Goal: Task Accomplishment & Management: Manage account settings

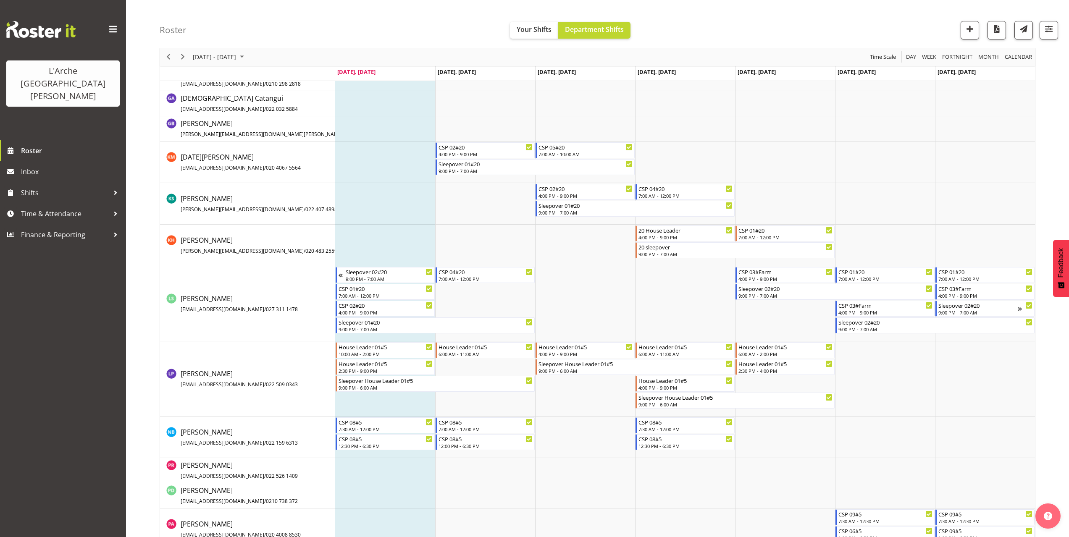
scroll to position [420, 0]
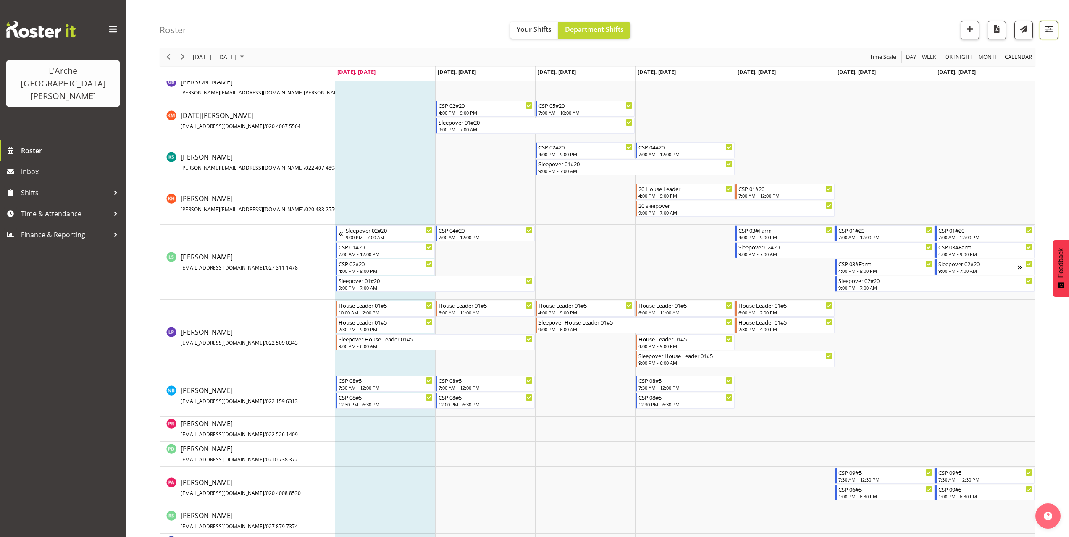
click at [1046, 31] on span "button" at bounding box center [1048, 29] width 11 height 11
click at [1013, 55] on span "2 Locations" at bounding box center [995, 56] width 41 height 10
click at [950, 99] on span at bounding box center [949, 97] width 7 height 7
click at [950, 99] on input "20" at bounding box center [948, 97] width 5 height 5
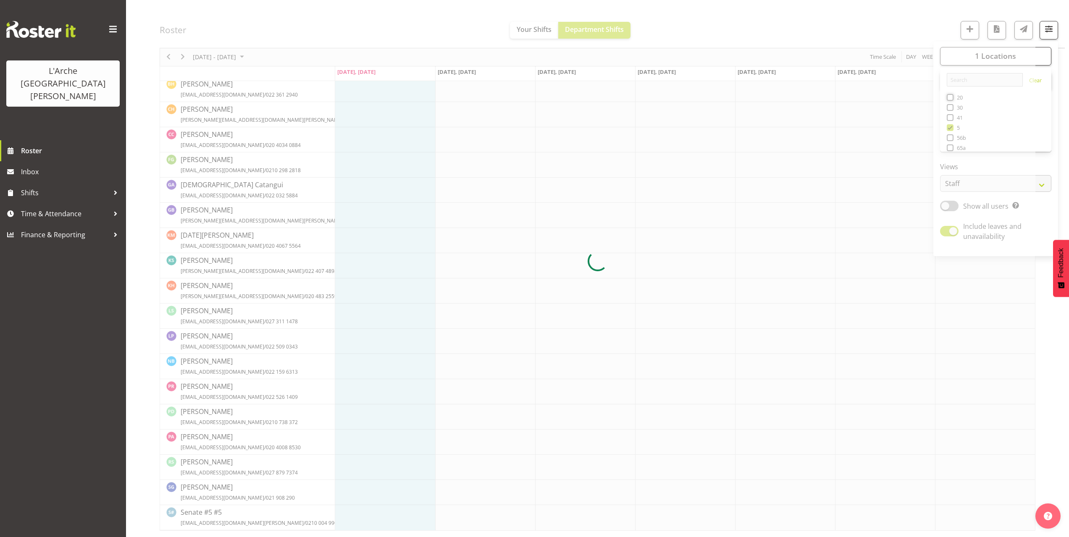
scroll to position [0, 0]
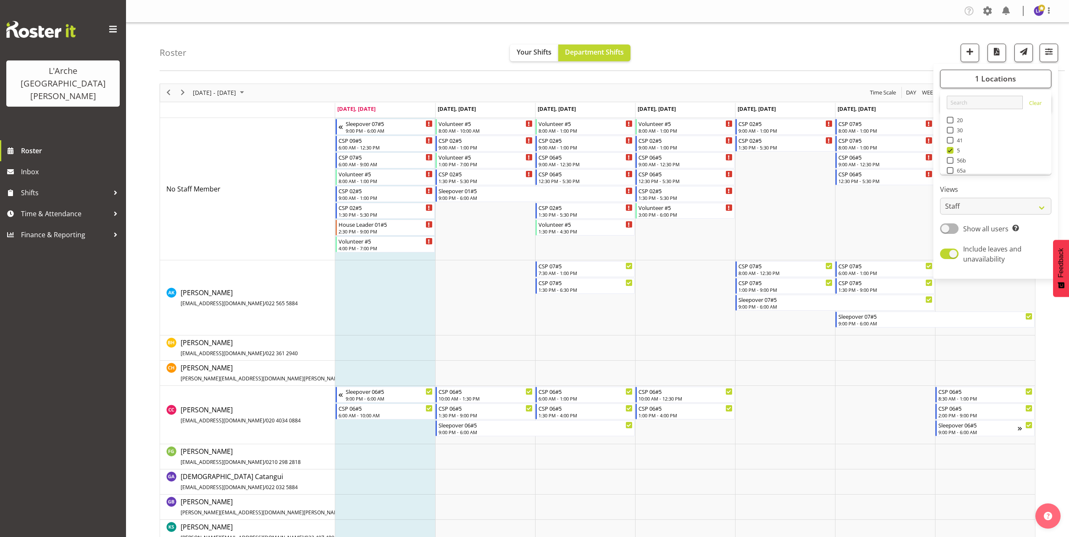
click at [794, 62] on div "Roster Your Shifts Department Shifts 1 Locations Clear 20 30 41 5 56b 65a 73 Ar…" at bounding box center [612, 47] width 905 height 48
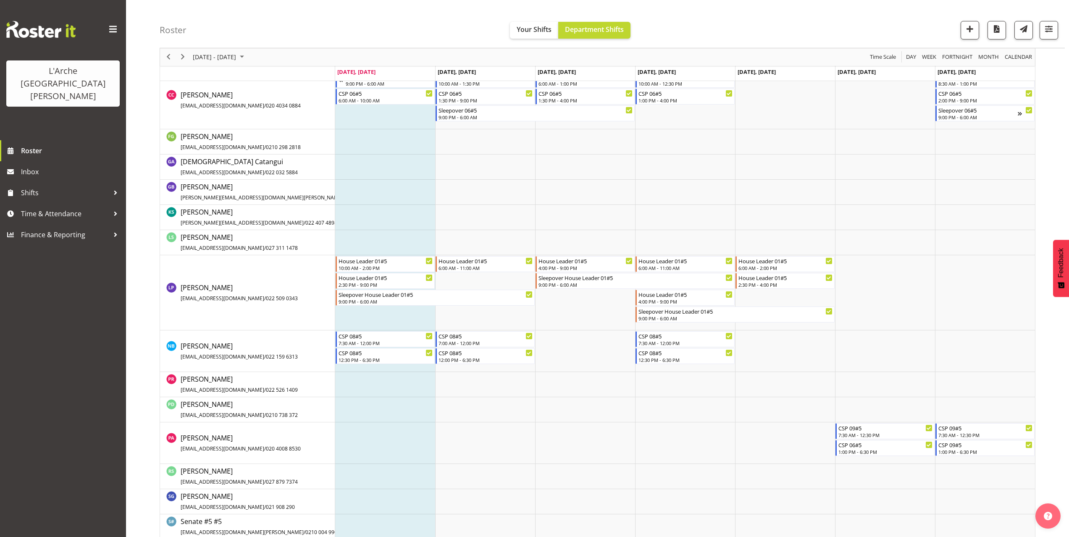
scroll to position [324, 0]
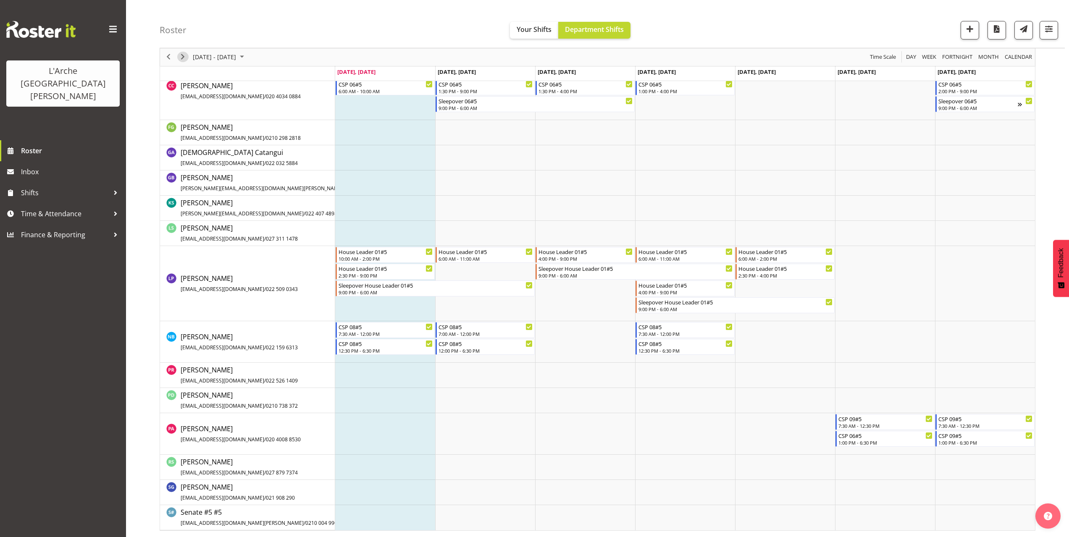
click at [183, 61] on span "Next" at bounding box center [183, 57] width 10 height 10
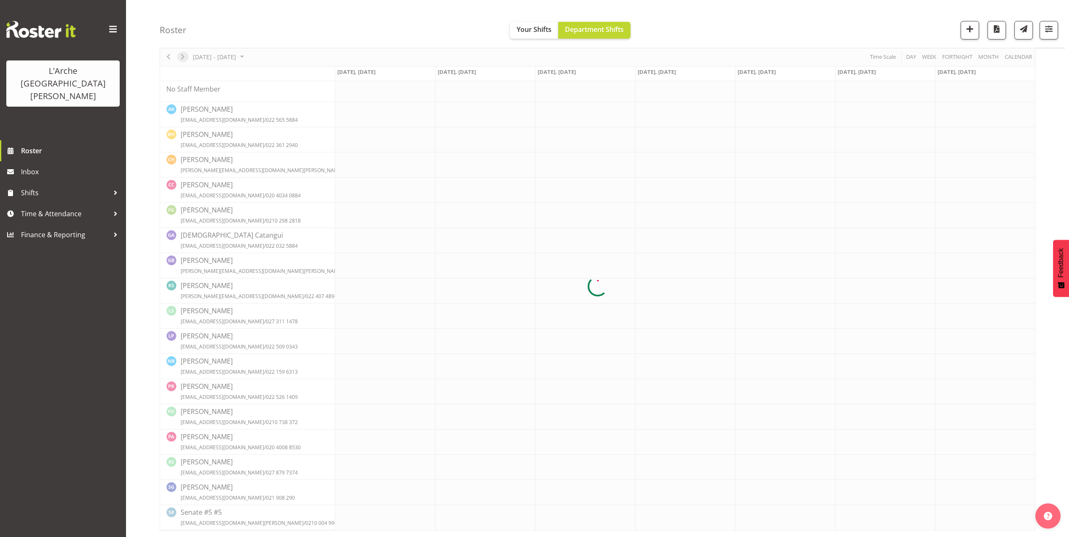
scroll to position [0, 0]
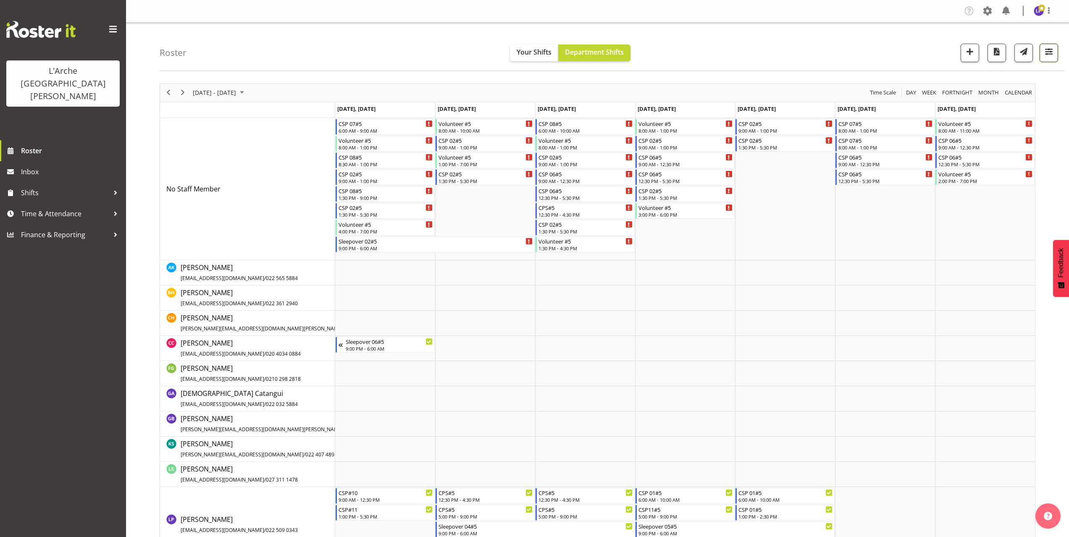
click at [1049, 54] on span "button" at bounding box center [1048, 51] width 11 height 11
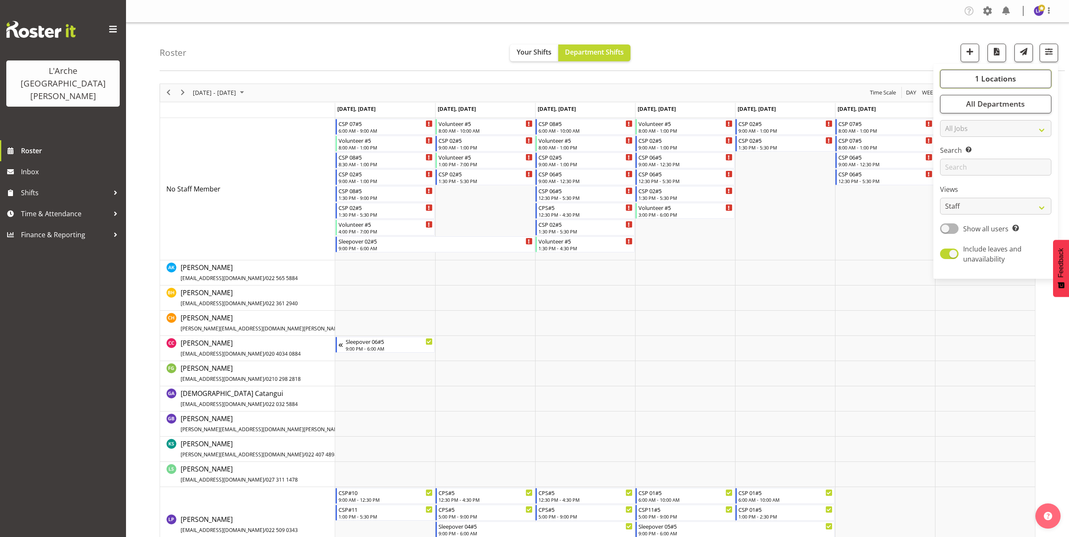
click at [1002, 79] on span "1 Locations" at bounding box center [995, 78] width 41 height 10
click at [946, 118] on link "Clear 20 30 41 5 56b 65a 73 Art and Music [GEOGRAPHIC_DATA] [PERSON_NAME] [GEOG…" at bounding box center [995, 182] width 111 height 178
click at [950, 119] on span at bounding box center [949, 120] width 7 height 7
click at [950, 119] on input "20" at bounding box center [948, 119] width 5 height 5
checkbox input "true"
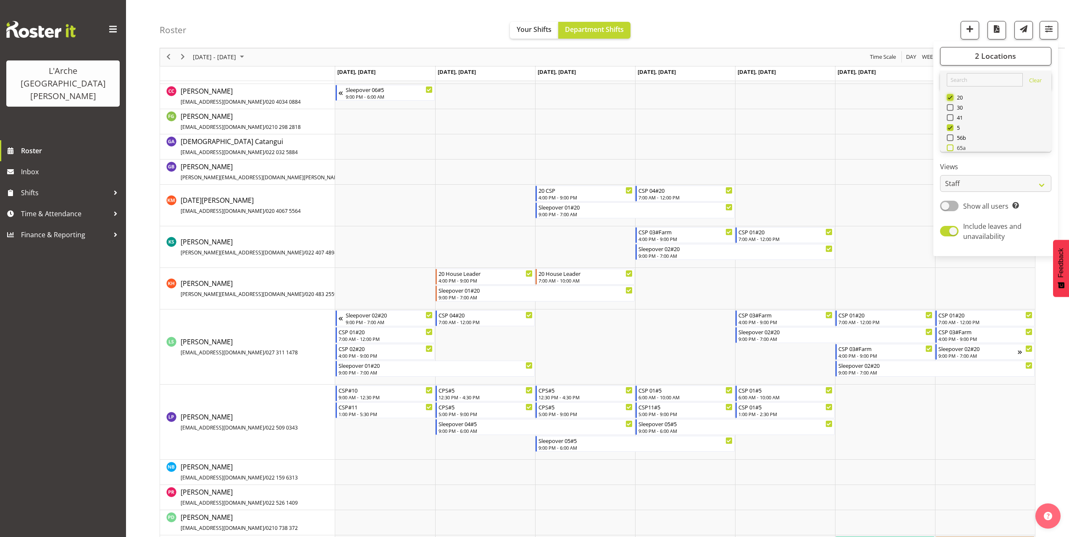
scroll to position [42, 0]
click at [950, 115] on span at bounding box center [949, 116] width 7 height 7
click at [950, 115] on input "73" at bounding box center [948, 115] width 5 height 5
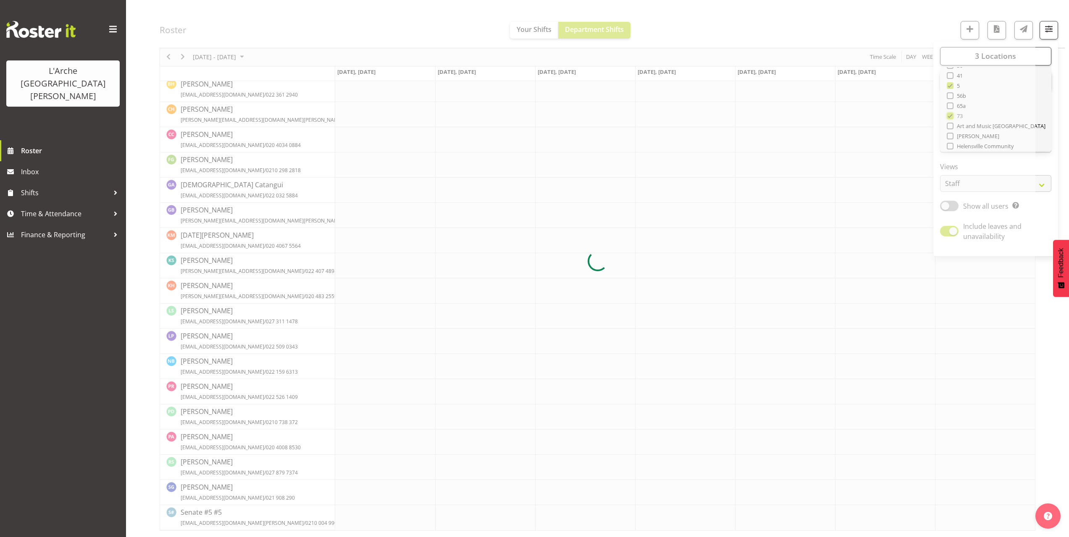
scroll to position [0, 0]
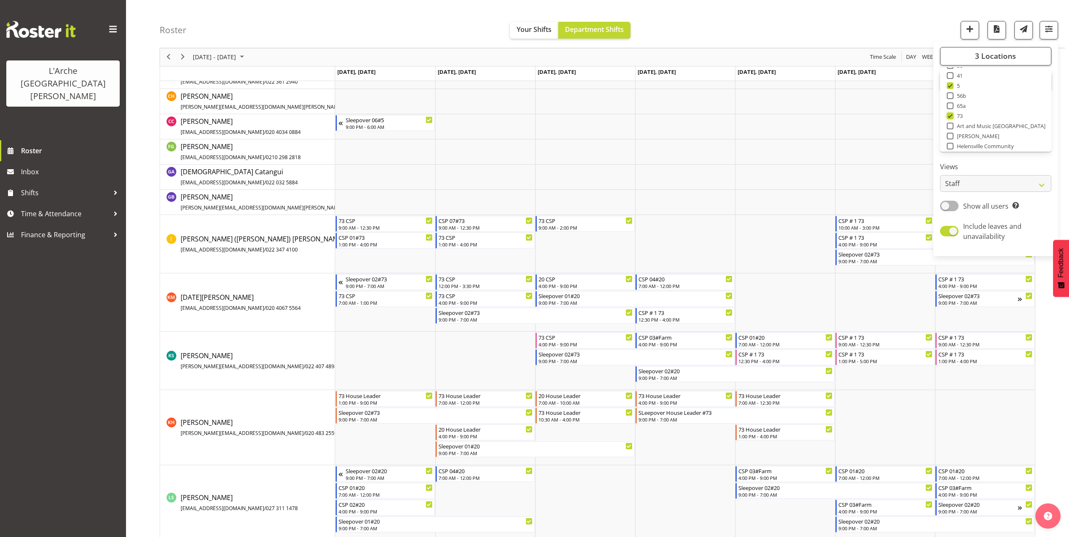
scroll to position [252, 0]
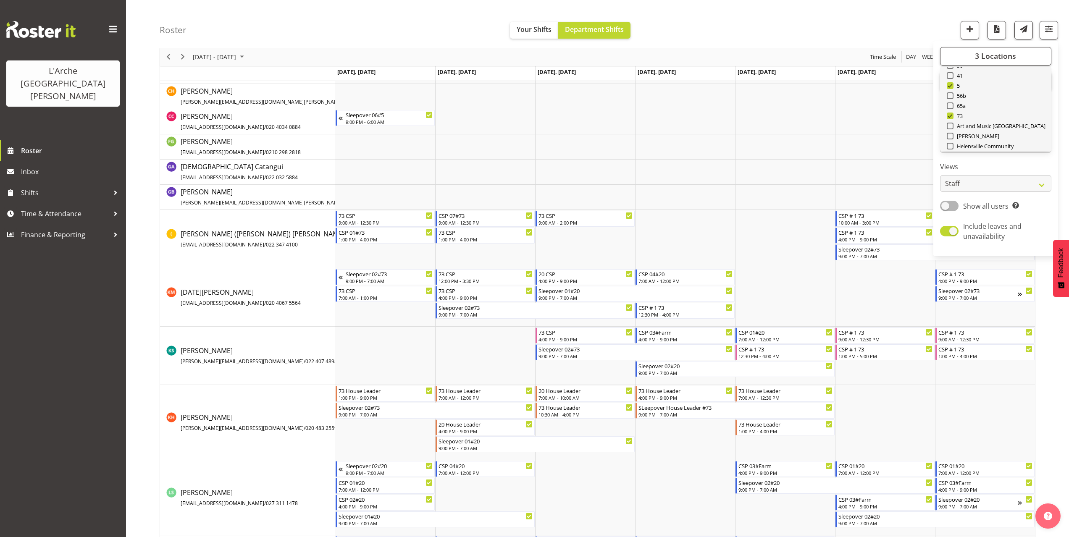
click at [954, 118] on span "73" at bounding box center [958, 116] width 10 height 7
click at [952, 118] on input "73" at bounding box center [948, 115] width 5 height 5
checkbox input "false"
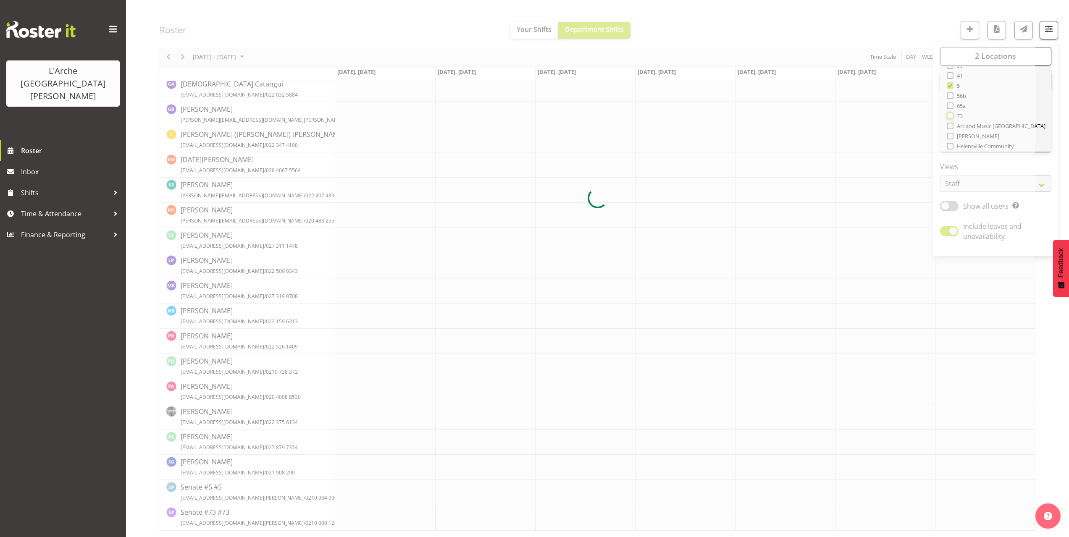
scroll to position [0, 0]
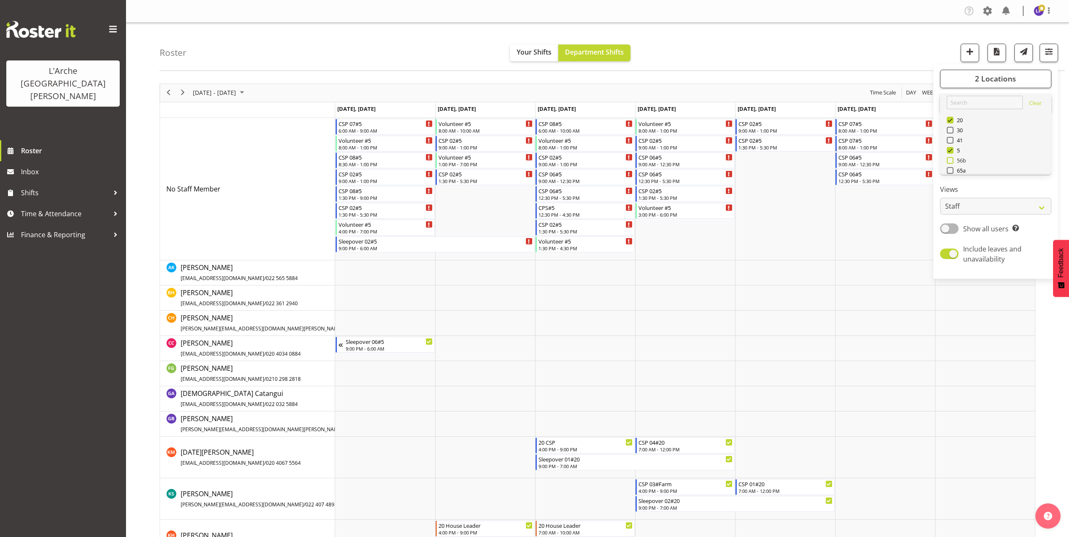
click at [953, 117] on span at bounding box center [949, 120] width 7 height 7
click at [952, 117] on input "20" at bounding box center [948, 119] width 5 height 5
checkbox input "false"
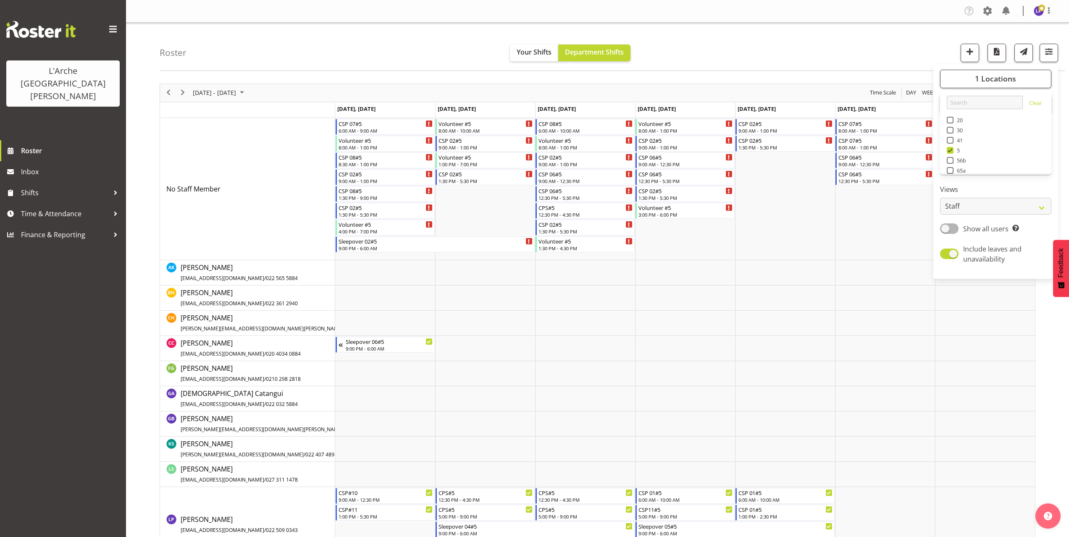
click at [778, 60] on div "Roster Your Shifts Department Shifts 1 Locations Clear 20 30 41 5 56b 65a 73 Ar…" at bounding box center [612, 47] width 905 height 48
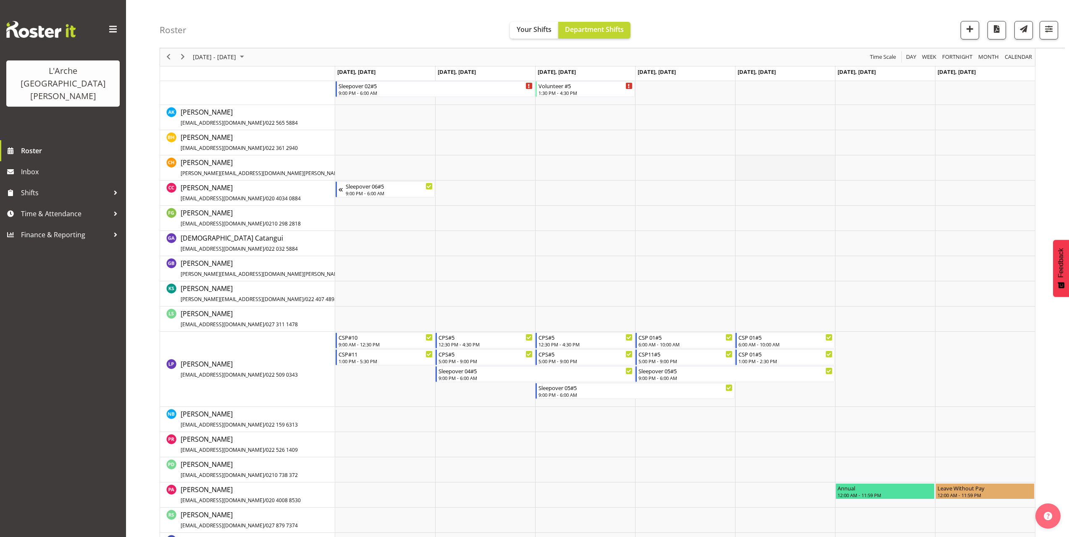
scroll to position [168, 0]
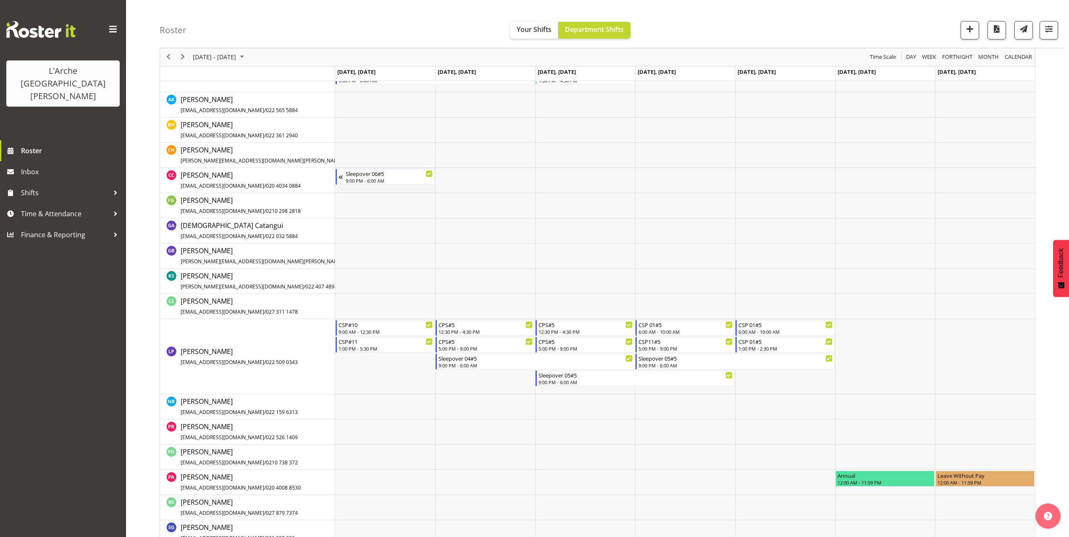
click at [378, 187] on td "Timeline Week of October 13, 2025" at bounding box center [385, 180] width 100 height 25
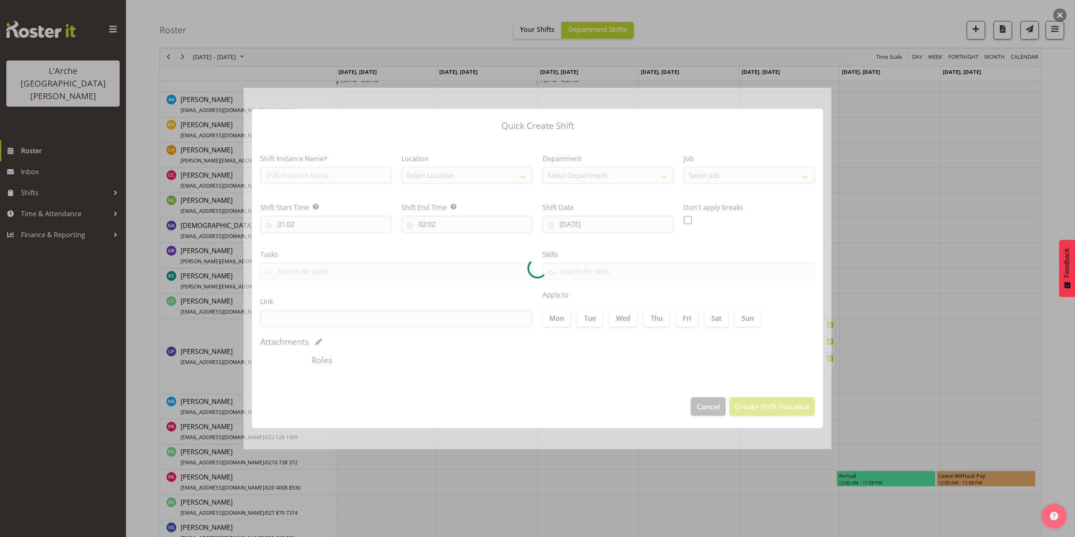
type input "[DATE]"
checkbox input "true"
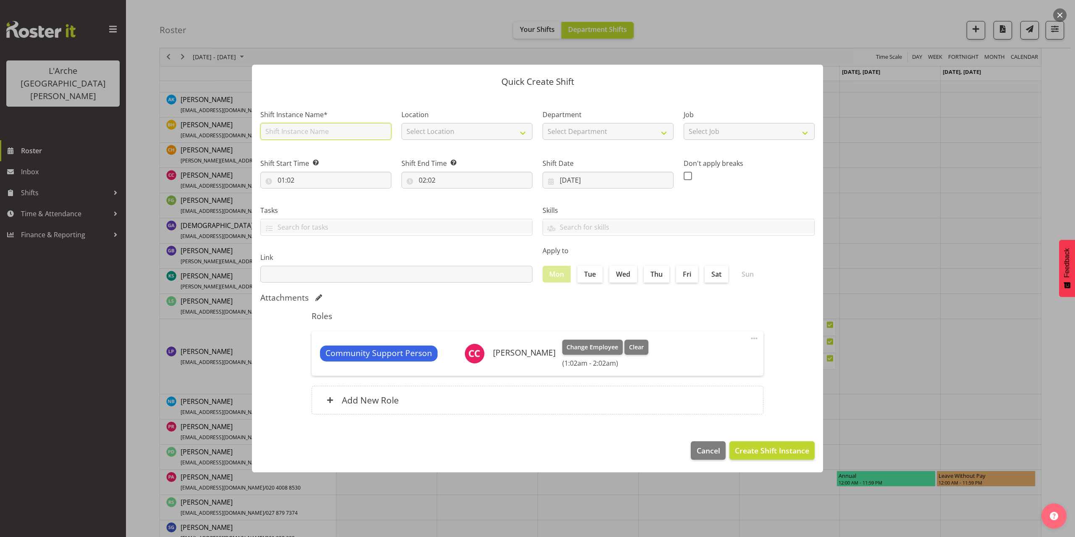
click at [295, 134] on input "text" at bounding box center [325, 131] width 131 height 17
type input "CSP 06#5"
click at [695, 134] on select "Select Job Accounts Admin Art Coordinator Community Leader Community Support Pe…" at bounding box center [749, 131] width 131 height 17
select select "2"
click at [684, 123] on select "Select Job Accounts Admin Art Coordinator Community Leader Community Support Pe…" at bounding box center [749, 131] width 131 height 17
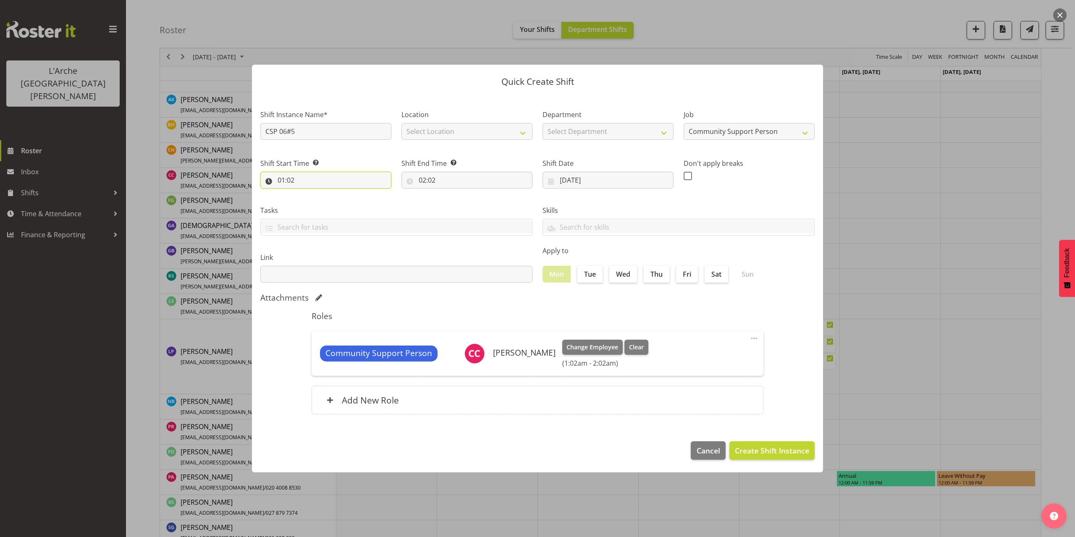
click at [290, 181] on input "01:02" at bounding box center [325, 180] width 131 height 17
click at [315, 202] on select "00 01 02 03 04 05 06 07 08 09 10 11 12 13 14 15 16 17 18 19 20 21 22 23" at bounding box center [317, 202] width 19 height 17
select select "6"
click at [308, 194] on select "00 01 02 03 04 05 06 07 08 09 10 11 12 13 14 15 16 17 18 19 20 21 22 23" at bounding box center [317, 202] width 19 height 17
type input "06:02"
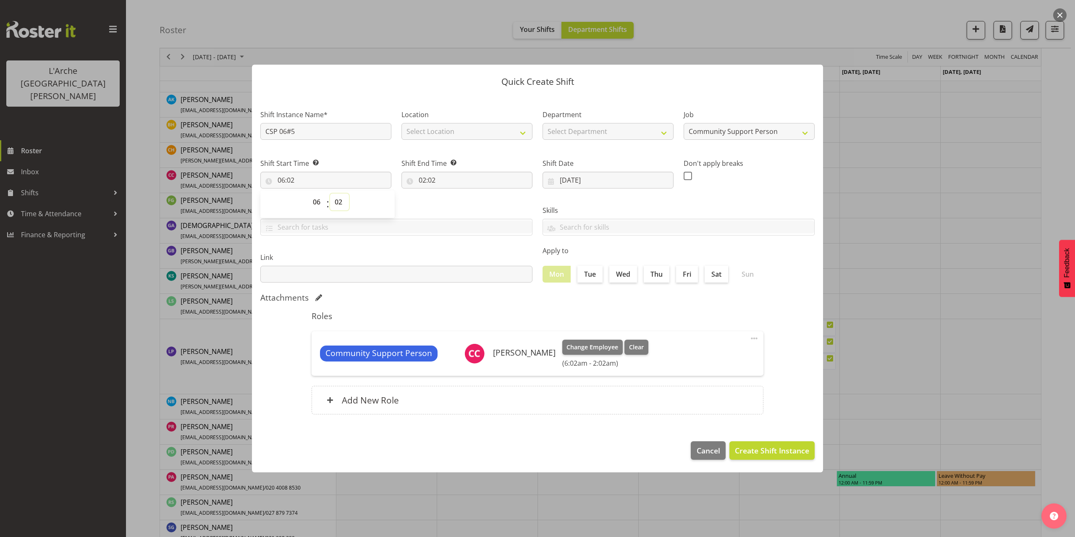
click at [339, 203] on select "00 01 02 03 04 05 06 07 08 09 10 11 12 13 14 15 16 17 18 19 20 21 22 23 24 25 2…" at bounding box center [339, 202] width 19 height 17
select select "0"
click at [330, 194] on select "00 01 02 03 04 05 06 07 08 09 10 11 12 13 14 15 16 17 18 19 20 21 22 23 24 25 2…" at bounding box center [339, 202] width 19 height 17
type input "06:00"
click at [427, 182] on input "02:02" at bounding box center [466, 180] width 131 height 17
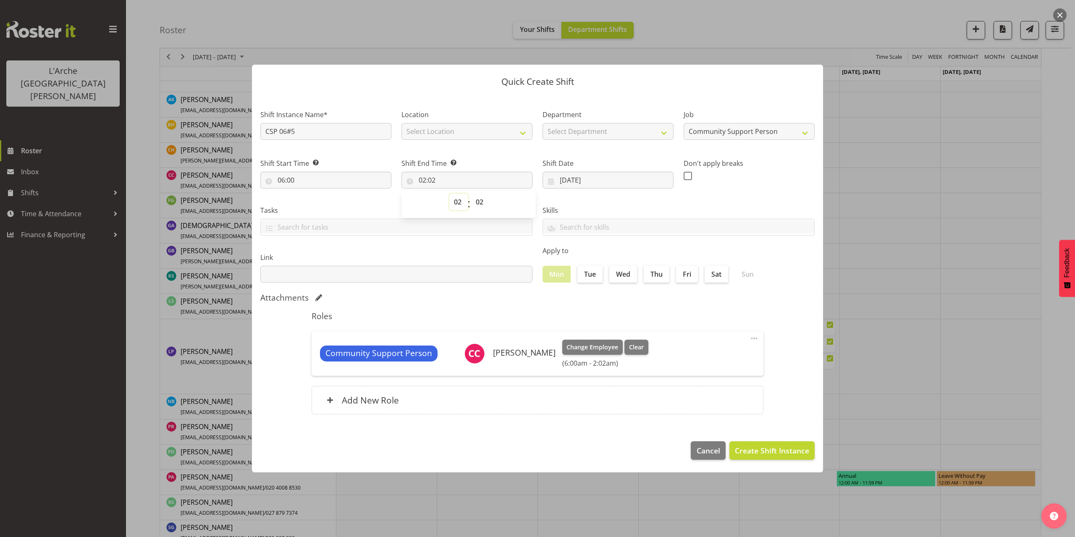
click at [456, 205] on select "00 01 02 03 04 05 06 07 08 09 10 11 12 13 14 15 16 17 18 19 20 21 22 23" at bounding box center [458, 202] width 19 height 17
select select "10"
click at [449, 194] on select "00 01 02 03 04 05 06 07 08 09 10 11 12 13 14 15 16 17 18 19 20 21 22 23" at bounding box center [458, 202] width 19 height 17
type input "10:02"
click at [484, 202] on select "00 01 02 03 04 05 06 07 08 09 10 11 12 13 14 15 16 17 18 19 20 21 22 23 24 25 2…" at bounding box center [480, 202] width 19 height 17
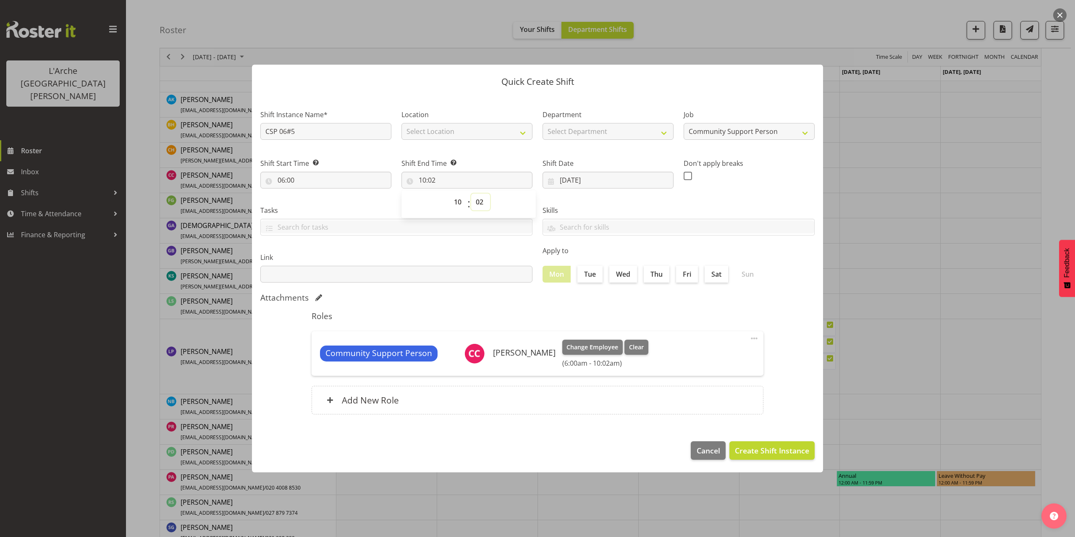
select select "0"
click at [471, 194] on select "00 01 02 03 04 05 06 07 08 09 10 11 12 13 14 15 16 17 18 19 20 21 22 23 24 25 2…" at bounding box center [480, 202] width 19 height 17
type input "10:00"
click at [757, 449] on span "Create Shift Instance" at bounding box center [772, 450] width 74 height 11
click at [649, 134] on select "Select Department" at bounding box center [607, 131] width 131 height 17
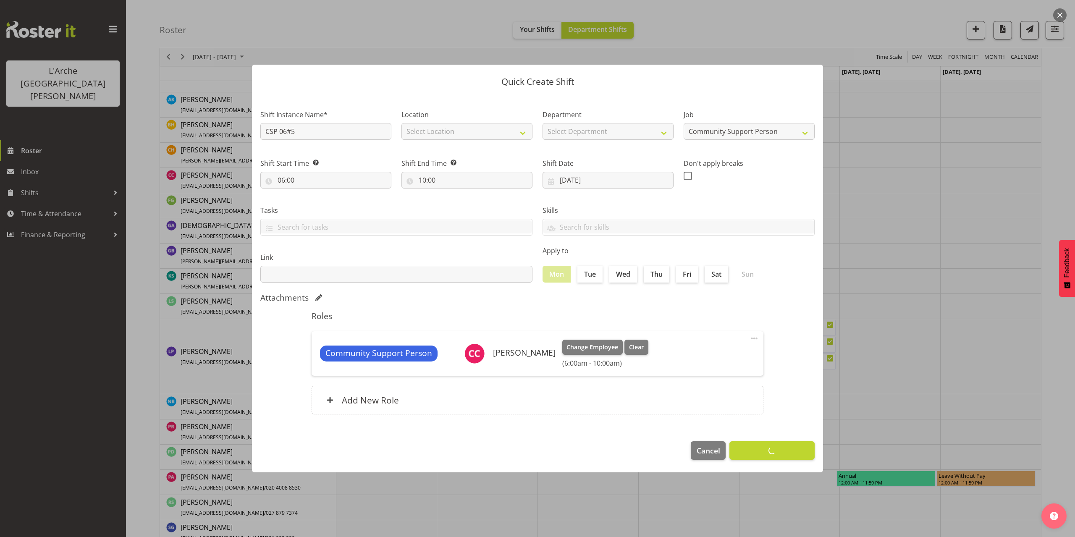
click at [1063, 14] on button "button" at bounding box center [1059, 14] width 13 height 13
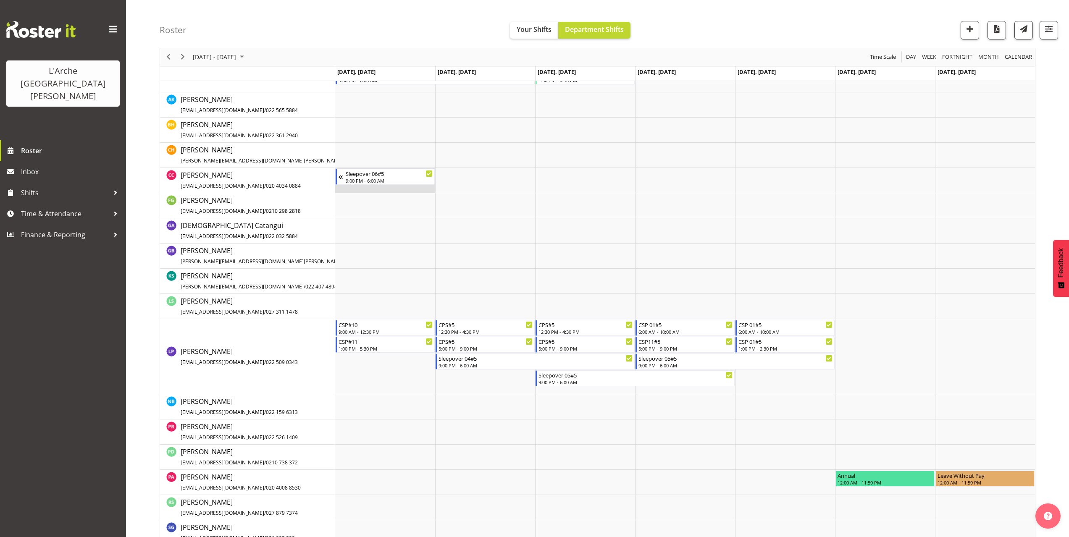
click at [355, 189] on td "Timeline Week of October 13, 2025" at bounding box center [385, 180] width 100 height 25
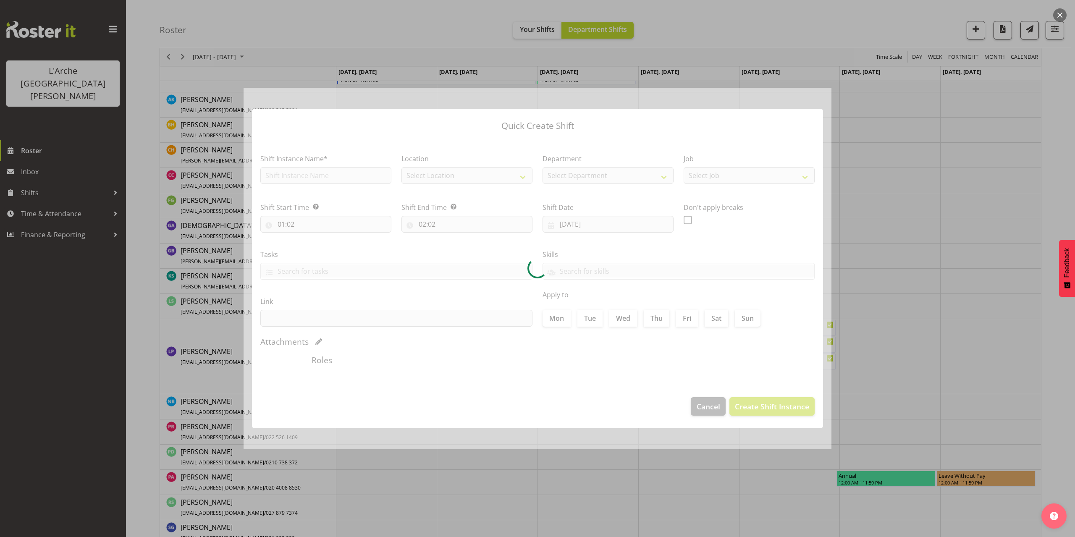
type input "[DATE]"
checkbox input "true"
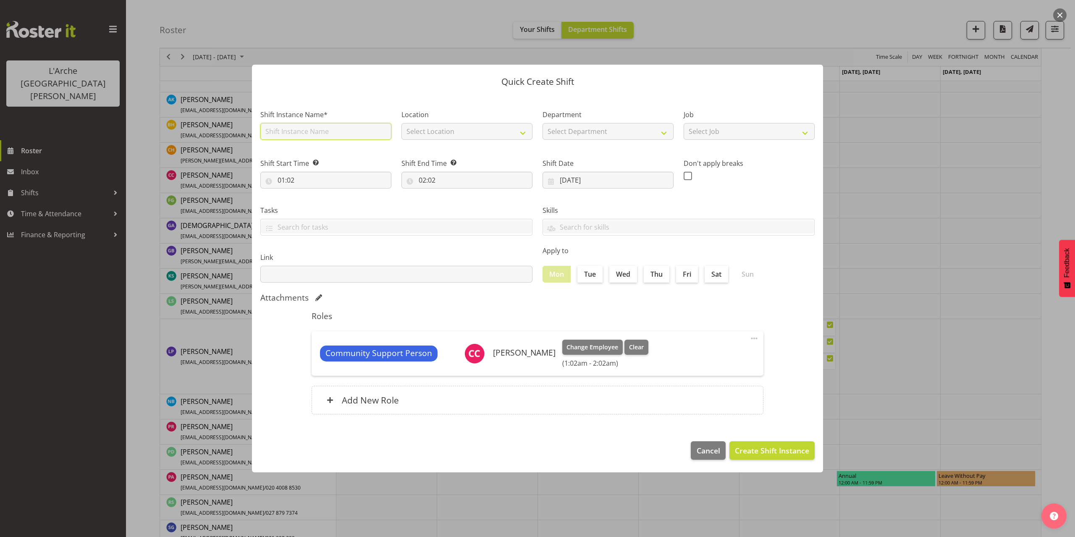
click at [333, 133] on input "text" at bounding box center [325, 131] width 131 height 17
type input "CSP 06#5"
click at [504, 132] on select "Select Location" at bounding box center [466, 131] width 131 height 17
click at [456, 129] on select "Select Location" at bounding box center [466, 131] width 131 height 17
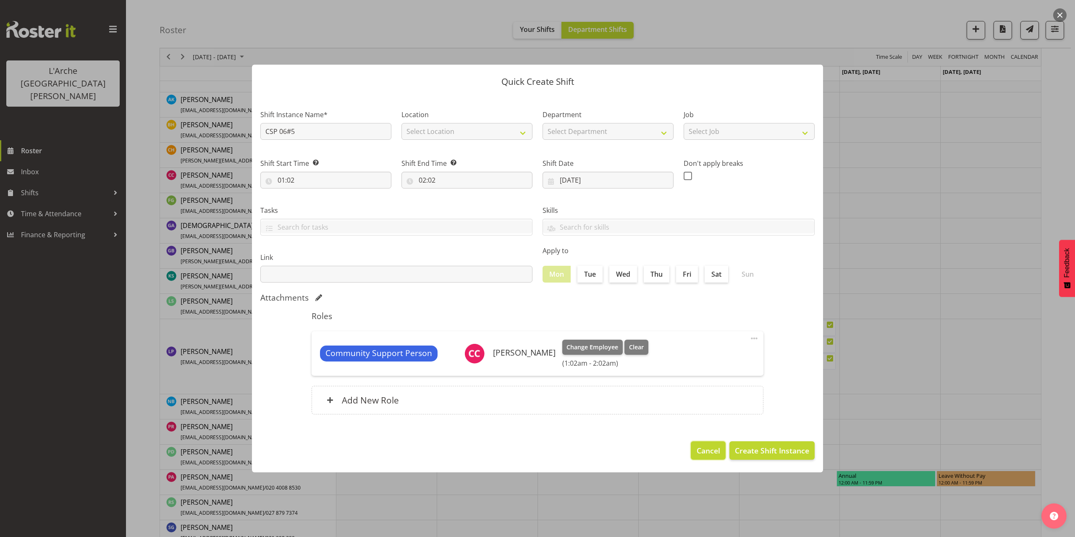
click at [701, 449] on span "Cancel" at bounding box center [709, 450] width 24 height 11
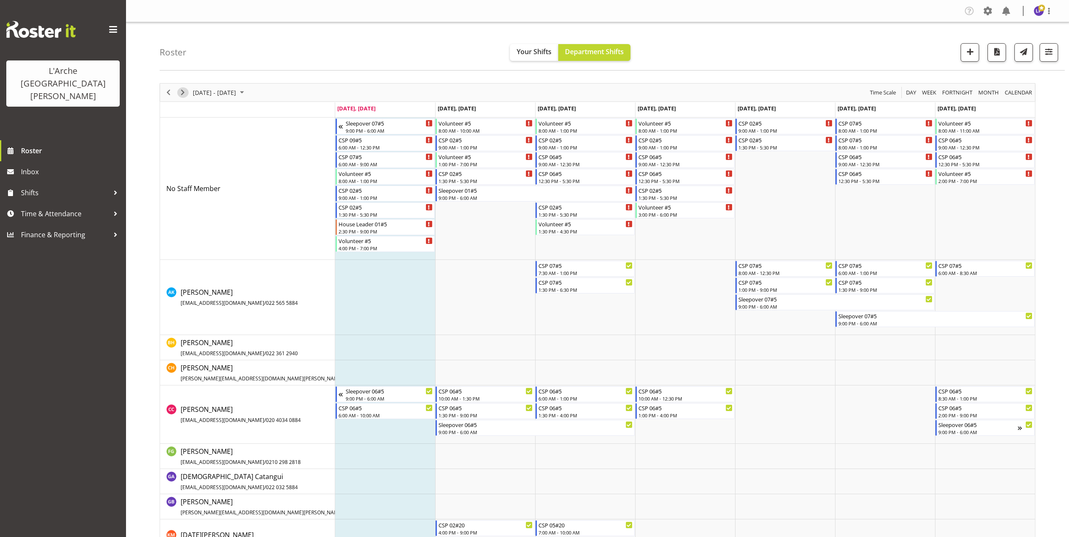
click at [183, 94] on span "Next" at bounding box center [183, 92] width 10 height 10
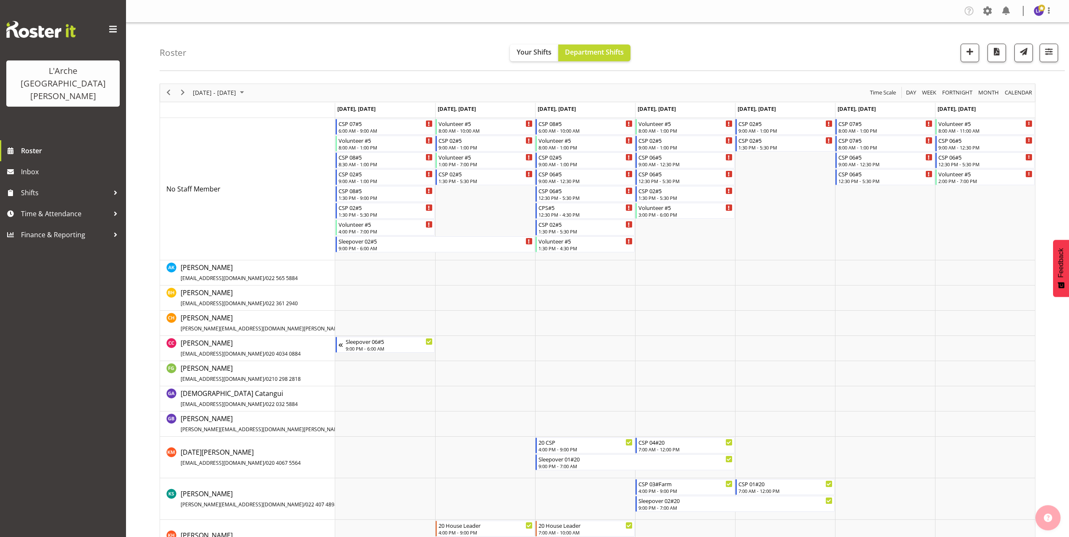
click at [350, 354] on td "Timeline Week of October 13, 2025" at bounding box center [385, 348] width 100 height 25
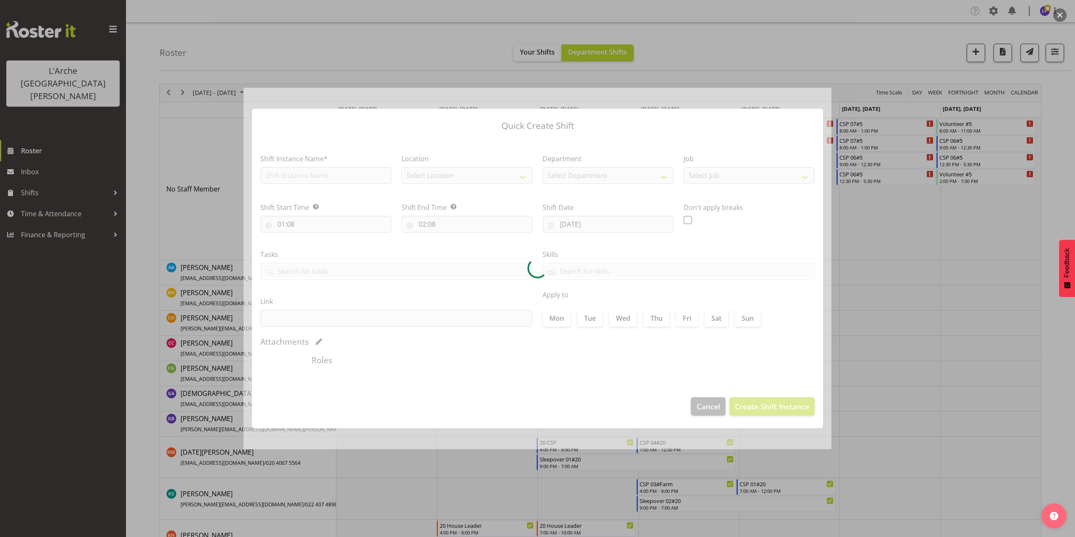
type input "[DATE]"
checkbox input "true"
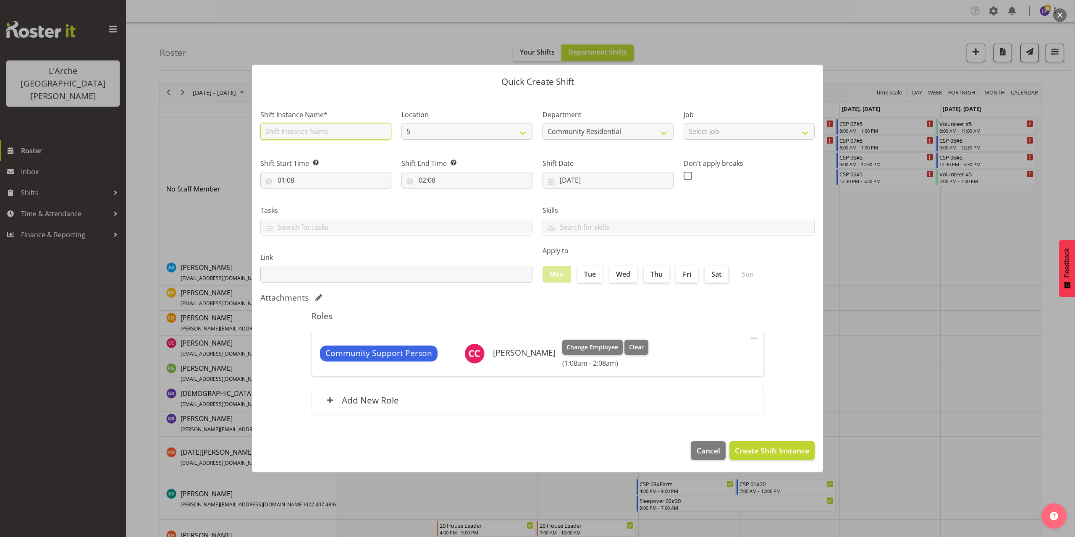
click at [302, 133] on input "text" at bounding box center [325, 131] width 131 height 17
type input "CSP 06#5"
click at [713, 132] on select "Select Job Accounts Admin Art Coordinator Community Leader Community Support Pe…" at bounding box center [749, 131] width 131 height 17
select select "2"
click at [684, 123] on select "Select Job Accounts Admin Art Coordinator Community Leader Community Support Pe…" at bounding box center [749, 131] width 131 height 17
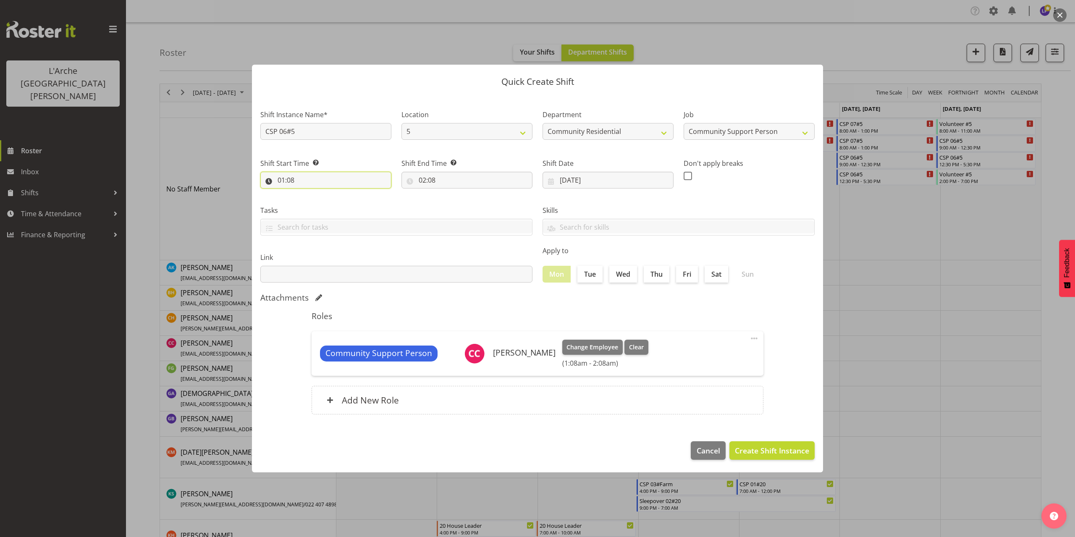
click at [293, 183] on input "01:08" at bounding box center [325, 180] width 131 height 17
click at [317, 200] on select "00 01 02 03 04 05 06 07 08 09 10 11 12 13 14 15 16 17 18 19 20 21 22 23" at bounding box center [317, 202] width 19 height 17
select select "6"
click at [308, 194] on select "00 01 02 03 04 05 06 07 08 09 10 11 12 13 14 15 16 17 18 19 20 21 22 23" at bounding box center [317, 202] width 19 height 17
type input "06:08"
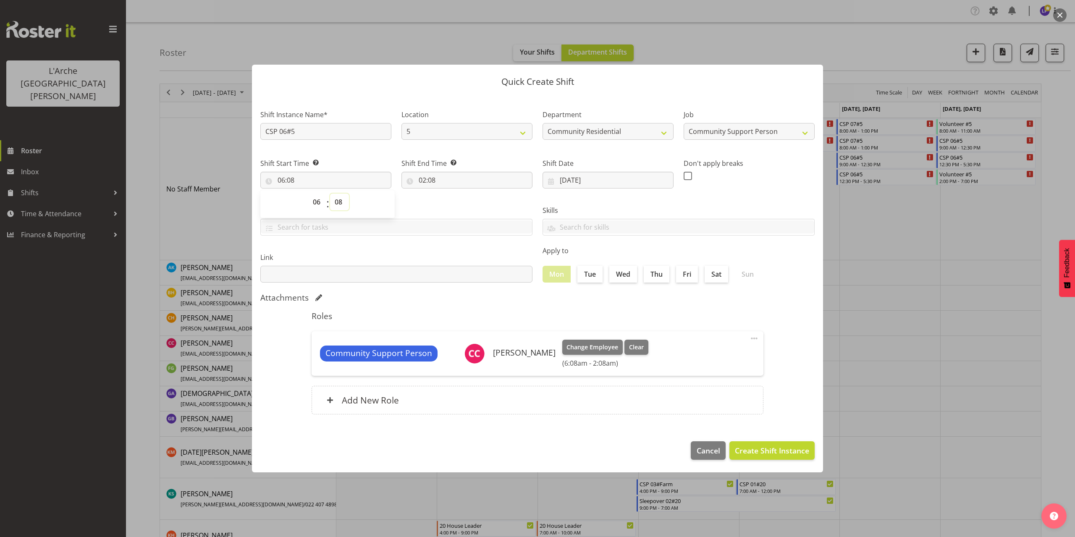
click at [339, 204] on select "00 01 02 03 04 05 06 07 08 09 10 11 12 13 14 15 16 17 18 19 20 21 22 23 24 25 2…" at bounding box center [339, 202] width 19 height 17
select select "0"
click at [330, 194] on select "00 01 02 03 04 05 06 07 08 09 10 11 12 13 14 15 16 17 18 19 20 21 22 23 24 25 2…" at bounding box center [339, 202] width 19 height 17
type input "06:00"
click at [422, 179] on input "02:08" at bounding box center [466, 180] width 131 height 17
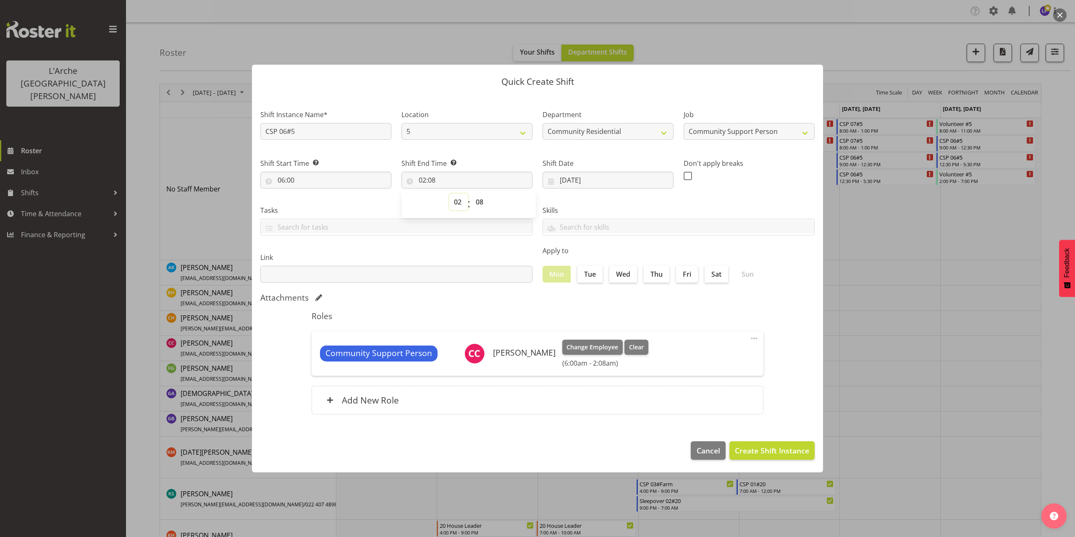
click at [455, 203] on select "00 01 02 03 04 05 06 07 08 09 10 11 12 13 14 15 16 17 18 19 20 21 22 23" at bounding box center [458, 202] width 19 height 17
select select "10"
click at [449, 194] on select "00 01 02 03 04 05 06 07 08 09 10 11 12 13 14 15 16 17 18 19 20 21 22 23" at bounding box center [458, 202] width 19 height 17
type input "10:08"
click at [480, 201] on select "00 01 02 03 04 05 06 07 08 09 10 11 12 13 14 15 16 17 18 19 20 21 22 23 24 25 2…" at bounding box center [480, 202] width 19 height 17
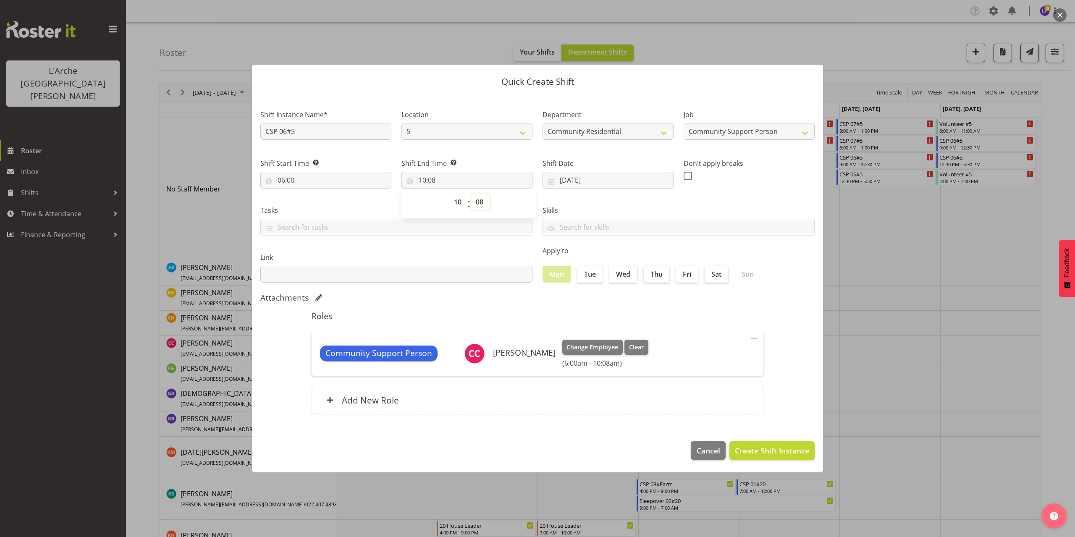
select select "0"
click at [471, 194] on select "00 01 02 03 04 05 06 07 08 09 10 11 12 13 14 15 16 17 18 19 20 21 22 23 24 25 2…" at bounding box center [480, 202] width 19 height 17
type input "10:00"
click at [752, 448] on span "Create Shift Instance" at bounding box center [772, 450] width 74 height 11
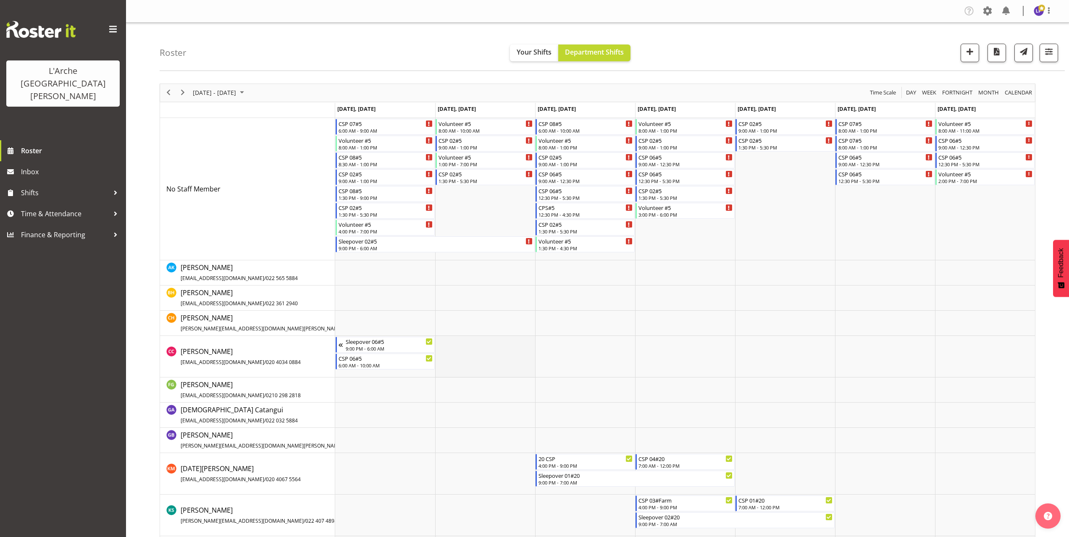
click at [457, 346] on td "Timeline Week of October 13, 2025" at bounding box center [485, 357] width 100 height 42
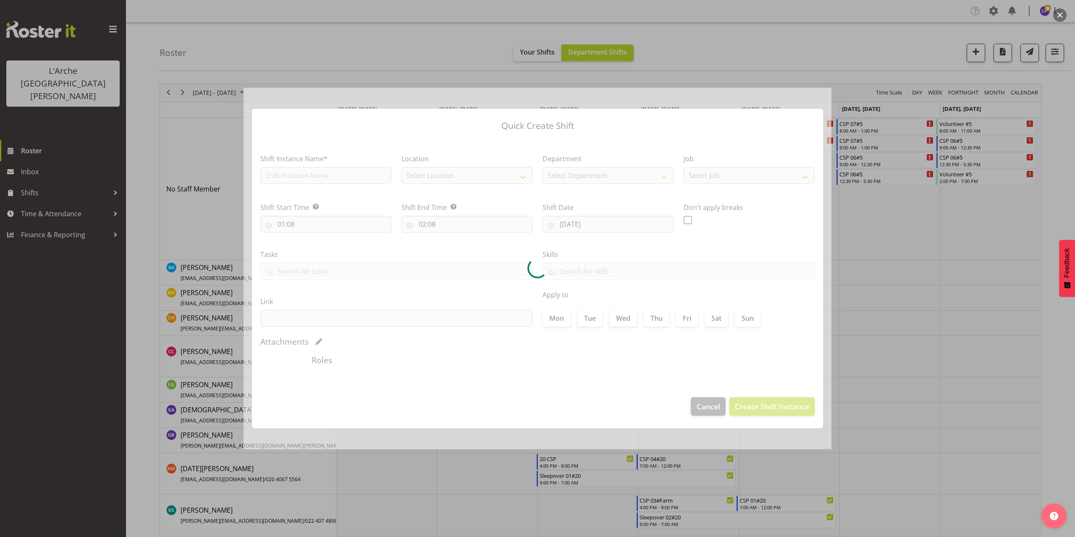
type input "[DATE]"
checkbox input "true"
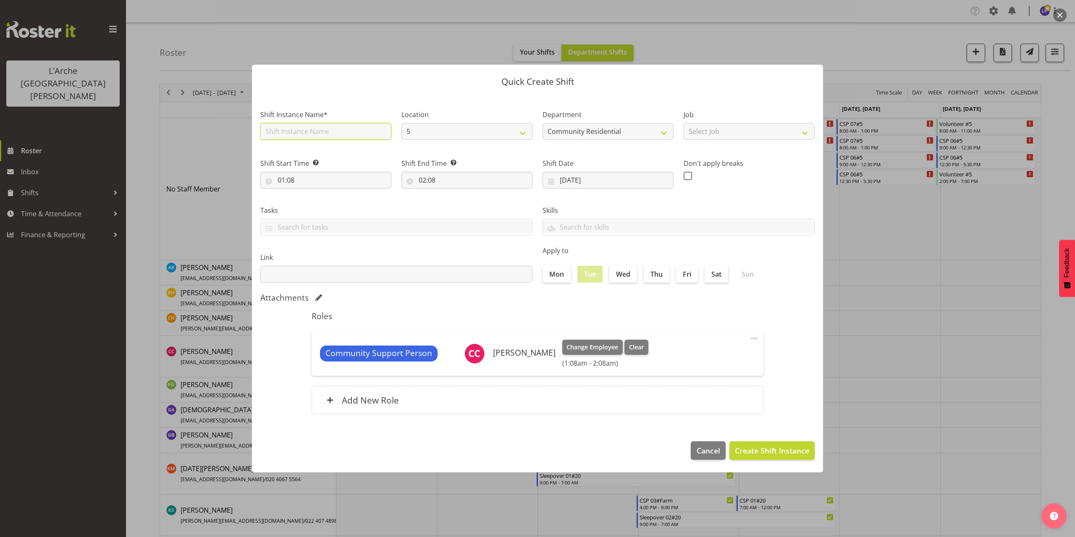
click at [301, 129] on input "text" at bounding box center [325, 131] width 131 height 17
type input "CSP 06#5"
click at [715, 133] on select "Select Job Accounts Admin Art Coordinator Community Leader Community Support Pe…" at bounding box center [749, 131] width 131 height 17
select select "2"
click at [684, 123] on select "Select Job Accounts Admin Art Coordinator Community Leader Community Support Pe…" at bounding box center [749, 131] width 131 height 17
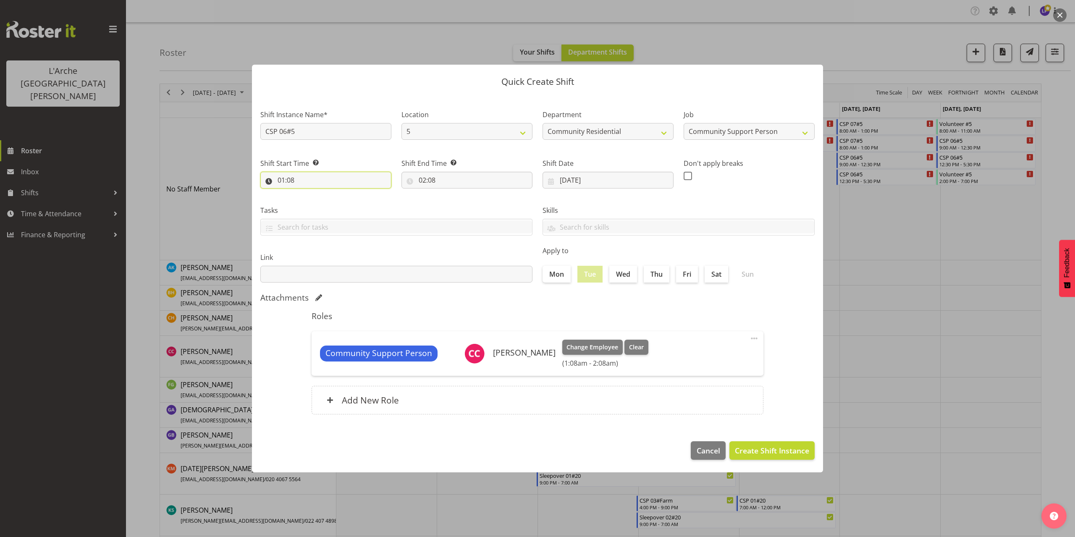
click at [291, 180] on input "01:08" at bounding box center [325, 180] width 131 height 17
click at [317, 201] on select "00 01 02 03 04 05 06 07 08 09 10 11 12 13 14 15 16 17 18 19 20 21 22 23" at bounding box center [317, 202] width 19 height 17
select select "10"
click at [308, 194] on select "00 01 02 03 04 05 06 07 08 09 10 11 12 13 14 15 16 17 18 19 20 21 22 23" at bounding box center [317, 202] width 19 height 17
type input "10:08"
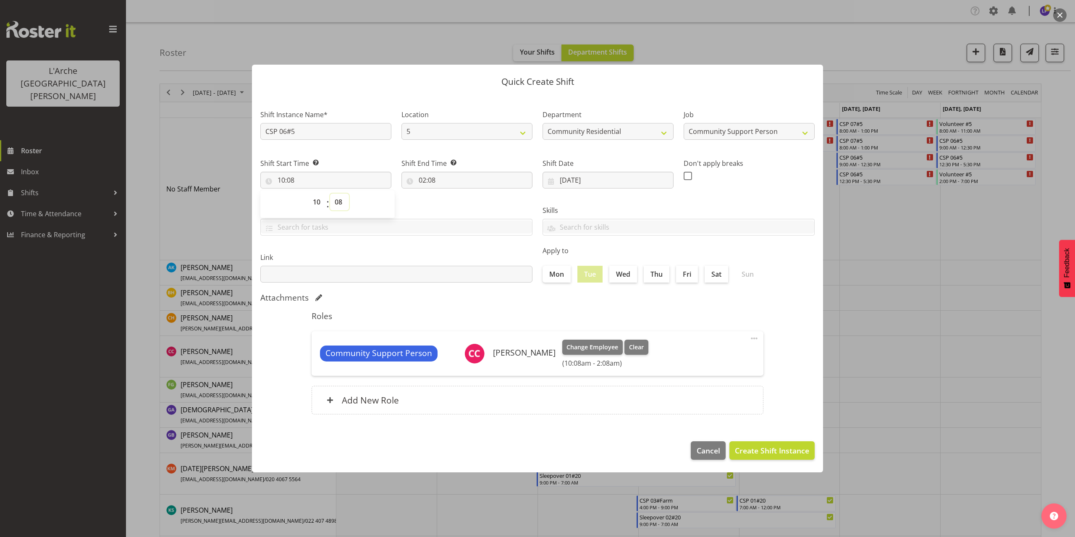
click at [341, 202] on select "00 01 02 03 04 05 06 07 08 09 10 11 12 13 14 15 16 17 18 19 20 21 22 23 24 25 2…" at bounding box center [339, 202] width 19 height 17
select select "0"
click at [330, 194] on select "00 01 02 03 04 05 06 07 08 09 10 11 12 13 14 15 16 17 18 19 20 21 22 23 24 25 2…" at bounding box center [339, 202] width 19 height 17
type input "10:00"
click at [430, 181] on input "02:08" at bounding box center [466, 180] width 131 height 17
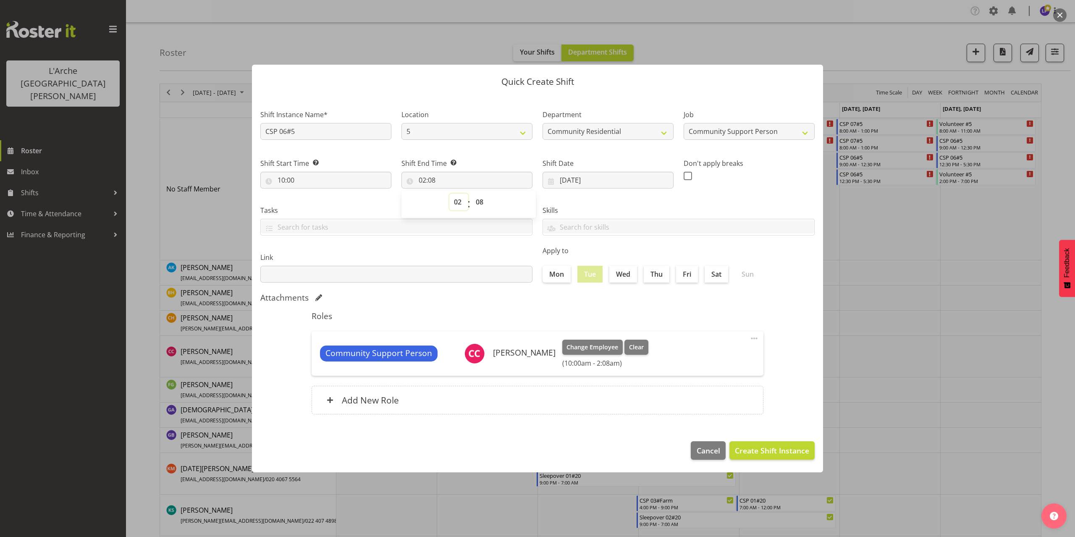
click at [458, 202] on select "00 01 02 03 04 05 06 07 08 09 10 11 12 13 14 15 16 17 18 19 20 21 22 23" at bounding box center [458, 202] width 19 height 17
select select "12"
click at [449, 194] on select "00 01 02 03 04 05 06 07 08 09 10 11 12 13 14 15 16 17 18 19 20 21 22 23" at bounding box center [458, 202] width 19 height 17
type input "12:08"
click at [480, 202] on select "00 01 02 03 04 05 06 07 08 09 10 11 12 13 14 15 16 17 18 19 20 21 22 23 24 25 2…" at bounding box center [480, 202] width 19 height 17
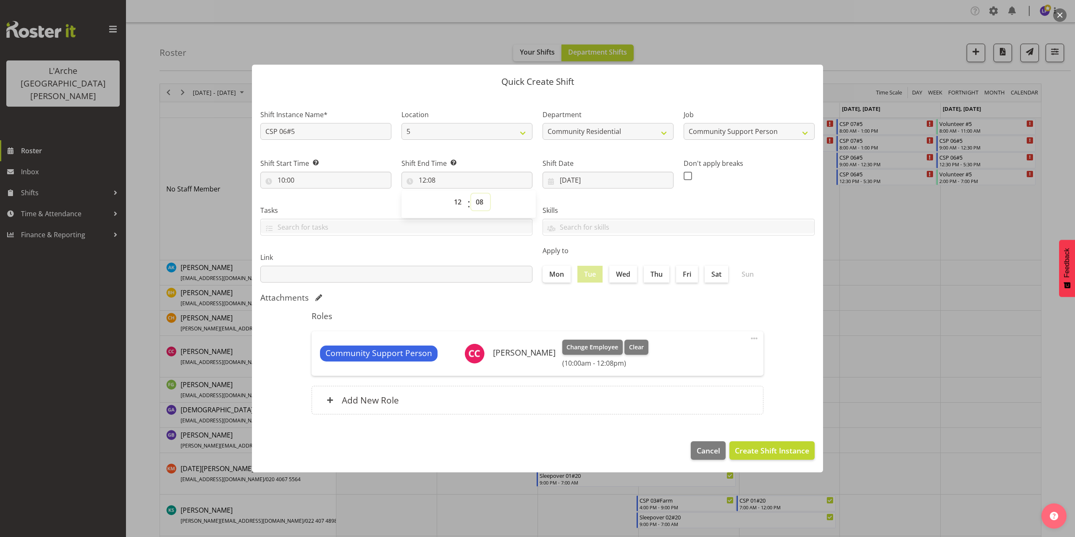
select select "30"
click at [471, 194] on select "00 01 02 03 04 05 06 07 08 09 10 11 12 13 14 15 16 17 18 19 20 21 22 23 24 25 2…" at bounding box center [480, 202] width 19 height 17
type input "12:30"
click at [741, 455] on span "Create Shift Instance" at bounding box center [772, 450] width 74 height 11
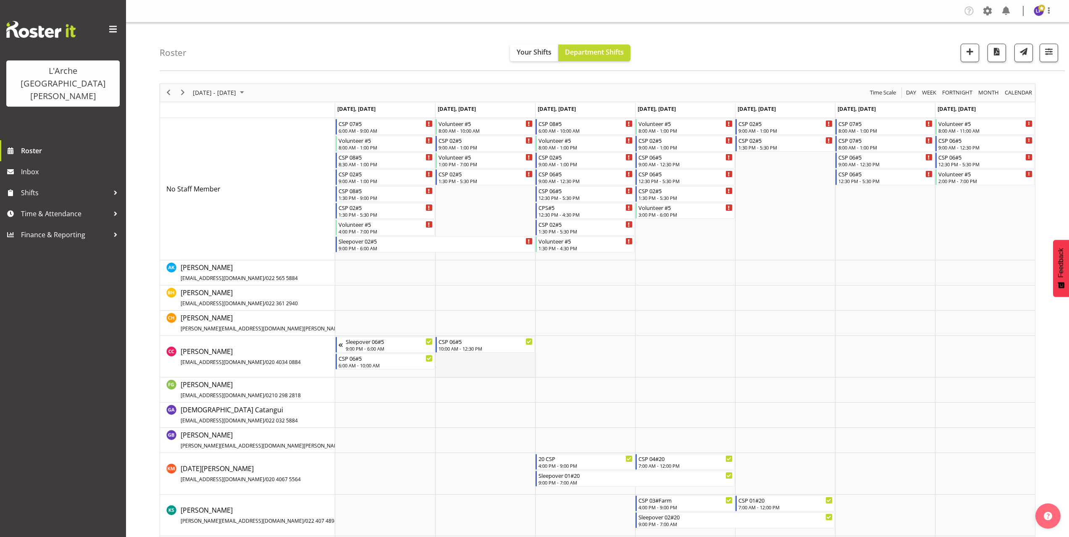
click at [448, 362] on td "Timeline Week of October 13, 2025" at bounding box center [485, 357] width 100 height 42
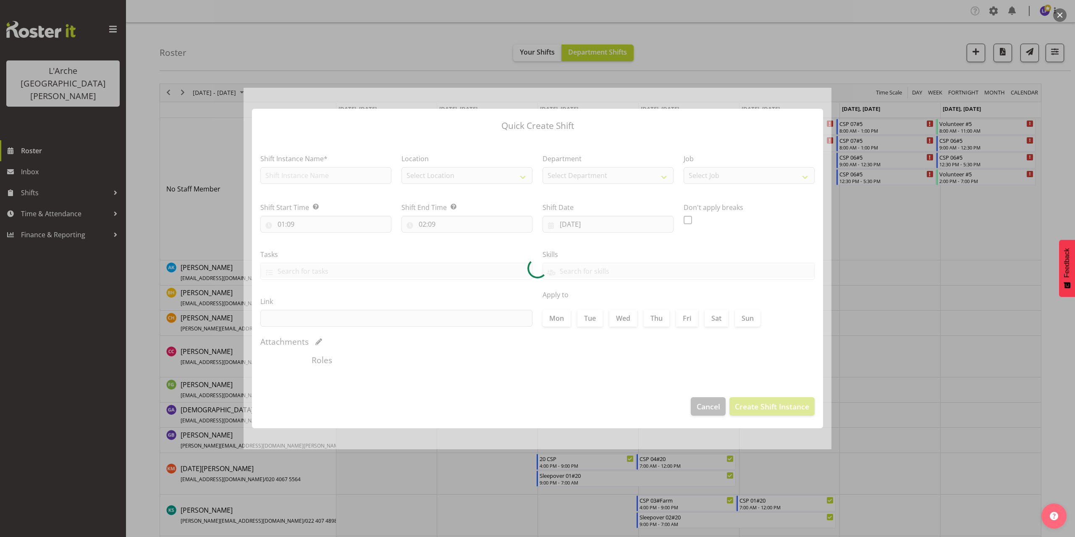
type input "[DATE]"
checkbox input "true"
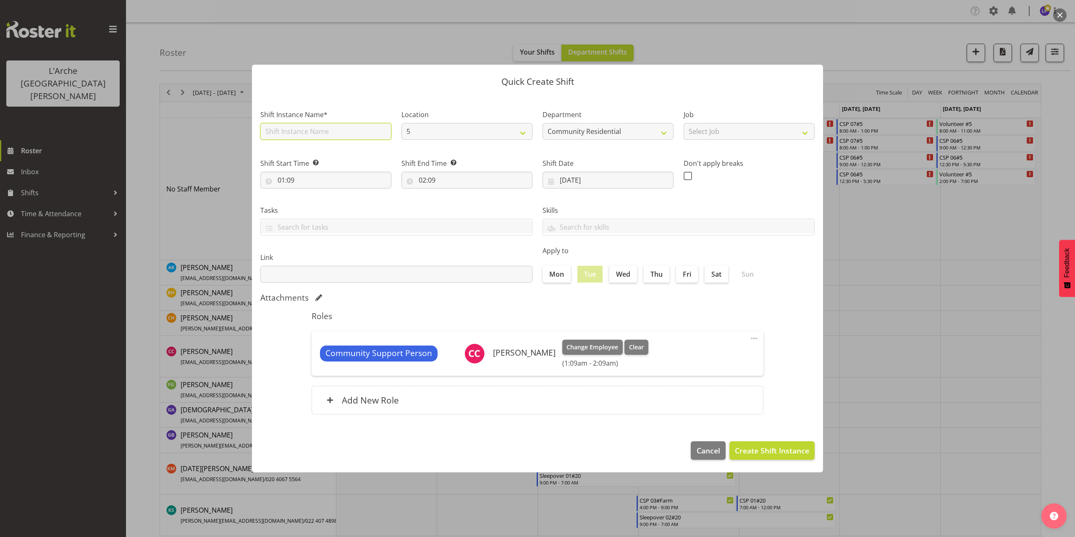
click at [320, 134] on input "text" at bounding box center [325, 131] width 131 height 17
type input "CSP 06#5"
click at [711, 135] on select "Select Job Accounts Admin Art Coordinator Community Leader Community Support Pe…" at bounding box center [749, 131] width 131 height 17
select select "2"
click at [684, 123] on select "Select Job Accounts Admin Art Coordinator Community Leader Community Support Pe…" at bounding box center [749, 131] width 131 height 17
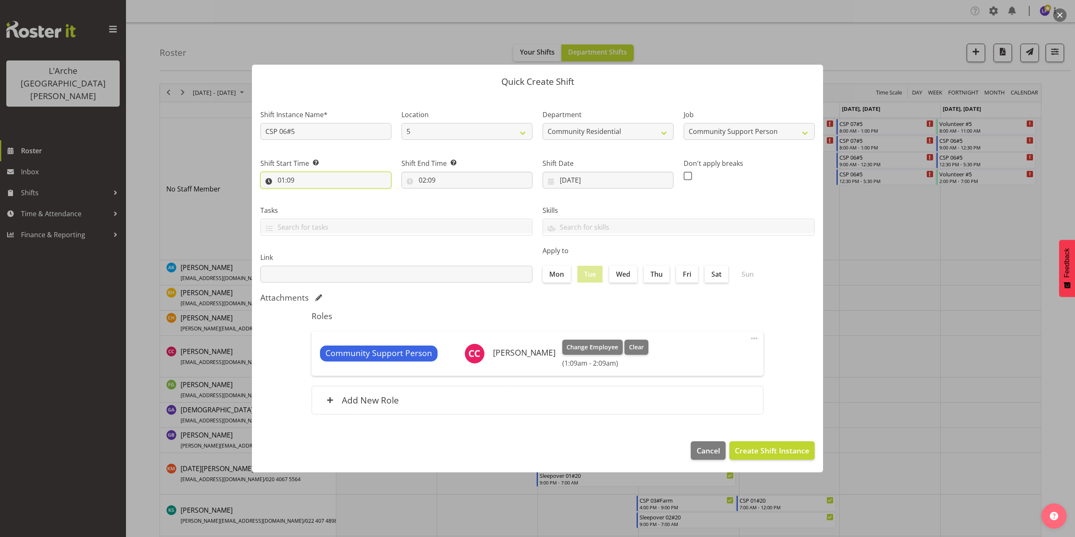
click at [292, 181] on input "01:09" at bounding box center [325, 180] width 131 height 17
click at [318, 202] on select "00 01 02 03 04 05 06 07 08 09 10 11 12 13 14 15 16 17 18 19 20 21 22 23" at bounding box center [317, 202] width 19 height 17
select select "13"
click at [308, 194] on select "00 01 02 03 04 05 06 07 08 09 10 11 12 13 14 15 16 17 18 19 20 21 22 23" at bounding box center [317, 202] width 19 height 17
type input "13:09"
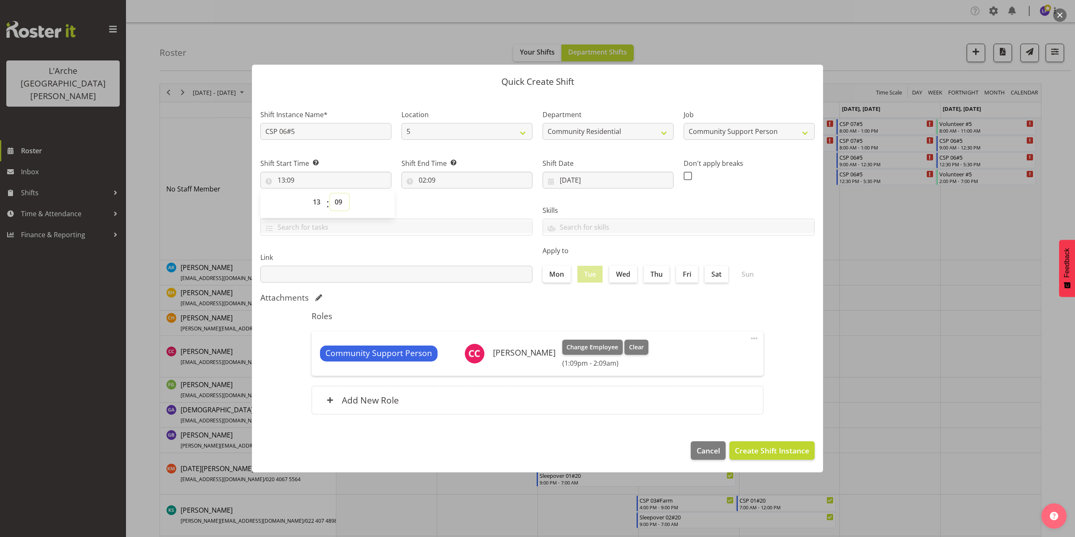
click at [337, 200] on select "00 01 02 03 04 05 06 07 08 09 10 11 12 13 14 15 16 17 18 19 20 21 22 23 24 25 2…" at bounding box center [339, 202] width 19 height 17
select select "0"
click at [330, 194] on select "00 01 02 03 04 05 06 07 08 09 10 11 12 13 14 15 16 17 18 19 20 21 22 23 24 25 2…" at bounding box center [339, 202] width 19 height 17
type input "13:00"
click at [431, 182] on input "02:09" at bounding box center [466, 180] width 131 height 17
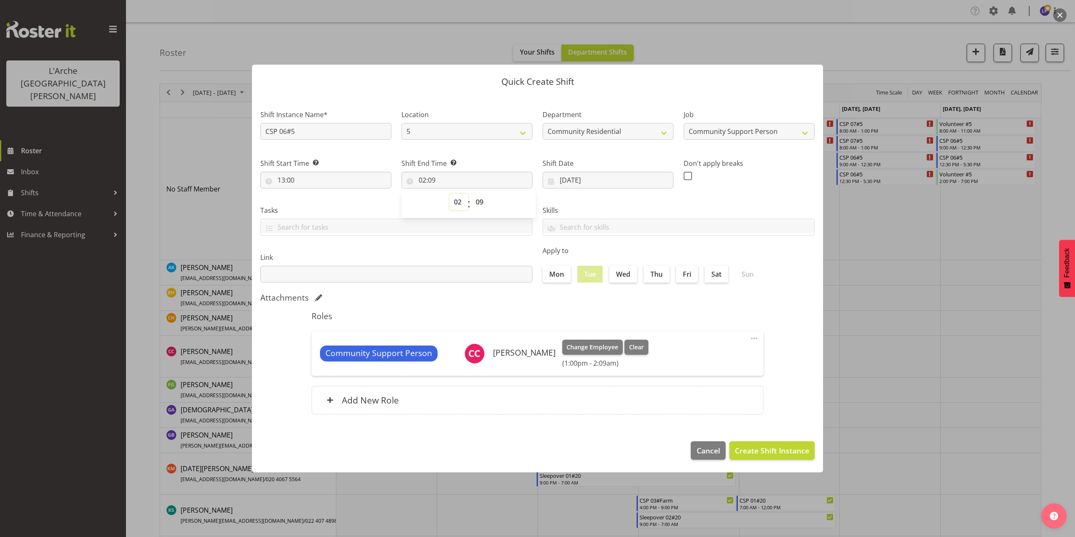
click at [453, 203] on select "00 01 02 03 04 05 06 07 08 09 10 11 12 13 14 15 16 17 18 19 20 21 22 23" at bounding box center [458, 202] width 19 height 17
select select "21"
click at [449, 194] on select "00 01 02 03 04 05 06 07 08 09 10 11 12 13 14 15 16 17 18 19 20 21 22 23" at bounding box center [458, 202] width 19 height 17
type input "21:09"
click at [481, 205] on select "00 01 02 03 04 05 06 07 08 09 10 11 12 13 14 15 16 17 18 19 20 21 22 23 24 25 2…" at bounding box center [480, 202] width 19 height 17
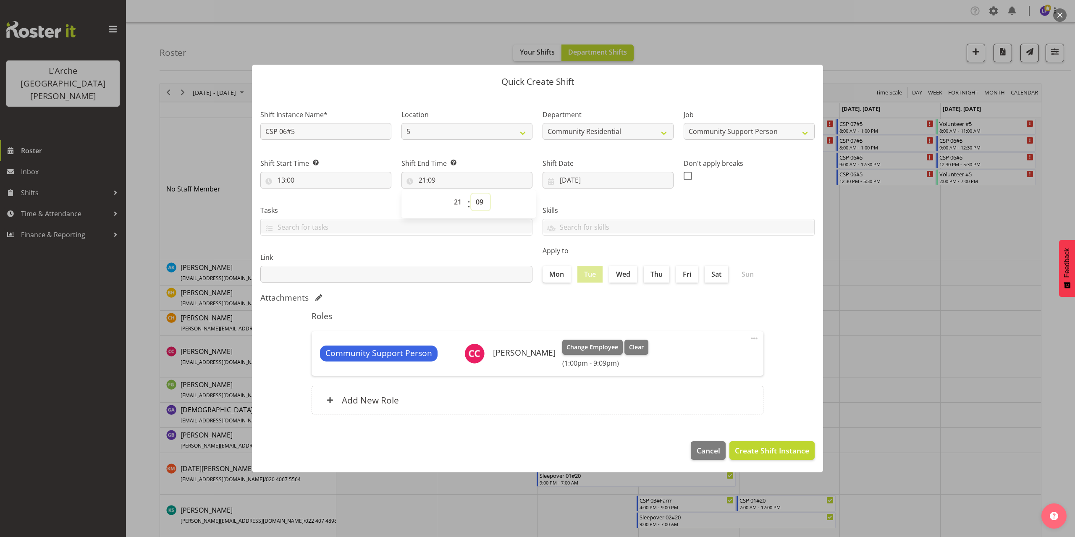
select select "0"
click at [471, 194] on select "00 01 02 03 04 05 06 07 08 09 10 11 12 13 14 15 16 17 18 19 20 21 22 23 24 25 2…" at bounding box center [480, 202] width 19 height 17
type input "21:00"
click at [764, 447] on span "Create Shift Instance" at bounding box center [772, 450] width 74 height 11
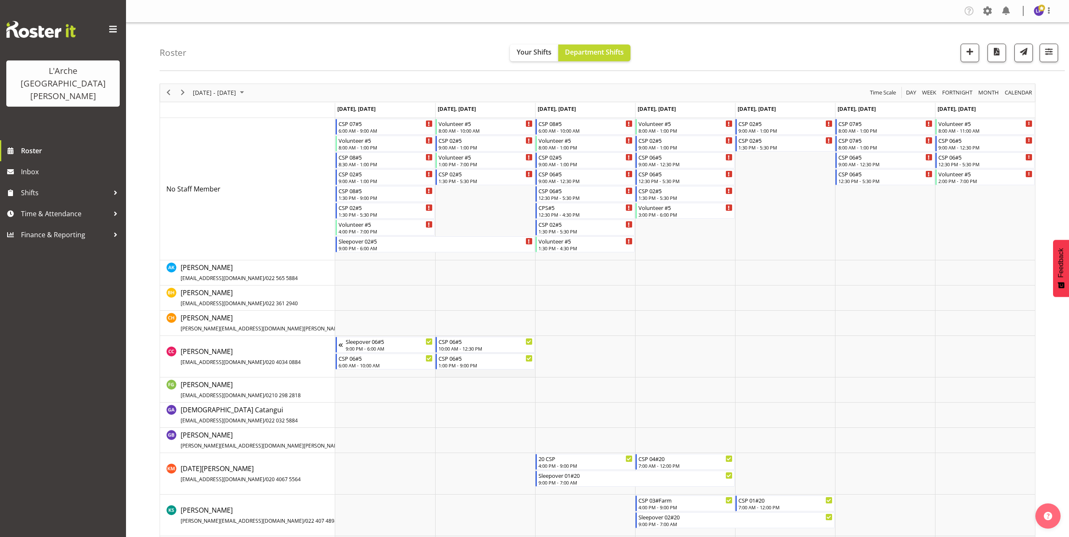
click at [501, 374] on td "Timeline Week of October 13, 2025" at bounding box center [485, 357] width 100 height 42
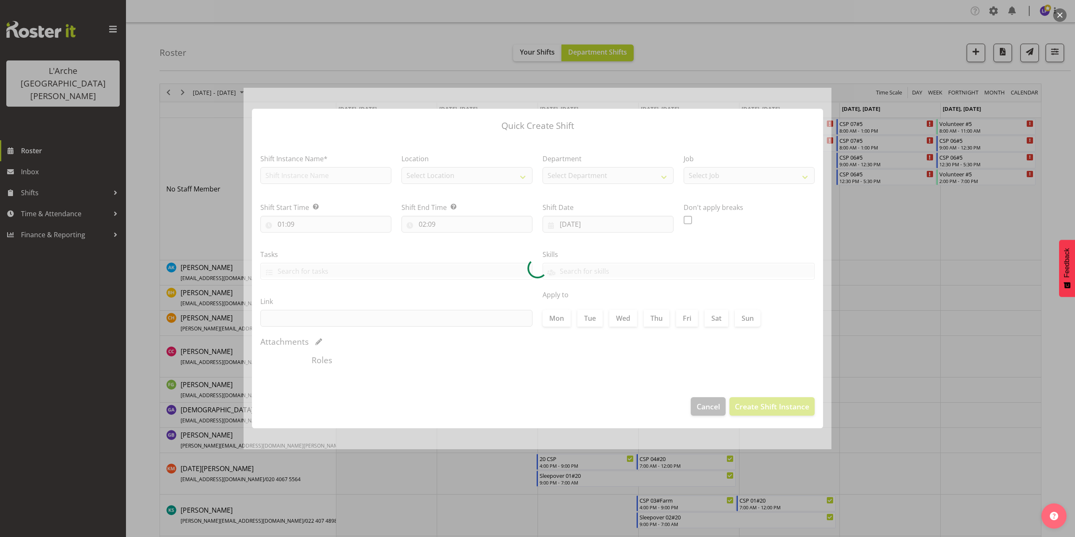
type input "[DATE]"
checkbox input "true"
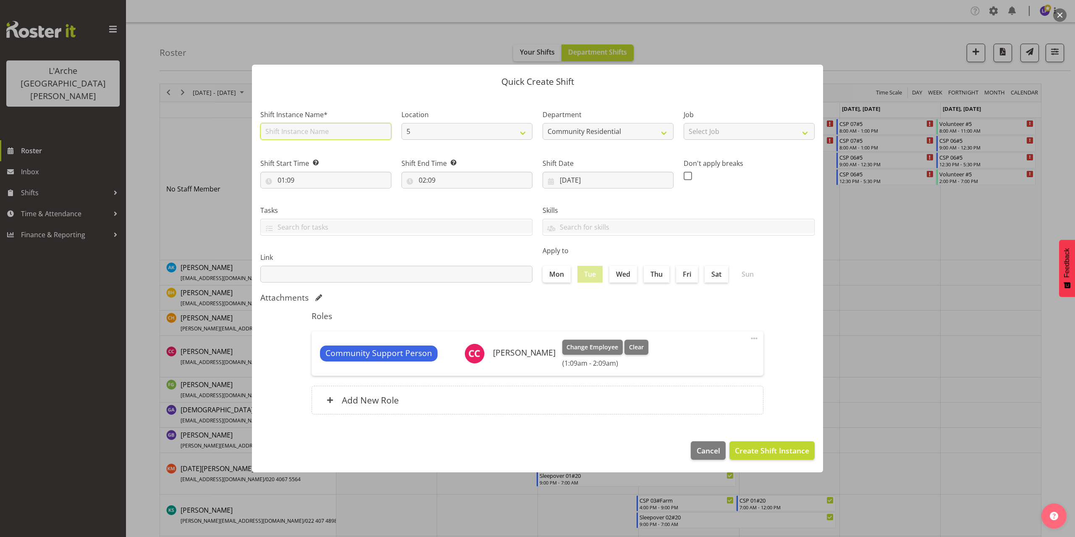
click at [297, 131] on input "text" at bounding box center [325, 131] width 131 height 17
type input "Sleepover 06#5"
click at [708, 135] on select "Select Job Accounts Admin Art Coordinator Community Leader Community Support Pe…" at bounding box center [749, 131] width 131 height 17
select select "2"
click at [684, 123] on select "Select Job Accounts Admin Art Coordinator Community Leader Community Support Pe…" at bounding box center [749, 131] width 131 height 17
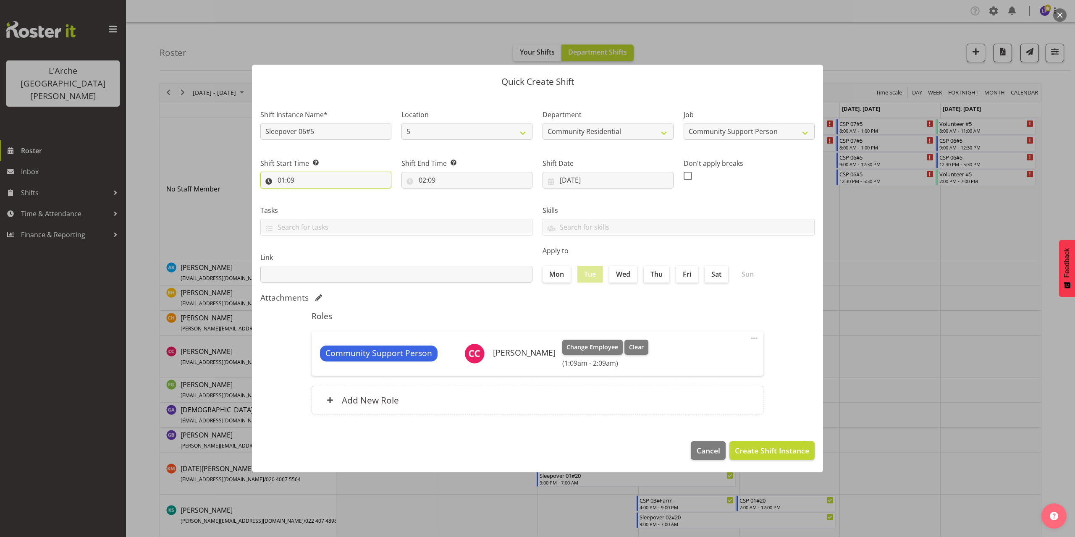
click at [286, 178] on input "01:09" at bounding box center [325, 180] width 131 height 17
click at [314, 203] on select "00 01 02 03 04 05 06 07 08 09 10 11 12 13 14 15 16 17 18 19 20 21 22 23" at bounding box center [317, 202] width 19 height 17
select select "20"
click at [308, 194] on select "00 01 02 03 04 05 06 07 08 09 10 11 12 13 14 15 16 17 18 19 20 21 22 23" at bounding box center [317, 202] width 19 height 17
type input "20:09"
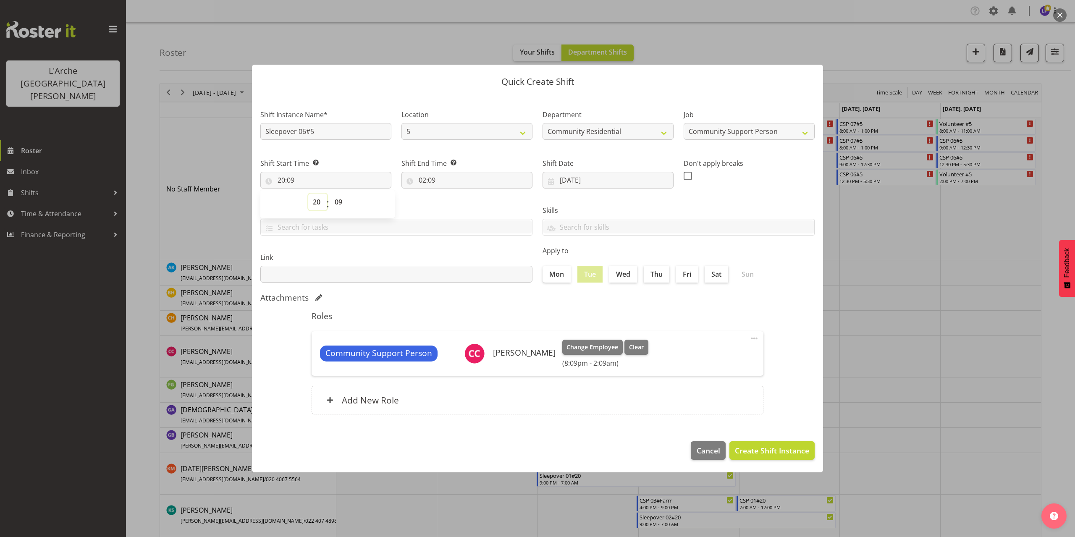
click at [317, 203] on select "00 01 02 03 04 05 06 07 08 09 10 11 12 13 14 15 16 17 18 19 20 21 22 23" at bounding box center [317, 202] width 19 height 17
select select "21"
click at [308, 194] on select "00 01 02 03 04 05 06 07 08 09 10 11 12 13 14 15 16 17 18 19 20 21 22 23" at bounding box center [317, 202] width 19 height 17
type input "21:09"
click at [339, 201] on select "00 01 02 03 04 05 06 07 08 09 10 11 12 13 14 15 16 17 18 19 20 21 22 23 24 25 2…" at bounding box center [339, 202] width 19 height 17
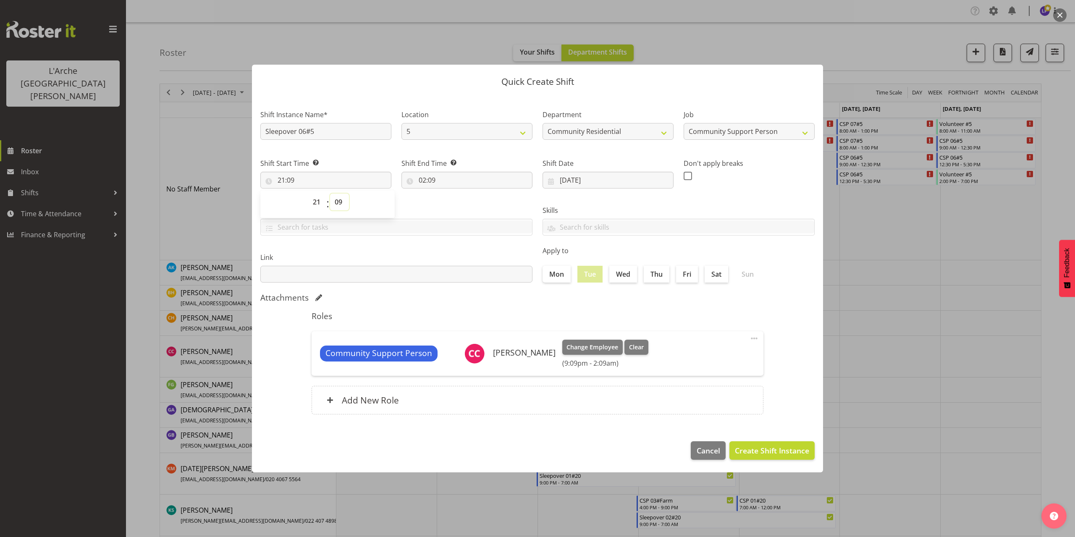
select select "0"
click at [330, 194] on select "00 01 02 03 04 05 06 07 08 09 10 11 12 13 14 15 16 17 18 19 20 21 22 23 24 25 2…" at bounding box center [339, 202] width 19 height 17
type input "21:00"
click at [433, 180] on input "02:09" at bounding box center [466, 180] width 131 height 17
click at [456, 202] on select "00 01 02 03 04 05 06 07 08 09 10 11 12 13 14 15 16 17 18 19 20 21 22 23" at bounding box center [458, 202] width 19 height 17
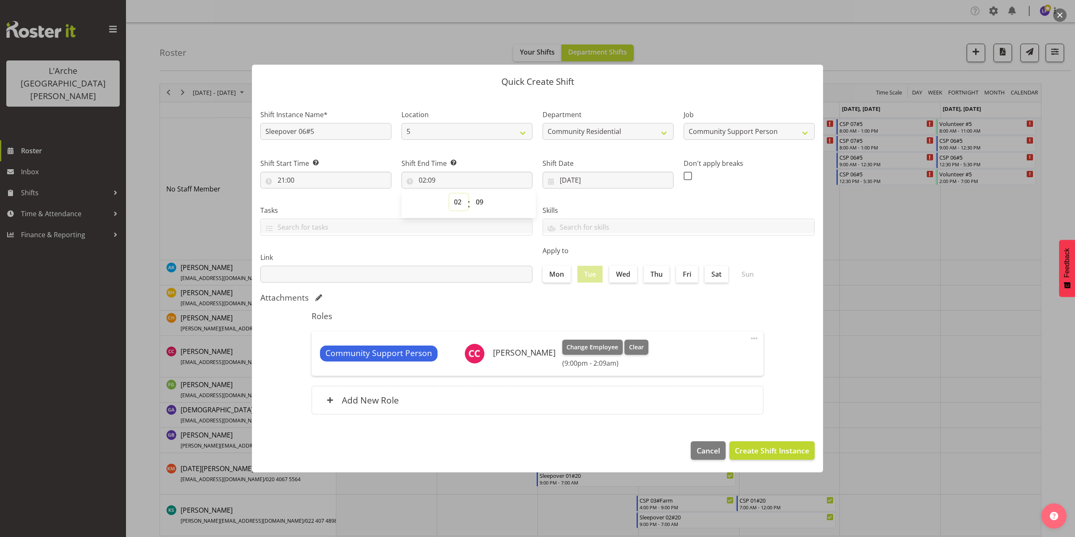
select select "6"
click at [449, 194] on select "00 01 02 03 04 05 06 07 08 09 10 11 12 13 14 15 16 17 18 19 20 21 22 23" at bounding box center [458, 202] width 19 height 17
type input "06:09"
click at [478, 204] on select "00 01 02 03 04 05 06 07 08 09 10 11 12 13 14 15 16 17 18 19 20 21 22 23 24 25 2…" at bounding box center [480, 202] width 19 height 17
select select "0"
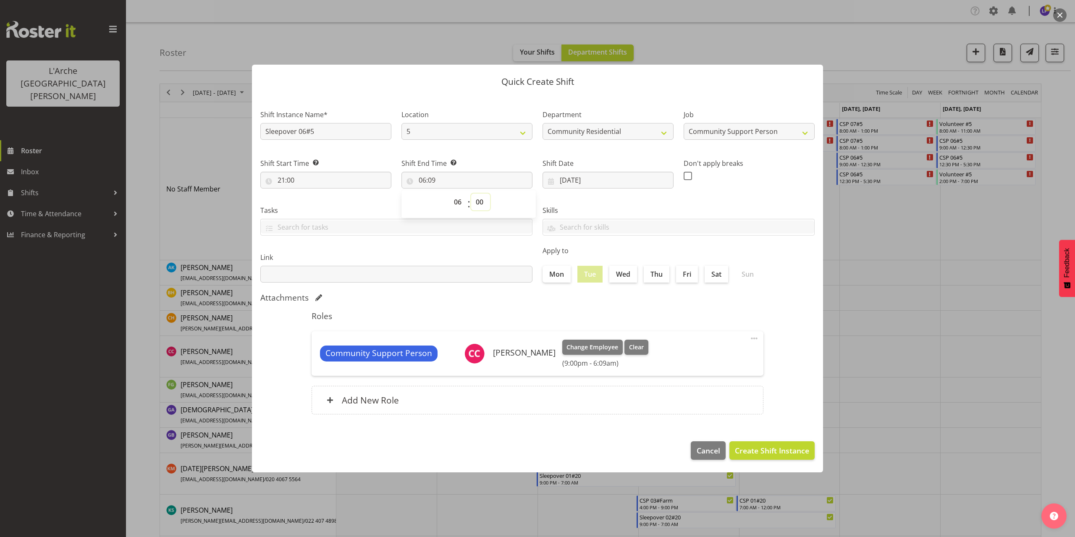
click at [471, 194] on select "00 01 02 03 04 05 06 07 08 09 10 11 12 13 14 15 16 17 18 19 20 21 22 23 24 25 2…" at bounding box center [480, 202] width 19 height 17
type input "06:00"
click at [755, 446] on span "Create Shift Instance" at bounding box center [772, 450] width 74 height 11
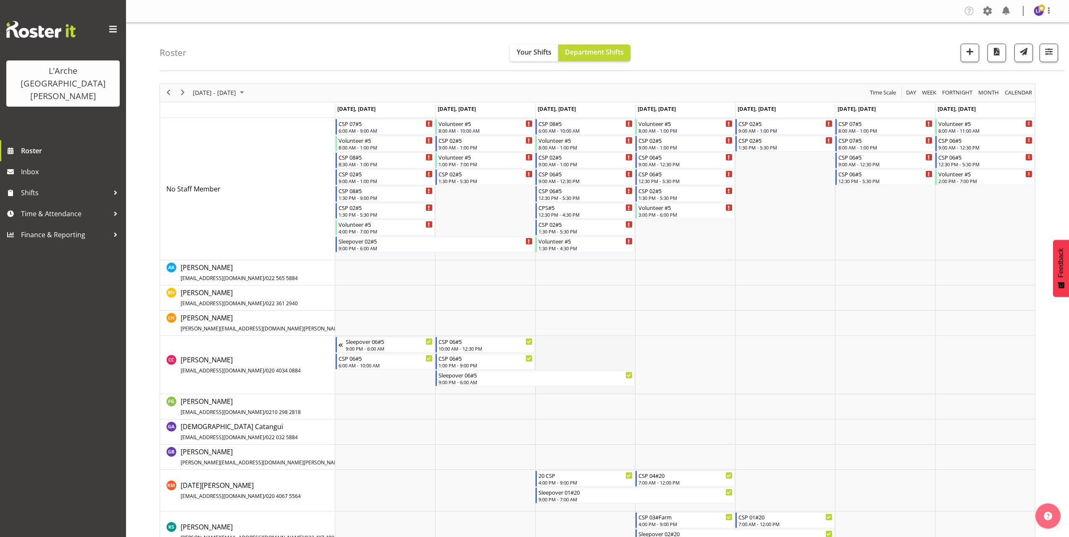
click at [553, 343] on td "Timeline Week of October 13, 2025" at bounding box center [585, 365] width 100 height 58
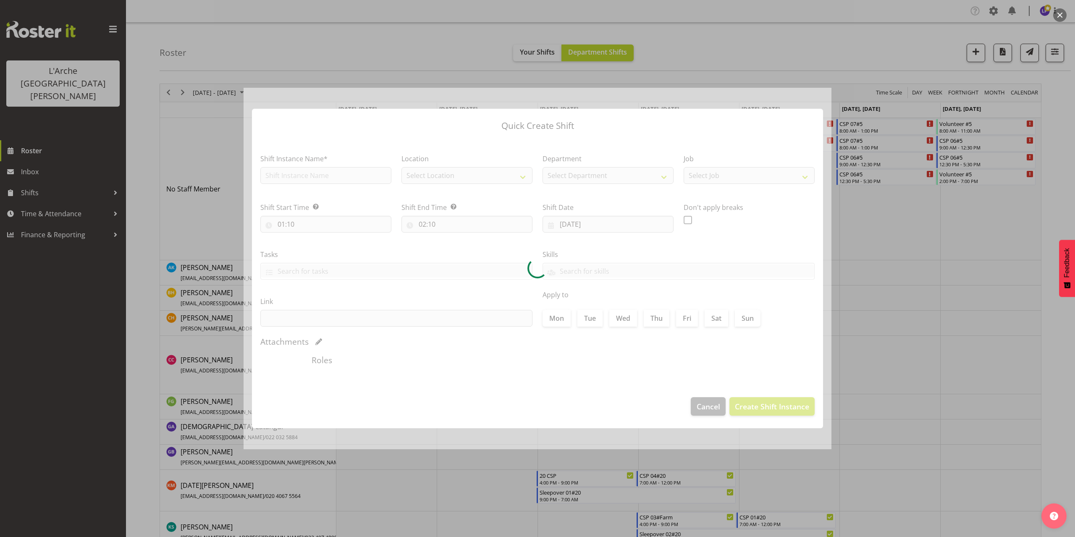
type input "[DATE]"
checkbox input "true"
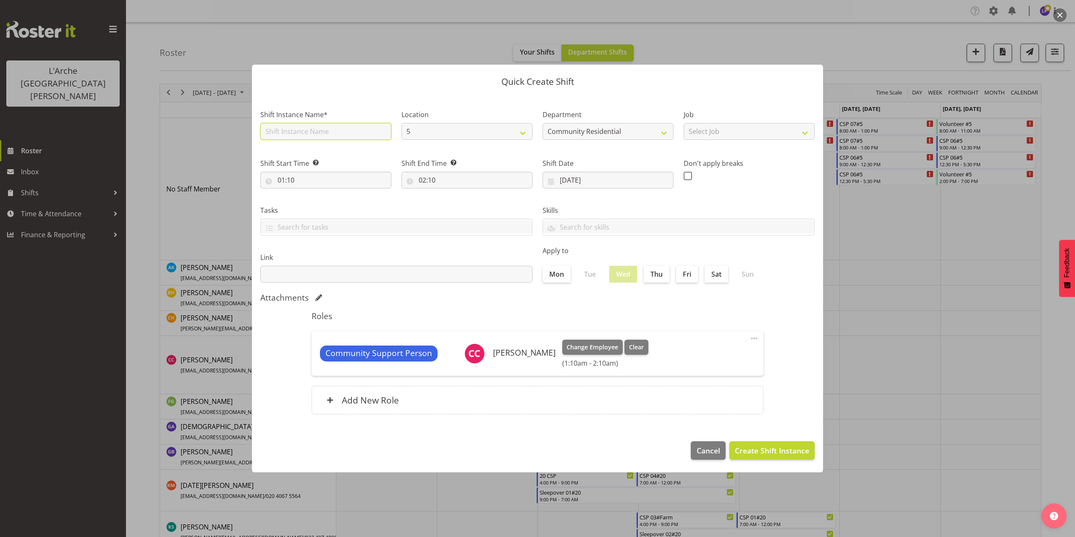
click at [307, 134] on input "text" at bounding box center [325, 131] width 131 height 17
type input "CSP 06#5"
click at [721, 129] on select "Select Job Accounts Admin Art Coordinator Community Leader Community Support Pe…" at bounding box center [749, 131] width 131 height 17
select select "2"
click at [684, 123] on select "Select Job Accounts Admin Art Coordinator Community Leader Community Support Pe…" at bounding box center [749, 131] width 131 height 17
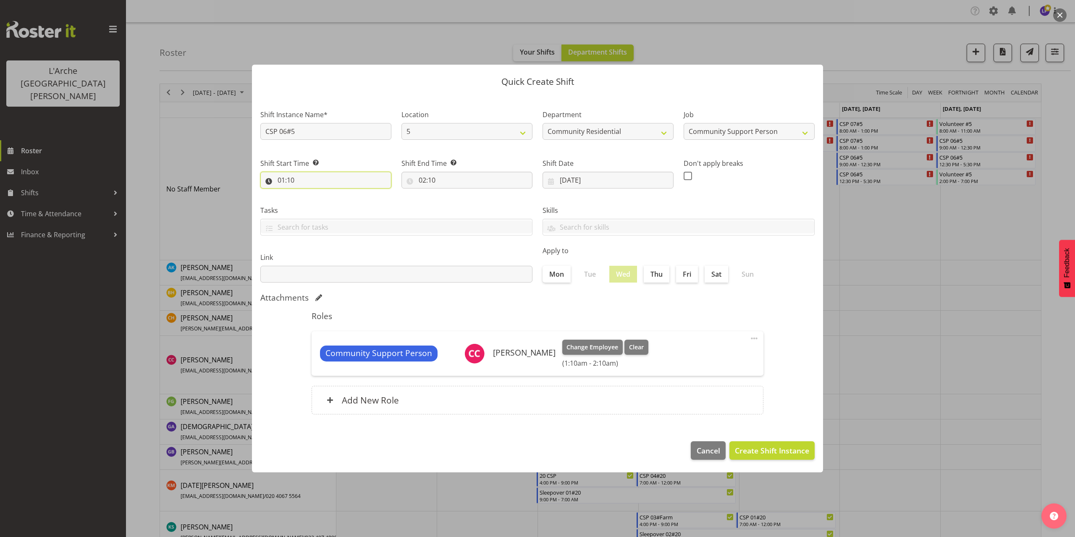
click at [290, 178] on input "01:10" at bounding box center [325, 180] width 131 height 17
click at [314, 204] on select "00 01 02 03 04 05 06 07 08 09 10 11 12 13 14 15 16 17 18 19 20 21 22 23" at bounding box center [317, 202] width 19 height 17
select select "6"
click at [308, 194] on select "00 01 02 03 04 05 06 07 08 09 10 11 12 13 14 15 16 17 18 19 20 21 22 23" at bounding box center [317, 202] width 19 height 17
type input "06:10"
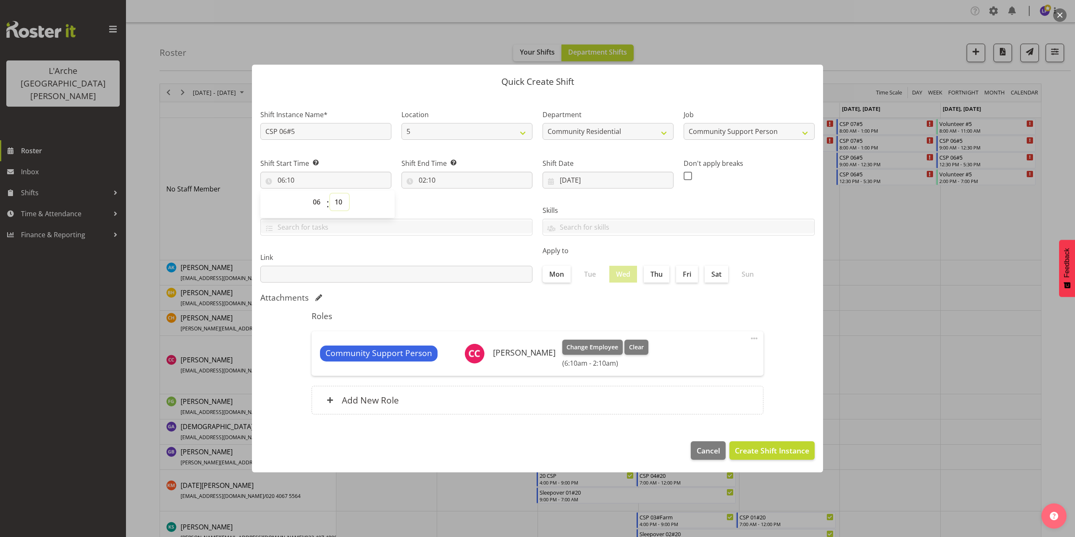
click at [339, 203] on select "00 01 02 03 04 05 06 07 08 09 10 11 12 13 14 15 16 17 18 19 20 21 22 23 24 25 2…" at bounding box center [339, 202] width 19 height 17
select select "0"
click at [330, 194] on select "00 01 02 03 04 05 06 07 08 09 10 11 12 13 14 15 16 17 18 19 20 21 22 23 24 25 2…" at bounding box center [339, 202] width 19 height 17
type input "06:00"
click at [437, 182] on input "02:10" at bounding box center [466, 180] width 131 height 17
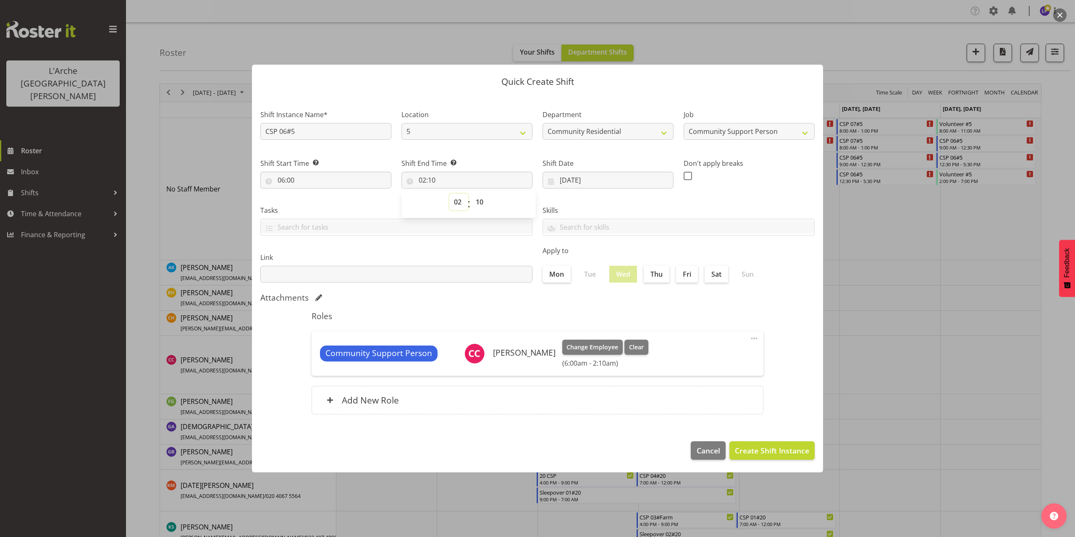
click at [460, 202] on select "00 01 02 03 04 05 06 07 08 09 10 11 12 13 14 15 16 17 18 19 20 21 22 23" at bounding box center [458, 202] width 19 height 17
select select "12"
click at [449, 194] on select "00 01 02 03 04 05 06 07 08 09 10 11 12 13 14 15 16 17 18 19 20 21 22 23" at bounding box center [458, 202] width 19 height 17
type input "12:10"
click at [480, 203] on select "00 01 02 03 04 05 06 07 08 09 10 11 12 13 14 15 16 17 18 19 20 21 22 23 24 25 2…" at bounding box center [480, 202] width 19 height 17
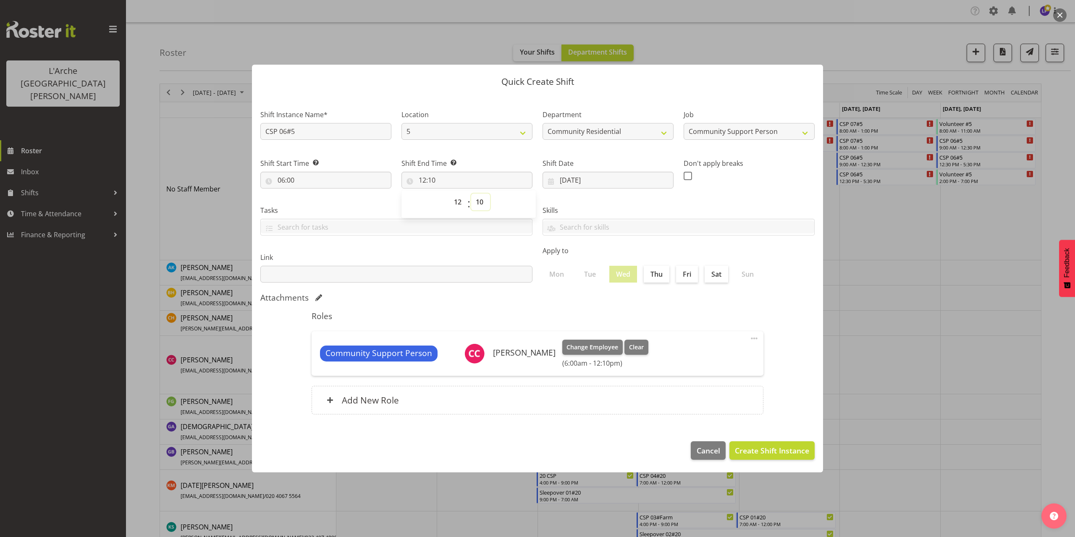
select select "30"
click at [471, 194] on select "00 01 02 03 04 05 06 07 08 09 10 11 12 13 14 15 16 17 18 19 20 21 22 23 24 25 2…" at bounding box center [480, 202] width 19 height 17
type input "12:30"
click at [773, 447] on span "Create Shift Instance" at bounding box center [772, 450] width 74 height 11
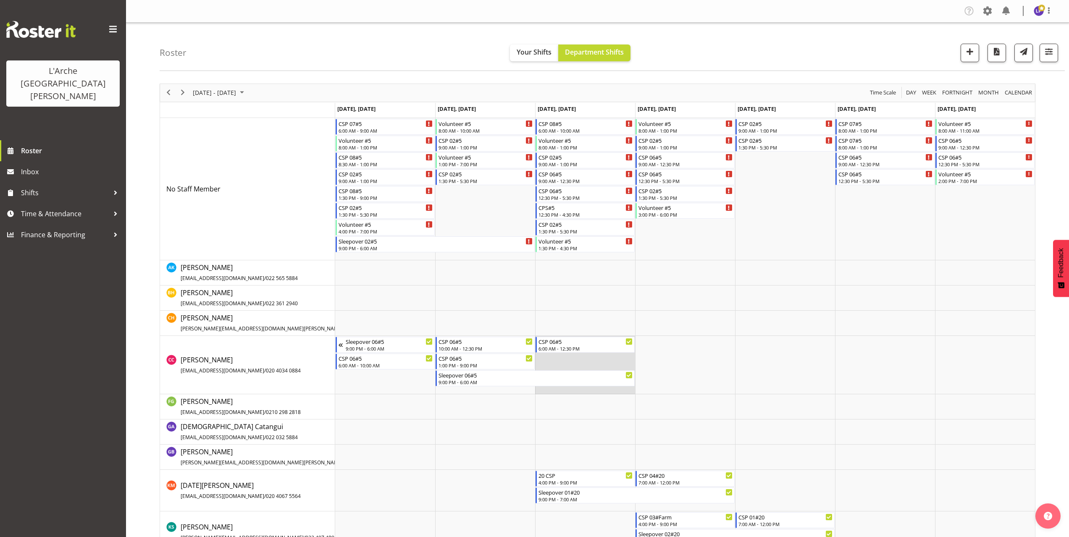
click at [555, 360] on td "Timeline Week of October 13, 2025" at bounding box center [585, 365] width 100 height 58
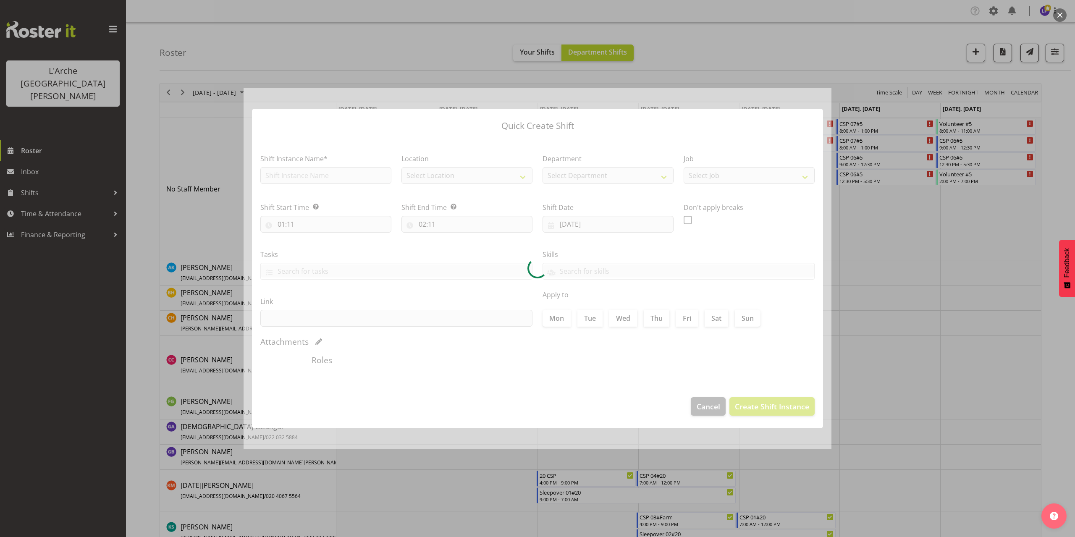
type input "[DATE]"
checkbox input "true"
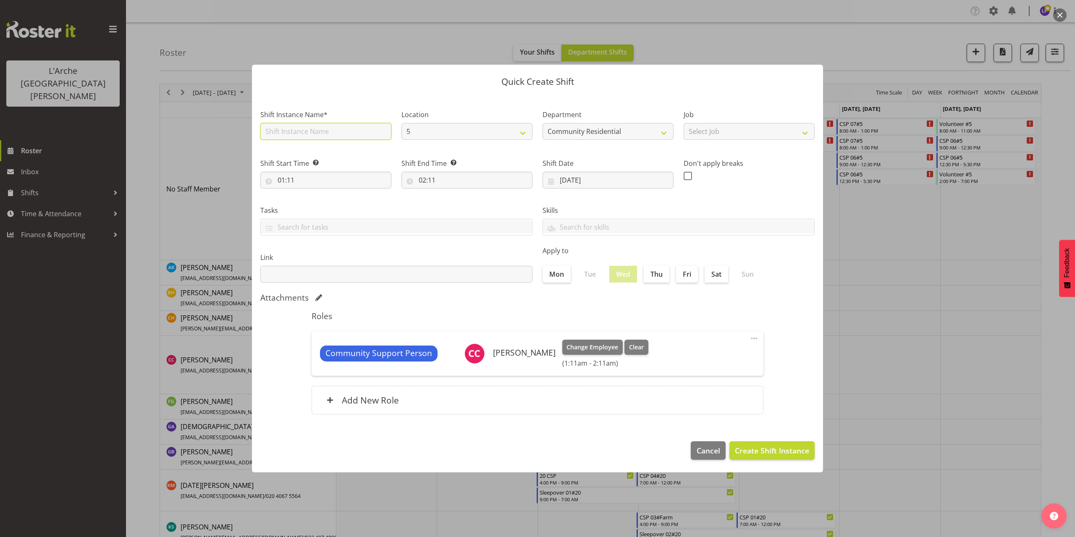
click at [307, 133] on input "text" at bounding box center [325, 131] width 131 height 17
type input "CSP 06#5"
click at [736, 128] on select "Select Job Accounts Admin Art Coordinator Community Leader Community Support Pe…" at bounding box center [749, 131] width 131 height 17
select select "2"
click at [684, 123] on select "Select Job Accounts Admin Art Coordinator Community Leader Community Support Pe…" at bounding box center [749, 131] width 131 height 17
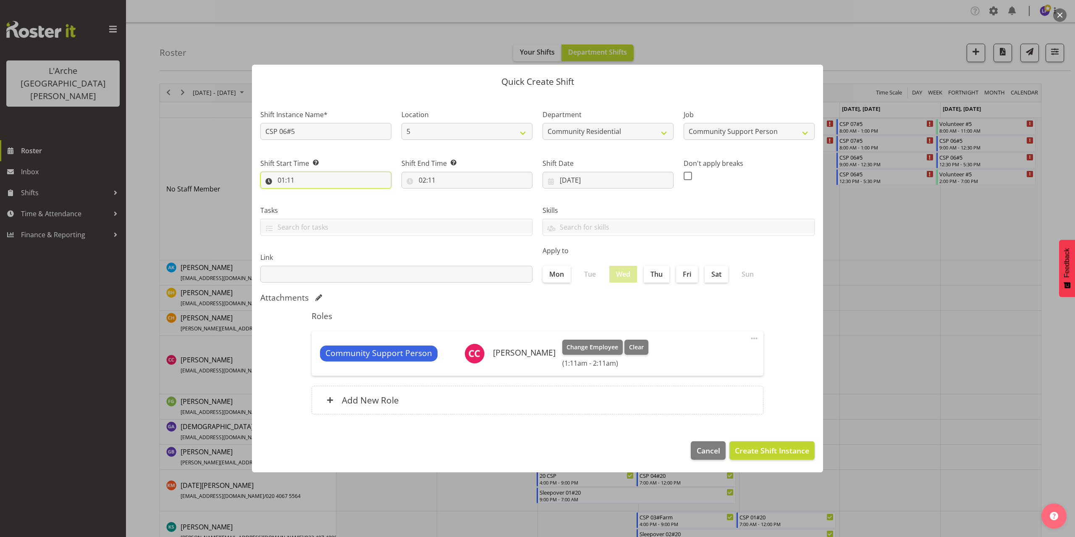
click at [283, 181] on input "01:11" at bounding box center [325, 180] width 131 height 17
click at [314, 202] on select "00 01 02 03 04 05 06 07 08 09 10 11 12 13 14 15 16 17 18 19 20 21 22 23" at bounding box center [317, 202] width 19 height 17
select select "13"
click at [308, 194] on select "00 01 02 03 04 05 06 07 08 09 10 11 12 13 14 15 16 17 18 19 20 21 22 23" at bounding box center [317, 202] width 19 height 17
type input "13:11"
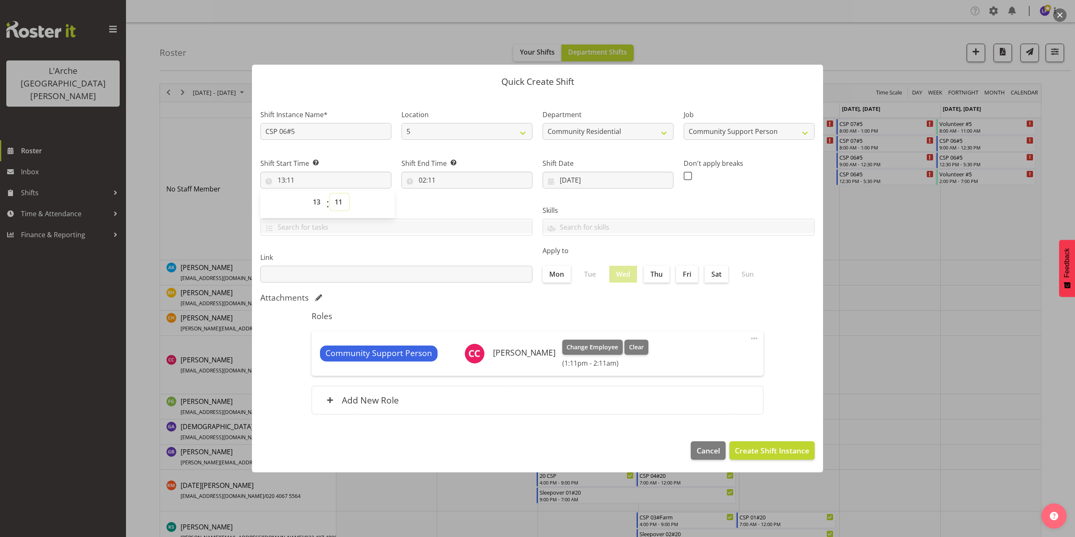
click at [338, 200] on select "00 01 02 03 04 05 06 07 08 09 10 11 12 13 14 15 16 17 18 19 20 21 22 23 24 25 2…" at bounding box center [339, 202] width 19 height 17
select select "0"
click at [330, 194] on select "00 01 02 03 04 05 06 07 08 09 10 11 12 13 14 15 16 17 18 19 20 21 22 23 24 25 2…" at bounding box center [339, 202] width 19 height 17
type input "13:00"
click at [432, 176] on input "02:11" at bounding box center [466, 180] width 131 height 17
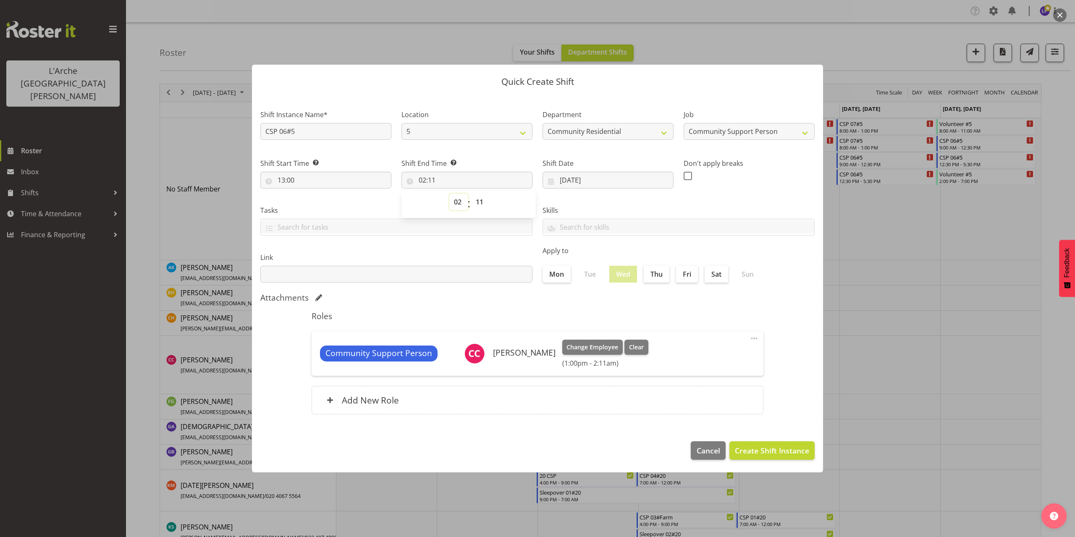
click at [460, 202] on select "00 01 02 03 04 05 06 07 08 09 10 11 12 13 14 15 16 17 18 19 20 21 22 23" at bounding box center [458, 202] width 19 height 17
select select "16"
click at [449, 194] on select "00 01 02 03 04 05 06 07 08 09 10 11 12 13 14 15 16 17 18 19 20 21 22 23" at bounding box center [458, 202] width 19 height 17
type input "16:11"
click at [482, 200] on select "00 01 02 03 04 05 06 07 08 09 10 11 12 13 14 15 16 17 18 19 20 21 22 23 24 25 2…" at bounding box center [480, 202] width 19 height 17
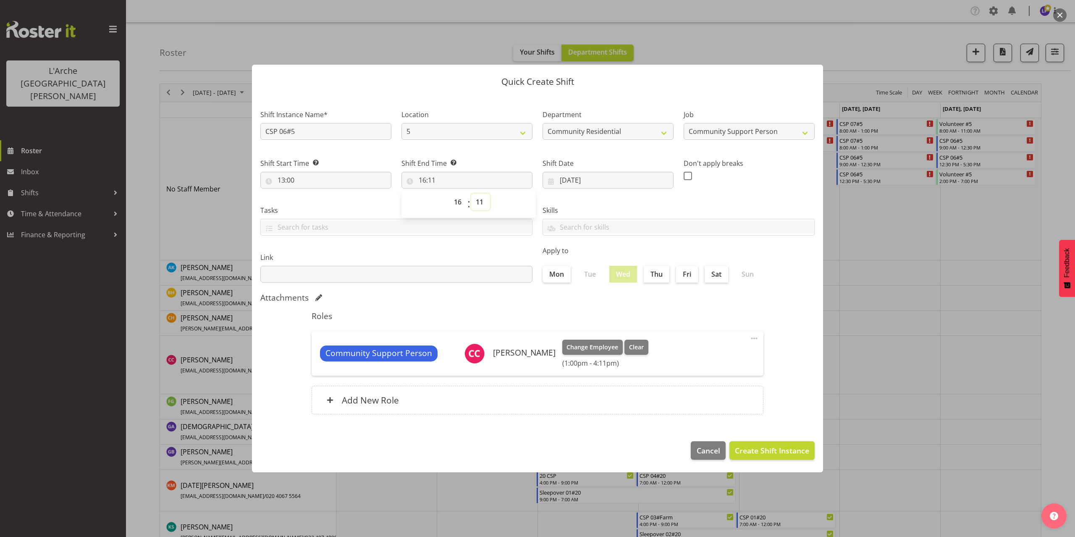
select select "0"
click at [471, 194] on select "00 01 02 03 04 05 06 07 08 09 10 11 12 13 14 15 16 17 18 19 20 21 22 23 24 25 2…" at bounding box center [480, 202] width 19 height 17
type input "16:00"
click at [758, 449] on span "Create Shift Instance" at bounding box center [772, 450] width 74 height 11
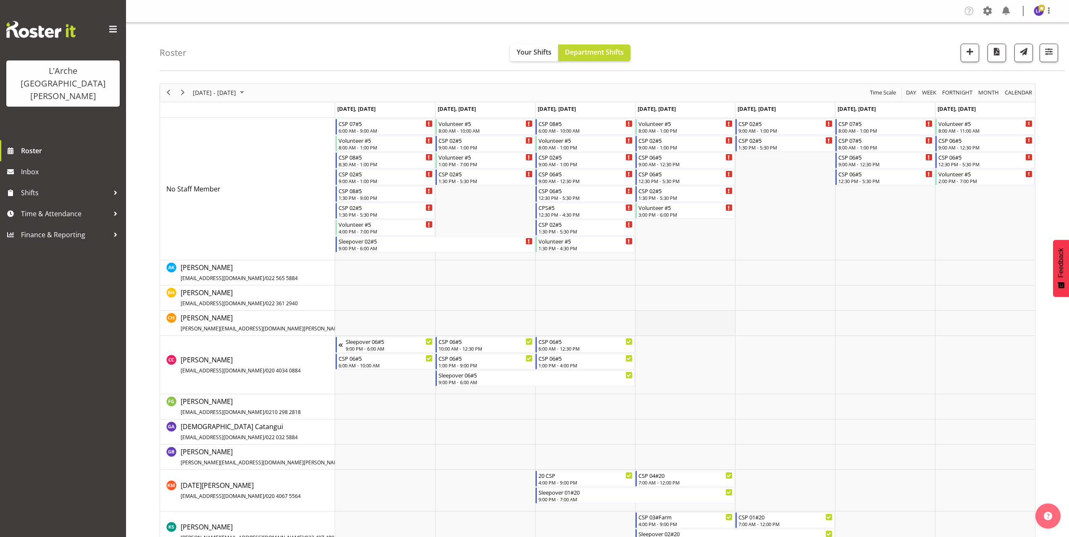
scroll to position [42, 0]
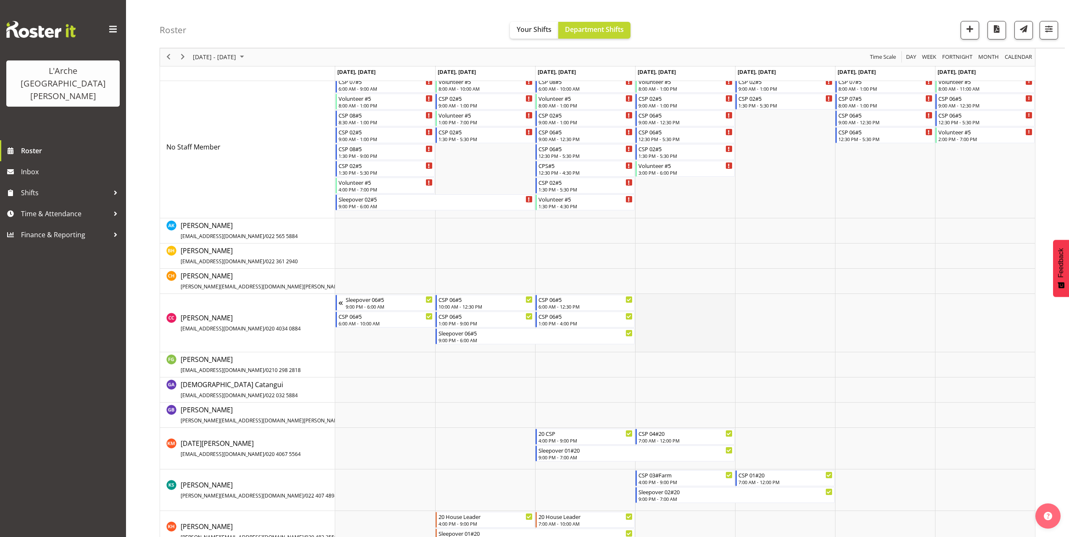
click at [642, 302] on td "Timeline Week of October 13, 2025" at bounding box center [685, 323] width 100 height 58
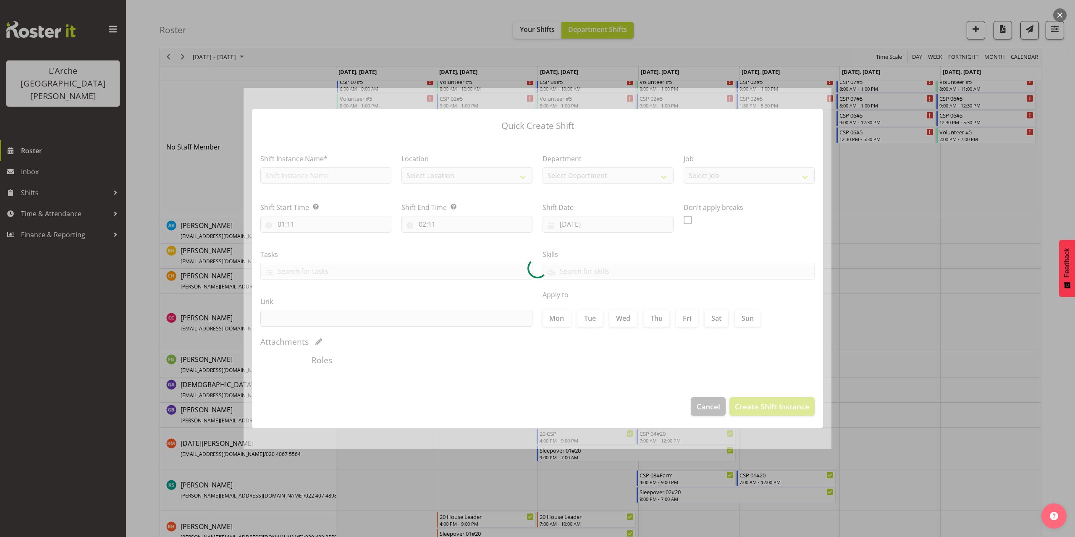
type input "[DATE]"
checkbox input "true"
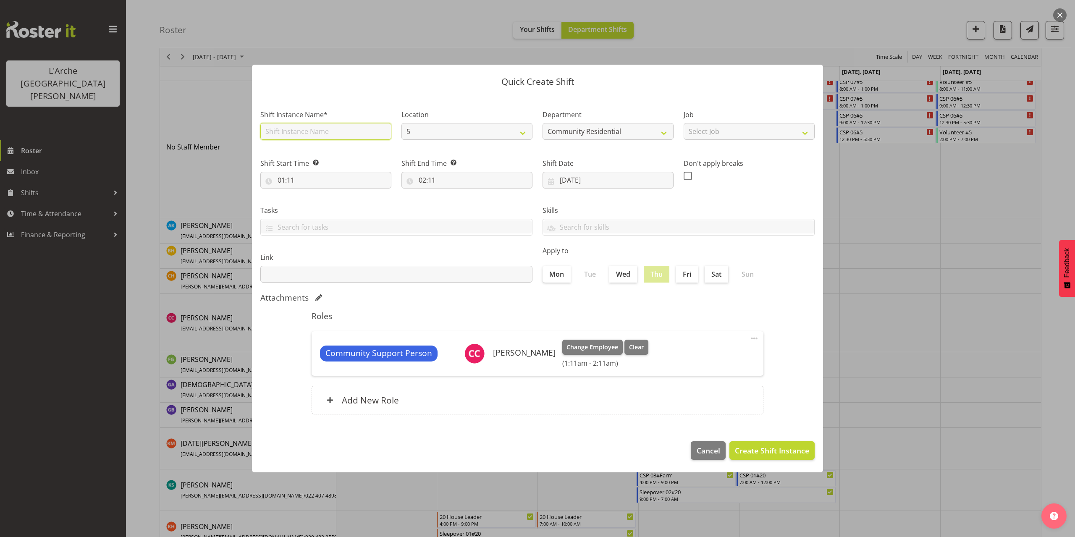
click at [279, 133] on input "text" at bounding box center [325, 131] width 131 height 17
type input "CSP 06#5"
click at [705, 132] on select "Select Job Accounts Admin Art Coordinator Community Leader Community Support Pe…" at bounding box center [749, 131] width 131 height 17
select select "2"
click at [684, 123] on select "Select Job Accounts Admin Art Coordinator Community Leader Community Support Pe…" at bounding box center [749, 131] width 131 height 17
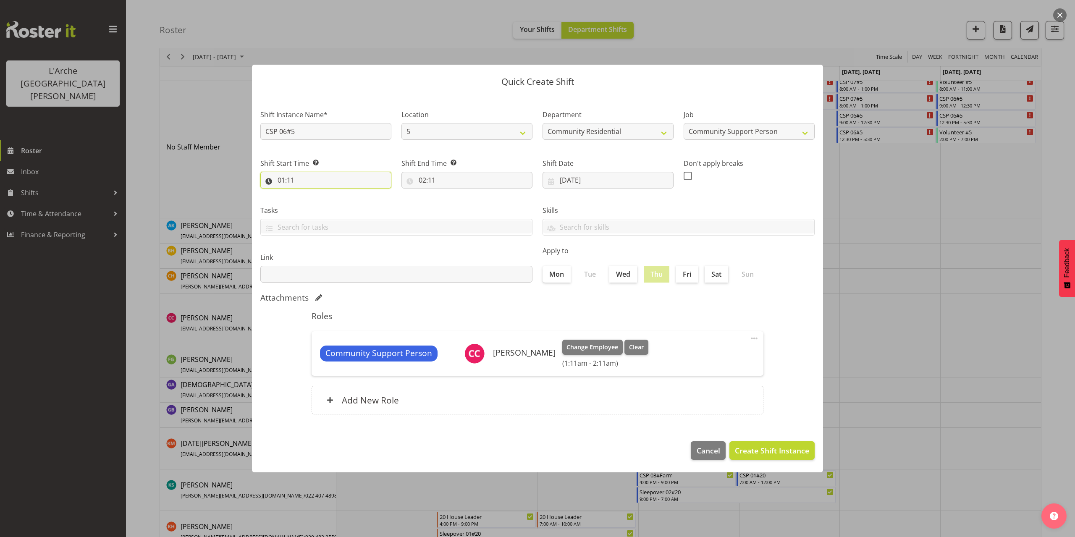
click at [281, 180] on input "01:11" at bounding box center [325, 180] width 131 height 17
click at [314, 202] on select "00 01 02 03 04 05 06 07 08 09 10 11 12 13 14 15 16 17 18 19 20 21 22 23" at bounding box center [317, 202] width 19 height 17
select select "10"
click at [308, 194] on select "00 01 02 03 04 05 06 07 08 09 10 11 12 13 14 15 16 17 18 19 20 21 22 23" at bounding box center [317, 202] width 19 height 17
type input "10:11"
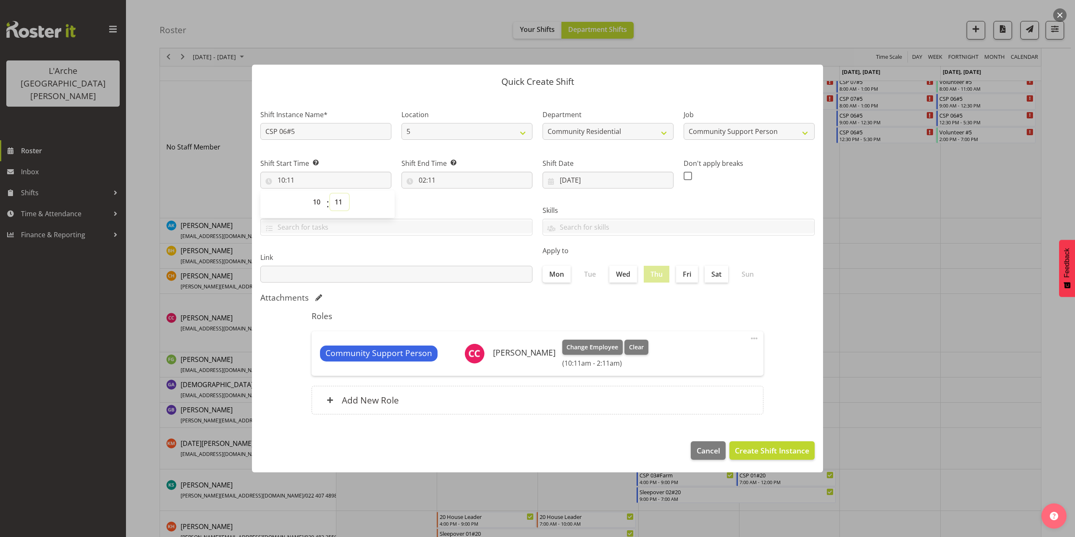
click at [341, 205] on select "00 01 02 03 04 05 06 07 08 09 10 11 12 13 14 15 16 17 18 19 20 21 22 23 24 25 2…" at bounding box center [339, 202] width 19 height 17
select select "0"
click at [330, 194] on select "00 01 02 03 04 05 06 07 08 09 10 11 12 13 14 15 16 17 18 19 20 21 22 23 24 25 2…" at bounding box center [339, 202] width 19 height 17
type input "10:00"
click at [430, 176] on input "02:11" at bounding box center [466, 180] width 131 height 17
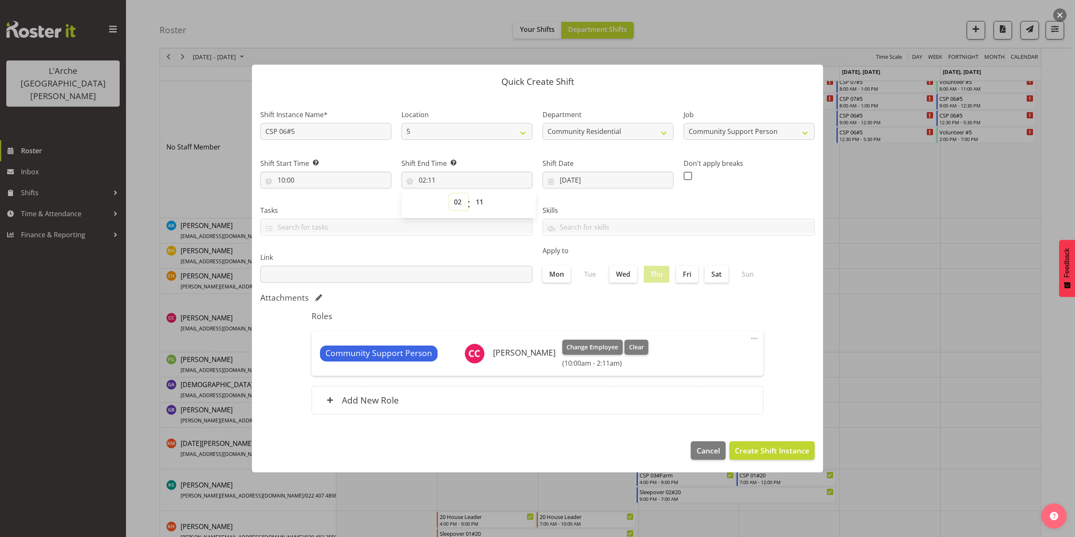
click at [454, 202] on select "00 01 02 03 04 05 06 07 08 09 10 11 12 13 14 15 16 17 18 19 20 21 22 23" at bounding box center [458, 202] width 19 height 17
select select "13"
click at [449, 194] on select "00 01 02 03 04 05 06 07 08 09 10 11 12 13 14 15 16 17 18 19 20 21 22 23" at bounding box center [458, 202] width 19 height 17
type input "13:11"
click at [484, 202] on select "00 01 02 03 04 05 06 07 08 09 10 11 12 13 14 15 16 17 18 19 20 21 22 23 24 25 2…" at bounding box center [480, 202] width 19 height 17
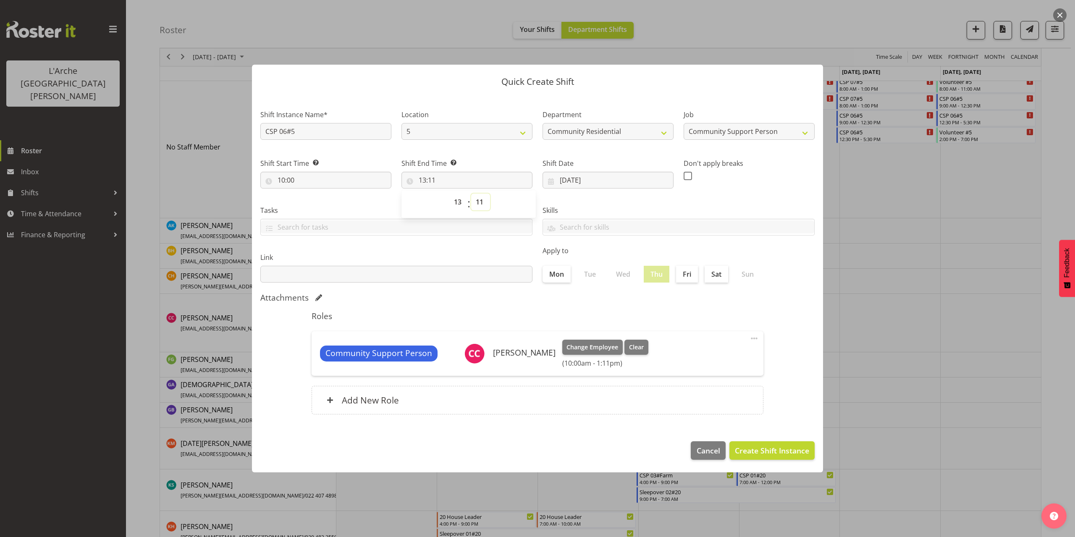
select select "0"
click at [471, 194] on select "00 01 02 03 04 05 06 07 08 09 10 11 12 13 14 15 16 17 18 19 20 21 22 23 24 25 2…" at bounding box center [480, 202] width 19 height 17
type input "13:00"
click at [789, 448] on span "Create Shift Instance" at bounding box center [772, 450] width 74 height 11
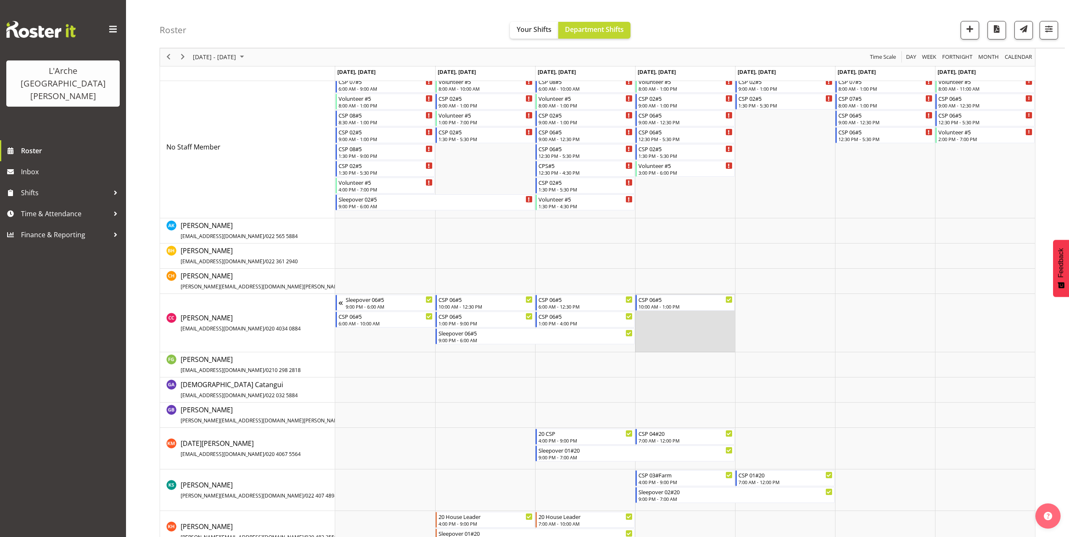
click at [646, 321] on td "Timeline Week of October 13, 2025" at bounding box center [685, 323] width 100 height 58
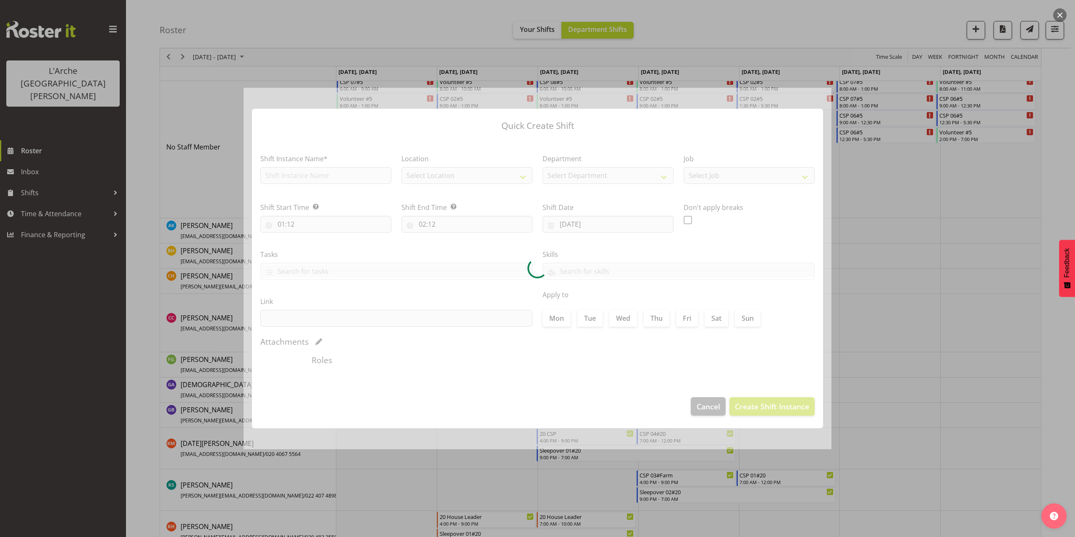
type input "[DATE]"
checkbox input "true"
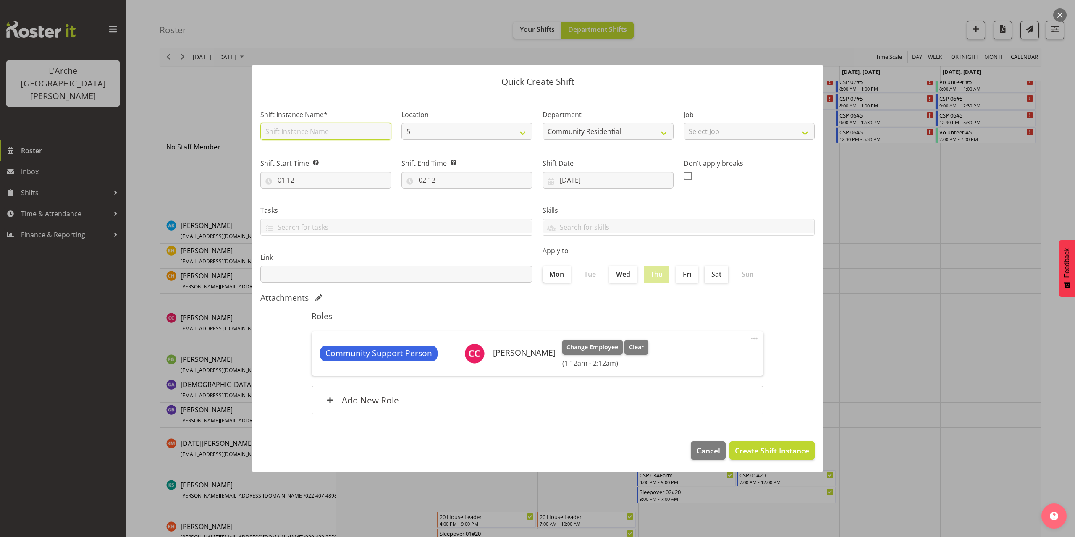
click at [306, 135] on input "text" at bounding box center [325, 131] width 131 height 17
type input "CSP 06#5"
click at [692, 131] on select "Select Job Accounts Admin Art Coordinator Community Leader Community Support Pe…" at bounding box center [749, 131] width 131 height 17
select select "2"
click at [684, 123] on select "Select Job Accounts Admin Art Coordinator Community Leader Community Support Pe…" at bounding box center [749, 131] width 131 height 17
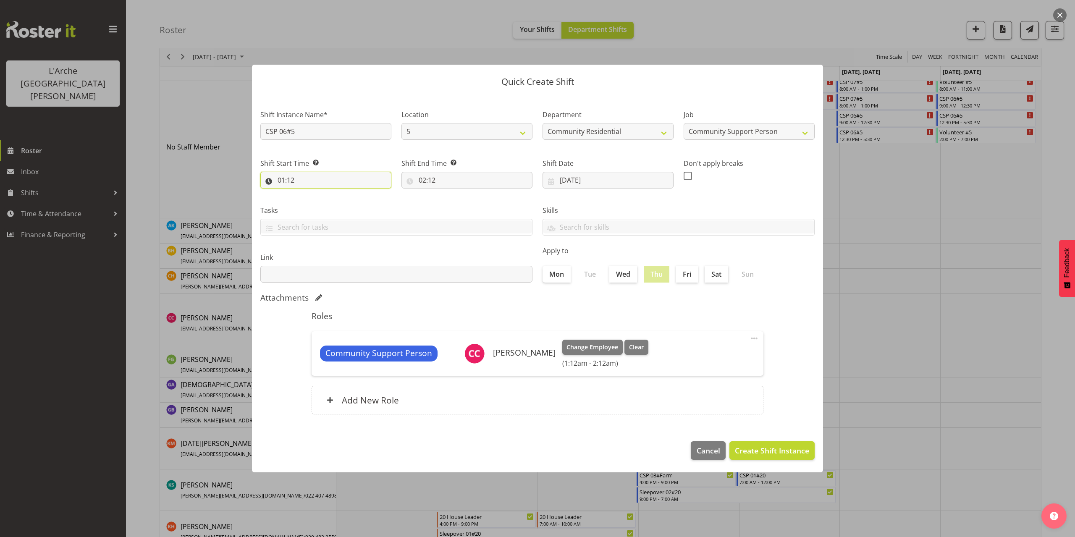
click at [283, 179] on input "01:12" at bounding box center [325, 180] width 131 height 17
click at [317, 201] on select "00 01 02 03 04 05 06 07 08 09 10 11 12 13 14 15 16 17 18 19 20 21 22 23" at bounding box center [317, 202] width 19 height 17
select select "13"
click at [308, 194] on select "00 01 02 03 04 05 06 07 08 09 10 11 12 13 14 15 16 17 18 19 20 21 22 23" at bounding box center [317, 202] width 19 height 17
type input "13:12"
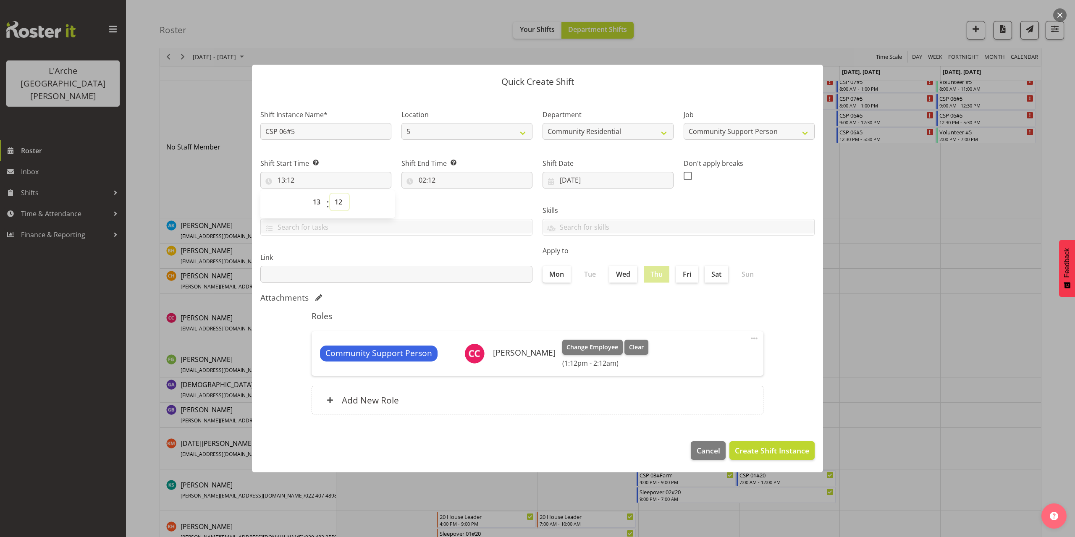
click at [341, 202] on select "00 01 02 03 04 05 06 07 08 09 10 11 12 13 14 15 16 17 18 19 20 21 22 23 24 25 2…" at bounding box center [339, 202] width 19 height 17
select select "30"
click at [330, 194] on select "00 01 02 03 04 05 06 07 08 09 10 11 12 13 14 15 16 17 18 19 20 21 22 23 24 25 2…" at bounding box center [339, 202] width 19 height 17
type input "13:30"
click at [427, 183] on input "02:12" at bounding box center [466, 180] width 131 height 17
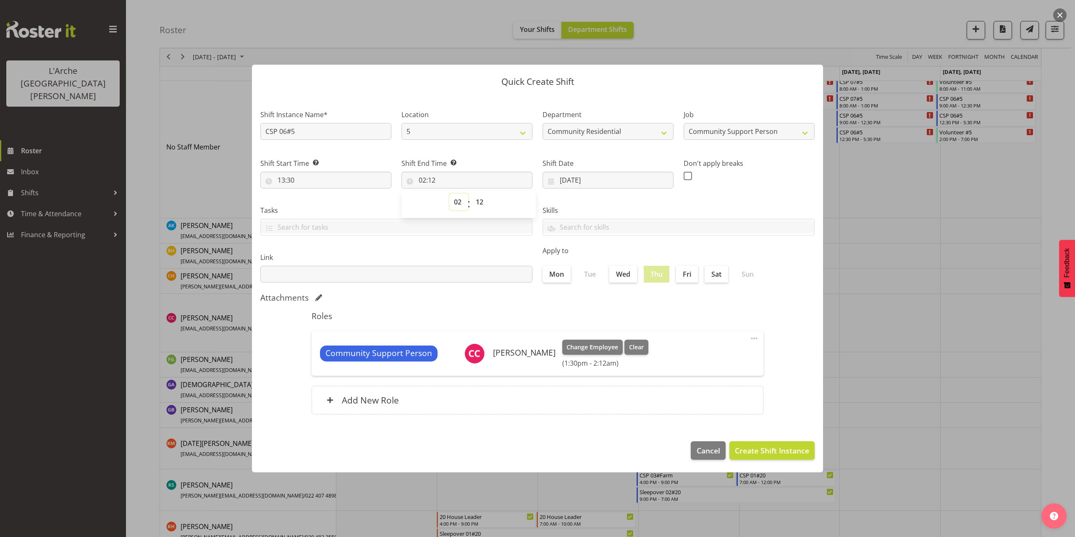
click at [456, 203] on select "00 01 02 03 04 05 06 07 08 09 10 11 12 13 14 15 16 17 18 19 20 21 22 23" at bounding box center [458, 202] width 19 height 17
select select "16"
click at [449, 194] on select "00 01 02 03 04 05 06 07 08 09 10 11 12 13 14 15 16 17 18 19 20 21 22 23" at bounding box center [458, 202] width 19 height 17
type input "16:12"
click at [479, 204] on select "00 01 02 03 04 05 06 07 08 09 10 11 12 13 14 15 16 17 18 19 20 21 22 23 24 25 2…" at bounding box center [480, 202] width 19 height 17
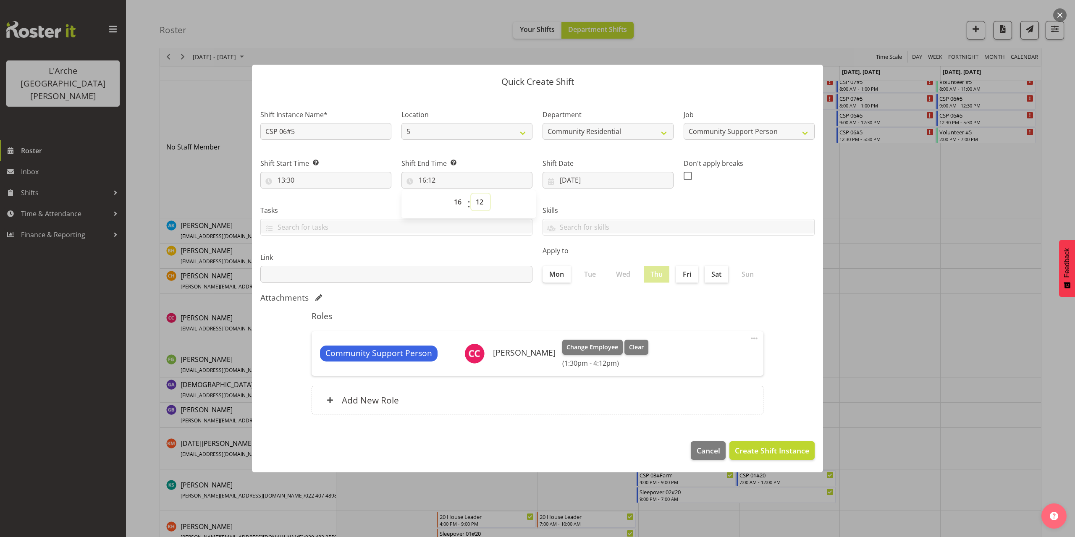
select select "0"
click at [471, 194] on select "00 01 02 03 04 05 06 07 08 09 10 11 12 13 14 15 16 17 18 19 20 21 22 23 24 25 2…" at bounding box center [480, 202] width 19 height 17
type input "16:00"
click at [781, 441] on button "Create Shift Instance" at bounding box center [771, 450] width 85 height 18
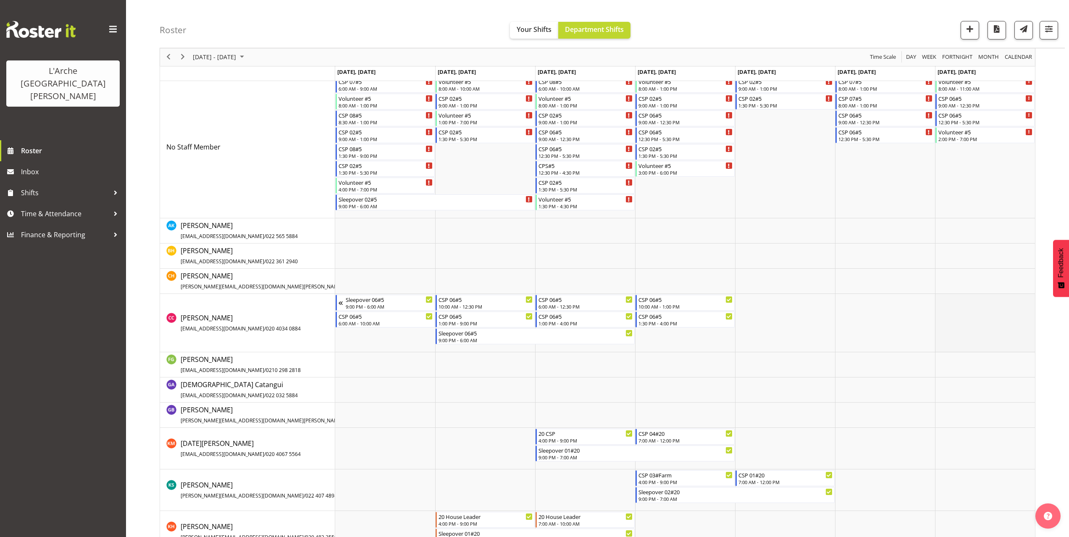
click at [945, 305] on td "Timeline Week of October 13, 2025" at bounding box center [985, 323] width 100 height 58
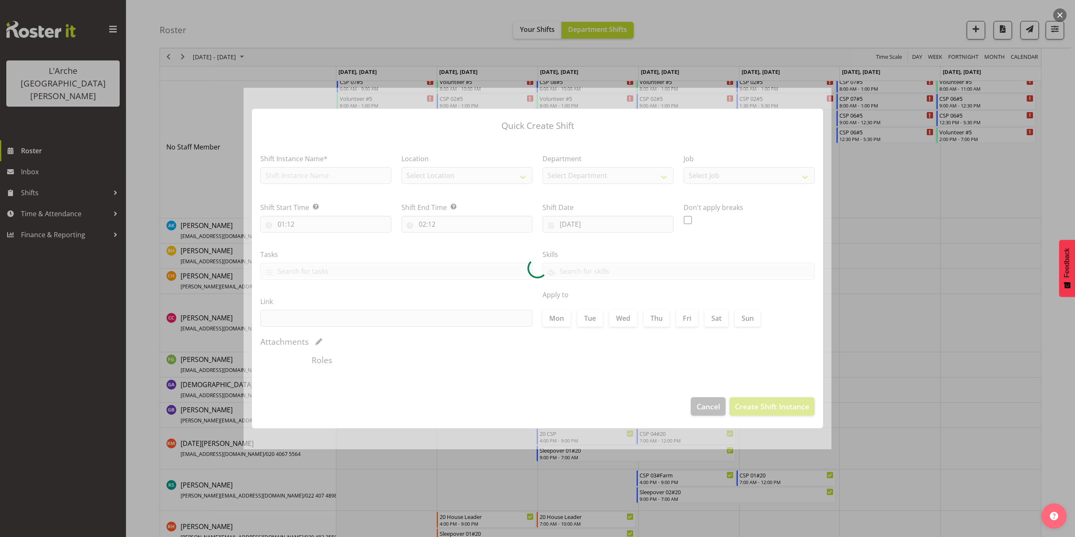
type input "[DATE]"
checkbox input "true"
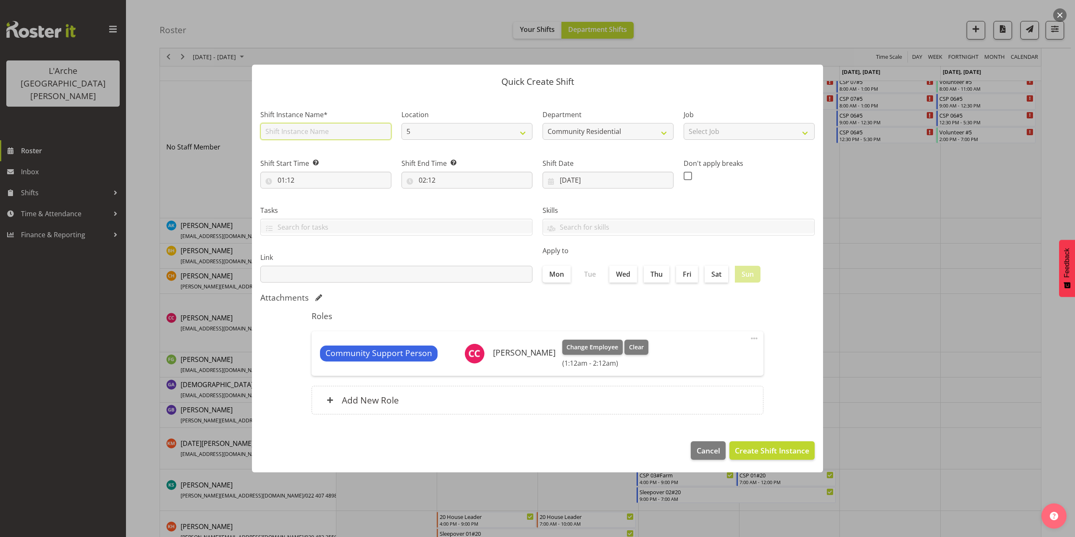
click at [279, 131] on input "text" at bounding box center [325, 131] width 131 height 17
type input "CSP 06#5"
click at [696, 134] on select "Select Job Accounts Admin Art Coordinator Community Leader Community Support Pe…" at bounding box center [749, 131] width 131 height 17
select select "2"
click at [684, 123] on select "Select Job Accounts Admin Art Coordinator Community Leader Community Support Pe…" at bounding box center [749, 131] width 131 height 17
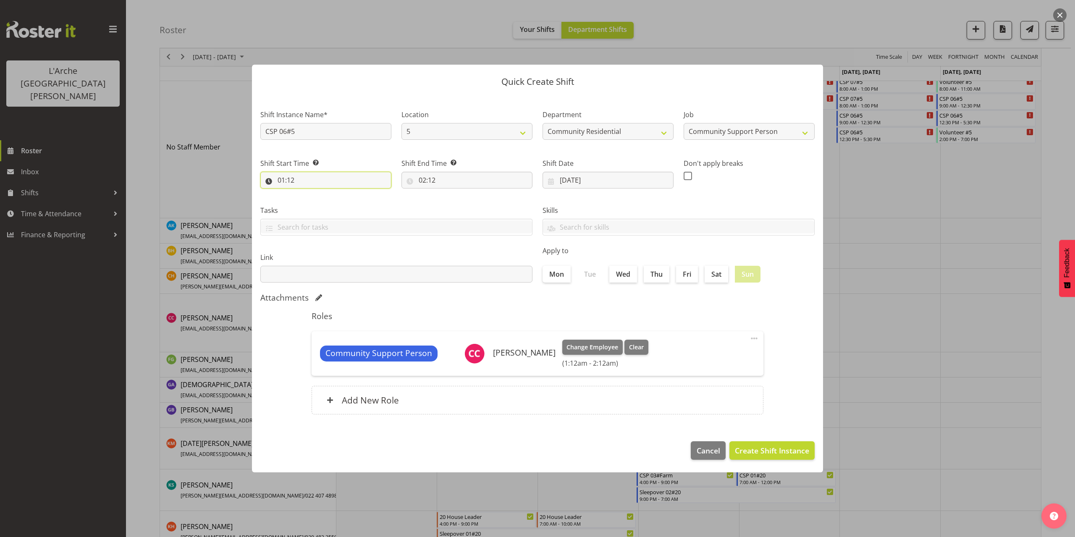
click at [291, 177] on input "01:12" at bounding box center [325, 180] width 131 height 17
click at [316, 203] on select "00 01 02 03 04 05 06 07 08 09 10 11 12 13 14 15 16 17 18 19 20 21 22 23" at bounding box center [317, 202] width 19 height 17
select select "8"
click at [308, 194] on select "00 01 02 03 04 05 06 07 08 09 10 11 12 13 14 15 16 17 18 19 20 21 22 23" at bounding box center [317, 202] width 19 height 17
type input "08:12"
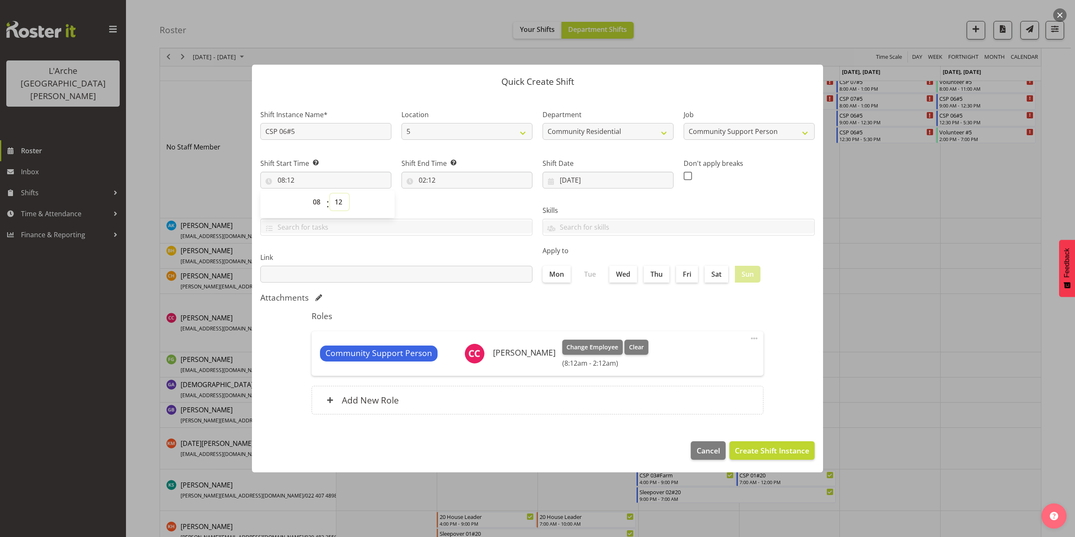
click at [338, 201] on select "00 01 02 03 04 05 06 07 08 09 10 11 12 13 14 15 16 17 18 19 20 21 22 23 24 25 2…" at bounding box center [339, 202] width 19 height 17
select select "30"
click at [330, 194] on select "00 01 02 03 04 05 06 07 08 09 10 11 12 13 14 15 16 17 18 19 20 21 22 23 24 25 2…" at bounding box center [339, 202] width 19 height 17
type input "08:30"
click at [430, 177] on input "02:12" at bounding box center [466, 180] width 131 height 17
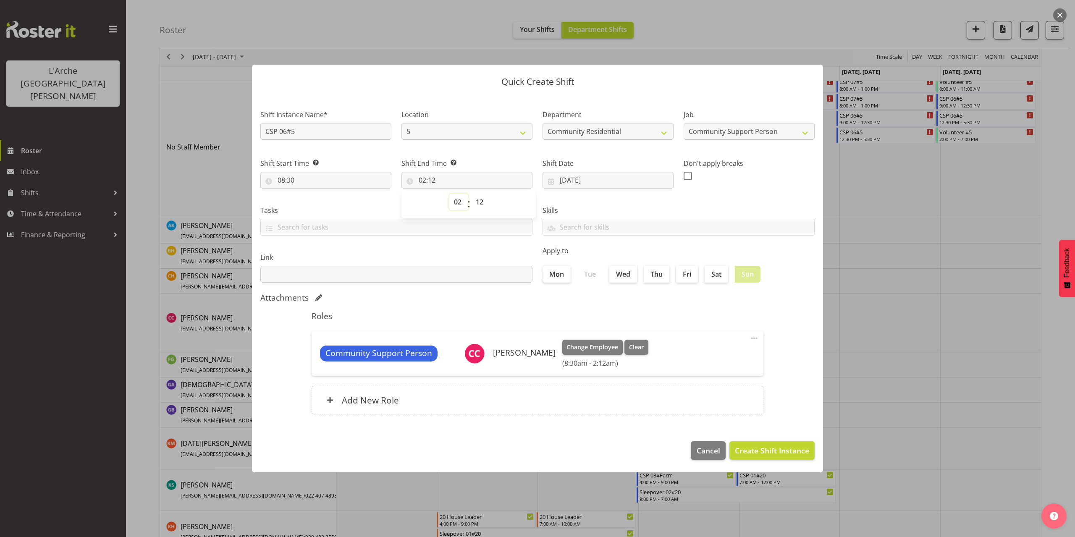
click at [455, 201] on select "00 01 02 03 04 05 06 07 08 09 10 11 12 13 14 15 16 17 18 19 20 21 22 23" at bounding box center [458, 202] width 19 height 17
select select "13"
click at [449, 194] on select "00 01 02 03 04 05 06 07 08 09 10 11 12 13 14 15 16 17 18 19 20 21 22 23" at bounding box center [458, 202] width 19 height 17
type input "13:12"
click at [482, 204] on select "00 01 02 03 04 05 06 07 08 09 10 11 12 13 14 15 16 17 18 19 20 21 22 23 24 25 2…" at bounding box center [480, 202] width 19 height 17
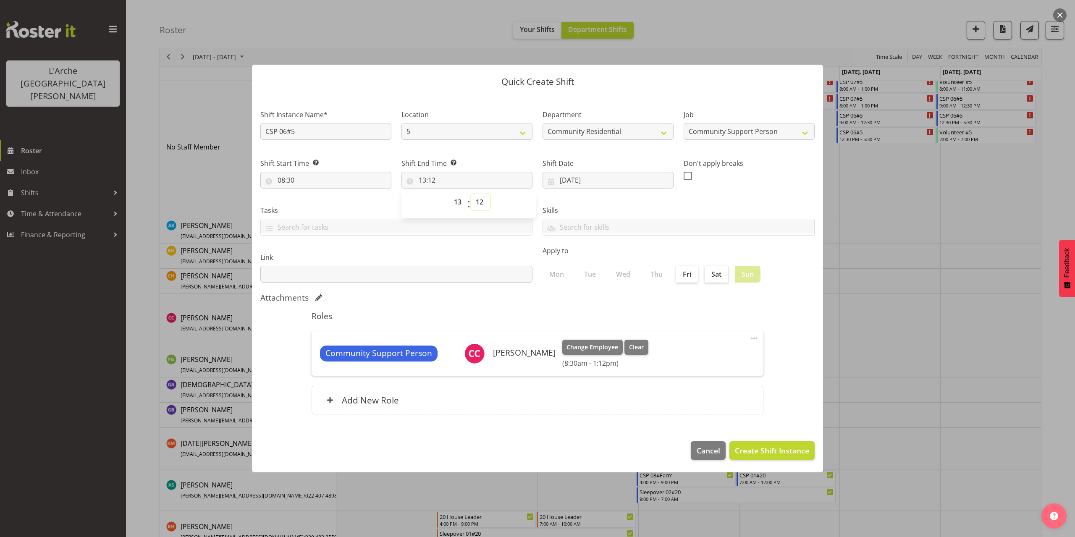
select select "0"
click at [471, 194] on select "00 01 02 03 04 05 06 07 08 09 10 11 12 13 14 15 16 17 18 19 20 21 22 23 24 25 2…" at bounding box center [480, 202] width 19 height 17
type input "13:00"
click at [776, 449] on span "Create Shift Instance" at bounding box center [772, 450] width 74 height 11
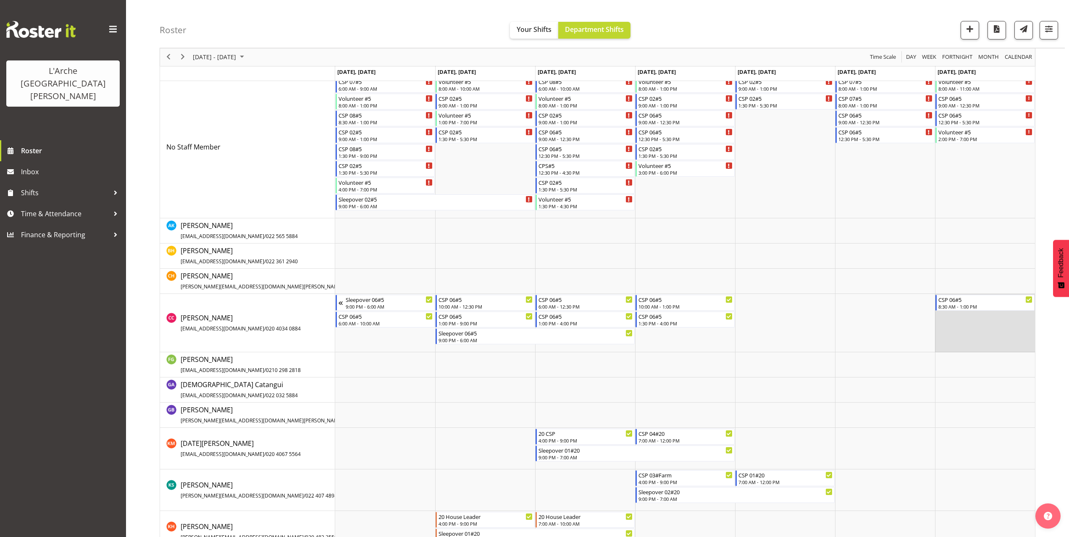
click at [943, 320] on td "Timeline Week of October 13, 2025" at bounding box center [985, 323] width 100 height 58
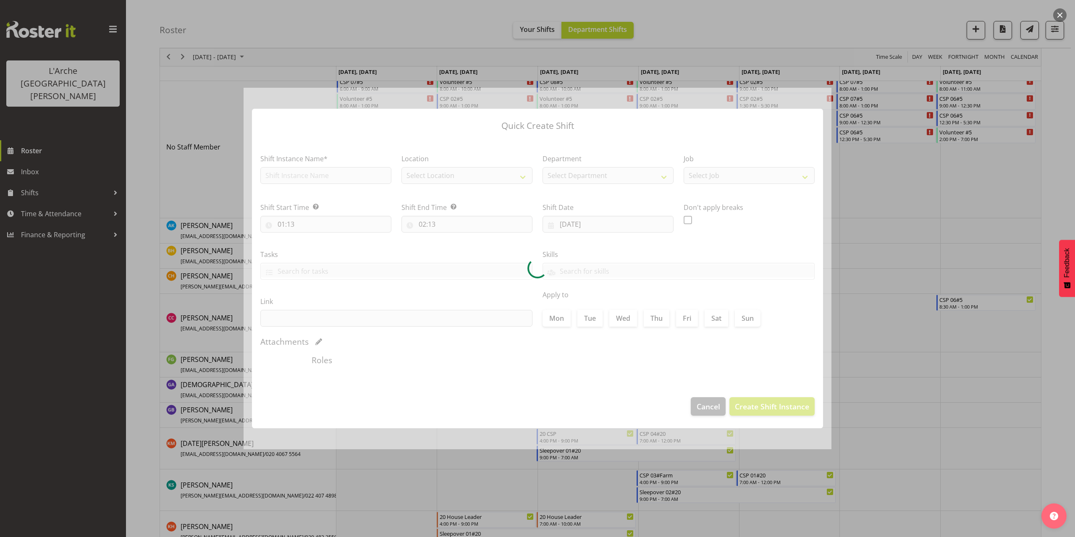
type input "[DATE]"
checkbox input "true"
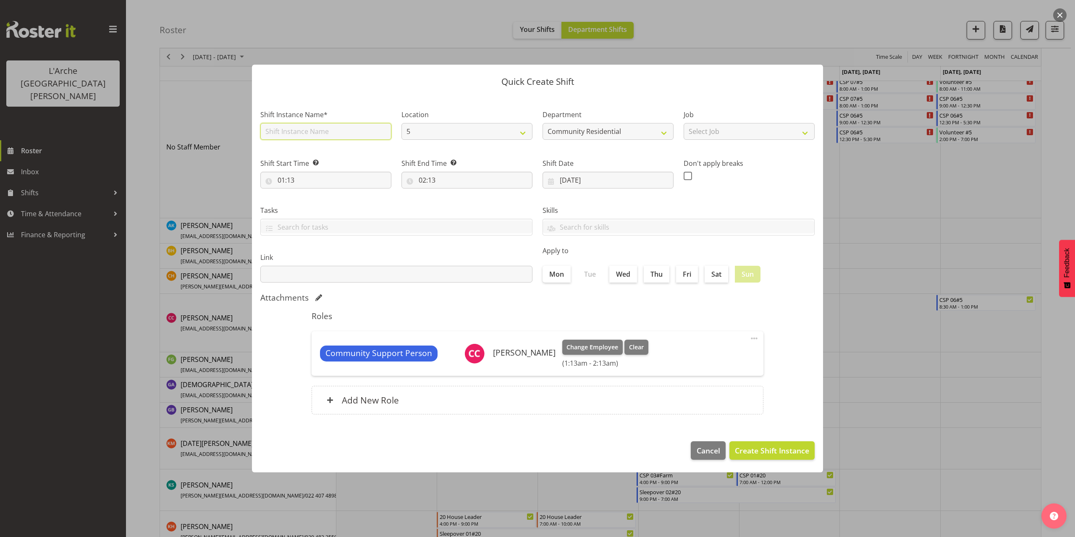
click at [305, 134] on input "text" at bounding box center [325, 131] width 131 height 17
type input "CSP 06#5"
click at [747, 135] on select "Select Job Accounts Admin Art Coordinator Community Leader Community Support Pe…" at bounding box center [749, 131] width 131 height 17
select select "2"
click at [684, 123] on select "Select Job Accounts Admin Art Coordinator Community Leader Community Support Pe…" at bounding box center [749, 131] width 131 height 17
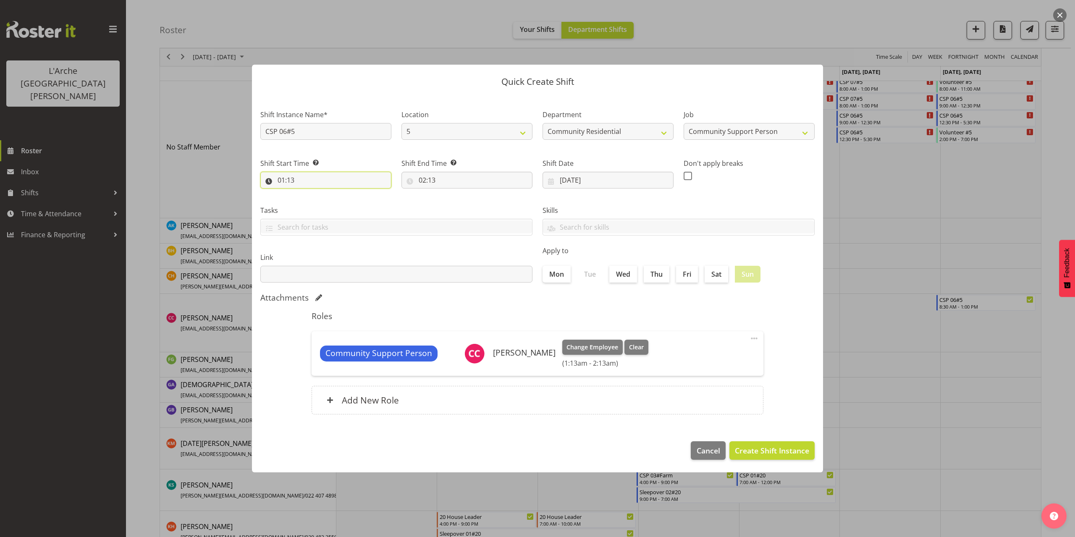
click at [286, 179] on input "01:13" at bounding box center [325, 180] width 131 height 17
click at [314, 203] on select "00 01 02 03 04 05 06 07 08 09 10 11 12 13 14 15 16 17 18 19 20 21 22 23" at bounding box center [317, 202] width 19 height 17
select select "14"
click at [308, 194] on select "00 01 02 03 04 05 06 07 08 09 10 11 12 13 14 15 16 17 18 19 20 21 22 23" at bounding box center [317, 202] width 19 height 17
type input "14:13"
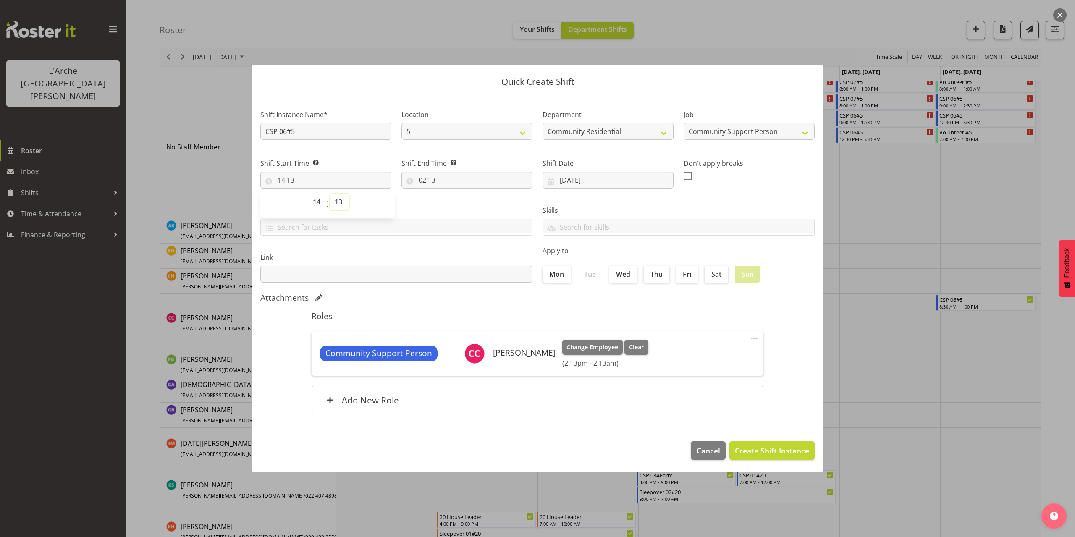
click at [338, 200] on select "00 01 02 03 04 05 06 07 08 09 10 11 12 13 14 15 16 17 18 19 20 21 22 23 24 25 2…" at bounding box center [339, 202] width 19 height 17
select select "0"
click at [330, 194] on select "00 01 02 03 04 05 06 07 08 09 10 11 12 13 14 15 16 17 18 19 20 21 22 23 24 25 2…" at bounding box center [339, 202] width 19 height 17
type input "14:00"
click at [428, 180] on input "02:13" at bounding box center [466, 180] width 131 height 17
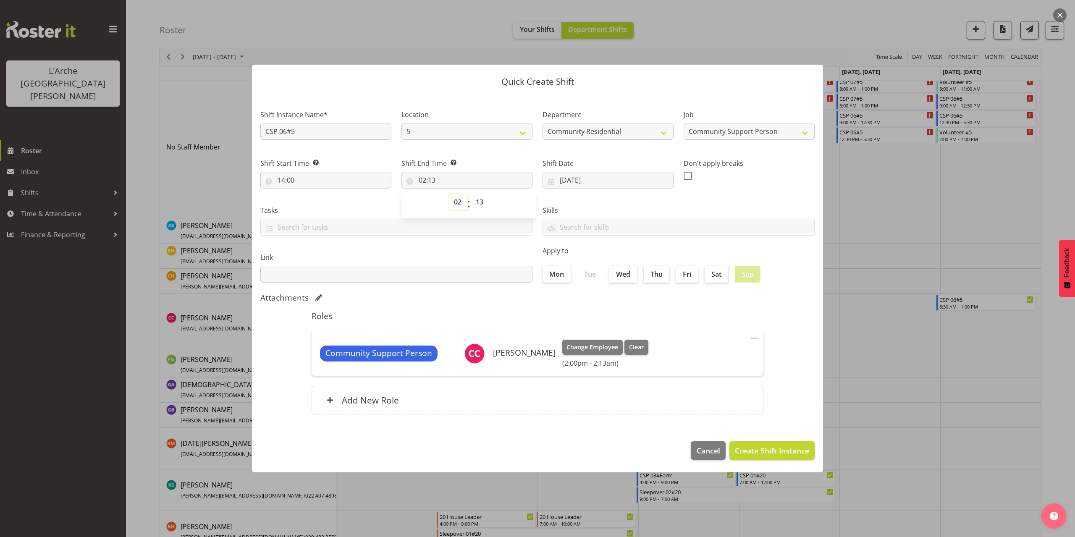
click at [458, 202] on select "00 01 02 03 04 05 06 07 08 09 10 11 12 13 14 15 16 17 18 19 20 21 22 23" at bounding box center [458, 202] width 19 height 17
select select "21"
click at [449, 194] on select "00 01 02 03 04 05 06 07 08 09 10 11 12 13 14 15 16 17 18 19 20 21 22 23" at bounding box center [458, 202] width 19 height 17
type input "21:13"
click at [481, 202] on select "00 01 02 03 04 05 06 07 08 09 10 11 12 13 14 15 16 17 18 19 20 21 22 23 24 25 2…" at bounding box center [480, 202] width 19 height 17
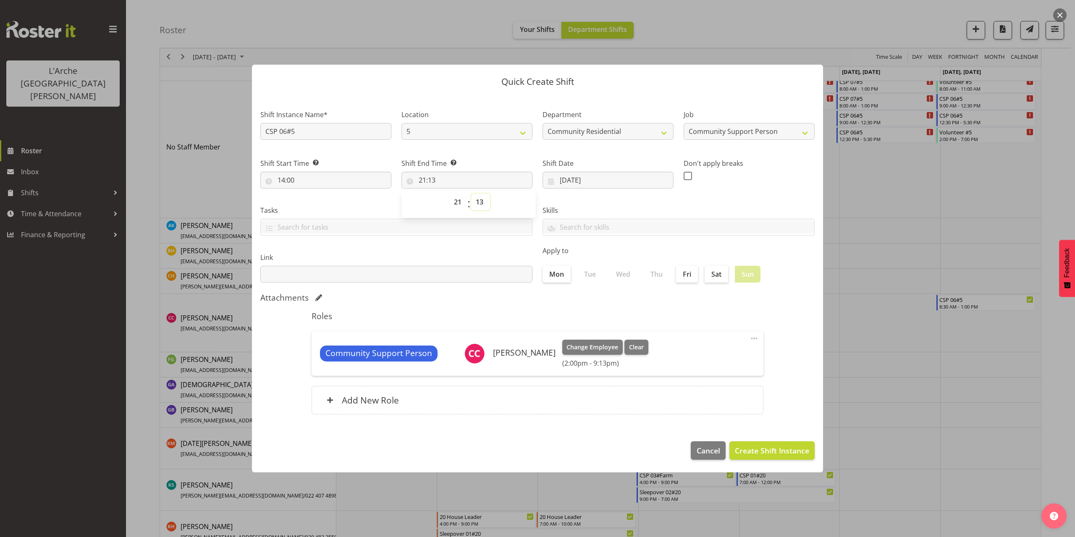
select select "0"
click at [471, 194] on select "00 01 02 03 04 05 06 07 08 09 10 11 12 13 14 15 16 17 18 19 20 21 22 23 24 25 2…" at bounding box center [480, 202] width 19 height 17
type input "21:00"
click at [738, 451] on span "Create Shift Instance" at bounding box center [772, 450] width 74 height 11
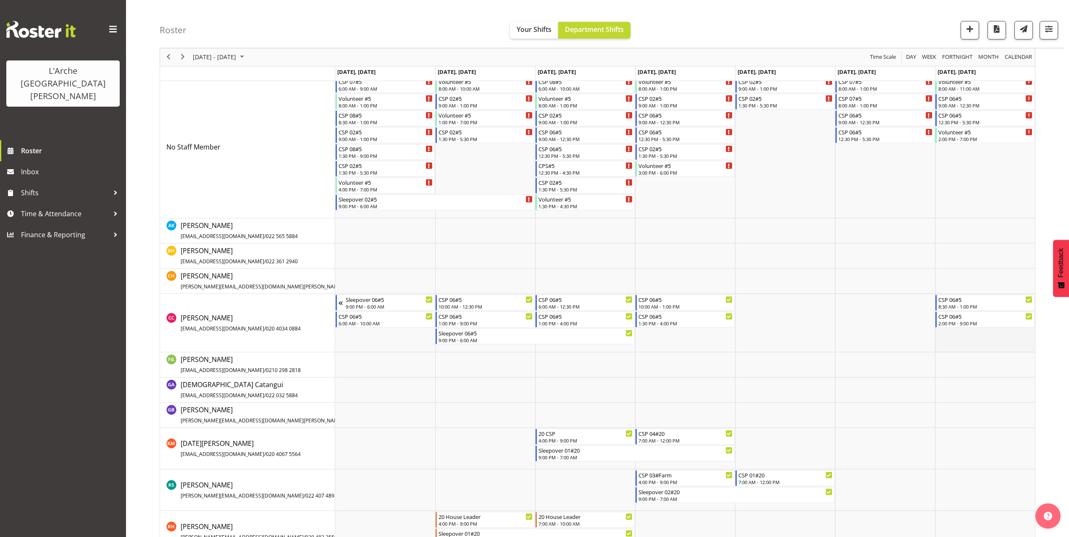
click at [944, 330] on td "Timeline Week of October 13, 2025" at bounding box center [985, 323] width 100 height 58
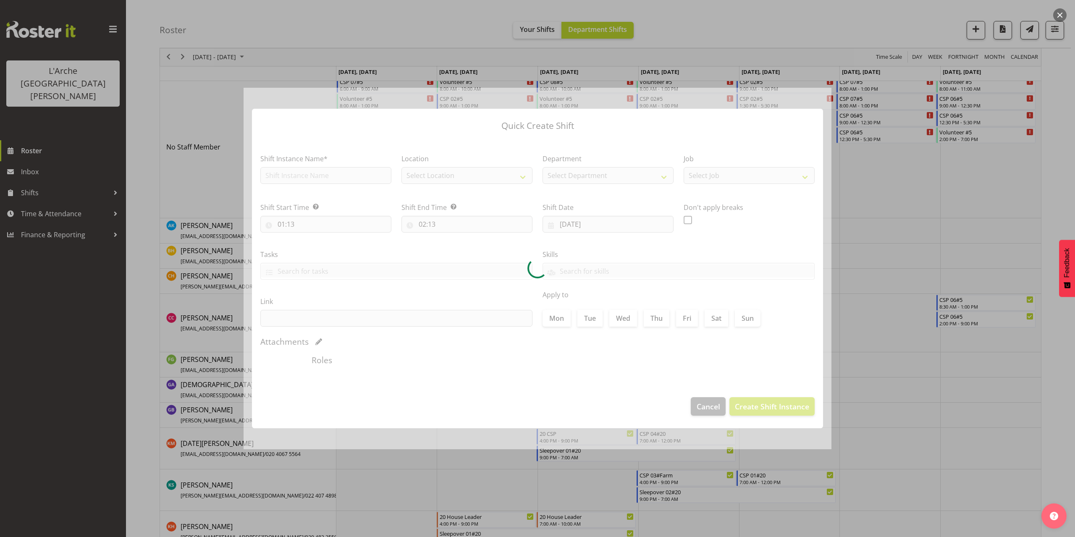
type input "[DATE]"
checkbox input "true"
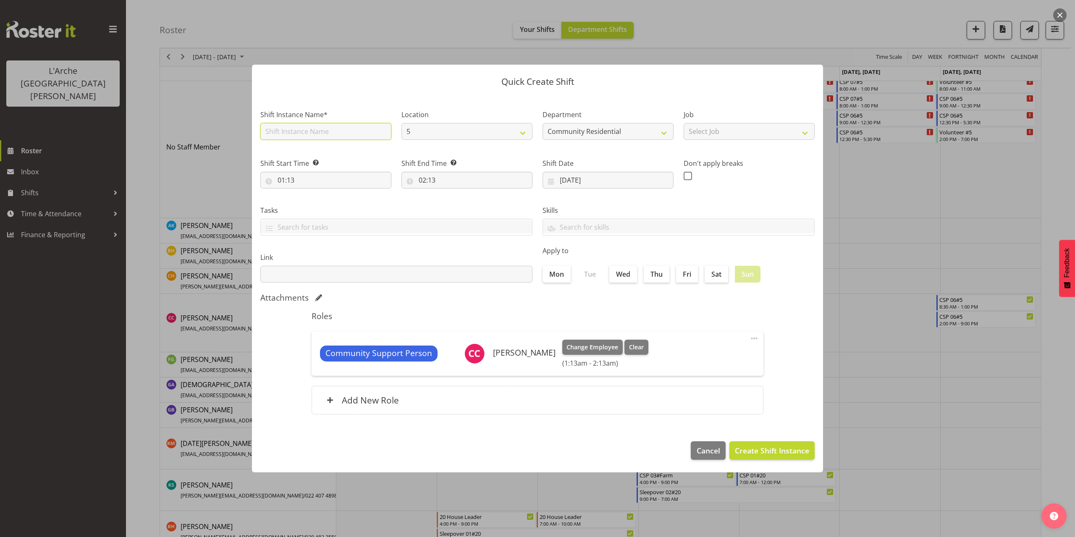
click at [319, 131] on input "text" at bounding box center [325, 131] width 131 height 17
type input "CSP 06#5"
click at [711, 134] on select "Select Job Accounts Admin Art Coordinator Community Leader Community Support Pe…" at bounding box center [749, 131] width 131 height 17
select select "2"
click at [684, 123] on select "Select Job Accounts Admin Art Coordinator Community Leader Community Support Pe…" at bounding box center [749, 131] width 131 height 17
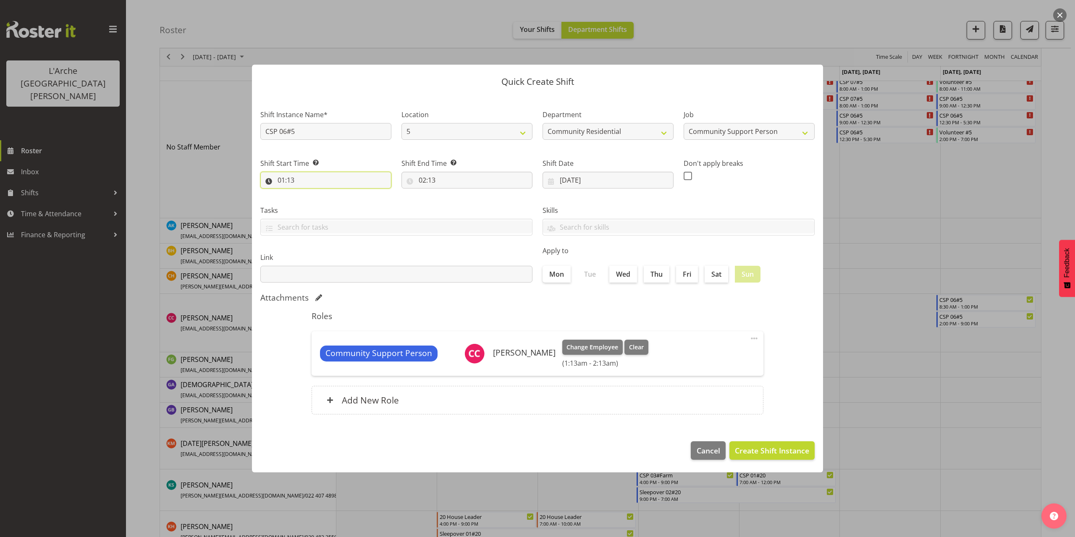
click at [293, 182] on input "01:13" at bounding box center [325, 180] width 131 height 17
click at [313, 200] on select "00 01 02 03 04 05 06 07 08 09 10 11 12 13 14 15 16 17 18 19 20 21 22 23" at bounding box center [317, 202] width 19 height 17
select select "21"
click at [308, 194] on select "00 01 02 03 04 05 06 07 08 09 10 11 12 13 14 15 16 17 18 19 20 21 22 23" at bounding box center [317, 202] width 19 height 17
type input "21:13"
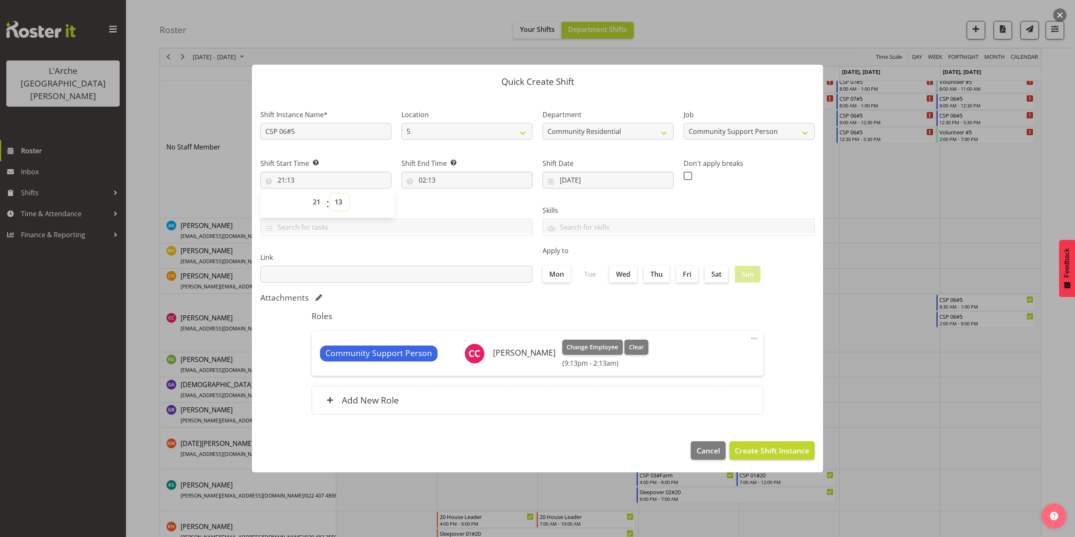
click at [337, 203] on select "00 01 02 03 04 05 06 07 08 09 10 11 12 13 14 15 16 17 18 19 20 21 22 23 24 25 2…" at bounding box center [339, 202] width 19 height 17
select select "0"
click at [330, 194] on select "00 01 02 03 04 05 06 07 08 09 10 11 12 13 14 15 16 17 18 19 20 21 22 23 24 25 2…" at bounding box center [339, 202] width 19 height 17
type input "21:00"
click at [430, 176] on input "02:13" at bounding box center [466, 180] width 131 height 17
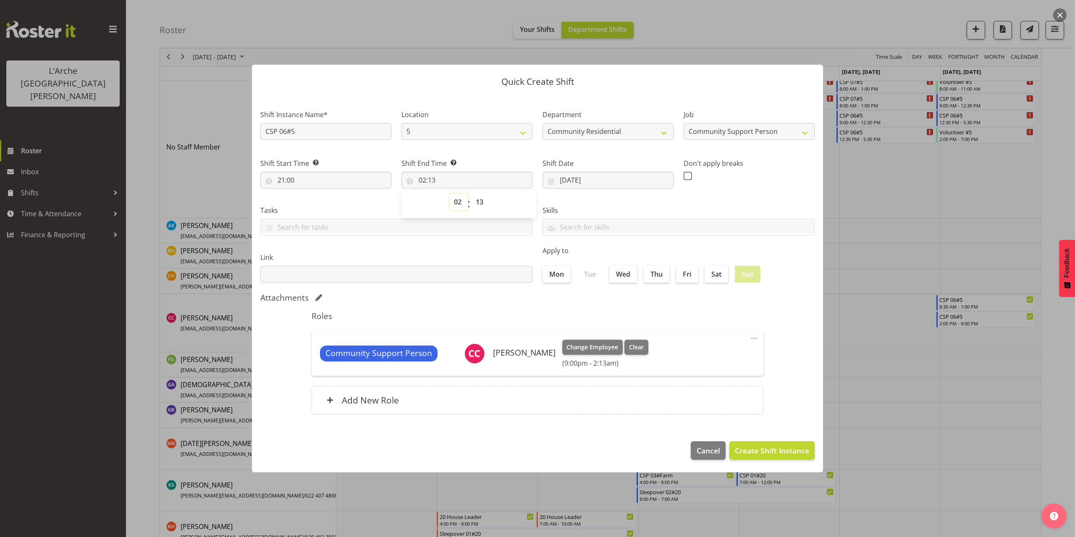
click at [461, 206] on select "00 01 02 03 04 05 06 07 08 09 10 11 12 13 14 15 16 17 18 19 20 21 22 23" at bounding box center [458, 202] width 19 height 17
select select "6"
click at [449, 194] on select "00 01 02 03 04 05 06 07 08 09 10 11 12 13 14 15 16 17 18 19 20 21 22 23" at bounding box center [458, 202] width 19 height 17
type input "06:13"
click at [481, 202] on select "00 01 02 03 04 05 06 07 08 09 10 11 12 13 14 15 16 17 18 19 20 21 22 23 24 25 2…" at bounding box center [480, 202] width 19 height 17
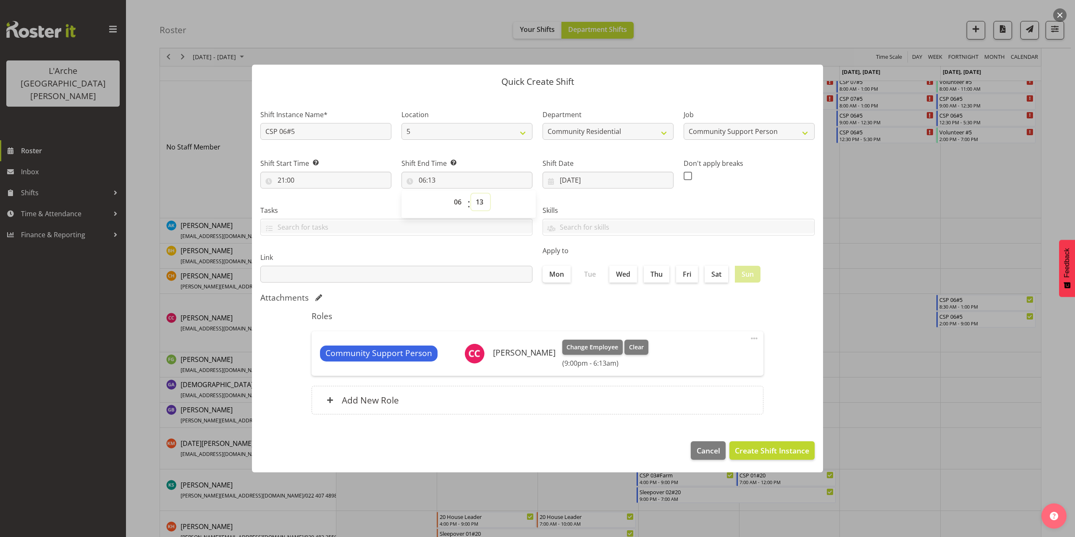
select select "0"
click at [471, 194] on select "00 01 02 03 04 05 06 07 08 09 10 11 12 13 14 15 16 17 18 19 20 21 22 23 24 25 2…" at bounding box center [480, 202] width 19 height 17
type input "06:00"
drag, startPoint x: 311, startPoint y: 131, endPoint x: 198, endPoint y: 137, distance: 113.1
click at [200, 137] on div "Quick Create Shift Shift Instance Name* CSP 06#5 Location 5 20 73 Department Co…" at bounding box center [537, 268] width 1075 height 537
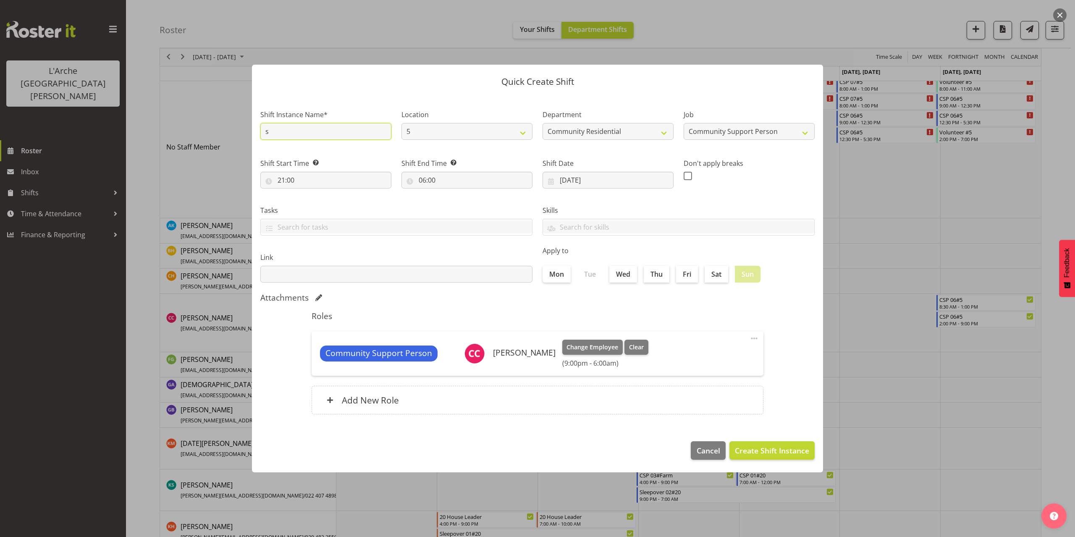
type input "Sleepover 06#5"
click at [802, 451] on span "Create Shift Instance" at bounding box center [772, 450] width 74 height 11
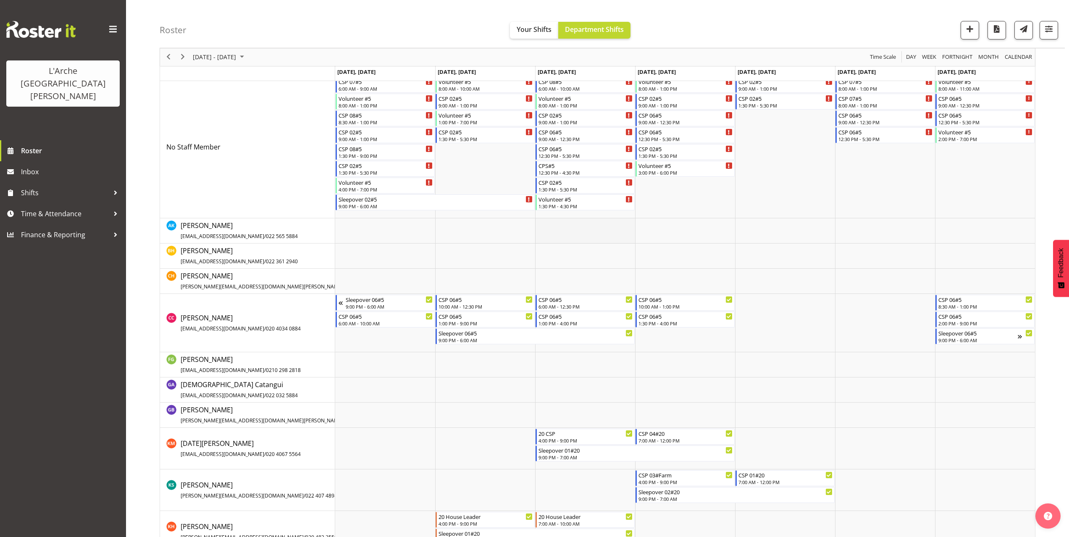
click at [540, 223] on td "Timeline Week of October 13, 2025" at bounding box center [585, 230] width 100 height 25
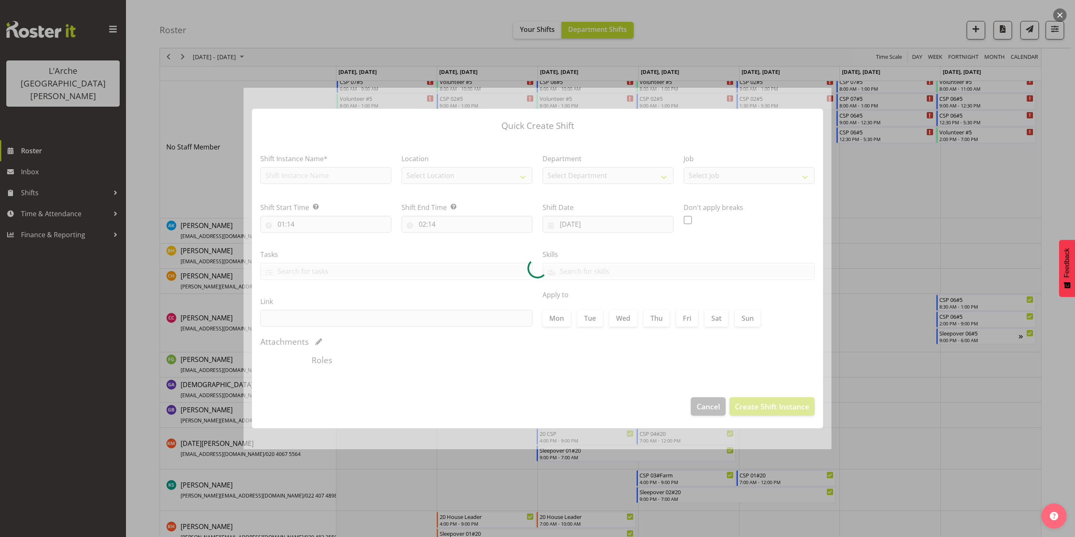
type input "[DATE]"
checkbox input "true"
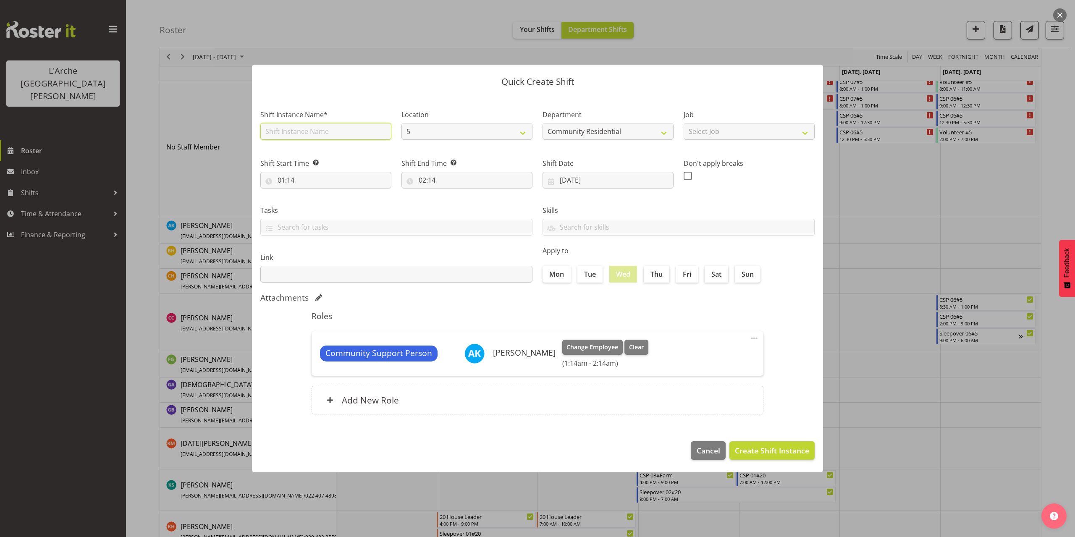
click at [301, 134] on input "text" at bounding box center [325, 131] width 131 height 17
type input "CSP 07#5"
click at [697, 135] on select "Select Job Accounts Admin Art Coordinator Community Leader Community Support Pe…" at bounding box center [749, 131] width 131 height 17
select select "2"
click at [684, 123] on select "Select Job Accounts Admin Art Coordinator Community Leader Community Support Pe…" at bounding box center [749, 131] width 131 height 17
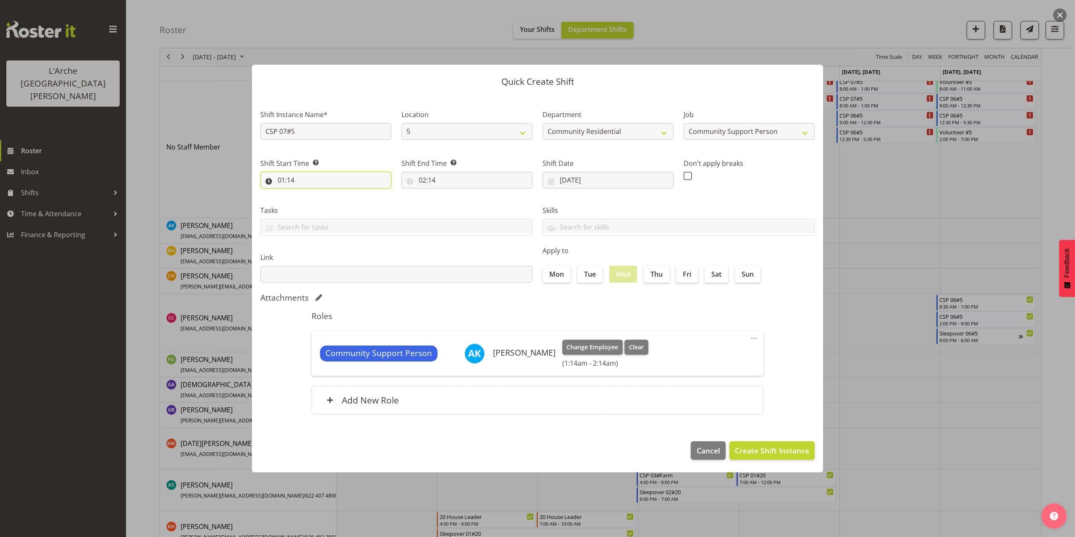
click at [288, 184] on input "01:14" at bounding box center [325, 180] width 131 height 17
click at [314, 202] on select "00 01 02 03 04 05 06 07 08 09 10 11 12 13 14 15 16 17 18 19 20 21 22 23" at bounding box center [317, 202] width 19 height 17
select select "7"
click at [308, 194] on select "00 01 02 03 04 05 06 07 08 09 10 11 12 13 14 15 16 17 18 19 20 21 22 23" at bounding box center [317, 202] width 19 height 17
type input "07:14"
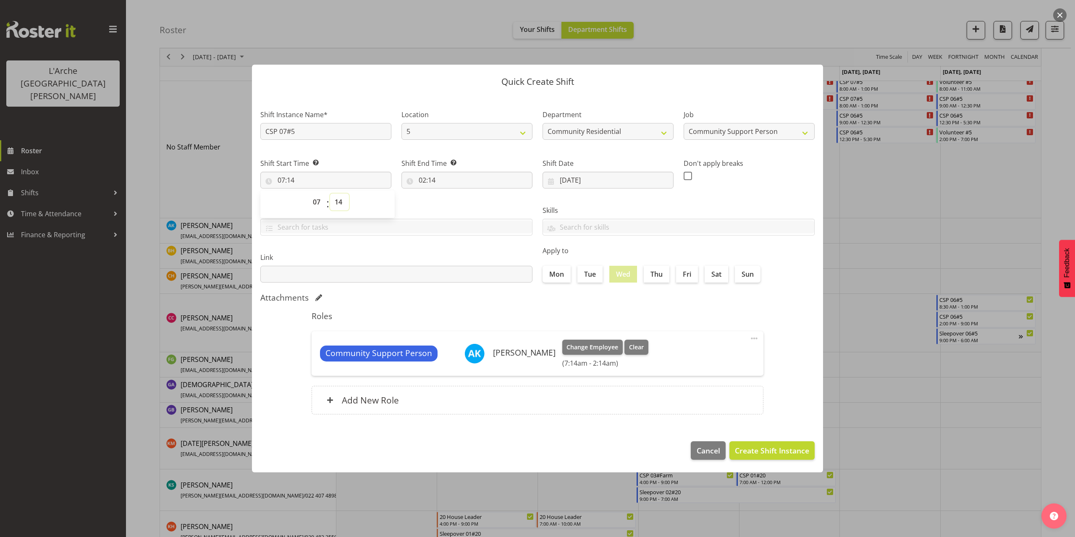
click at [338, 201] on select "00 01 02 03 04 05 06 07 08 09 10 11 12 13 14 15 16 17 18 19 20 21 22 23 24 25 2…" at bounding box center [339, 202] width 19 height 17
select select "30"
click at [330, 194] on select "00 01 02 03 04 05 06 07 08 09 10 11 12 13 14 15 16 17 18 19 20 21 22 23 24 25 2…" at bounding box center [339, 202] width 19 height 17
type input "07:30"
click at [423, 180] on input "02:14" at bounding box center [466, 180] width 131 height 17
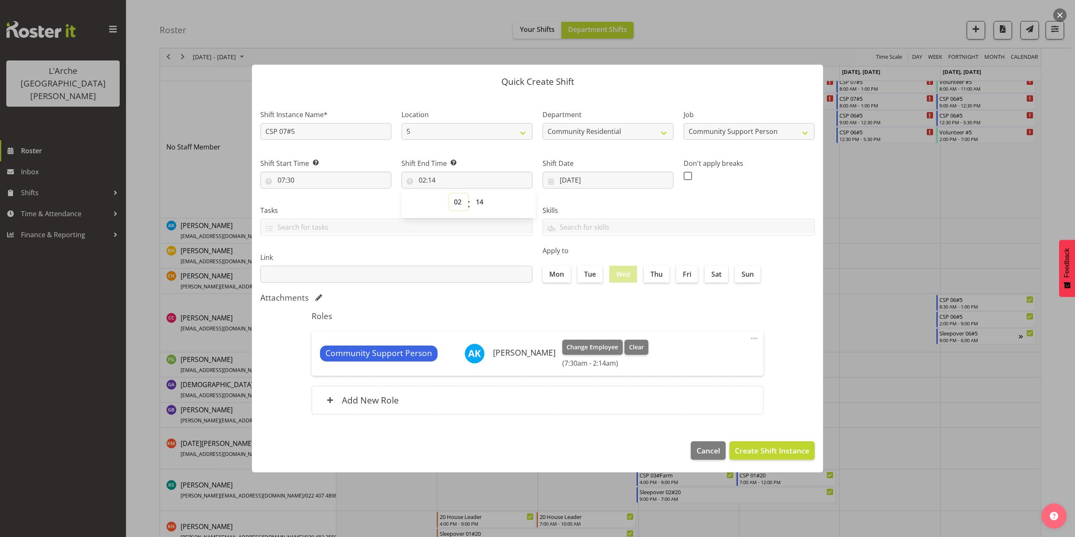
click at [455, 203] on select "00 01 02 03 04 05 06 07 08 09 10 11 12 13 14 15 16 17 18 19 20 21 22 23" at bounding box center [458, 202] width 19 height 17
select select "13"
click at [449, 194] on select "00 01 02 03 04 05 06 07 08 09 10 11 12 13 14 15 16 17 18 19 20 21 22 23" at bounding box center [458, 202] width 19 height 17
type input "13:14"
click at [482, 201] on select "00 01 02 03 04 05 06 07 08 09 10 11 12 13 14 15 16 17 18 19 20 21 22 23 24 25 2…" at bounding box center [480, 202] width 19 height 17
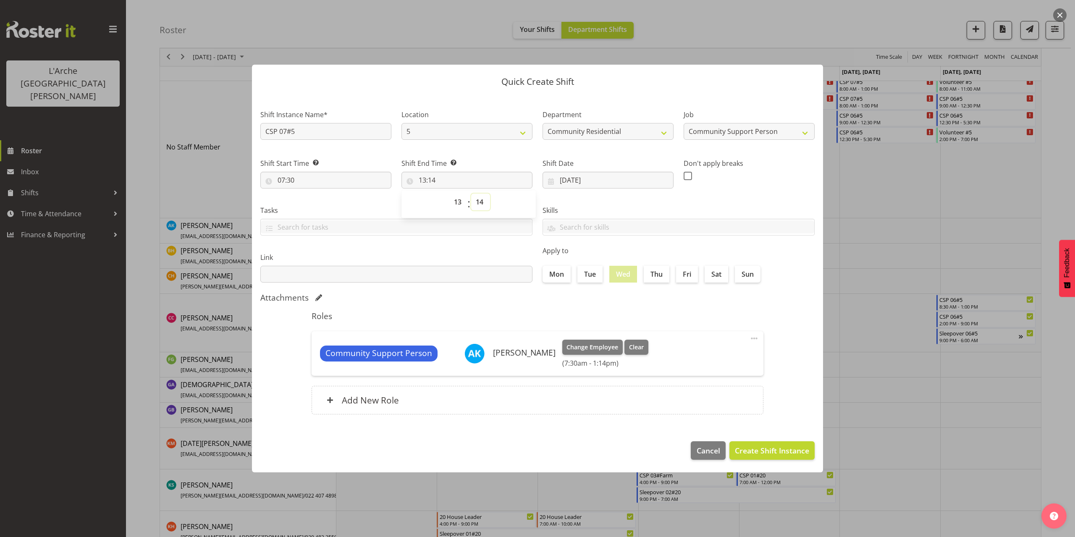
select select "0"
click at [471, 194] on select "00 01 02 03 04 05 06 07 08 09 10 11 12 13 14 15 16 17 18 19 20 21 22 23 24 25 2…" at bounding box center [480, 202] width 19 height 17
type input "13:00"
click at [801, 452] on span "Create Shift Instance" at bounding box center [772, 450] width 74 height 11
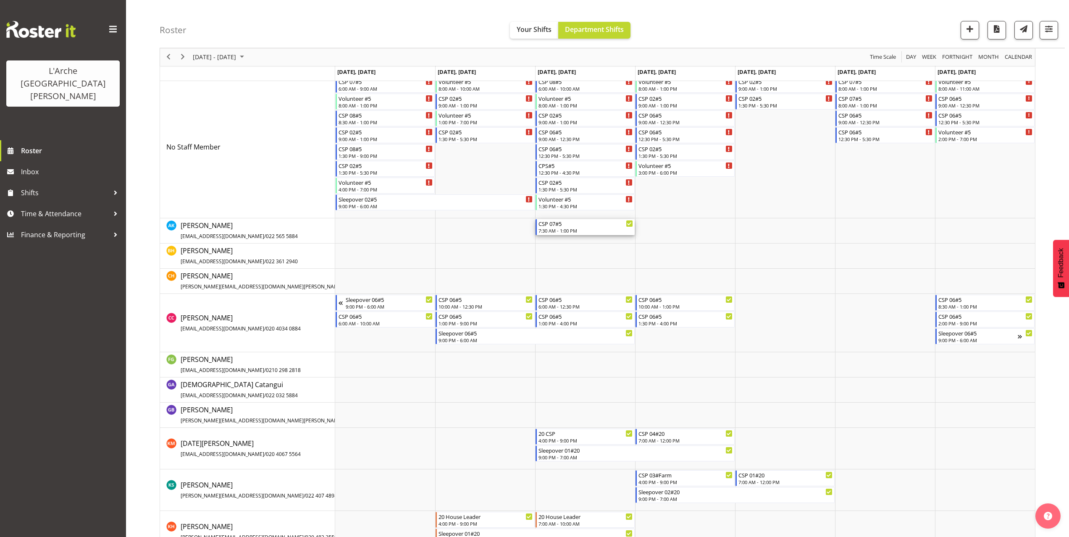
click at [574, 230] on div "7:30 AM - 1:00 PM" at bounding box center [585, 230] width 94 height 7
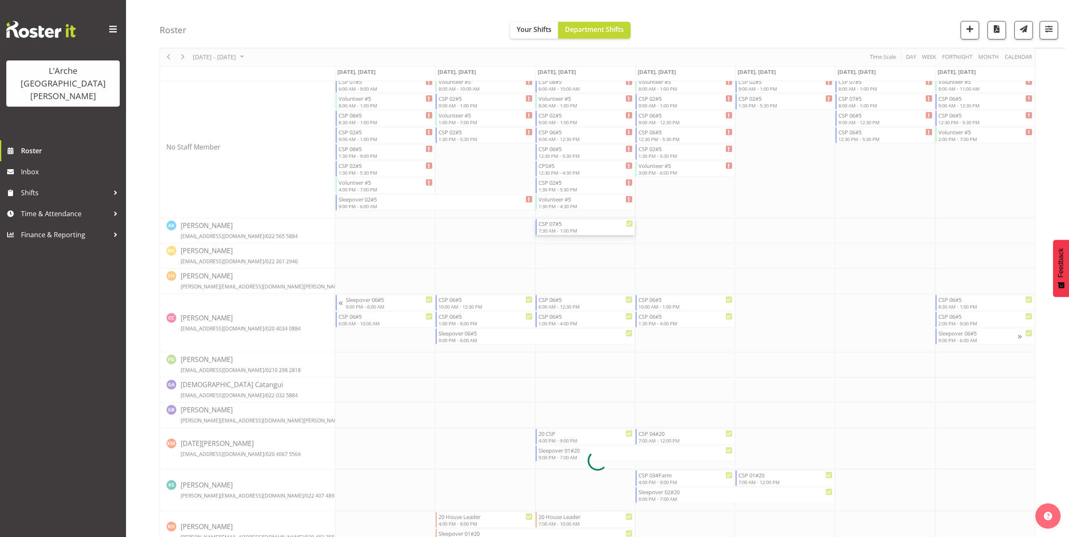
select select
select select "9"
select select "2025"
select select "13"
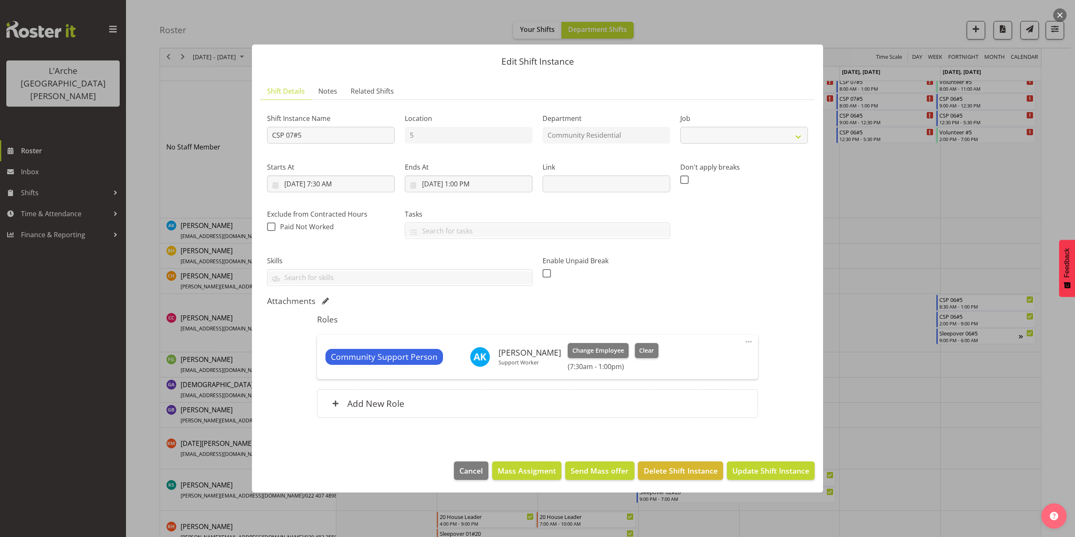
select select "2"
click at [475, 182] on input "[DATE] 1:00 PM" at bounding box center [469, 184] width 128 height 17
click at [493, 360] on select "00 01 02 03 04 05 06 07 08 09 10 11 12 13 14 15 16 17 18 19 20 21 22 23 24 25 2…" at bounding box center [490, 362] width 19 height 17
select select "30"
click at [481, 354] on select "00 01 02 03 04 05 06 07 08 09 10 11 12 13 14 15 16 17 18 19 20 21 22 23 24 25 2…" at bounding box center [490, 362] width 19 height 17
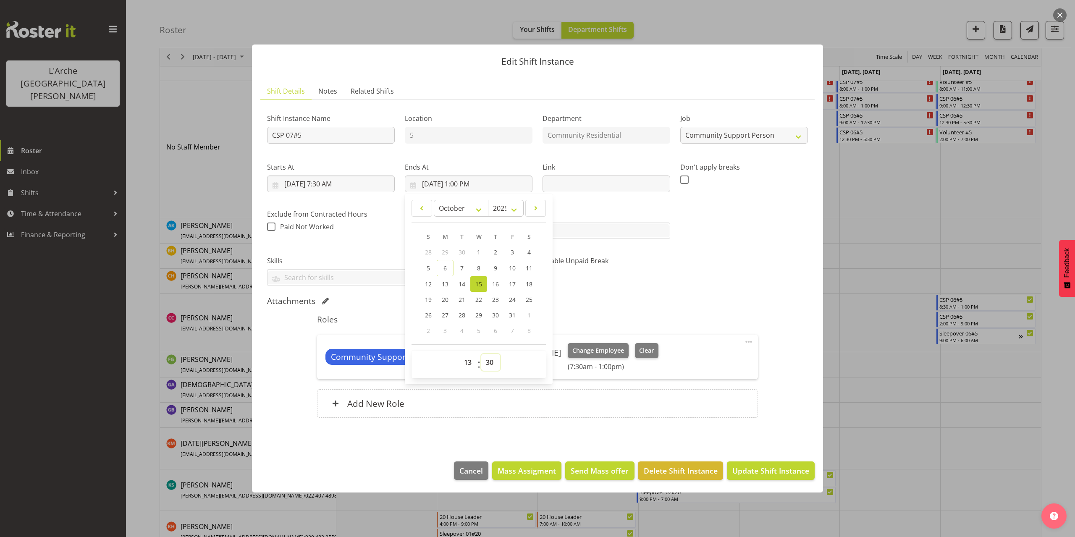
type input "[DATE] 1:30 PM"
click at [782, 465] on span "Update Shift Instance" at bounding box center [770, 470] width 77 height 11
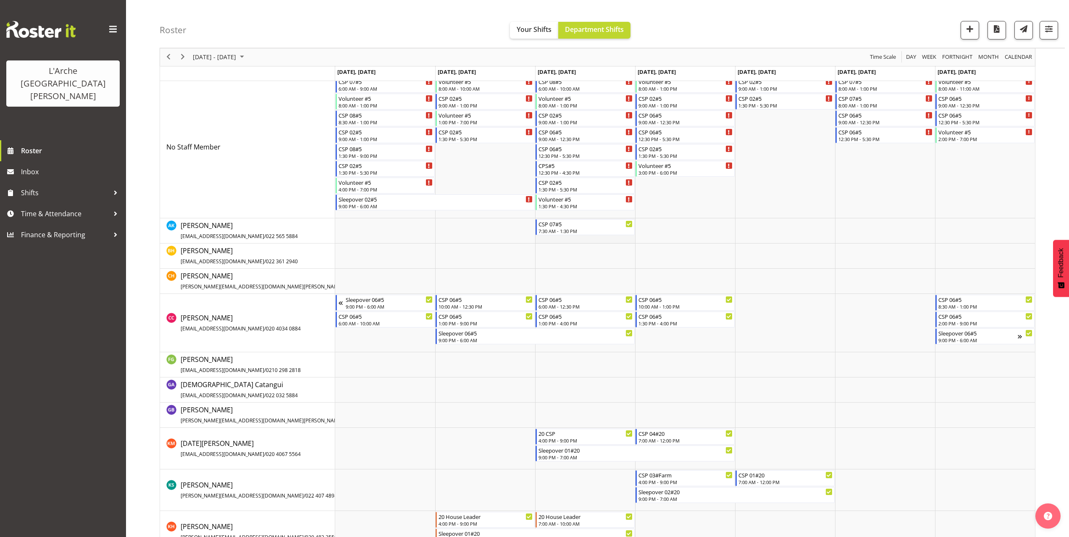
click at [539, 238] on td "Timeline Week of October 13, 2025" at bounding box center [585, 230] width 100 height 25
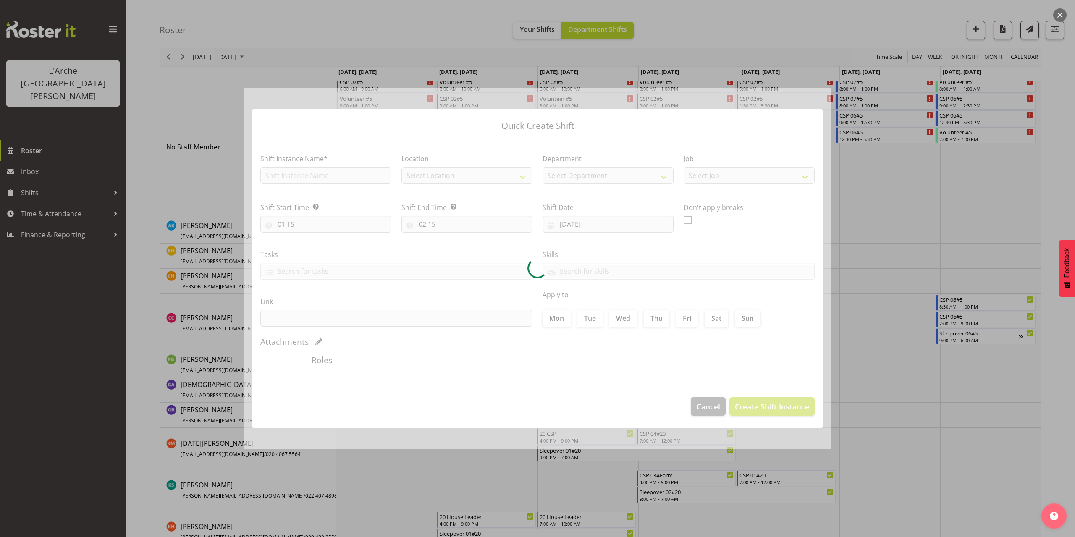
type input "[DATE]"
checkbox input "true"
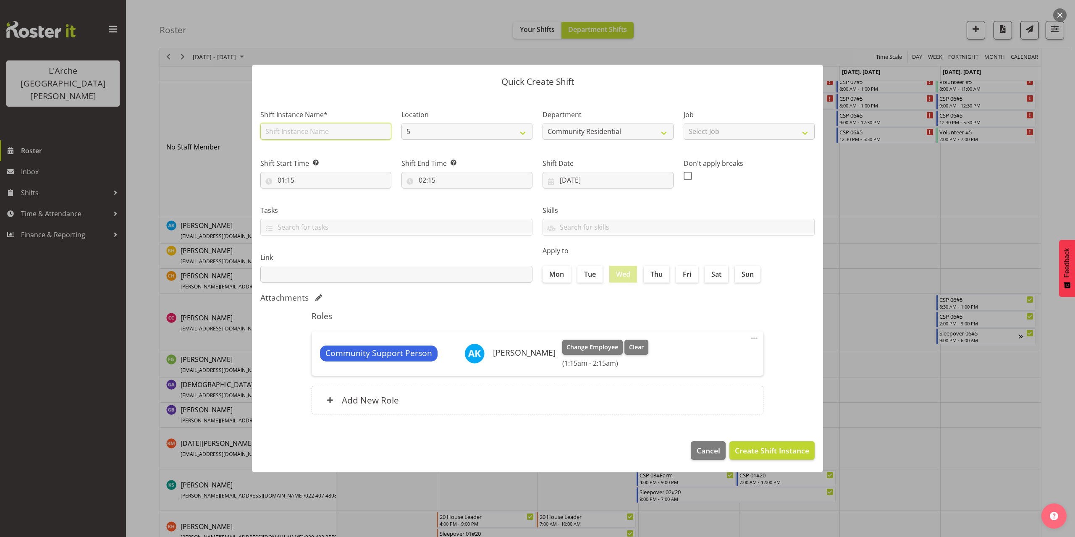
click at [308, 135] on input "text" at bounding box center [325, 131] width 131 height 17
type input "CSP 07#5"
click at [704, 134] on select "Select Job Accounts Admin Art Coordinator Community Leader Community Support Pe…" at bounding box center [749, 131] width 131 height 17
select select "2"
click at [684, 123] on select "Select Job Accounts Admin Art Coordinator Community Leader Community Support Pe…" at bounding box center [749, 131] width 131 height 17
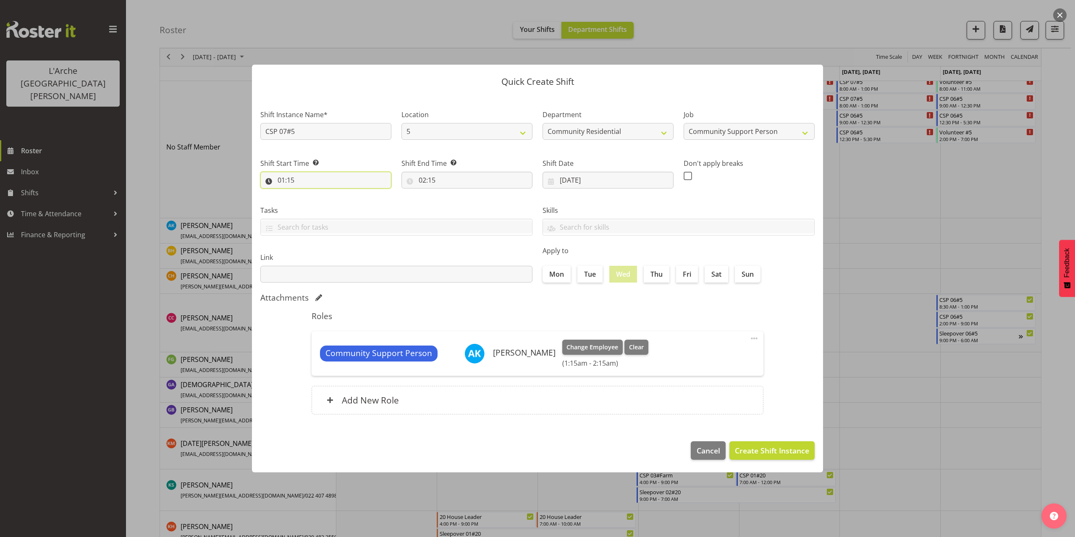
click at [284, 181] on input "01:15" at bounding box center [325, 180] width 131 height 17
click at [314, 202] on select "00 01 02 03 04 05 06 07 08 09 10 11 12 13 14 15 16 17 18 19 20 21 22 23" at bounding box center [317, 202] width 19 height 17
select select "13"
click at [308, 194] on select "00 01 02 03 04 05 06 07 08 09 10 11 12 13 14 15 16 17 18 19 20 21 22 23" at bounding box center [317, 202] width 19 height 17
type input "13:15"
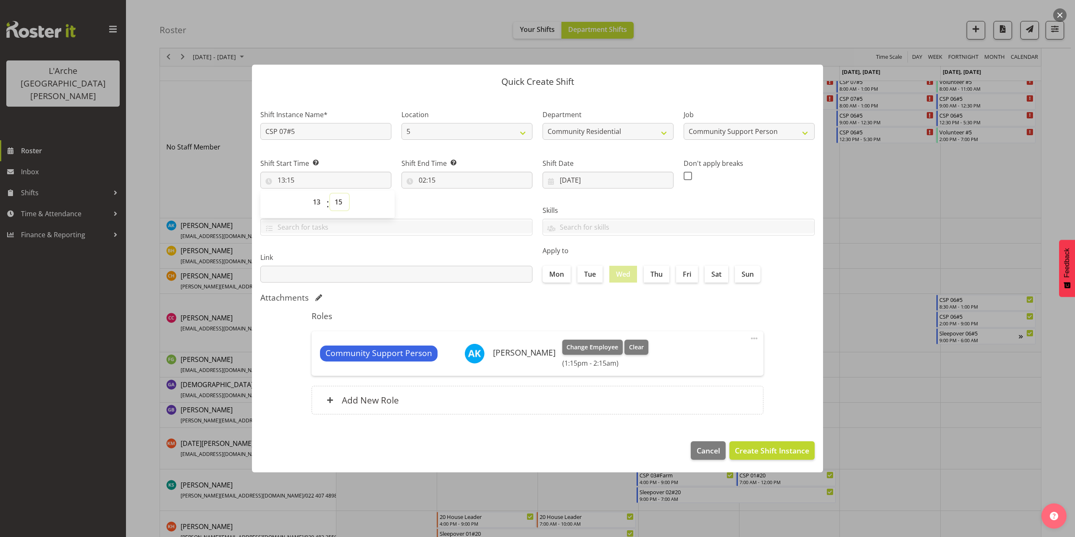
click at [340, 202] on select "00 01 02 03 04 05 06 07 08 09 10 11 12 13 14 15 16 17 18 19 20 21 22 23 24 25 2…" at bounding box center [339, 202] width 19 height 17
select select "30"
click at [330, 194] on select "00 01 02 03 04 05 06 07 08 09 10 11 12 13 14 15 16 17 18 19 20 21 22 23 24 25 2…" at bounding box center [339, 202] width 19 height 17
type input "13:30"
click at [430, 182] on input "02:15" at bounding box center [466, 180] width 131 height 17
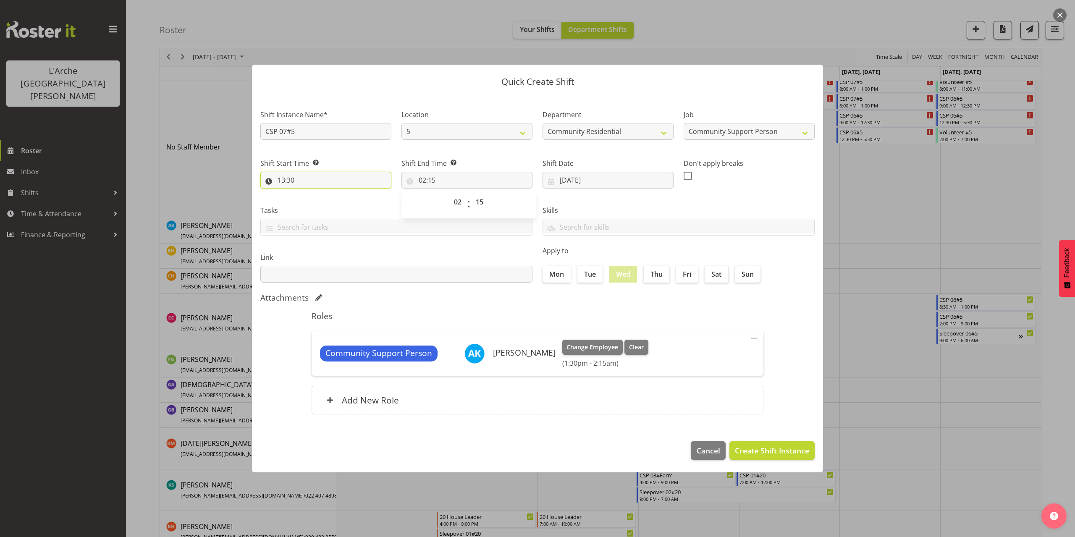
click at [291, 179] on input "13:30" at bounding box center [325, 180] width 131 height 17
click at [316, 202] on select "00 01 02 03 04 05 06 07 08 09 10 11 12 13 14 15 16 17 18 19 20 21 22 23" at bounding box center [317, 202] width 19 height 17
select select "14"
click at [308, 194] on select "00 01 02 03 04 05 06 07 08 09 10 11 12 13 14 15 16 17 18 19 20 21 22 23" at bounding box center [317, 202] width 19 height 17
type input "14:30"
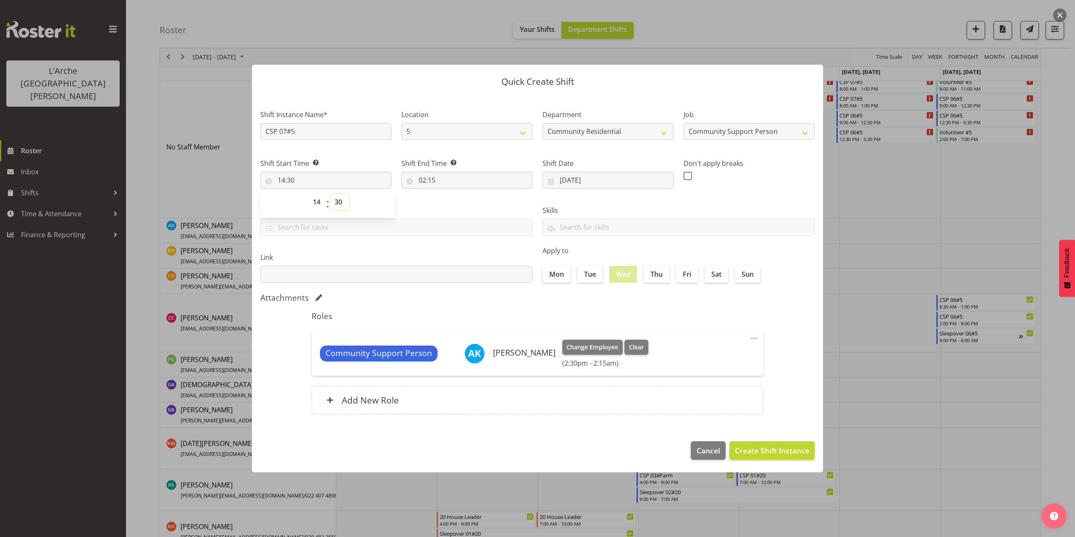
click at [343, 202] on select "00 01 02 03 04 05 06 07 08 09 10 11 12 13 14 15 16 17 18 19 20 21 22 23 24 25 2…" at bounding box center [339, 202] width 19 height 17
select select "0"
click at [330, 194] on select "00 01 02 03 04 05 06 07 08 09 10 11 12 13 14 15 16 17 18 19 20 21 22 23 24 25 2…" at bounding box center [339, 202] width 19 height 17
type input "14:00"
click at [432, 181] on input "02:15" at bounding box center [466, 180] width 131 height 17
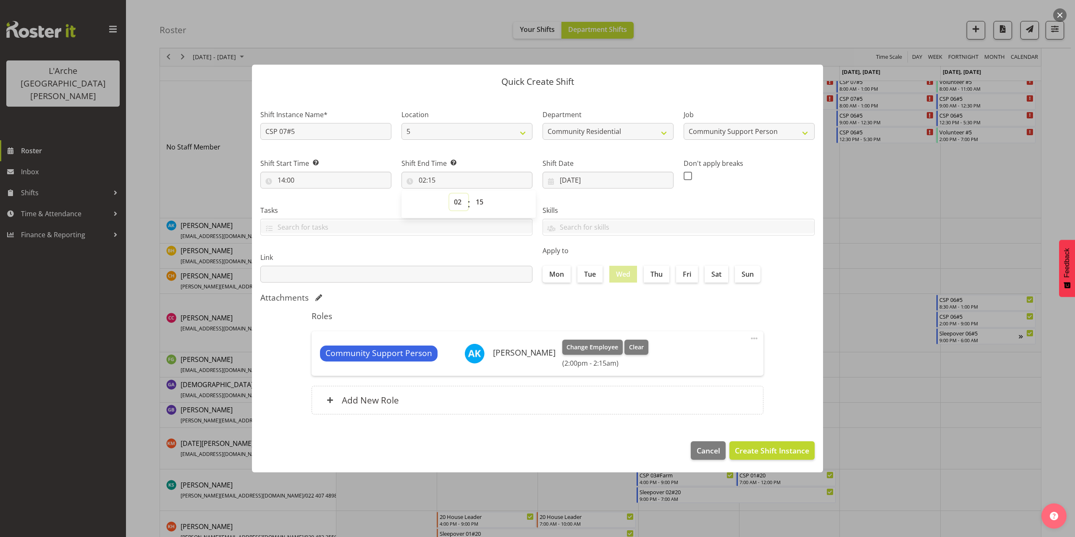
click at [456, 202] on select "00 01 02 03 04 05 06 07 08 09 10 11 12 13 14 15 16 17 18 19 20 21 22 23" at bounding box center [458, 202] width 19 height 17
select select "18"
click at [449, 194] on select "00 01 02 03 04 05 06 07 08 09 10 11 12 13 14 15 16 17 18 19 20 21 22 23" at bounding box center [458, 202] width 19 height 17
type input "18:15"
click at [482, 203] on select "00 01 02 03 04 05 06 07 08 09 10 11 12 13 14 15 16 17 18 19 20 21 22 23 24 25 2…" at bounding box center [480, 202] width 19 height 17
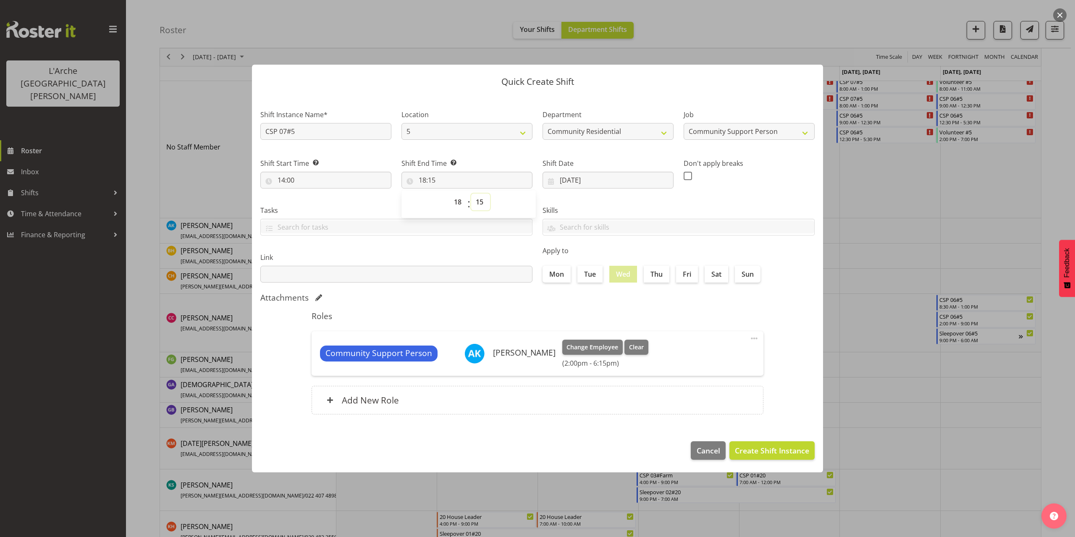
select select "30"
click at [471, 194] on select "00 01 02 03 04 05 06 07 08 09 10 11 12 13 14 15 16 17 18 19 20 21 22 23 24 25 2…" at bounding box center [480, 202] width 19 height 17
type input "18:30"
click at [740, 453] on span "Create Shift Instance" at bounding box center [772, 450] width 74 height 11
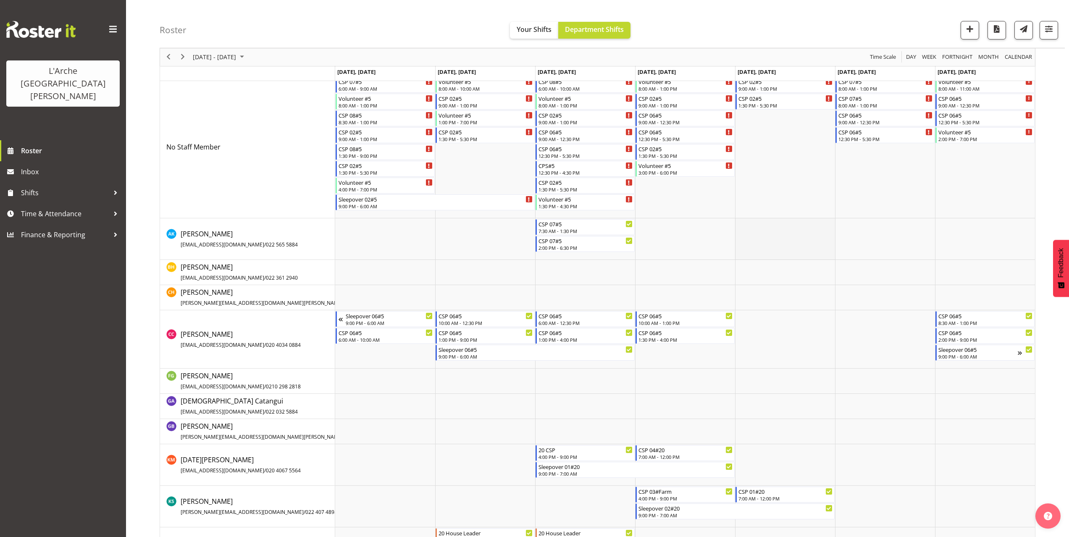
click at [743, 226] on td "Timeline Week of October 13, 2025" at bounding box center [785, 239] width 100 height 42
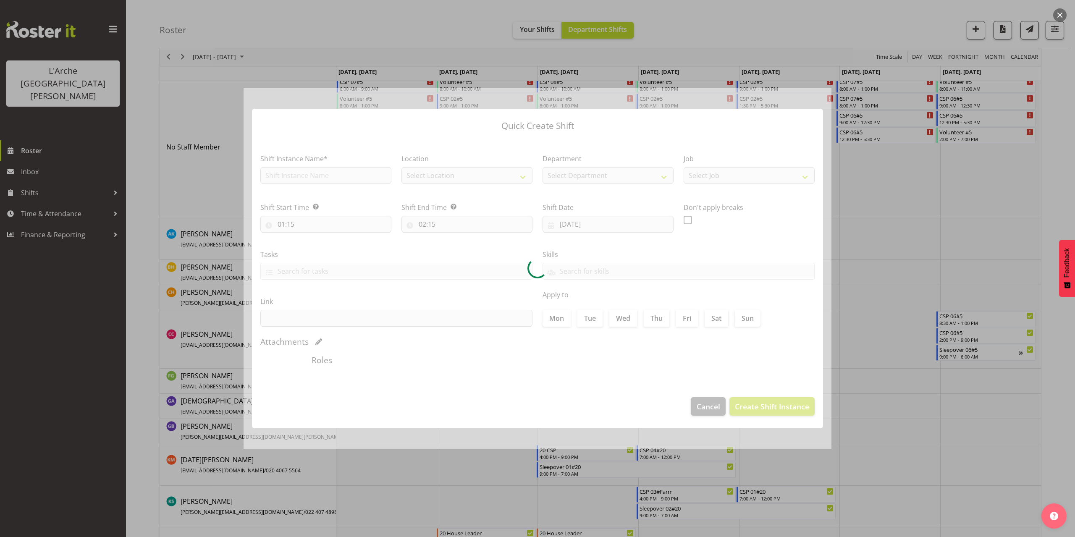
type input "[DATE]"
checkbox input "true"
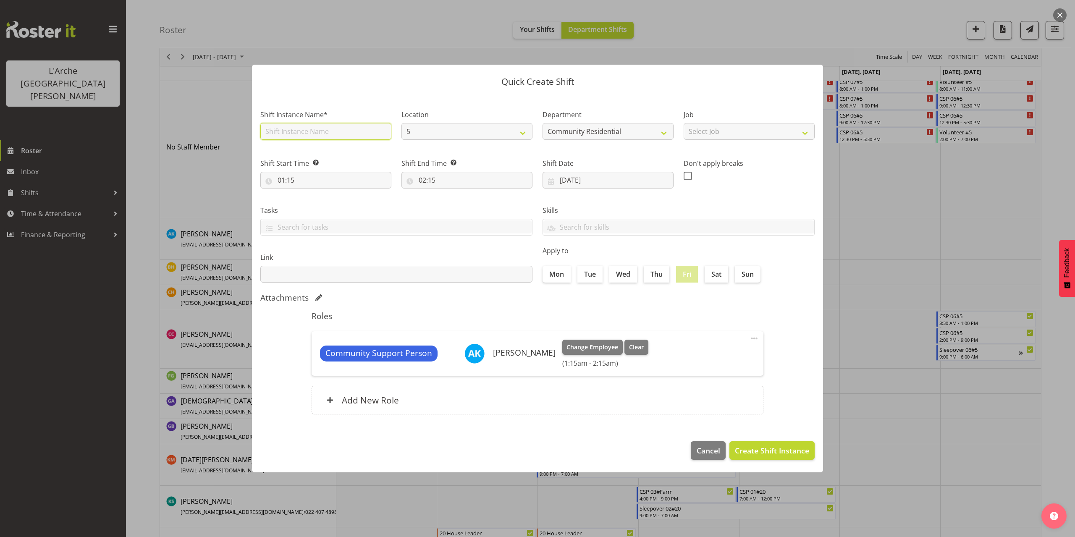
click at [311, 130] on input "text" at bounding box center [325, 131] width 131 height 17
type input "CSP 07#5"
click at [707, 134] on select "Select Job Accounts Admin Art Coordinator Community Leader Community Support Pe…" at bounding box center [749, 131] width 131 height 17
select select "2"
click at [684, 123] on select "Select Job Accounts Admin Art Coordinator Community Leader Community Support Pe…" at bounding box center [749, 131] width 131 height 17
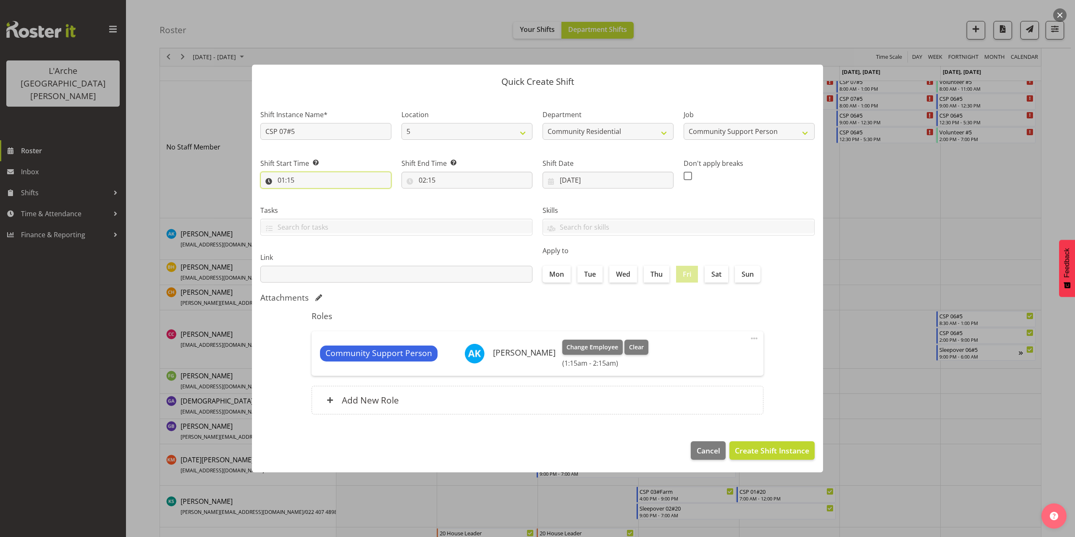
click at [289, 181] on input "01:15" at bounding box center [325, 180] width 131 height 17
click at [315, 201] on select "00 01 02 03 04 05 06 07 08 09 10 11 12 13 14 15 16 17 18 19 20 21 22 23" at bounding box center [317, 202] width 19 height 17
select select "8"
click at [308, 194] on select "00 01 02 03 04 05 06 07 08 09 10 11 12 13 14 15 16 17 18 19 20 21 22 23" at bounding box center [317, 202] width 19 height 17
type input "08:15"
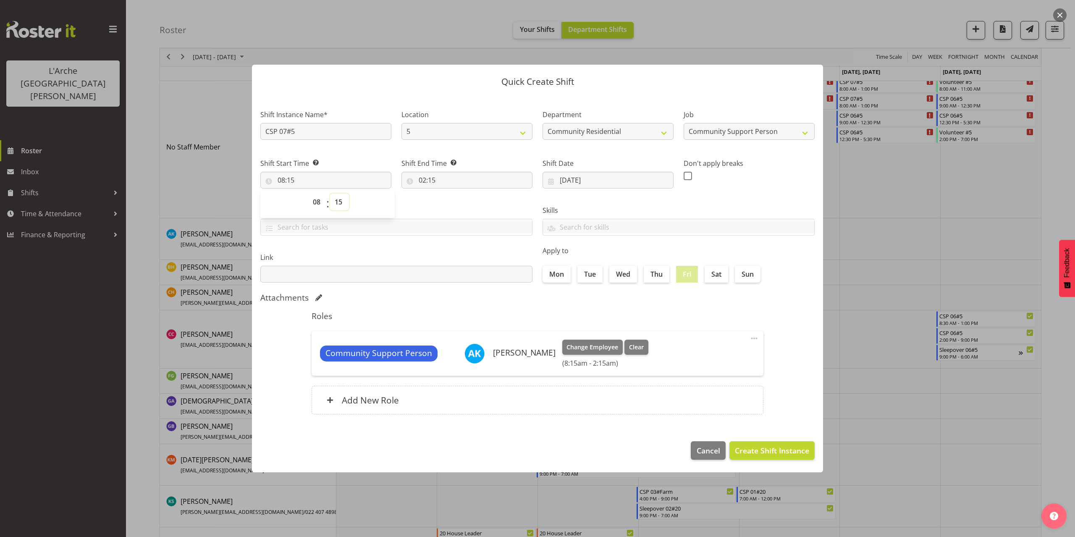
click at [338, 203] on select "00 01 02 03 04 05 06 07 08 09 10 11 12 13 14 15 16 17 18 19 20 21 22 23 24 25 2…" at bounding box center [339, 202] width 19 height 17
select select "0"
click at [330, 194] on select "00 01 02 03 04 05 06 07 08 09 10 11 12 13 14 15 16 17 18 19 20 21 22 23 24 25 2…" at bounding box center [339, 202] width 19 height 17
type input "08:00"
click at [425, 181] on input "02:15" at bounding box center [466, 180] width 131 height 17
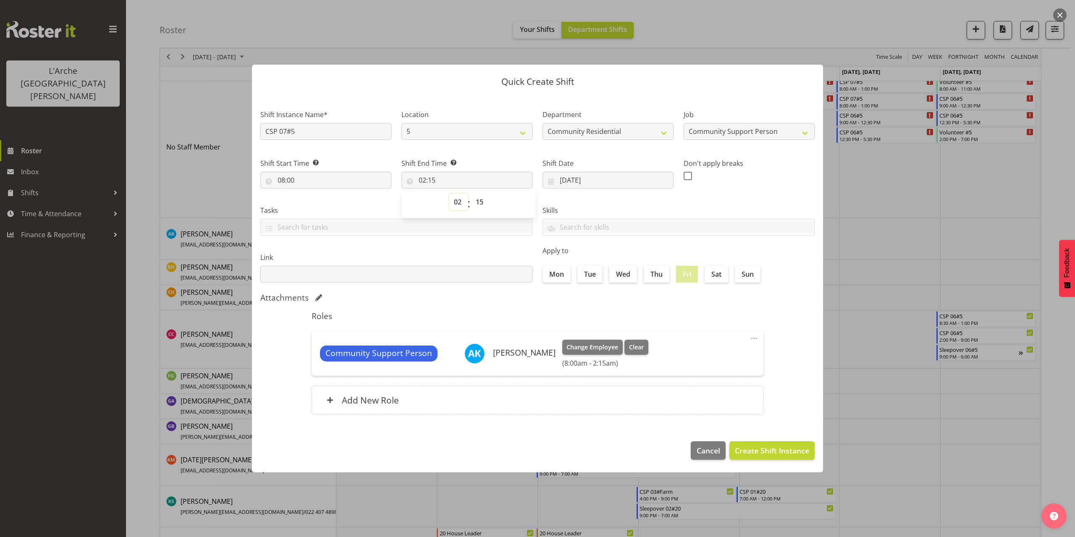
click at [458, 202] on select "00 01 02 03 04 05 06 07 08 09 10 11 12 13 14 15 16 17 18 19 20 21 22 23" at bounding box center [458, 202] width 19 height 17
select select "12"
click at [449, 194] on select "00 01 02 03 04 05 06 07 08 09 10 11 12 13 14 15 16 17 18 19 20 21 22 23" at bounding box center [458, 202] width 19 height 17
type input "12:15"
click at [478, 200] on select "00 01 02 03 04 05 06 07 08 09 10 11 12 13 14 15 16 17 18 19 20 21 22 23 24 25 2…" at bounding box center [480, 202] width 19 height 17
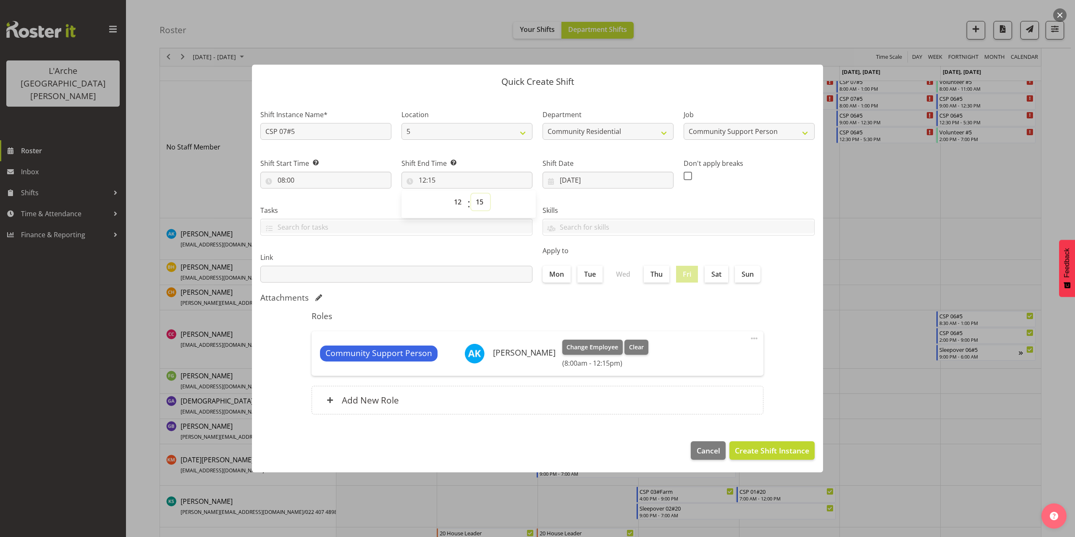
select select "30"
click at [471, 194] on select "00 01 02 03 04 05 06 07 08 09 10 11 12 13 14 15 16 17 18 19 20 21 22 23 24 25 2…" at bounding box center [480, 202] width 19 height 17
type input "12:30"
click at [755, 453] on span "Create Shift Instance" at bounding box center [772, 450] width 74 height 11
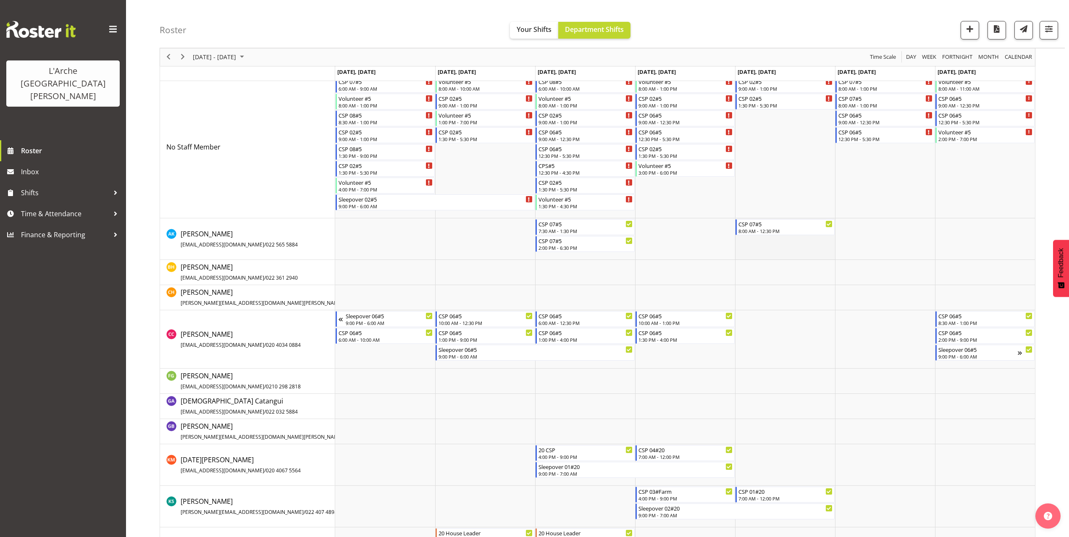
click at [742, 243] on td "Timeline Week of October 13, 2025" at bounding box center [785, 239] width 100 height 42
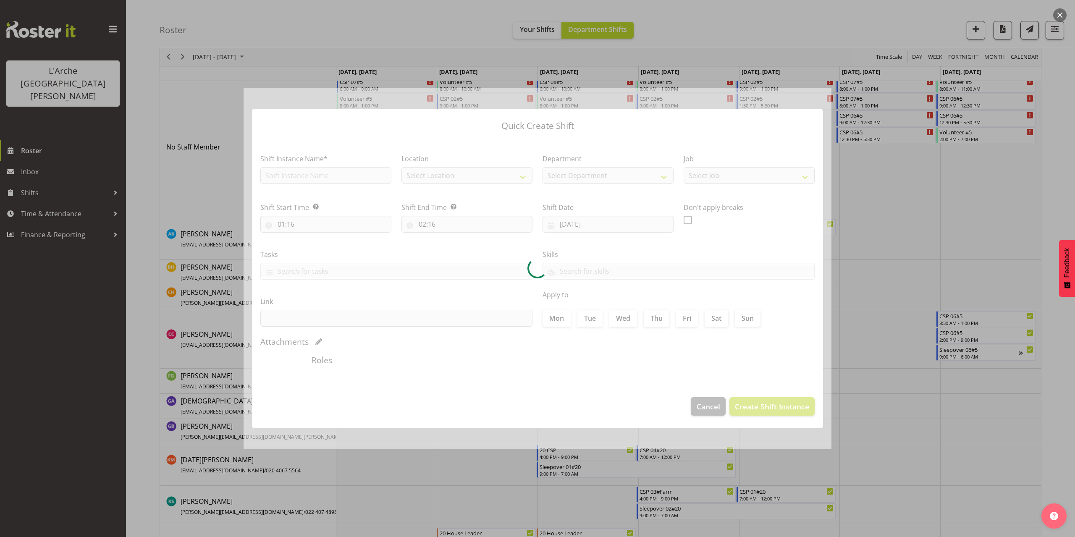
type input "[DATE]"
checkbox input "true"
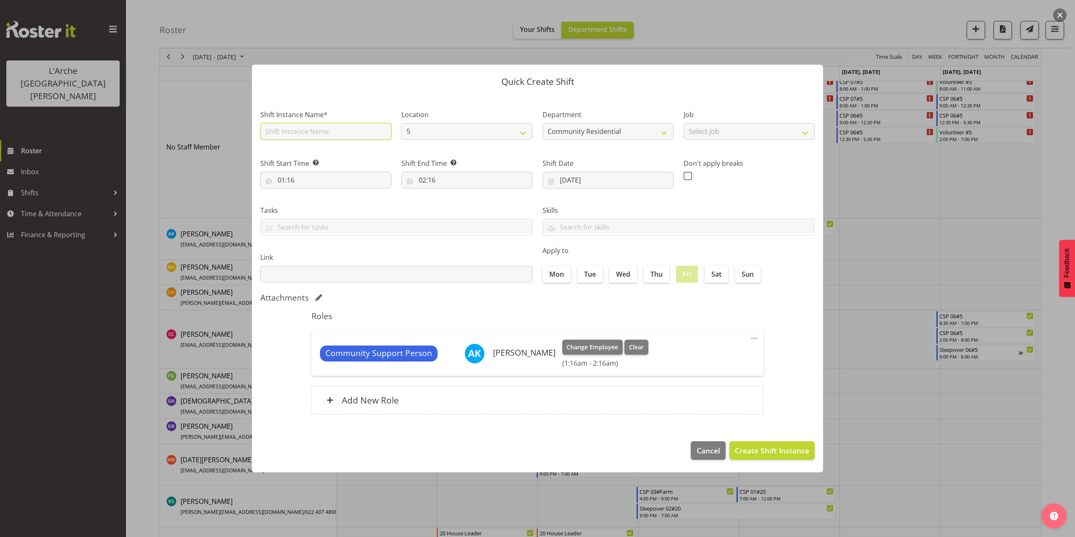
click at [301, 132] on input "text" at bounding box center [325, 131] width 131 height 17
type input "CSP 07#5"
click at [722, 128] on select "Select Job Accounts Admin Art Coordinator Community Leader Community Support Pe…" at bounding box center [749, 131] width 131 height 17
select select "2"
click at [684, 123] on select "Select Job Accounts Admin Art Coordinator Community Leader Community Support Pe…" at bounding box center [749, 131] width 131 height 17
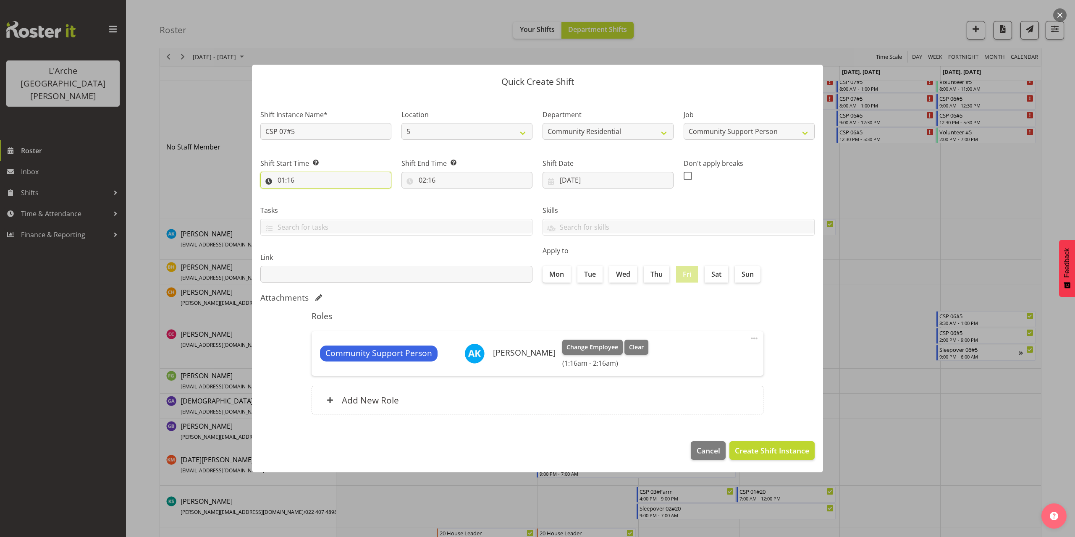
click at [283, 182] on input "01:16" at bounding box center [325, 180] width 131 height 17
click at [311, 202] on select "00 01 02 03 04 05 06 07 08 09 10 11 12 13 14 15 16 17 18 19 20 21 22 23" at bounding box center [317, 202] width 19 height 17
select select "13"
click at [308, 194] on select "00 01 02 03 04 05 06 07 08 09 10 11 12 13 14 15 16 17 18 19 20 21 22 23" at bounding box center [317, 202] width 19 height 17
type input "13:16"
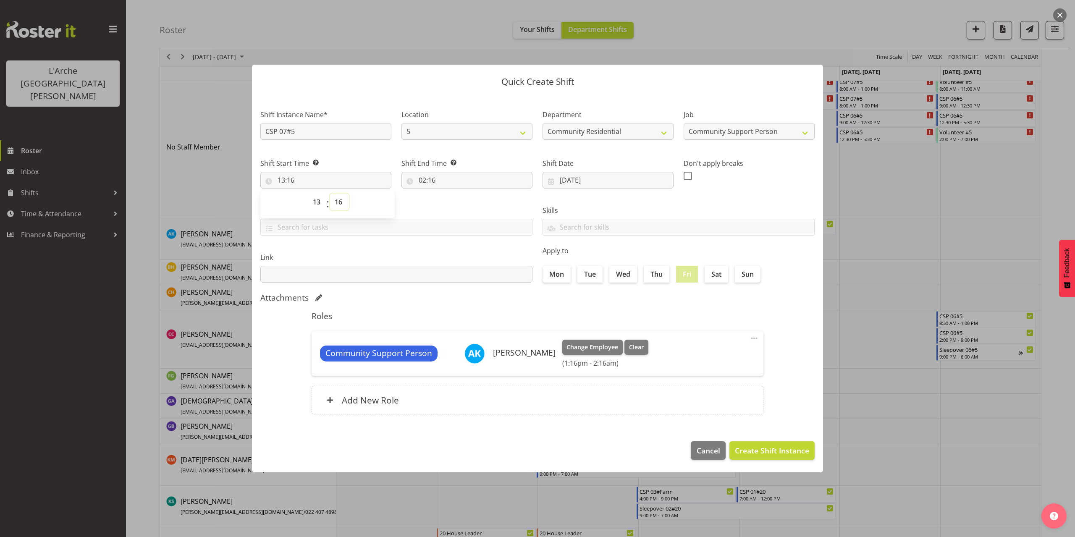
click at [340, 204] on select "00 01 02 03 04 05 06 07 08 09 10 11 12 13 14 15 16 17 18 19 20 21 22 23 24 25 2…" at bounding box center [339, 202] width 19 height 17
select select "0"
click at [330, 194] on select "00 01 02 03 04 05 06 07 08 09 10 11 12 13 14 15 16 17 18 19 20 21 22 23 24 25 2…" at bounding box center [339, 202] width 19 height 17
type input "13:00"
click at [433, 182] on input "02:16" at bounding box center [466, 180] width 131 height 17
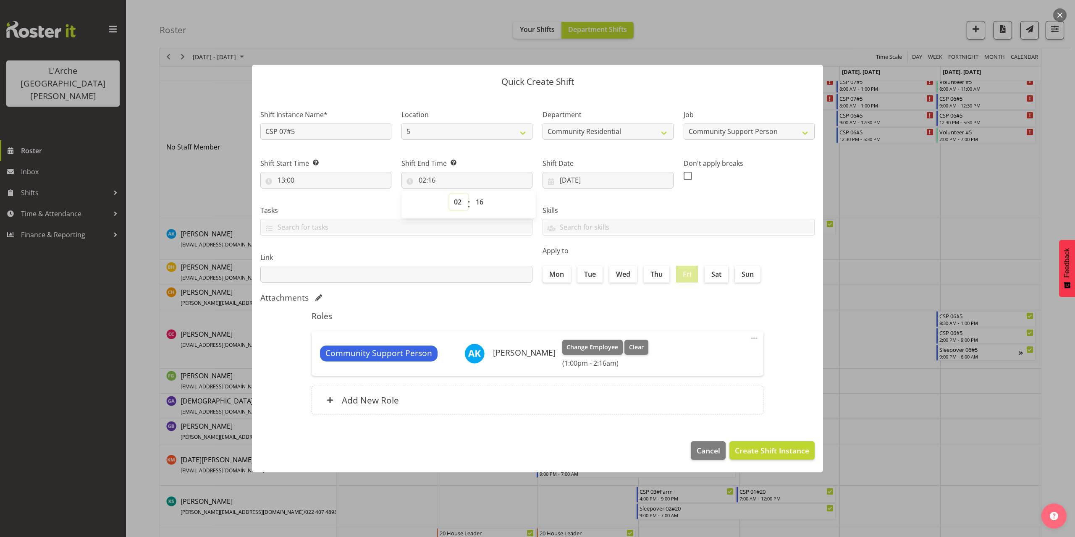
click at [459, 203] on select "00 01 02 03 04 05 06 07 08 09 10 11 12 13 14 15 16 17 18 19 20 21 22 23" at bounding box center [458, 202] width 19 height 17
select select "21"
click at [449, 194] on select "00 01 02 03 04 05 06 07 08 09 10 11 12 13 14 15 16 17 18 19 20 21 22 23" at bounding box center [458, 202] width 19 height 17
type input "21:16"
click at [481, 201] on select "00 01 02 03 04 05 06 07 08 09 10 11 12 13 14 15 16 17 18 19 20 21 22 23 24 25 2…" at bounding box center [480, 202] width 19 height 17
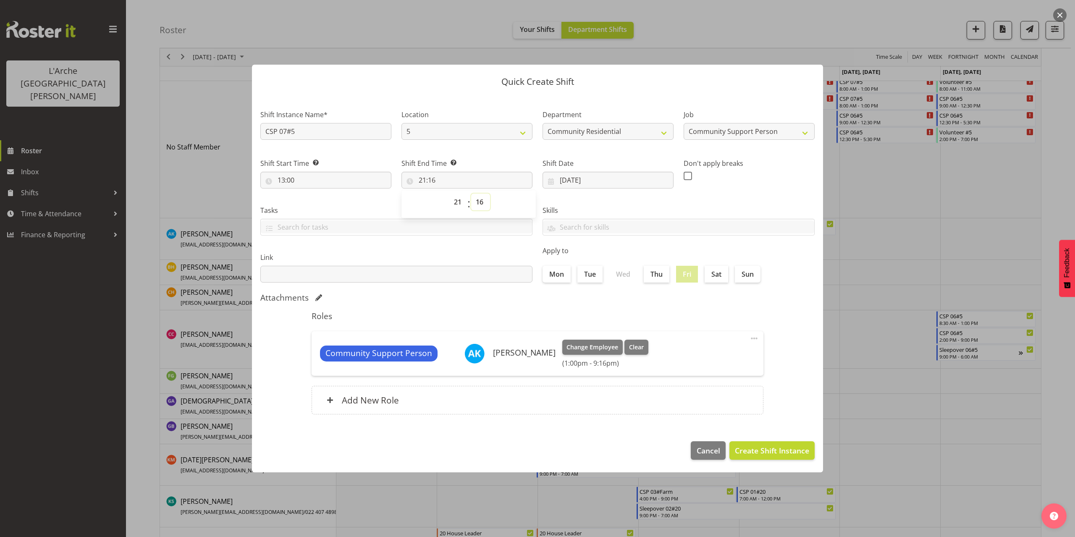
select select "0"
click at [471, 194] on select "00 01 02 03 04 05 06 07 08 09 10 11 12 13 14 15 16 17 18 19 20 21 22 23 24 25 2…" at bounding box center [480, 202] width 19 height 17
type input "21:00"
click at [779, 450] on span "Create Shift Instance" at bounding box center [772, 450] width 74 height 11
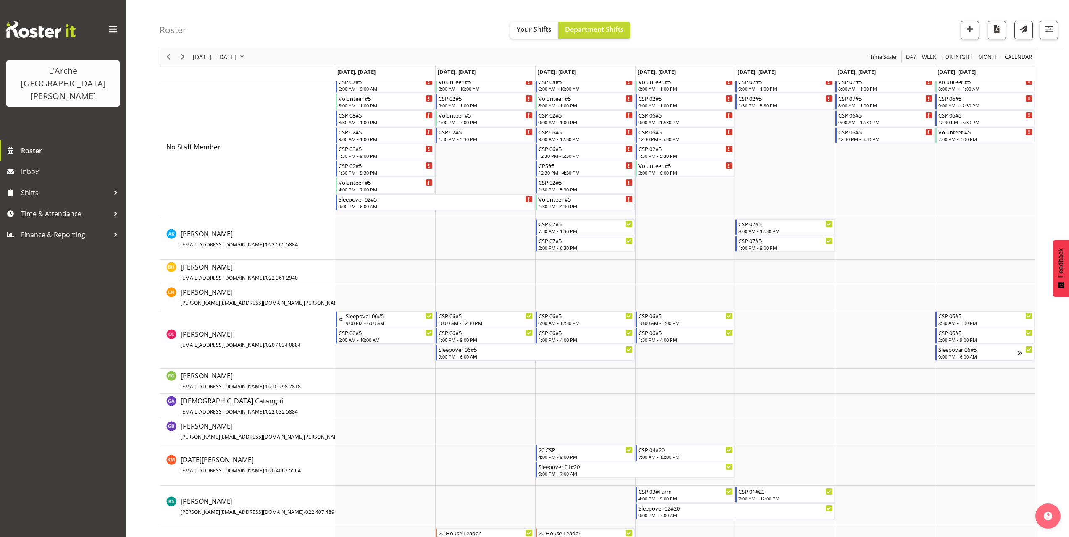
click at [760, 256] on td "Timeline Week of October 13, 2025" at bounding box center [785, 239] width 100 height 42
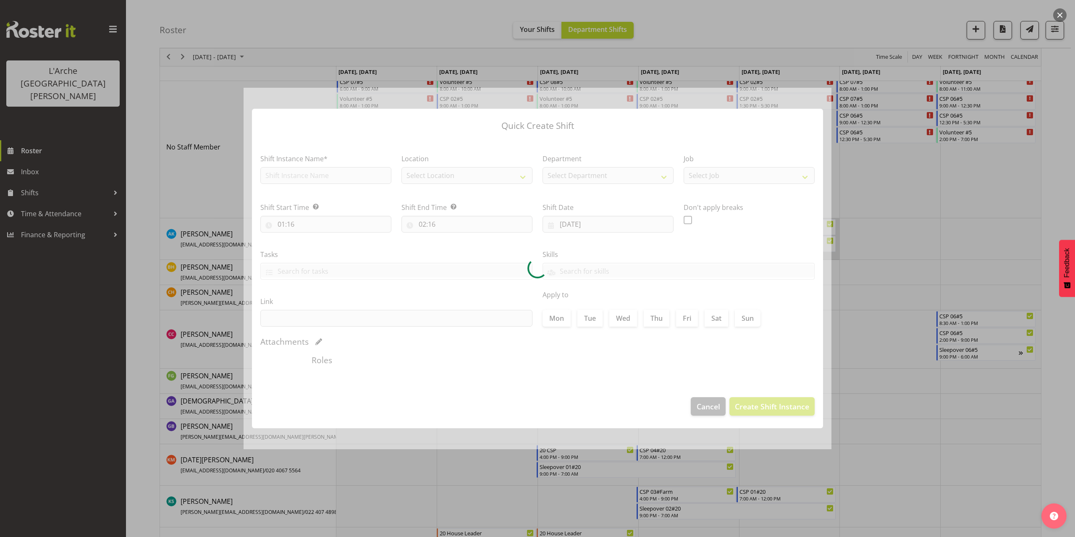
type input "[DATE]"
checkbox input "true"
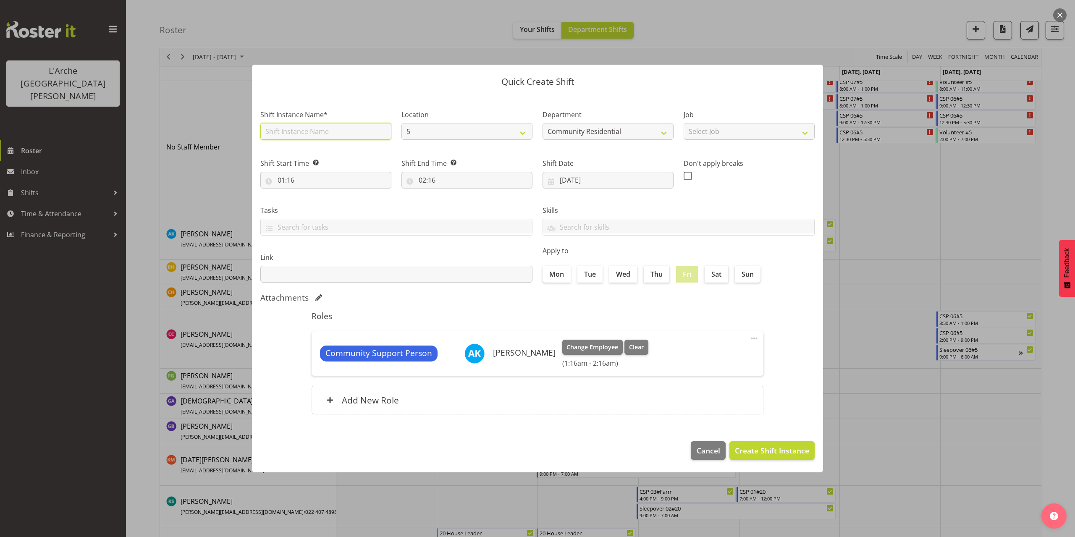
click at [320, 134] on input "text" at bounding box center [325, 131] width 131 height 17
type input "Sleepover 07#5"
click at [698, 134] on select "Select Job Accounts Admin Art Coordinator Community Leader Community Support Pe…" at bounding box center [749, 131] width 131 height 17
select select "2"
click at [684, 123] on select "Select Job Accounts Admin Art Coordinator Community Leader Community Support Pe…" at bounding box center [749, 131] width 131 height 17
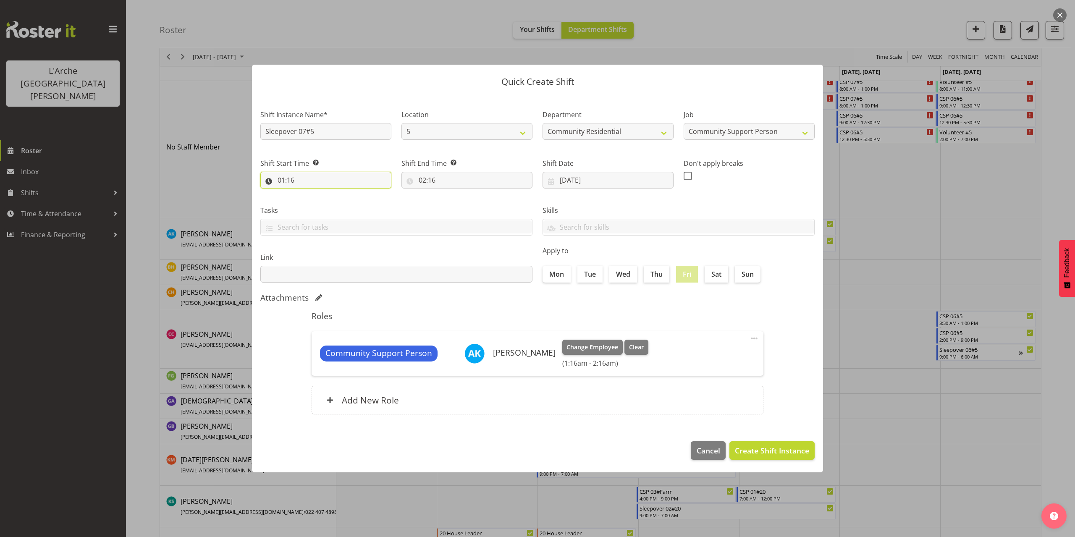
click at [286, 182] on input "01:16" at bounding box center [325, 180] width 131 height 17
click at [316, 204] on select "00 01 02 03 04 05 06 07 08 09 10 11 12 13 14 15 16 17 18 19 20 21 22 23" at bounding box center [317, 202] width 19 height 17
select select "21"
click at [308, 194] on select "00 01 02 03 04 05 06 07 08 09 10 11 12 13 14 15 16 17 18 19 20 21 22 23" at bounding box center [317, 202] width 19 height 17
type input "21:16"
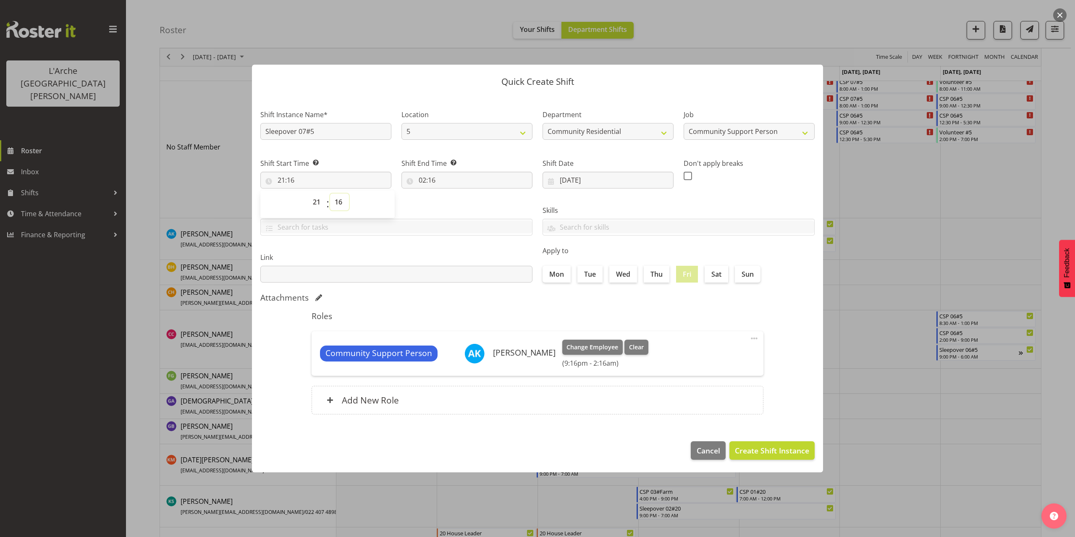
click at [339, 201] on select "00 01 02 03 04 05 06 07 08 09 10 11 12 13 14 15 16 17 18 19 20 21 22 23 24 25 2…" at bounding box center [339, 202] width 19 height 17
click at [330, 194] on select "00 01 02 03 04 05 06 07 08 09 10 11 12 13 14 15 16 17 18 19 20 21 22 23 24 25 2…" at bounding box center [339, 202] width 19 height 17
click at [424, 179] on input "02:16" at bounding box center [466, 180] width 131 height 17
click at [461, 200] on select "00 01 02 03 04 05 06 07 08 09 10 11 12 13 14 15 16 17 18 19 20 21 22 23" at bounding box center [458, 202] width 19 height 17
click at [449, 194] on select "00 01 02 03 04 05 06 07 08 09 10 11 12 13 14 15 16 17 18 19 20 21 22 23" at bounding box center [458, 202] width 19 height 17
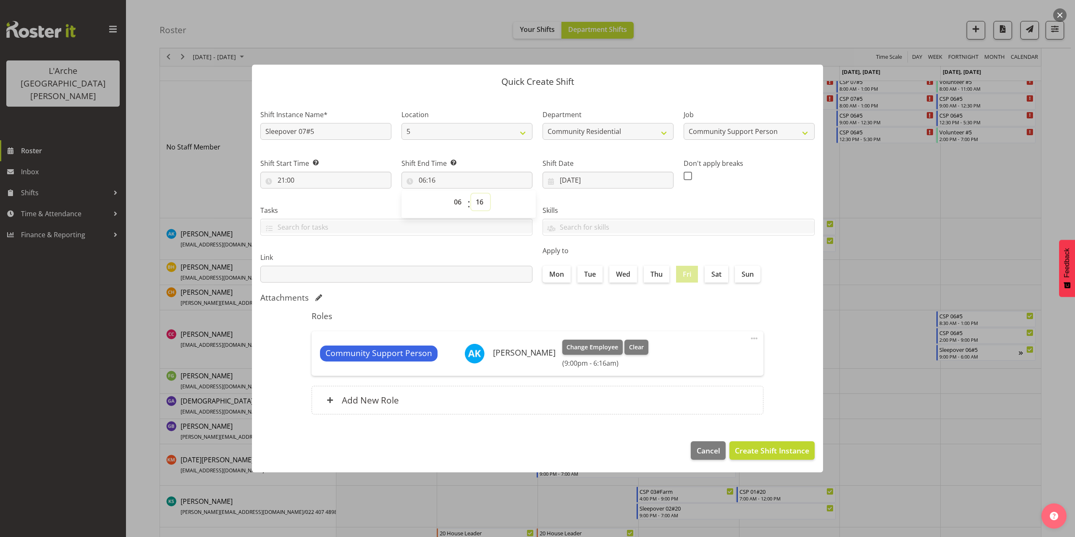
click at [477, 200] on select "00 01 02 03 04 05 06 07 08 09 10 11 12 13 14 15 16 17 18 19 20 21 22 23 24 25 2…" at bounding box center [480, 202] width 19 height 17
click at [471, 194] on select "00 01 02 03 04 05 06 07 08 09 10 11 12 13 14 15 16 17 18 19 20 21 22 23 24 25 2…" at bounding box center [480, 202] width 19 height 17
click at [772, 453] on span "Create Shift Instance" at bounding box center [772, 450] width 74 height 11
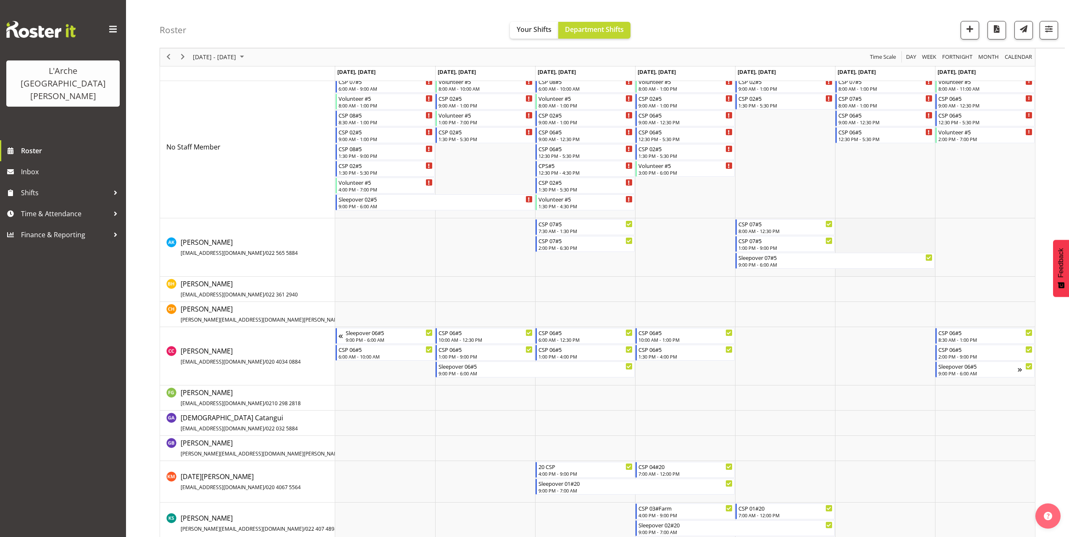
click at [855, 225] on td "Timeline Week of October 13, 2025" at bounding box center [885, 247] width 100 height 58
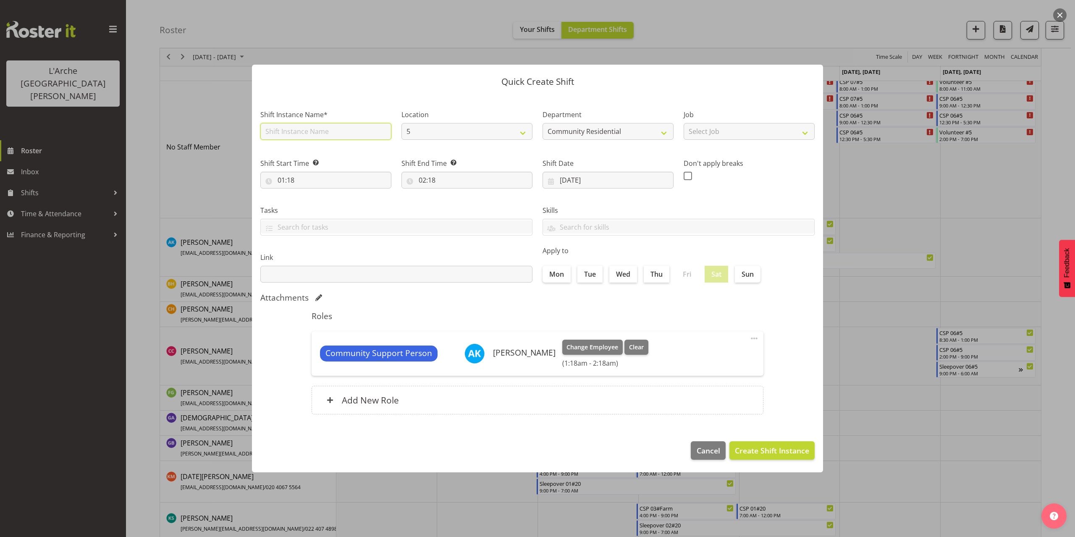
click at [317, 134] on input "text" at bounding box center [325, 131] width 131 height 17
click at [742, 136] on select "Select Job Accounts Admin Art Coordinator Community Leader Community Support Pe…" at bounding box center [749, 131] width 131 height 17
click at [684, 123] on select "Select Job Accounts Admin Art Coordinator Community Leader Community Support Pe…" at bounding box center [749, 131] width 131 height 17
click at [288, 181] on input "01:18" at bounding box center [325, 180] width 131 height 17
click at [315, 202] on select "00 01 02 03 04 05 06 07 08 09 10 11 12 13 14 15 16 17 18 19 20 21 22 23" at bounding box center [317, 202] width 19 height 17
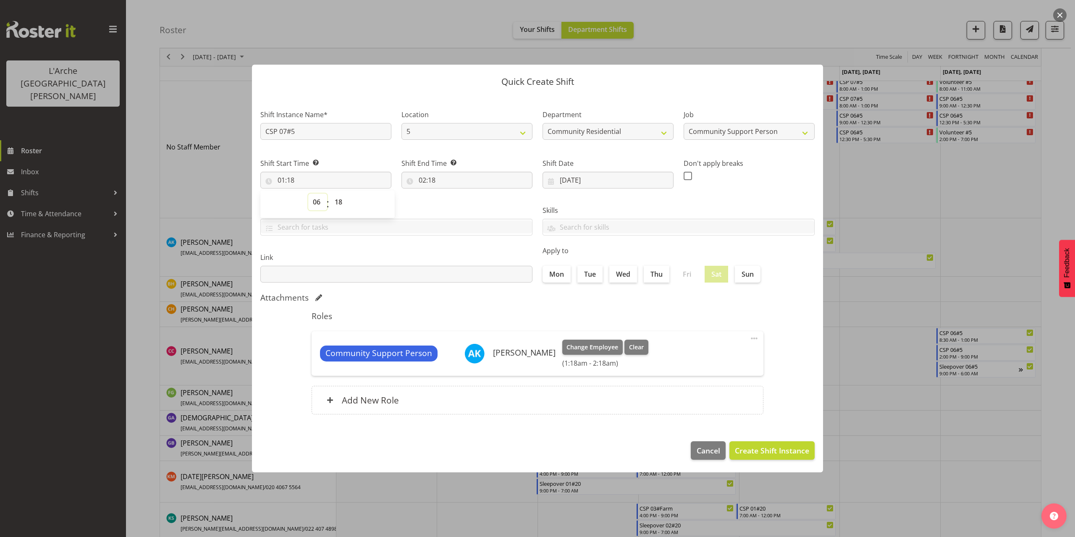
click at [308, 194] on select "00 01 02 03 04 05 06 07 08 09 10 11 12 13 14 15 16 17 18 19 20 21 22 23" at bounding box center [317, 202] width 19 height 17
click at [338, 198] on select "00 01 02 03 04 05 06 07 08 09 10 11 12 13 14 15 16 17 18 19 20 21 22 23 24 25 2…" at bounding box center [339, 202] width 19 height 17
click at [330, 194] on select "00 01 02 03 04 05 06 07 08 09 10 11 12 13 14 15 16 17 18 19 20 21 22 23 24 25 2…" at bounding box center [339, 202] width 19 height 17
click at [427, 181] on input "02:18" at bounding box center [466, 180] width 131 height 17
click at [457, 202] on select "00 01 02 03 04 05 06 07 08 09 10 11 12 13 14 15 16 17 18 19 20 21 22 23" at bounding box center [458, 202] width 19 height 17
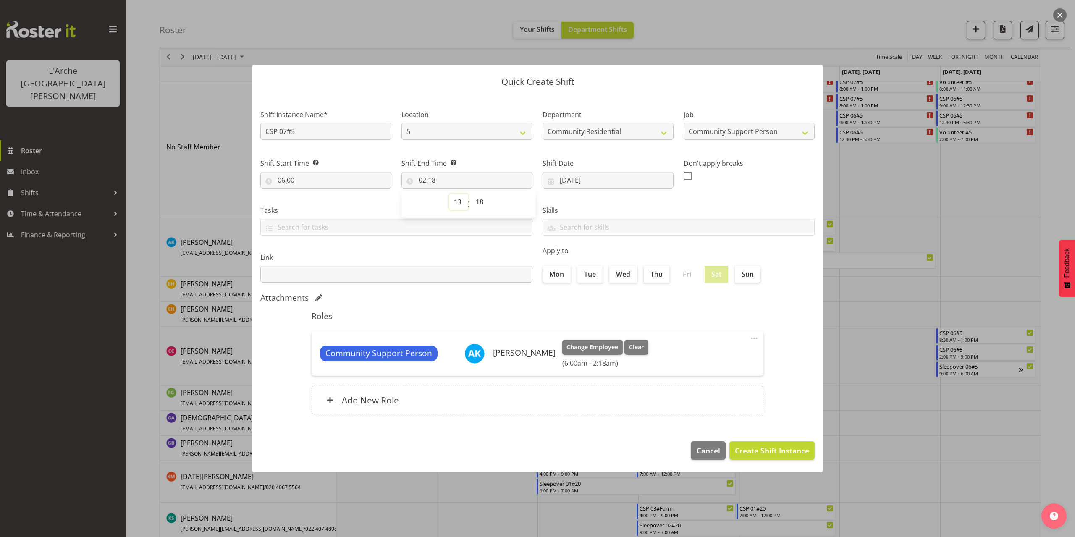
click at [449, 194] on select "00 01 02 03 04 05 06 07 08 09 10 11 12 13 14 15 16 17 18 19 20 21 22 23" at bounding box center [458, 202] width 19 height 17
click at [481, 202] on select "00 01 02 03 04 05 06 07 08 09 10 11 12 13 14 15 16 17 18 19 20 21 22 23 24 25 2…" at bounding box center [480, 202] width 19 height 17
click at [471, 194] on select "00 01 02 03 04 05 06 07 08 09 10 11 12 13 14 15 16 17 18 19 20 21 22 23 24 25 2…" at bounding box center [480, 202] width 19 height 17
click at [773, 447] on span "Create Shift Instance" at bounding box center [772, 450] width 74 height 11
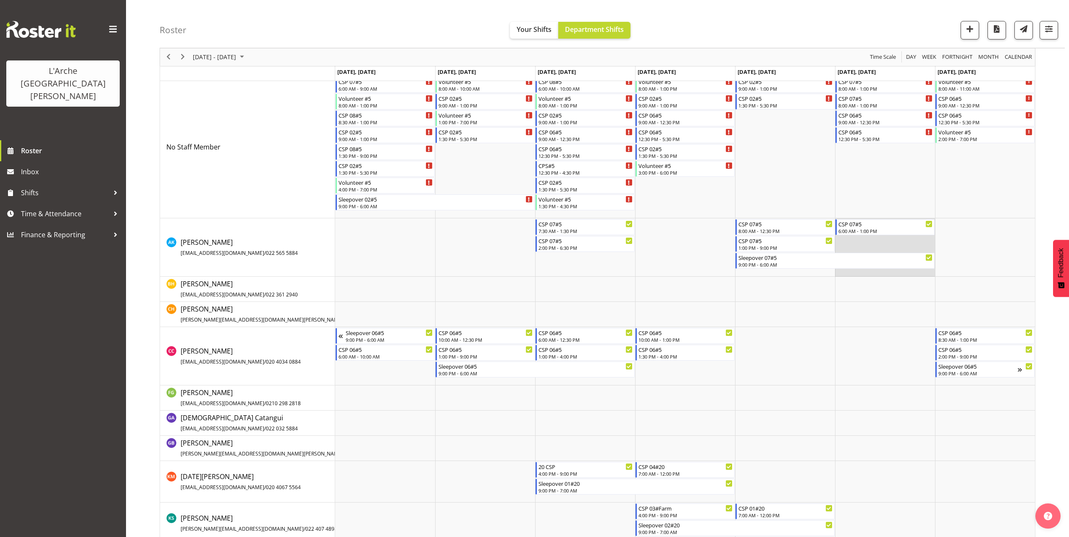
click at [844, 241] on td "Timeline Week of October 13, 2025" at bounding box center [885, 247] width 100 height 58
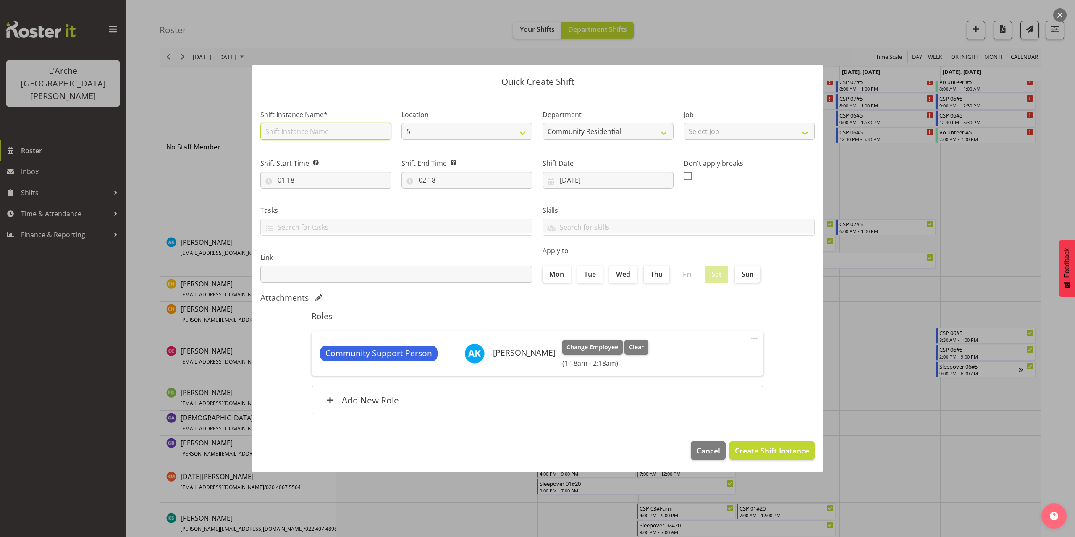
click at [306, 136] on input "text" at bounding box center [325, 131] width 131 height 17
click at [694, 137] on select "Select Job Accounts Admin Art Coordinator Community Leader Community Support Pe…" at bounding box center [749, 131] width 131 height 17
click at [684, 123] on select "Select Job Accounts Admin Art Coordinator Community Leader Community Support Pe…" at bounding box center [749, 131] width 131 height 17
click at [286, 181] on input "01:18" at bounding box center [325, 180] width 131 height 17
click at [317, 206] on select "00 01 02 03 04 05 06 07 08 09 10 11 12 13 14 15 16 17 18 19 20 21 22 23" at bounding box center [317, 202] width 19 height 17
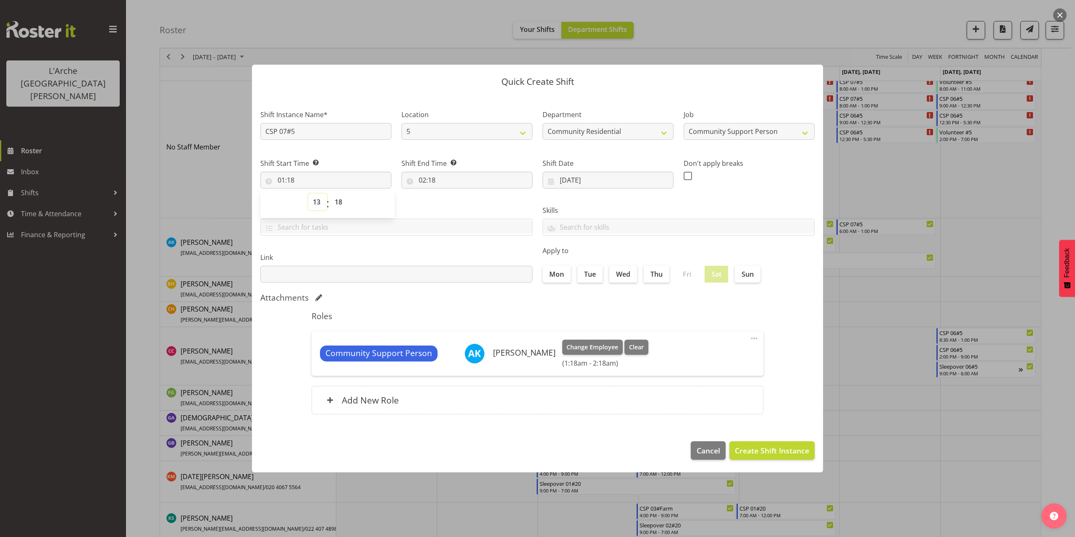
click at [308, 194] on select "00 01 02 03 04 05 06 07 08 09 10 11 12 13 14 15 16 17 18 19 20 21 22 23" at bounding box center [317, 202] width 19 height 17
click at [336, 201] on select "00 01 02 03 04 05 06 07 08 09 10 11 12 13 14 15 16 17 18 19 20 21 22 23 24 25 2…" at bounding box center [339, 202] width 19 height 17
click at [330, 194] on select "00 01 02 03 04 05 06 07 08 09 10 11 12 13 14 15 16 17 18 19 20 21 22 23 24 25 2…" at bounding box center [339, 202] width 19 height 17
click at [425, 180] on input "02:18" at bounding box center [466, 180] width 131 height 17
click at [454, 200] on select "00 01 02 03 04 05 06 07 08 09 10 11 12 13 14 15 16 17 18 19 20 21 22 23" at bounding box center [458, 202] width 19 height 17
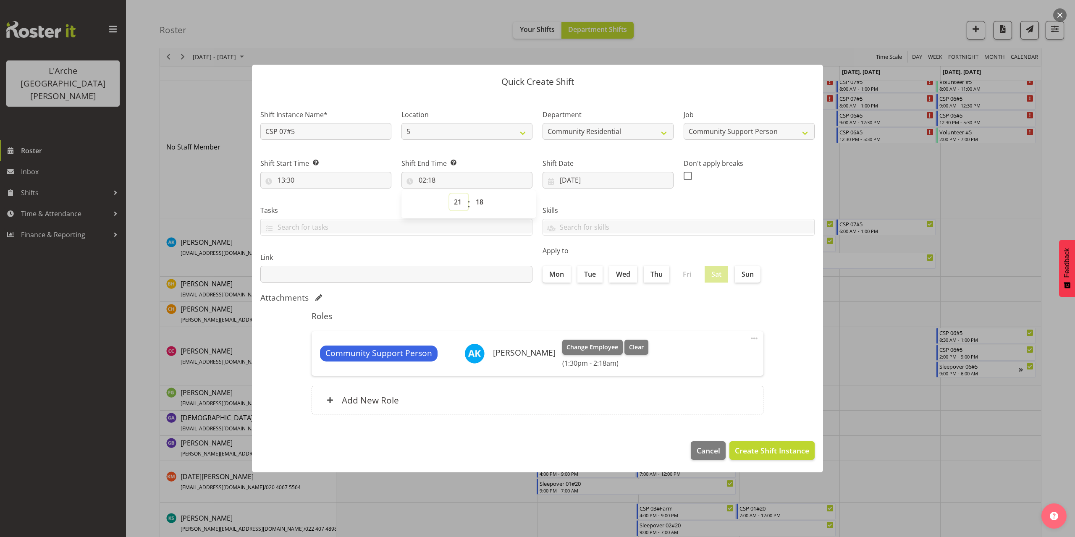
click at [449, 194] on select "00 01 02 03 04 05 06 07 08 09 10 11 12 13 14 15 16 17 18 19 20 21 22 23" at bounding box center [458, 202] width 19 height 17
click at [482, 204] on select "00 01 02 03 04 05 06 07 08 09 10 11 12 13 14 15 16 17 18 19 20 21 22 23 24 25 2…" at bounding box center [480, 202] width 19 height 17
click at [471, 194] on select "00 01 02 03 04 05 06 07 08 09 10 11 12 13 14 15 16 17 18 19 20 21 22 23 24 25 2…" at bounding box center [480, 202] width 19 height 17
click at [774, 447] on span "Create Shift Instance" at bounding box center [772, 450] width 74 height 11
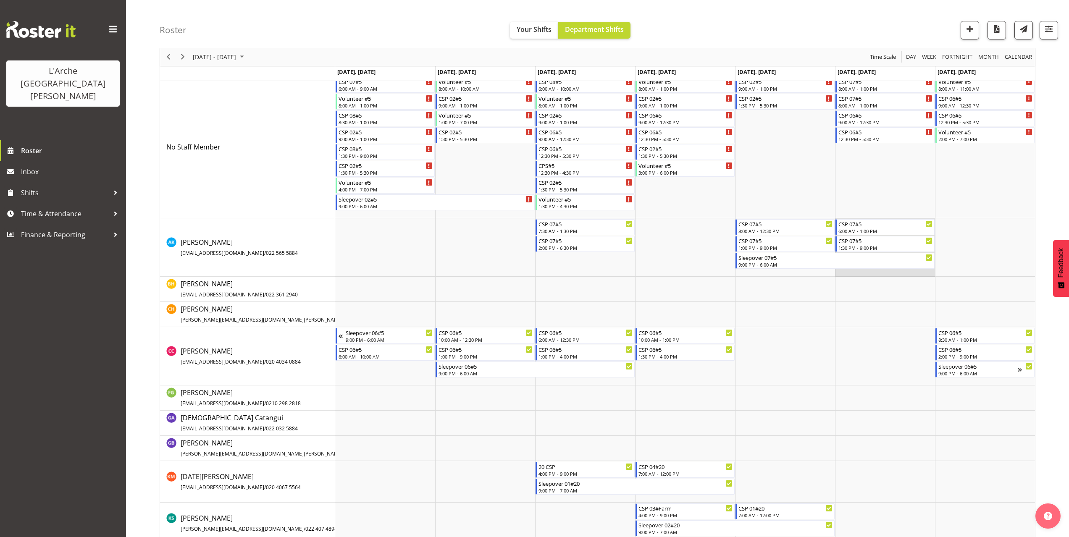
click at [899, 275] on td "Timeline Week of October 13, 2025" at bounding box center [885, 247] width 100 height 58
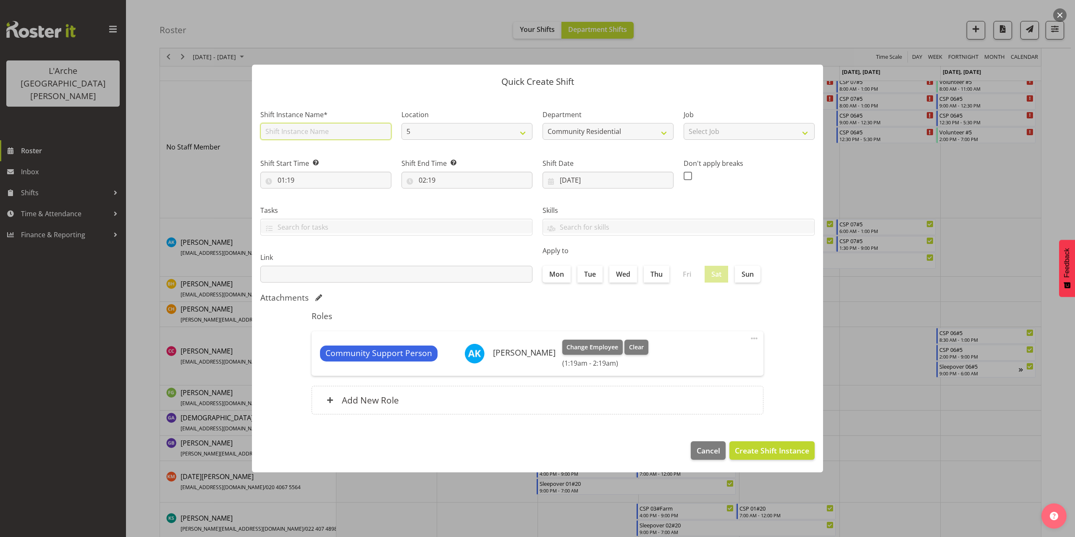
click at [375, 132] on input "text" at bounding box center [325, 131] width 131 height 17
click at [702, 137] on select "Select Job Accounts Admin Art Coordinator Community Leader Community Support Pe…" at bounding box center [749, 131] width 131 height 17
click at [684, 123] on select "Select Job Accounts Admin Art Coordinator Community Leader Community Support Pe…" at bounding box center [749, 131] width 131 height 17
click at [291, 181] on input "01:19" at bounding box center [325, 180] width 131 height 17
click at [316, 203] on select "00 01 02 03 04 05 06 07 08 09 10 11 12 13 14 15 16 17 18 19 20 21 22 23" at bounding box center [317, 202] width 19 height 17
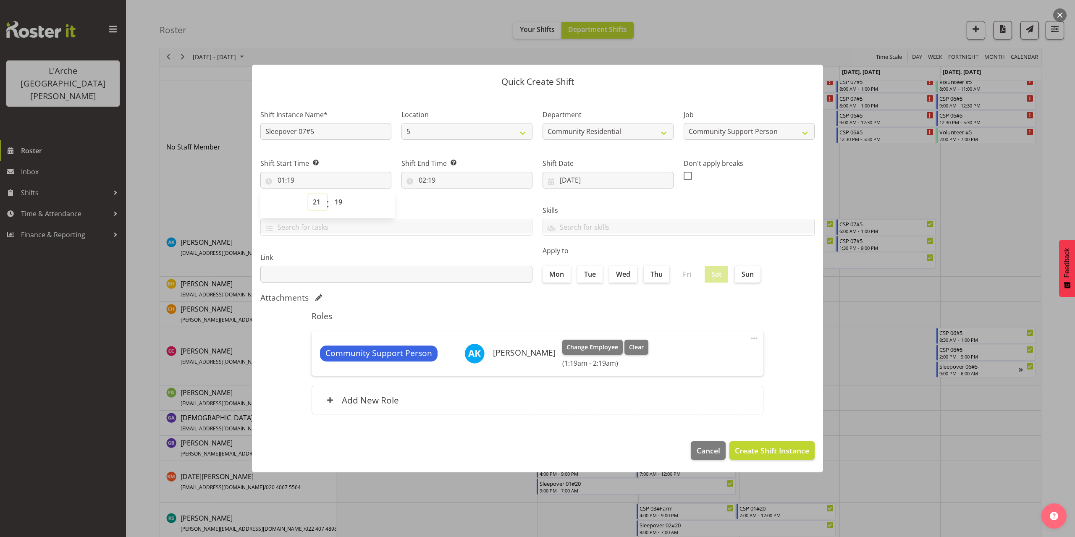
click at [308, 194] on select "00 01 02 03 04 05 06 07 08 09 10 11 12 13 14 15 16 17 18 19 20 21 22 23" at bounding box center [317, 202] width 19 height 17
click at [337, 202] on select "00 01 02 03 04 05 06 07 08 09 10 11 12 13 14 15 16 17 18 19 20 21 22 23 24 25 2…" at bounding box center [339, 202] width 19 height 17
click at [330, 194] on select "00 01 02 03 04 05 06 07 08 09 10 11 12 13 14 15 16 17 18 19 20 21 22 23 24 25 2…" at bounding box center [339, 202] width 19 height 17
click at [430, 179] on input "02:19" at bounding box center [466, 180] width 131 height 17
click at [458, 202] on select "00 01 02 03 04 05 06 07 08 09 10 11 12 13 14 15 16 17 18 19 20 21 22 23" at bounding box center [458, 202] width 19 height 17
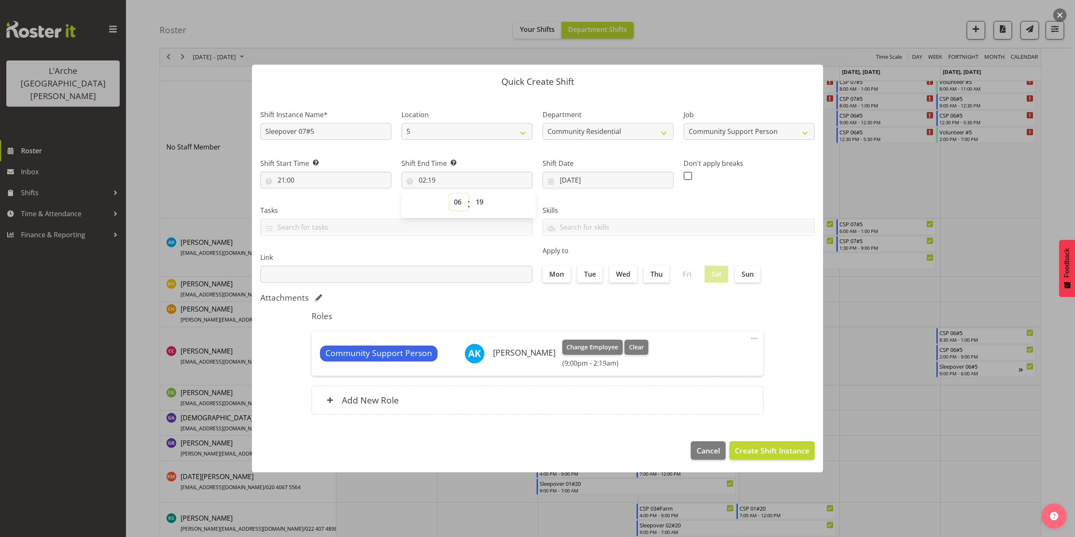
click at [449, 194] on select "00 01 02 03 04 05 06 07 08 09 10 11 12 13 14 15 16 17 18 19 20 21 22 23" at bounding box center [458, 202] width 19 height 17
click at [481, 204] on select "00 01 02 03 04 05 06 07 08 09 10 11 12 13 14 15 16 17 18 19 20 21 22 23 24 25 2…" at bounding box center [480, 202] width 19 height 17
click at [471, 194] on select "00 01 02 03 04 05 06 07 08 09 10 11 12 13 14 15 16 17 18 19 20 21 22 23 24 25 2…" at bounding box center [480, 202] width 19 height 17
click at [748, 449] on span "Create Shift Instance" at bounding box center [772, 450] width 74 height 11
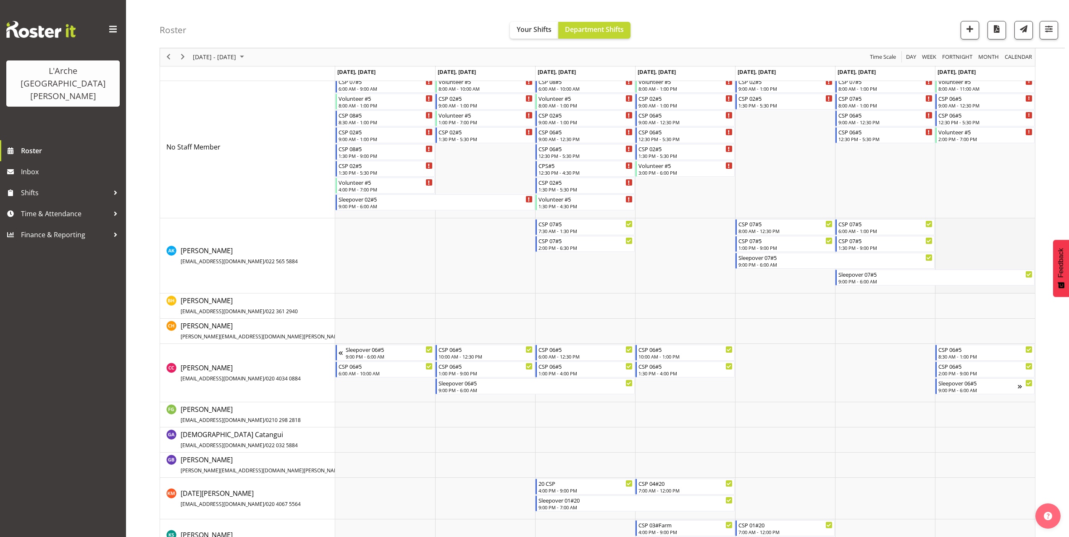
click at [945, 227] on td "Timeline Week of October 13, 2025" at bounding box center [985, 255] width 100 height 75
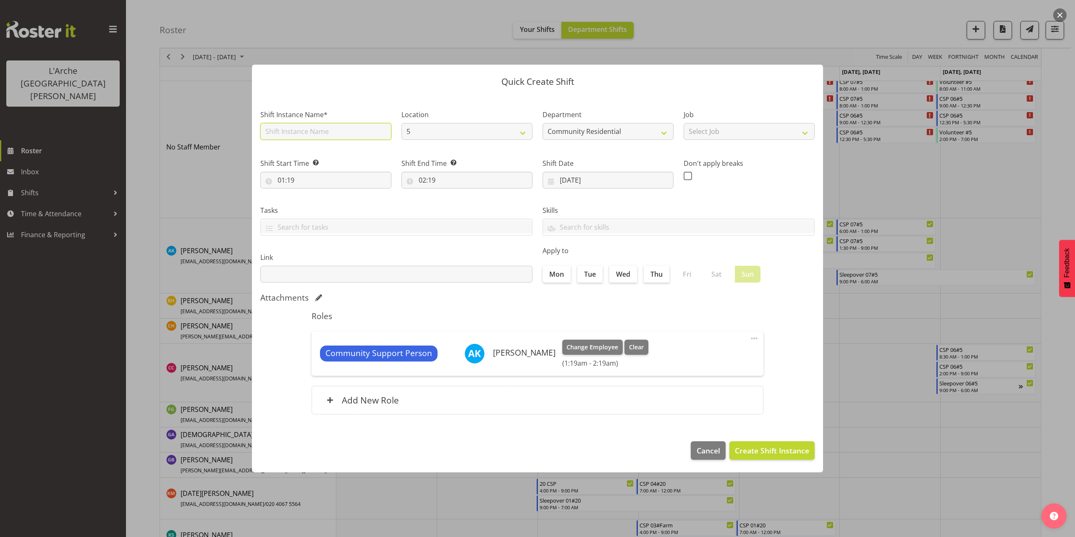
click at [328, 132] on input "text" at bounding box center [325, 131] width 131 height 17
click at [770, 136] on select "Select Job Accounts Admin Art Coordinator Community Leader Community Support Pe…" at bounding box center [749, 131] width 131 height 17
click at [684, 123] on select "Select Job Accounts Admin Art Coordinator Community Leader Community Support Pe…" at bounding box center [749, 131] width 131 height 17
click at [282, 179] on input "01:19" at bounding box center [325, 180] width 131 height 17
click at [313, 201] on select "00 01 02 03 04 05 06 07 08 09 10 11 12 13 14 15 16 17 18 19 20 21 22 23" at bounding box center [317, 202] width 19 height 17
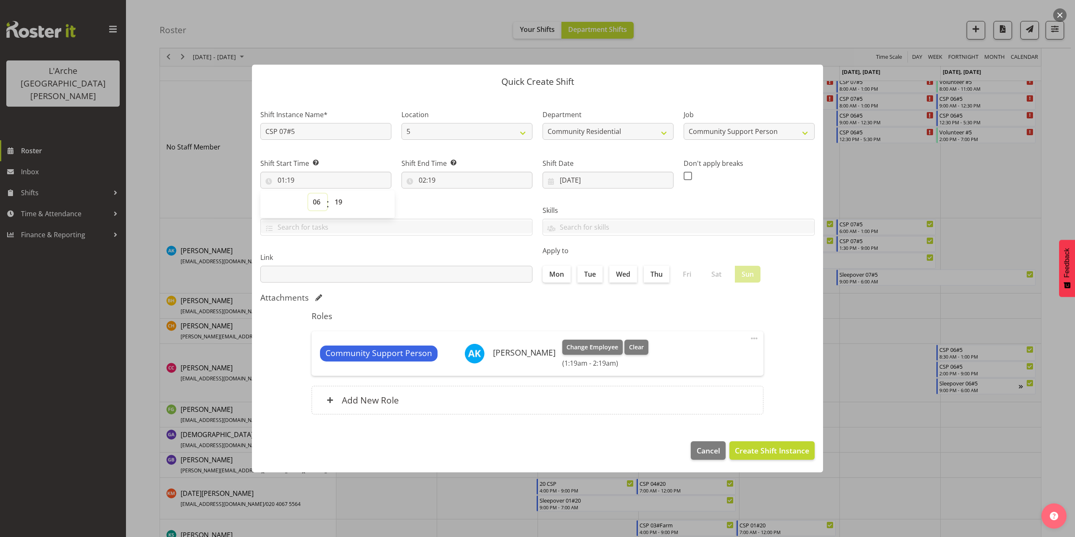
click at [308, 194] on select "00 01 02 03 04 05 06 07 08 09 10 11 12 13 14 15 16 17 18 19 20 21 22 23" at bounding box center [317, 202] width 19 height 17
click at [337, 201] on select "00 01 02 03 04 05 06 07 08 09 10 11 12 13 14 15 16 17 18 19 20 21 22 23 24 25 2…" at bounding box center [339, 202] width 19 height 17
click at [330, 194] on select "00 01 02 03 04 05 06 07 08 09 10 11 12 13 14 15 16 17 18 19 20 21 22 23 24 25 2…" at bounding box center [339, 202] width 19 height 17
click at [430, 179] on input "02:19" at bounding box center [466, 180] width 131 height 17
click at [459, 202] on select "00 01 02 03 04 05 06 07 08 09 10 11 12 13 14 15 16 17 18 19 20 21 22 23" at bounding box center [458, 202] width 19 height 17
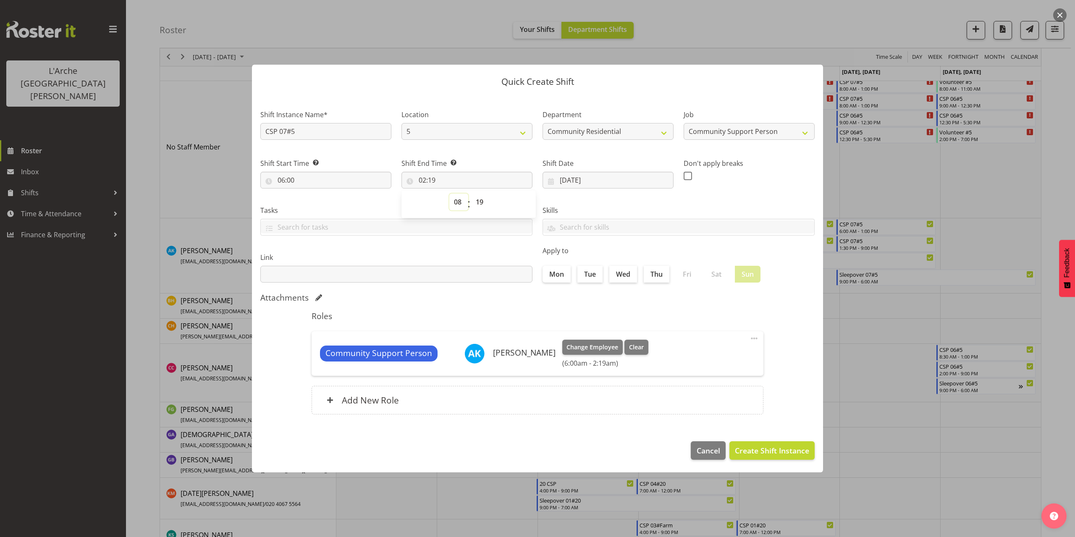
click at [449, 194] on select "00 01 02 03 04 05 06 07 08 09 10 11 12 13 14 15 16 17 18 19 20 21 22 23" at bounding box center [458, 202] width 19 height 17
click at [480, 205] on select "00 01 02 03 04 05 06 07 08 09 10 11 12 13 14 15 16 17 18 19 20 21 22 23 24 25 2…" at bounding box center [480, 202] width 19 height 17
click at [471, 194] on select "00 01 02 03 04 05 06 07 08 09 10 11 12 13 14 15 16 17 18 19 20 21 22 23 24 25 2…" at bounding box center [480, 202] width 19 height 17
click at [755, 452] on span "Create Shift Instance" at bounding box center [772, 450] width 74 height 11
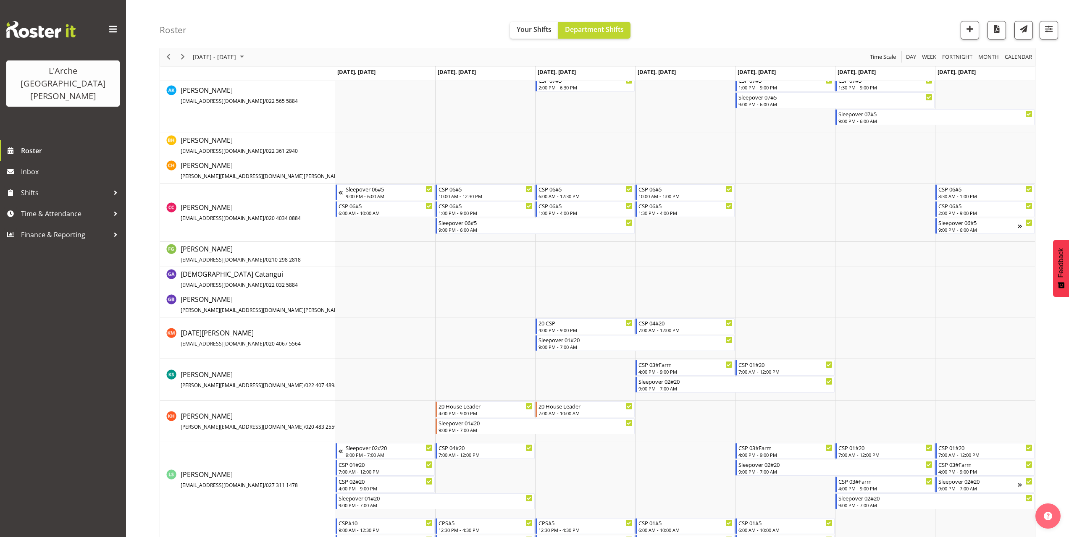
scroll to position [252, 0]
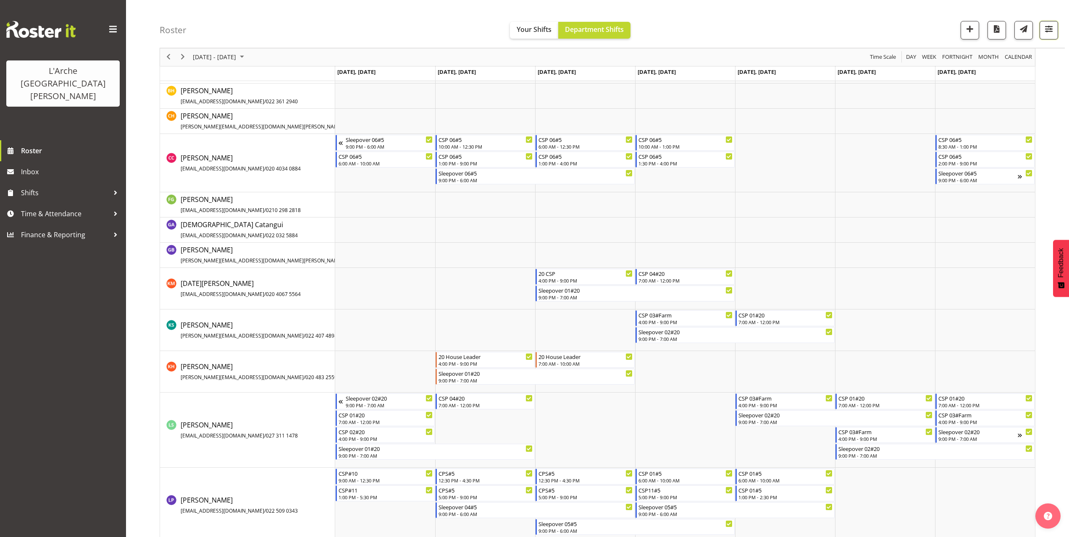
click at [1051, 27] on span "button" at bounding box center [1048, 29] width 11 height 11
click at [1017, 58] on button "2 Locations" at bounding box center [995, 56] width 111 height 18
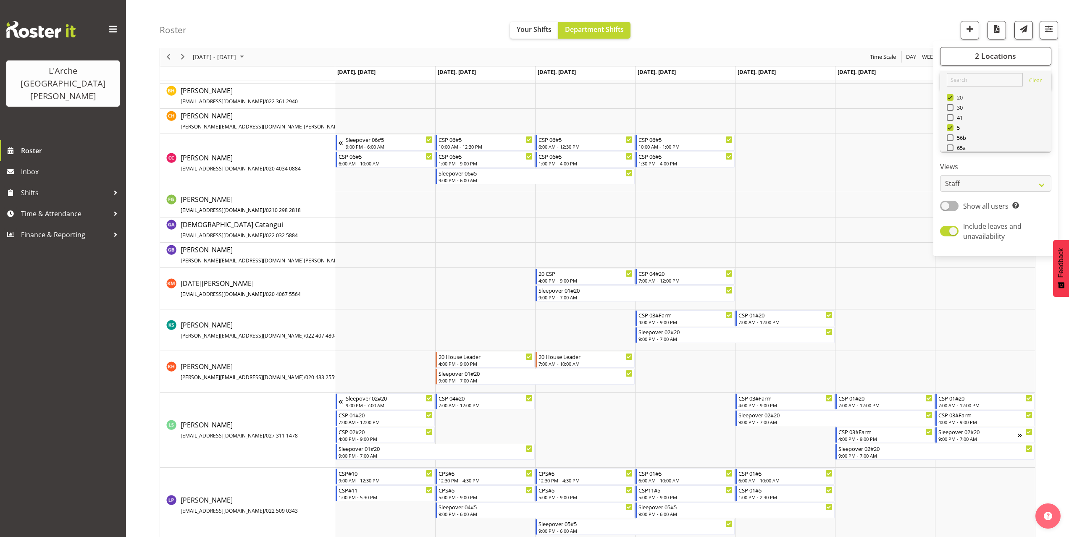
click at [949, 100] on span at bounding box center [949, 97] width 7 height 7
click at [949, 100] on input "20" at bounding box center [948, 97] width 5 height 5
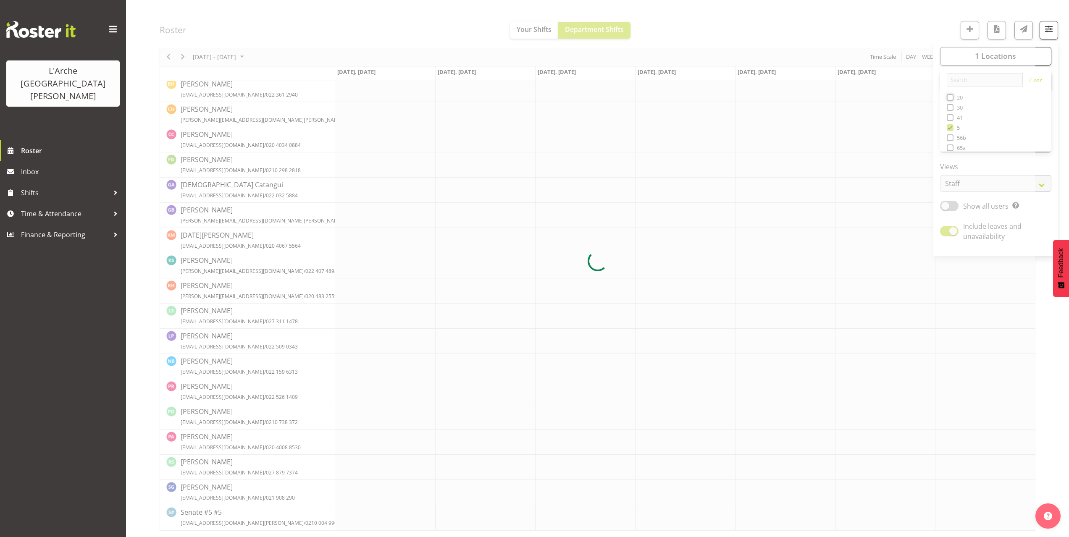
scroll to position [0, 0]
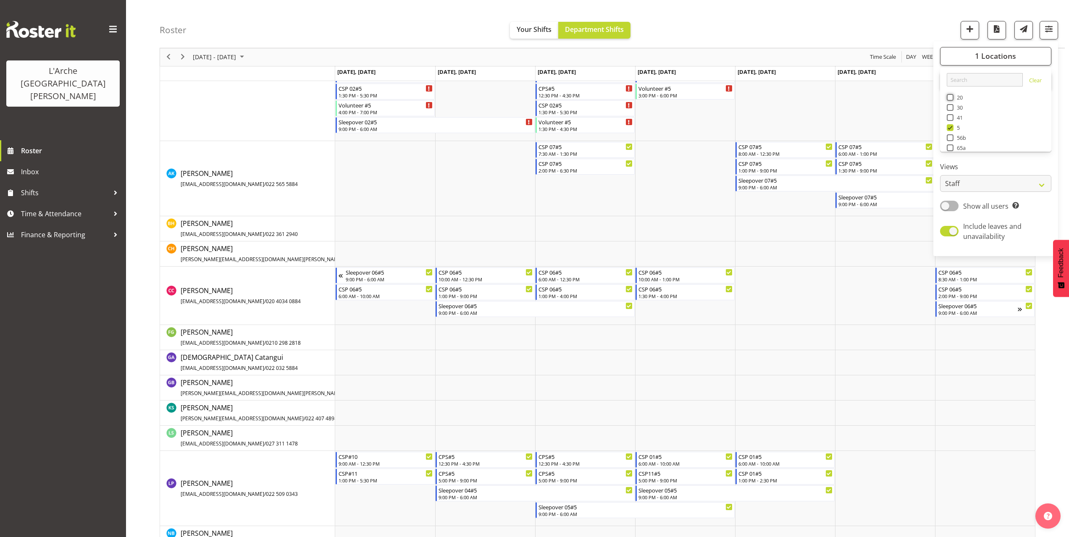
scroll to position [126, 0]
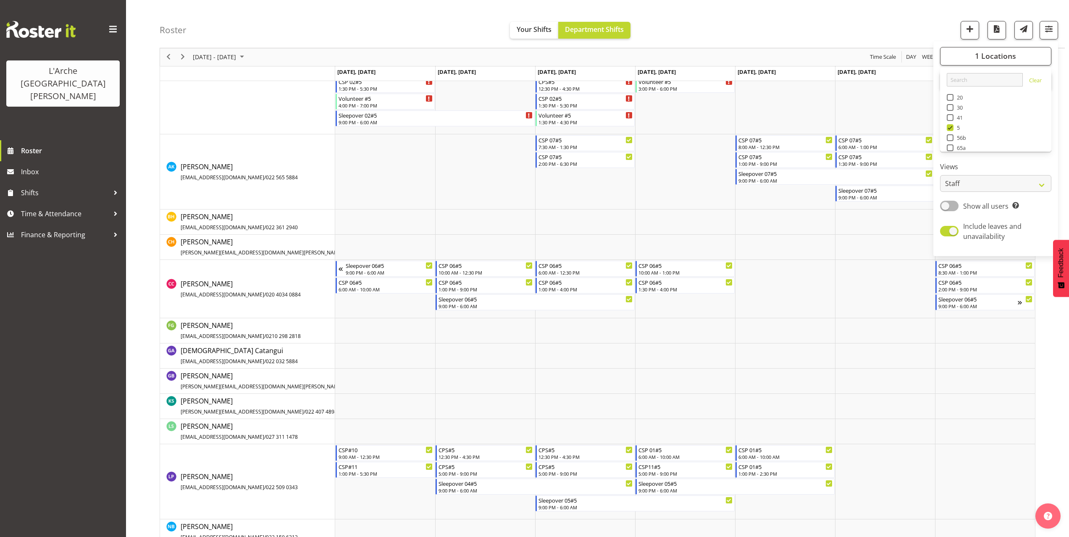
click at [723, 21] on div "Roster Your Shifts Department Shifts 1 Locations Clear 20 30 41 5 56b 65a 73 Ar…" at bounding box center [612, 24] width 905 height 48
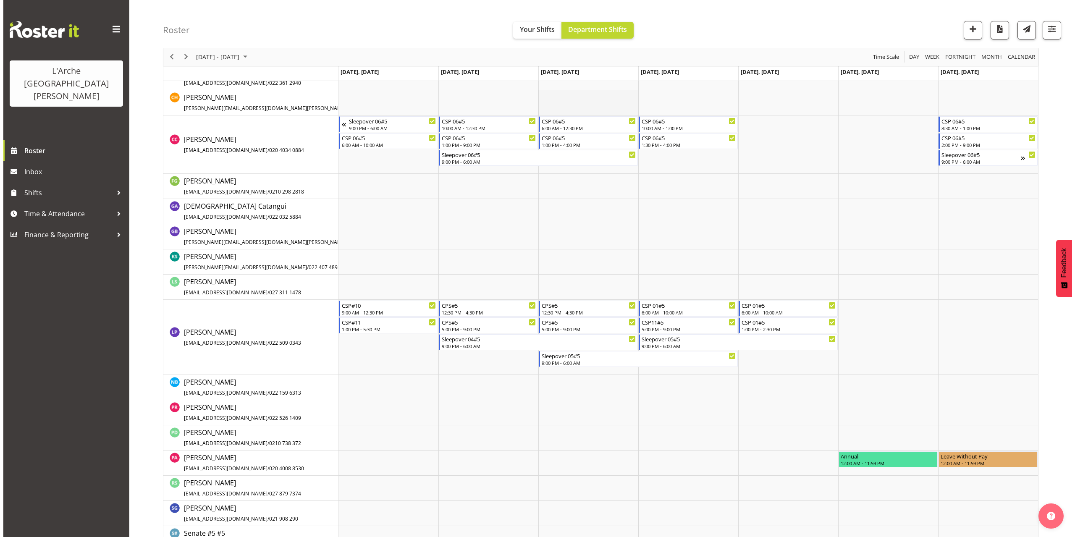
scroll to position [291, 0]
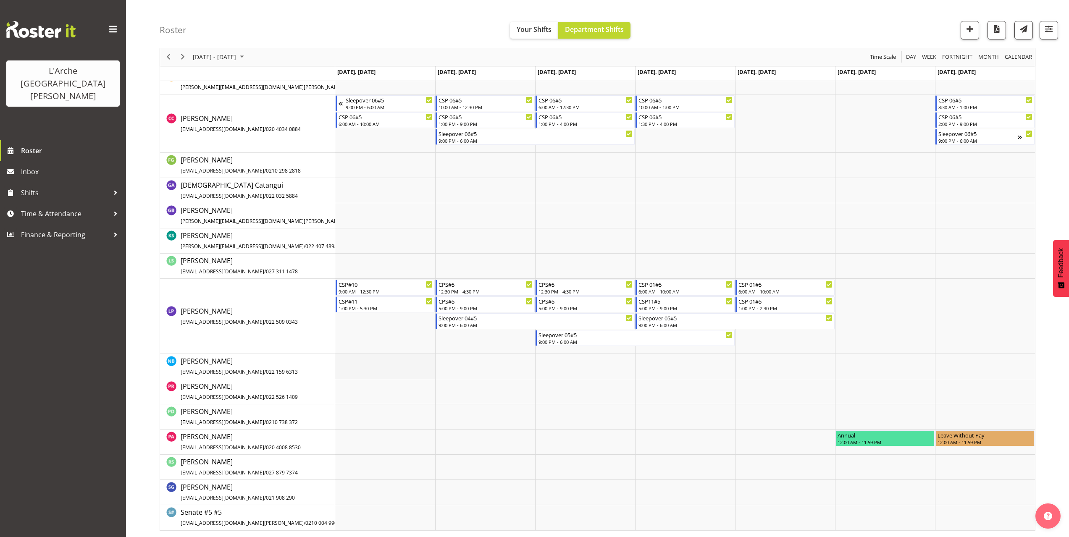
click at [350, 362] on td "Timeline Week of October 13, 2025" at bounding box center [385, 366] width 100 height 25
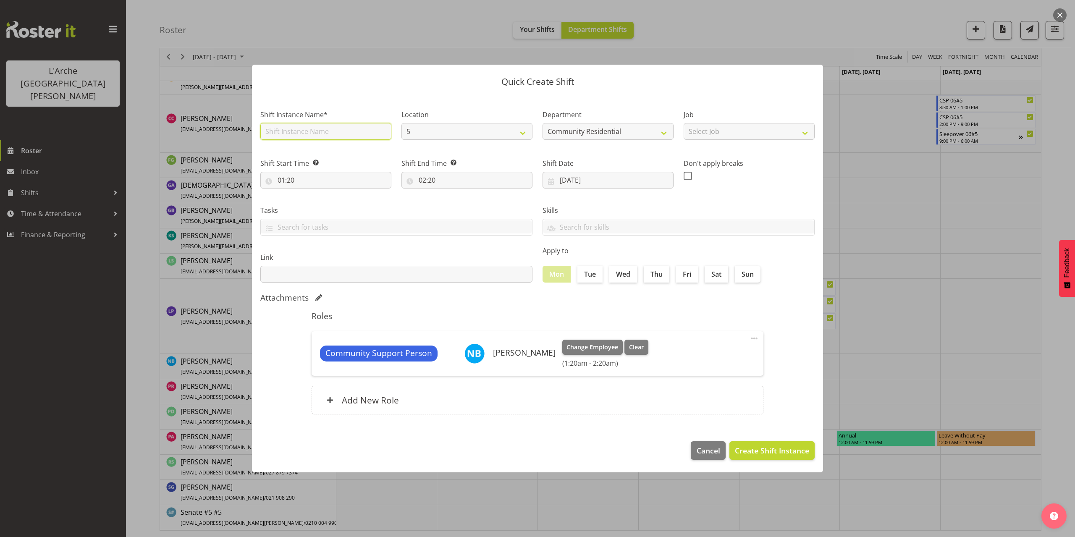
click at [283, 131] on input "text" at bounding box center [325, 131] width 131 height 17
click at [701, 130] on select "Select Job Accounts Admin Art Coordinator Community Leader Community Support Pe…" at bounding box center [749, 131] width 131 height 17
click at [684, 123] on select "Select Job Accounts Admin Art Coordinator Community Leader Community Support Pe…" at bounding box center [749, 131] width 131 height 17
click at [289, 178] on input "01:20" at bounding box center [325, 180] width 131 height 17
click at [314, 202] on select "00 01 02 03 04 05 06 07 08 09 10 11 12 13 14 15 16 17 18 19 20 21 22 23" at bounding box center [317, 202] width 19 height 17
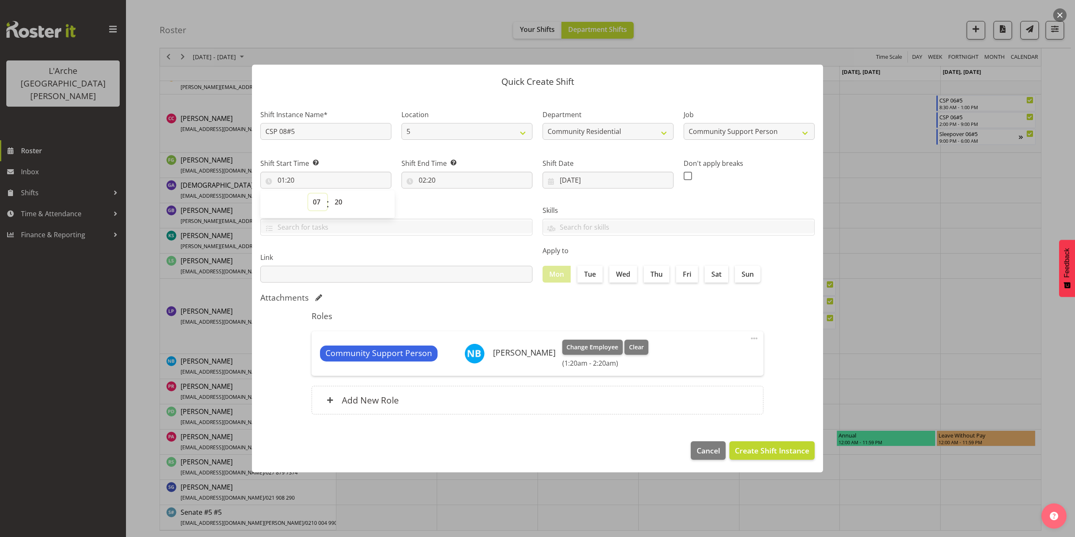
click at [308, 194] on select "00 01 02 03 04 05 06 07 08 09 10 11 12 13 14 15 16 17 18 19 20 21 22 23" at bounding box center [317, 202] width 19 height 17
click at [340, 204] on select "00 01 02 03 04 05 06 07 08 09 10 11 12 13 14 15 16 17 18 19 20 21 22 23 24 25 2…" at bounding box center [339, 202] width 19 height 17
click at [330, 194] on select "00 01 02 03 04 05 06 07 08 09 10 11 12 13 14 15 16 17 18 19 20 21 22 23 24 25 2…" at bounding box center [339, 202] width 19 height 17
click at [431, 181] on input "02:20" at bounding box center [466, 180] width 131 height 17
click at [457, 202] on select "00 01 02 03 04 05 06 07 08 09 10 11 12 13 14 15 16 17 18 19 20 21 22 23" at bounding box center [458, 202] width 19 height 17
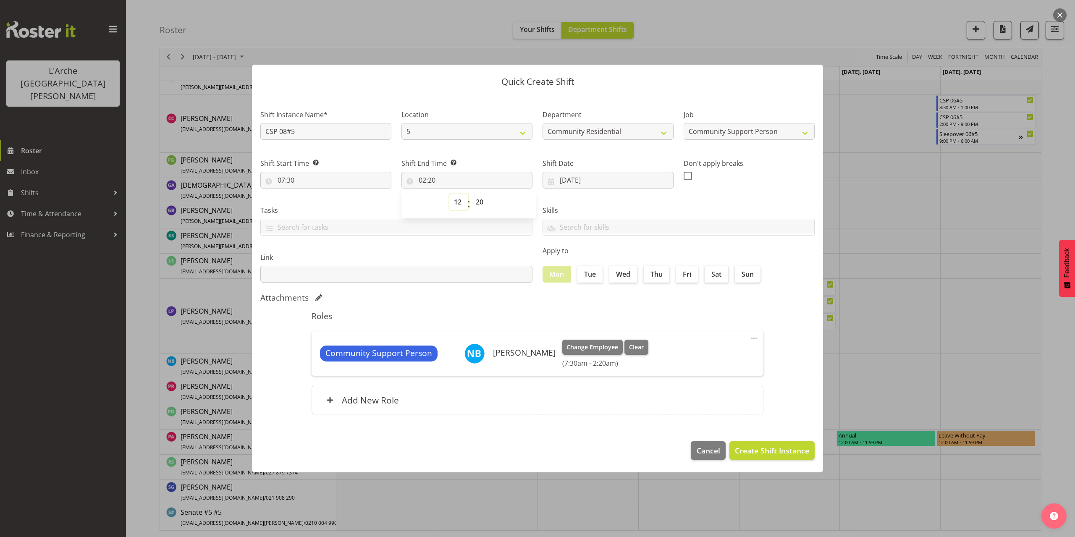
click at [449, 194] on select "00 01 02 03 04 05 06 07 08 09 10 11 12 13 14 15 16 17 18 19 20 21 22 23" at bounding box center [458, 202] width 19 height 17
click at [481, 201] on select "00 01 02 03 04 05 06 07 08 09 10 11 12 13 14 15 16 17 18 19 20 21 22 23 24 25 2…" at bounding box center [480, 202] width 19 height 17
click at [471, 194] on select "00 01 02 03 04 05 06 07 08 09 10 11 12 13 14 15 16 17 18 19 20 21 22 23 24 25 2…" at bounding box center [480, 202] width 19 height 17
click at [796, 447] on span "Create Shift Instance" at bounding box center [772, 450] width 74 height 11
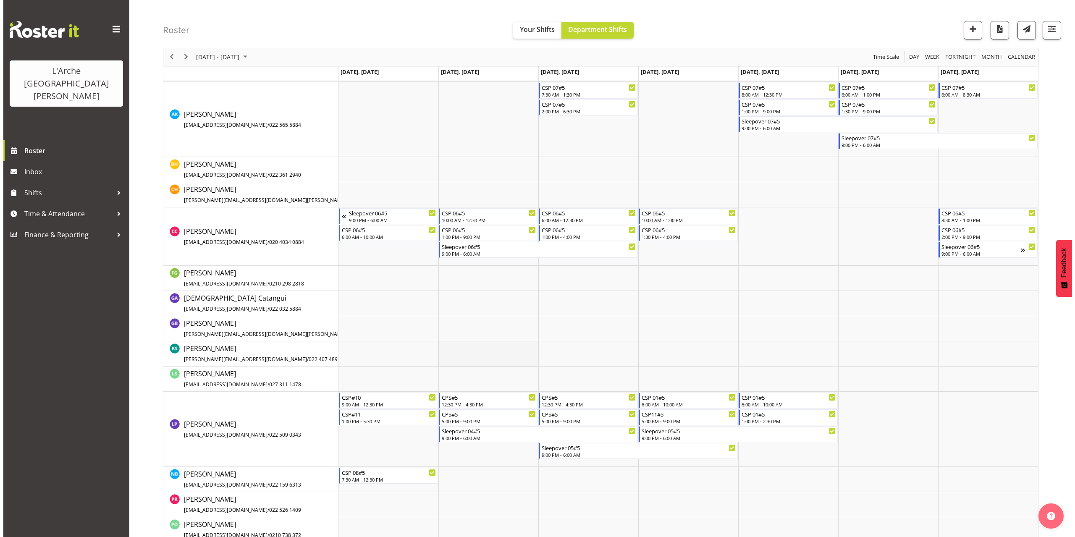
scroll to position [251, 0]
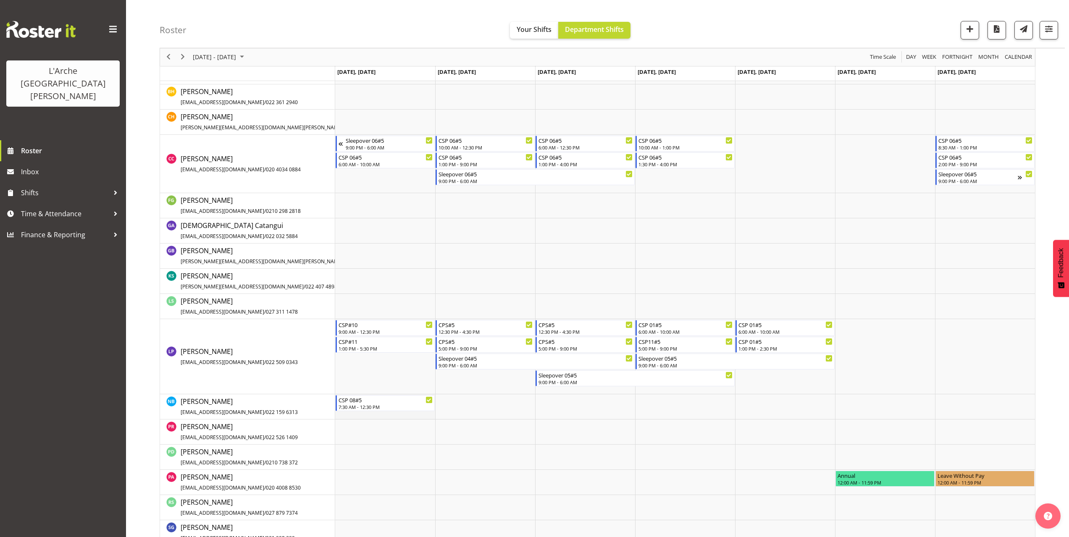
click at [369, 414] on td "Timeline Week of October 13, 2025" at bounding box center [385, 406] width 100 height 25
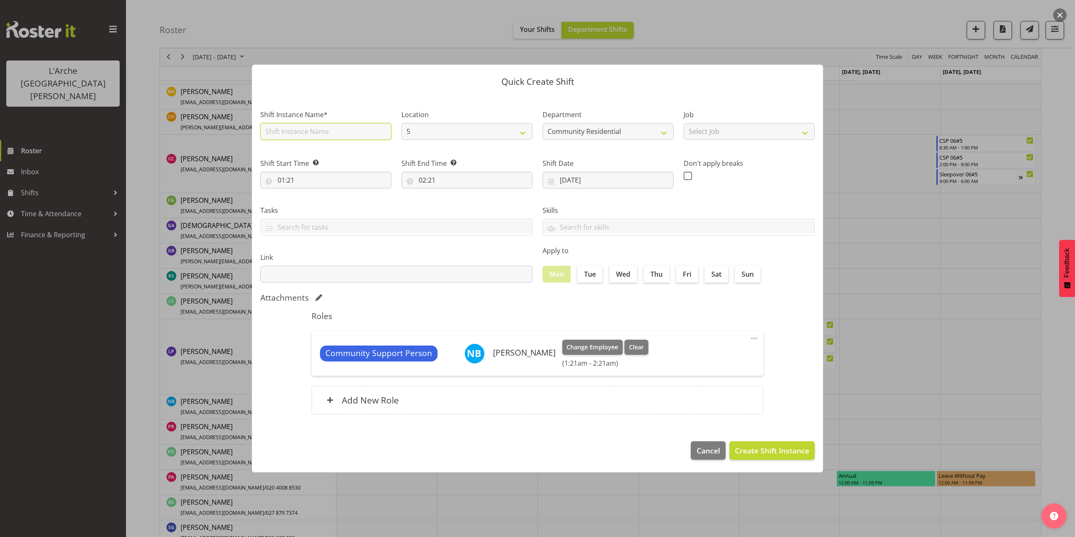
click at [327, 130] on input "text" at bounding box center [325, 131] width 131 height 17
click at [717, 135] on select "Select Job Accounts Admin Art Coordinator Community Leader Community Support Pe…" at bounding box center [749, 131] width 131 height 17
click at [684, 123] on select "Select Job Accounts Admin Art Coordinator Community Leader Community Support Pe…" at bounding box center [749, 131] width 131 height 17
click at [288, 180] on input "01:21" at bounding box center [325, 180] width 131 height 17
click at [316, 201] on select "00 01 02 03 04 05 06 07 08 09 10 11 12 13 14 15 16 17 18 19 20 21 22 23" at bounding box center [317, 202] width 19 height 17
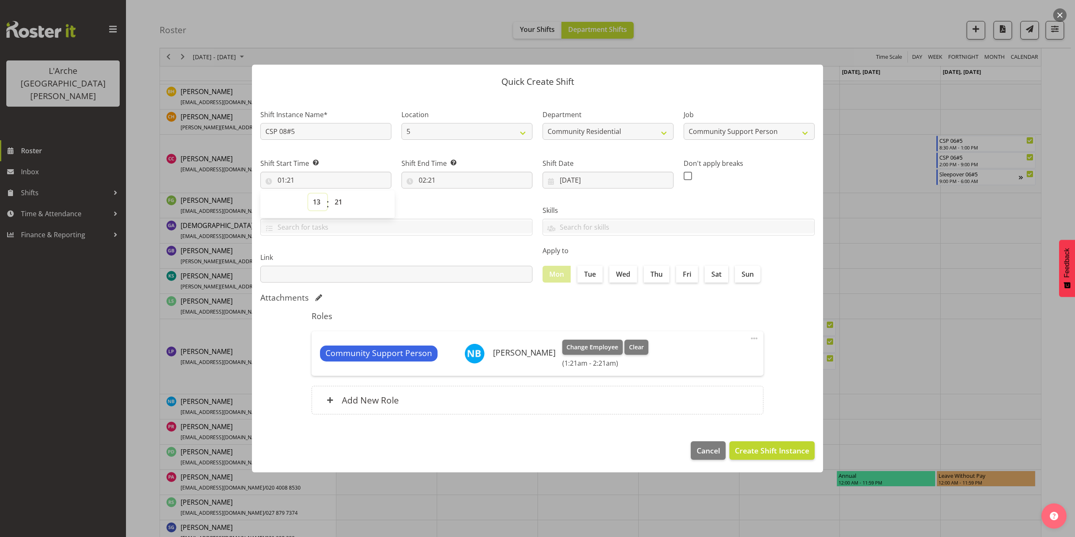
click at [308, 194] on select "00 01 02 03 04 05 06 07 08 09 10 11 12 13 14 15 16 17 18 19 20 21 22 23" at bounding box center [317, 202] width 19 height 17
click at [338, 202] on select "00 01 02 03 04 05 06 07 08 09 10 11 12 13 14 15 16 17 18 19 20 21 22 23 24 25 2…" at bounding box center [339, 202] width 19 height 17
click at [330, 194] on select "00 01 02 03 04 05 06 07 08 09 10 11 12 13 14 15 16 17 18 19 20 21 22 23 24 25 2…" at bounding box center [339, 202] width 19 height 17
click at [433, 181] on input "02:21" at bounding box center [466, 180] width 131 height 17
click at [457, 203] on select "00 01 02 03 04 05 06 07 08 09 10 11 12 13 14 15 16 17 18 19 20 21 22 23" at bounding box center [458, 202] width 19 height 17
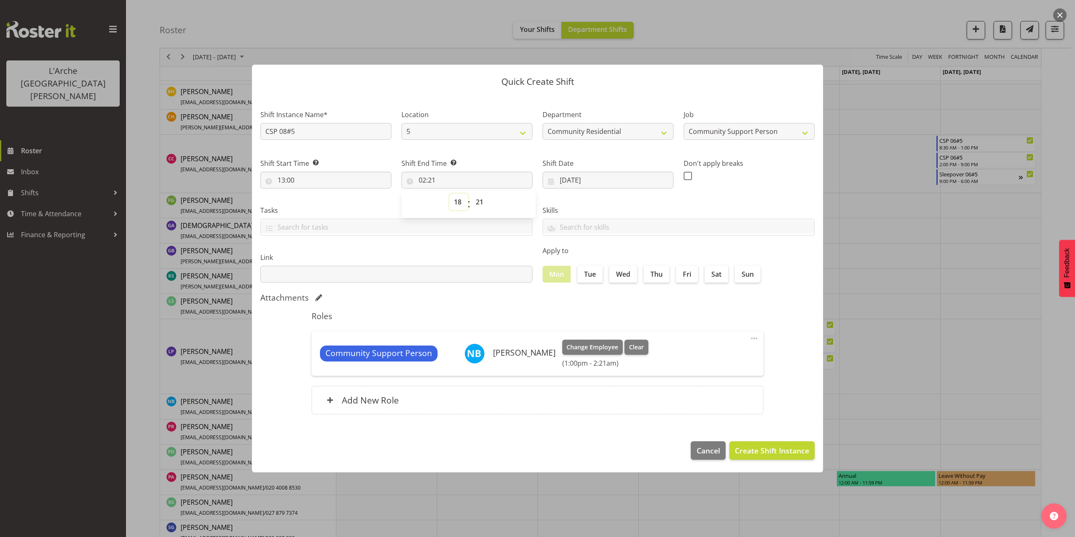
click at [449, 194] on select "00 01 02 03 04 05 06 07 08 09 10 11 12 13 14 15 16 17 18 19 20 21 22 23" at bounding box center [458, 202] width 19 height 17
click at [480, 203] on select "00 01 02 03 04 05 06 07 08 09 10 11 12 13 14 15 16 17 18 19 20 21 22 23 24 25 2…" at bounding box center [480, 202] width 19 height 17
click at [471, 194] on select "00 01 02 03 04 05 06 07 08 09 10 11 12 13 14 15 16 17 18 19 20 21 22 23 24 25 2…" at bounding box center [480, 202] width 19 height 17
click at [781, 449] on span "Create Shift Instance" at bounding box center [772, 450] width 74 height 11
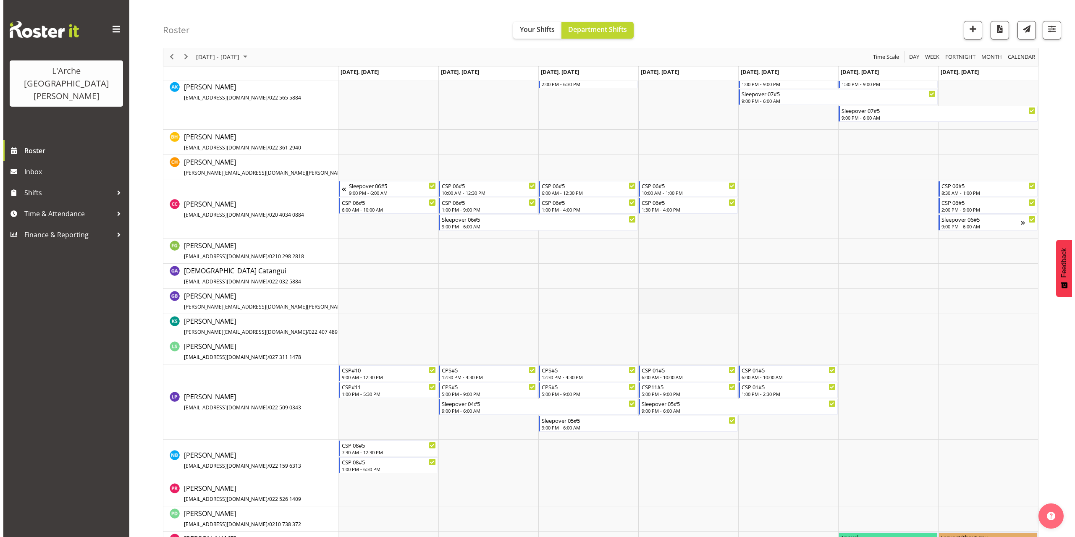
scroll to position [209, 0]
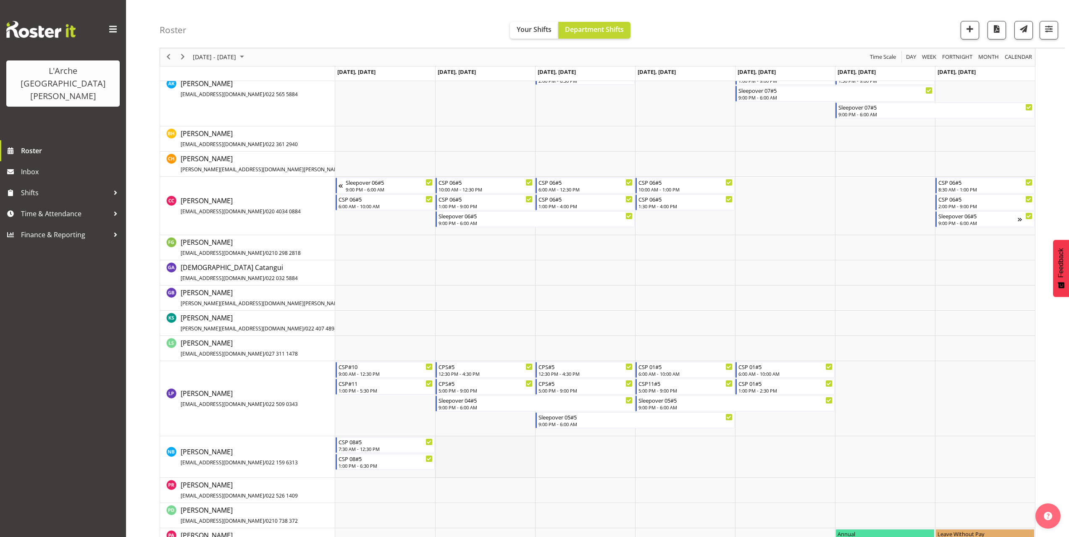
click at [444, 444] on td "Timeline Week of October 13, 2025" at bounding box center [485, 457] width 100 height 42
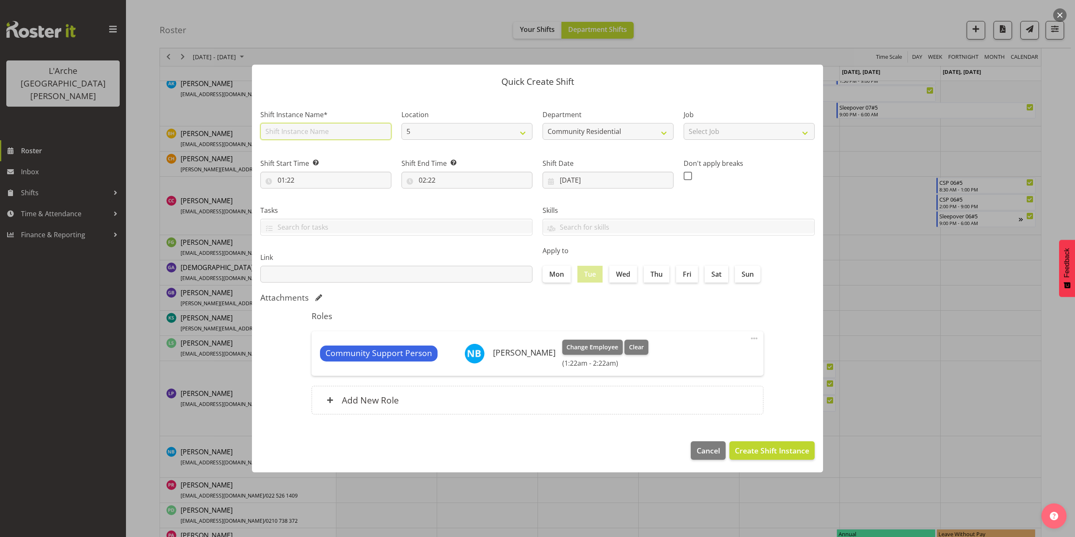
click at [324, 133] on input "text" at bounding box center [325, 131] width 131 height 17
click at [694, 131] on select "Select Job Accounts Admin Art Coordinator Community Leader Community Support Pe…" at bounding box center [749, 131] width 131 height 17
click at [684, 123] on select "Select Job Accounts Admin Art Coordinator Community Leader Community Support Pe…" at bounding box center [749, 131] width 131 height 17
click at [285, 181] on input "01:22" at bounding box center [325, 180] width 131 height 17
click at [318, 204] on select "00 01 02 03 04 05 06 07 08 09 10 11 12 13 14 15 16 17 18 19 20 21 22 23" at bounding box center [317, 202] width 19 height 17
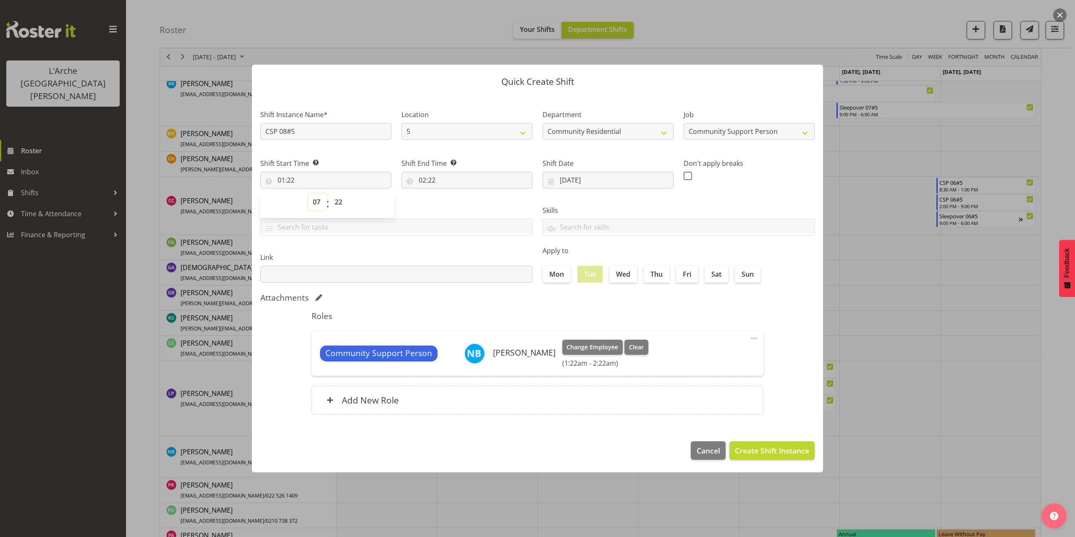
click at [308, 194] on select "00 01 02 03 04 05 06 07 08 09 10 11 12 13 14 15 16 17 18 19 20 21 22 23" at bounding box center [317, 202] width 19 height 17
click at [341, 204] on select "00 01 02 03 04 05 06 07 08 09 10 11 12 13 14 15 16 17 18 19 20 21 22 23 24 25 2…" at bounding box center [339, 202] width 19 height 17
click at [330, 194] on select "00 01 02 03 04 05 06 07 08 09 10 11 12 13 14 15 16 17 18 19 20 21 22 23 24 25 2…" at bounding box center [339, 202] width 19 height 17
click at [429, 181] on input "02:22" at bounding box center [466, 180] width 131 height 17
click at [458, 202] on select "00 01 02 03 04 05 06 07 08 09 10 11 12 13 14 15 16 17 18 19 20 21 22 23" at bounding box center [458, 202] width 19 height 17
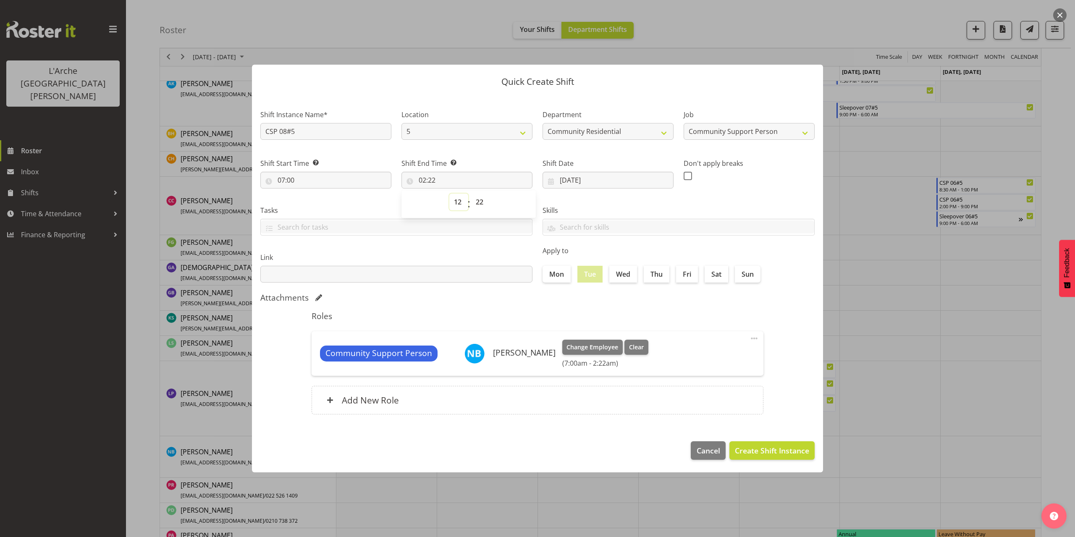
click at [449, 194] on select "00 01 02 03 04 05 06 07 08 09 10 11 12 13 14 15 16 17 18 19 20 21 22 23" at bounding box center [458, 202] width 19 height 17
click at [477, 204] on select "00 01 02 03 04 05 06 07 08 09 10 11 12 13 14 15 16 17 18 19 20 21 22 23 24 25 2…" at bounding box center [480, 202] width 19 height 17
click at [471, 194] on select "00 01 02 03 04 05 06 07 08 09 10 11 12 13 14 15 16 17 18 19 20 21 22 23 24 25 2…" at bounding box center [480, 202] width 19 height 17
click at [759, 448] on span "Create Shift Instance" at bounding box center [772, 450] width 74 height 11
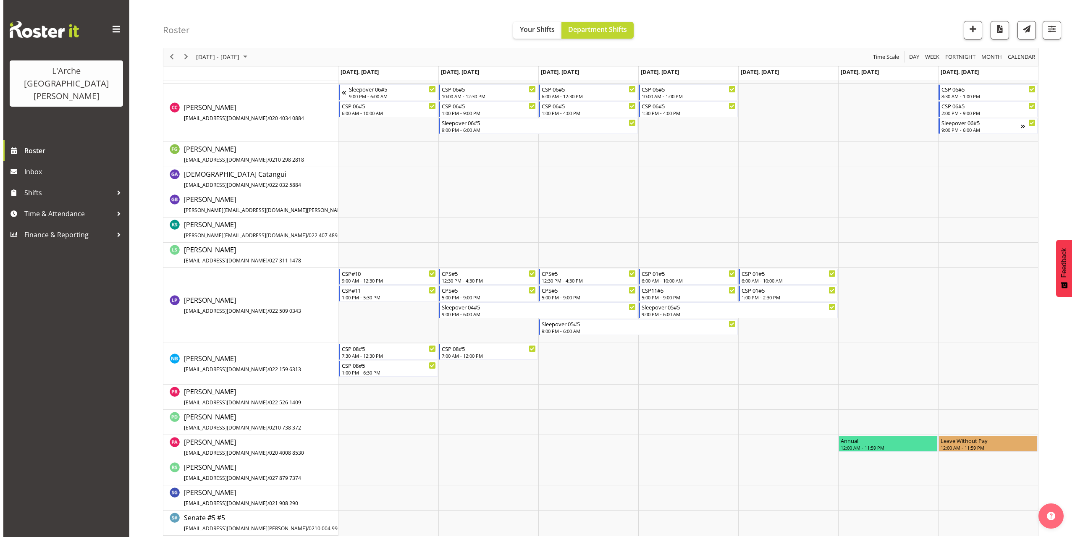
scroll to position [308, 0]
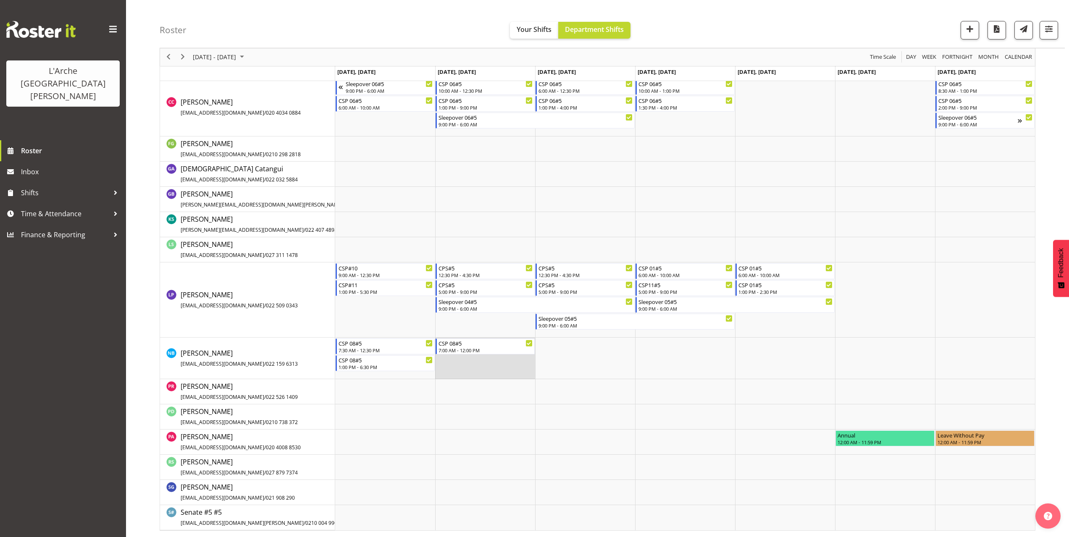
click at [454, 362] on td "Timeline Week of October 13, 2025" at bounding box center [485, 359] width 100 height 42
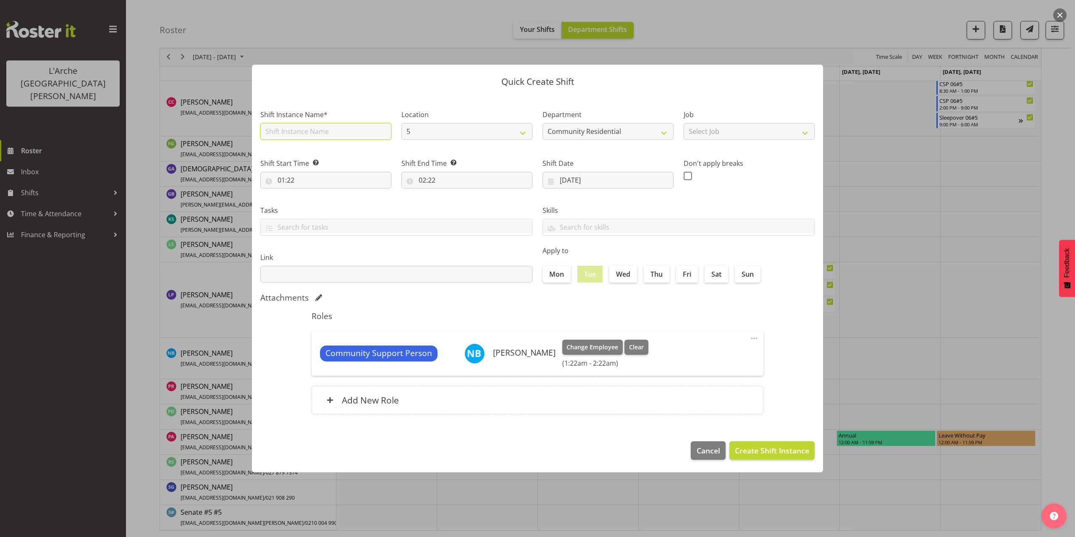
click at [309, 128] on input "text" at bounding box center [325, 131] width 131 height 17
click at [709, 127] on select "Select Job Accounts Admin Art Coordinator Community Leader Community Support Pe…" at bounding box center [749, 131] width 131 height 17
click at [684, 123] on select "Select Job Accounts Admin Art Coordinator Community Leader Community Support Pe…" at bounding box center [749, 131] width 131 height 17
click at [289, 179] on input "01:22" at bounding box center [325, 180] width 131 height 17
click at [318, 202] on select "00 01 02 03 04 05 06 07 08 09 10 11 12 13 14 15 16 17 18 19 20 21 22 23" at bounding box center [317, 202] width 19 height 17
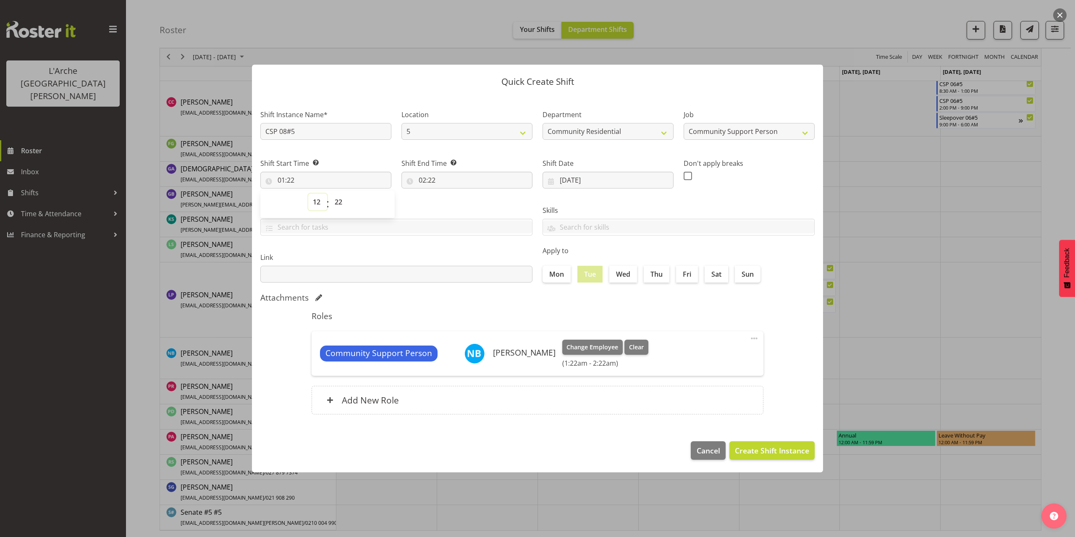
click at [308, 194] on select "00 01 02 03 04 05 06 07 08 09 10 11 12 13 14 15 16 17 18 19 20 21 22 23" at bounding box center [317, 202] width 19 height 17
click at [336, 204] on select "00 01 02 03 04 05 06 07 08 09 10 11 12 13 14 15 16 17 18 19 20 21 22 23 24 25 2…" at bounding box center [339, 202] width 19 height 17
click at [330, 194] on select "00 01 02 03 04 05 06 07 08 09 10 11 12 13 14 15 16 17 18 19 20 21 22 23 24 25 2…" at bounding box center [339, 202] width 19 height 17
click at [430, 182] on input "02:22" at bounding box center [466, 180] width 131 height 17
click at [459, 202] on select "00 01 02 03 04 05 06 07 08 09 10 11 12 13 14 15 16 17 18 19 20 21 22 23" at bounding box center [458, 202] width 19 height 17
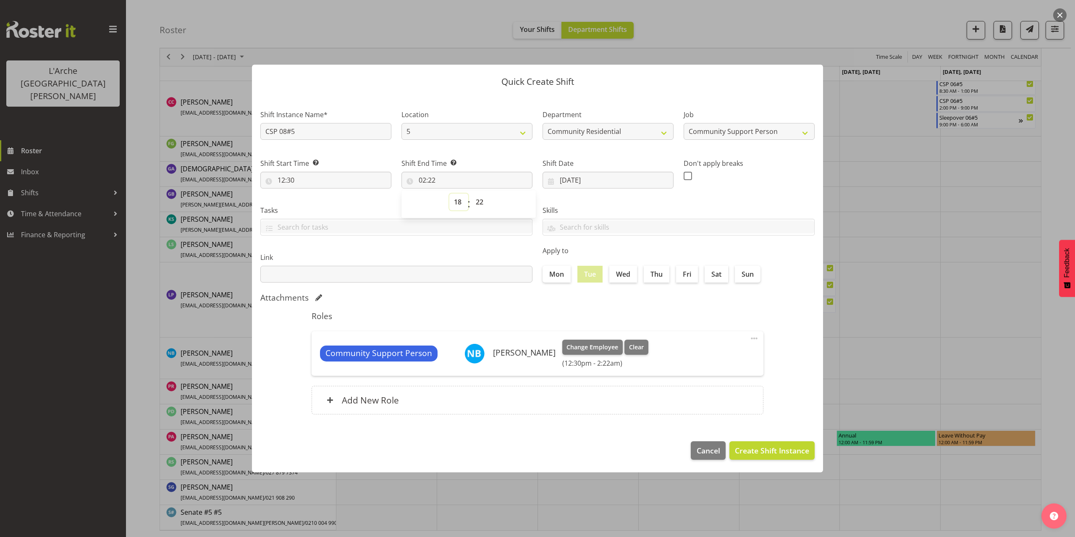
click at [449, 194] on select "00 01 02 03 04 05 06 07 08 09 10 11 12 13 14 15 16 17 18 19 20 21 22 23" at bounding box center [458, 202] width 19 height 17
click at [476, 204] on select "00 01 02 03 04 05 06 07 08 09 10 11 12 13 14 15 16 17 18 19 20 21 22 23 24 25 2…" at bounding box center [480, 202] width 19 height 17
click at [471, 194] on select "00 01 02 03 04 05 06 07 08 09 10 11 12 13 14 15 16 17 18 19 20 21 22 23 24 25 2…" at bounding box center [480, 202] width 19 height 17
click at [751, 451] on span "Create Shift Instance" at bounding box center [772, 450] width 74 height 11
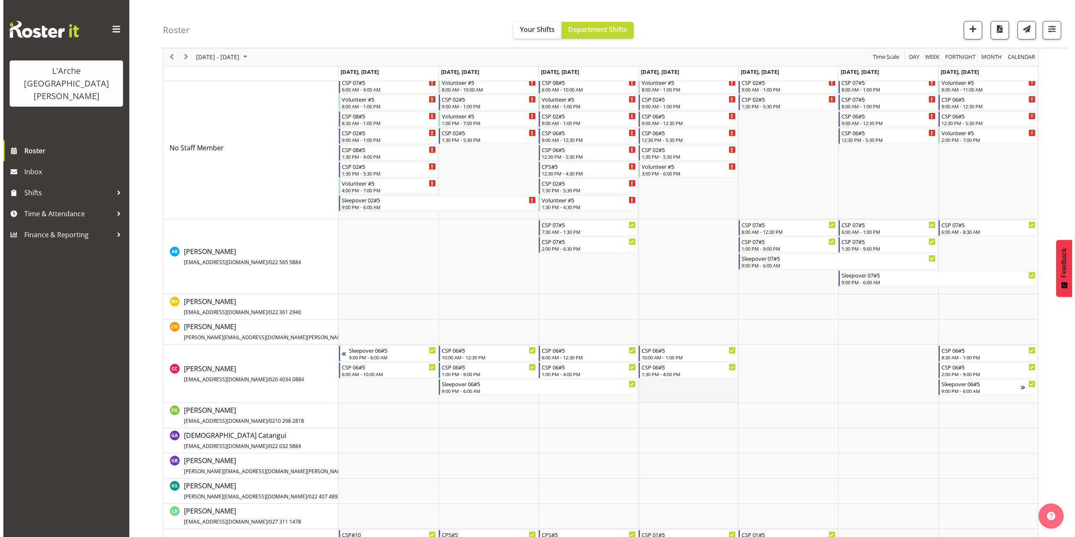
scroll to position [251, 0]
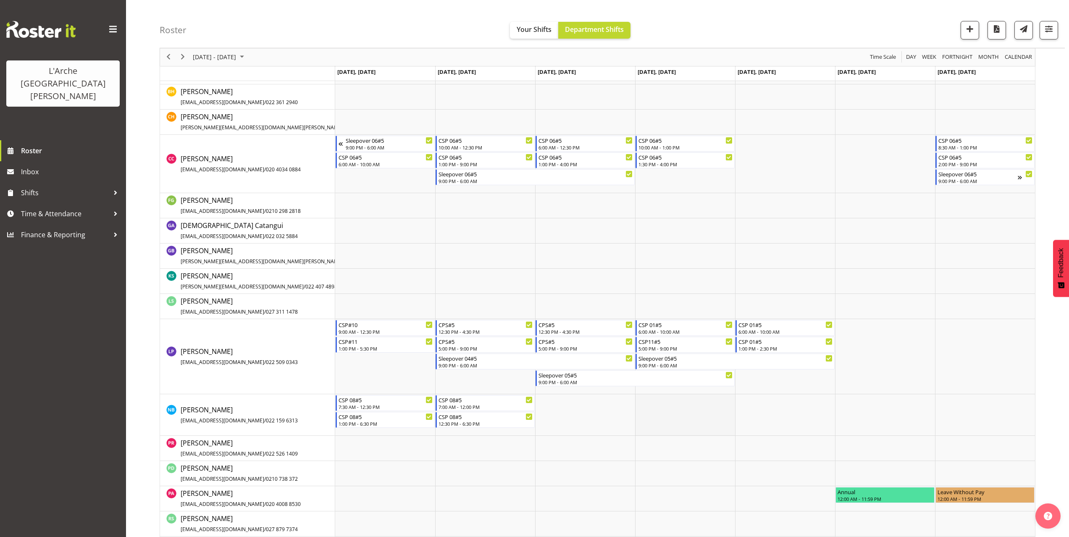
click at [643, 402] on td "Timeline Week of October 13, 2025" at bounding box center [685, 415] width 100 height 42
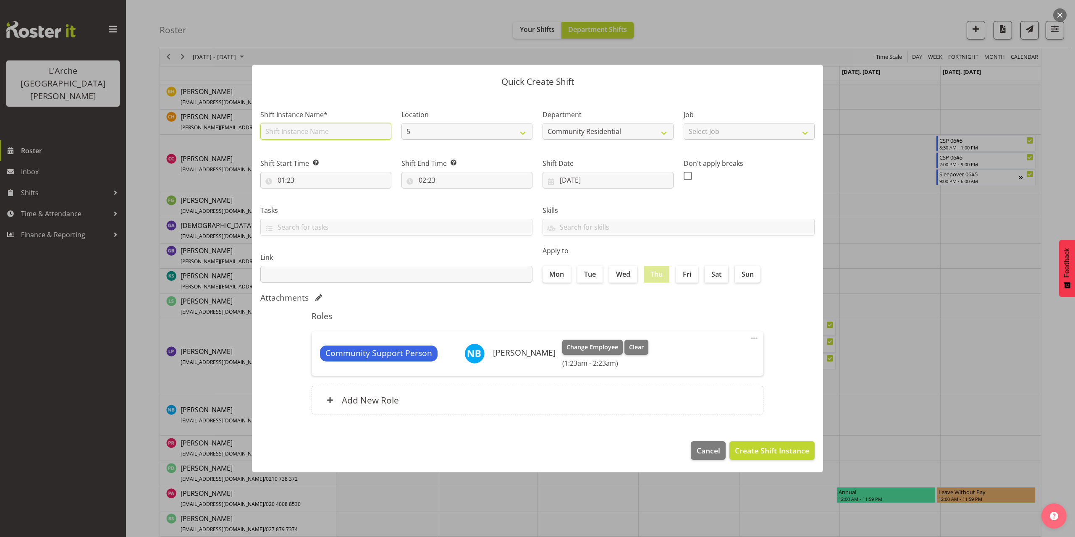
click at [292, 128] on input "text" at bounding box center [325, 131] width 131 height 17
click at [702, 133] on select "Select Job Accounts Admin Art Coordinator Community Leader Community Support Pe…" at bounding box center [749, 131] width 131 height 17
click at [684, 123] on select "Select Job Accounts Admin Art Coordinator Community Leader Community Support Pe…" at bounding box center [749, 131] width 131 height 17
click at [287, 181] on input "01:23" at bounding box center [325, 180] width 131 height 17
click at [313, 202] on select "00 01 02 03 04 05 06 07 08 09 10 11 12 13 14 15 16 17 18 19 20 21 22 23" at bounding box center [317, 202] width 19 height 17
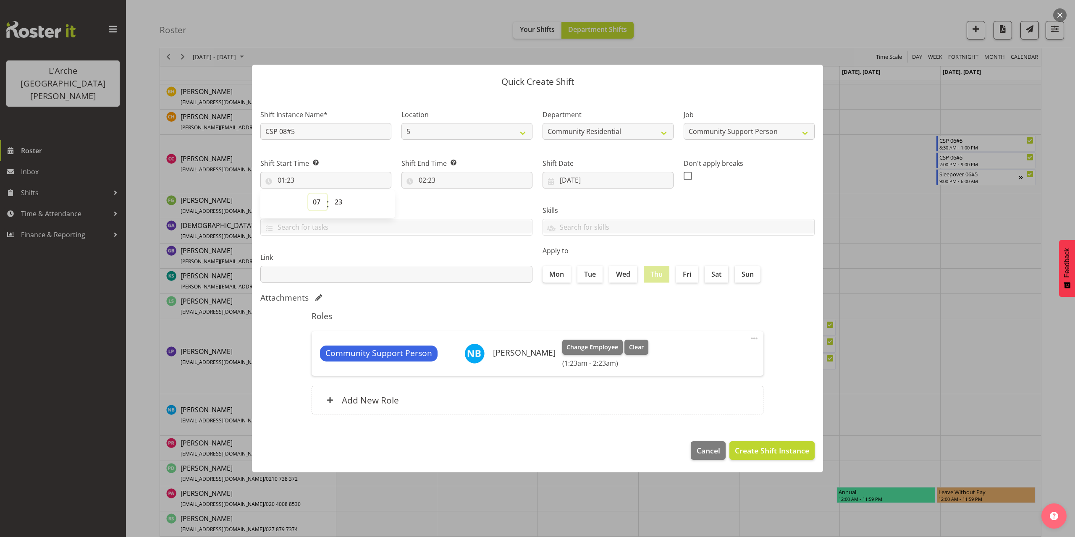
click at [308, 194] on select "00 01 02 03 04 05 06 07 08 09 10 11 12 13 14 15 16 17 18 19 20 21 22 23" at bounding box center [317, 202] width 19 height 17
click at [336, 204] on select "00 01 02 03 04 05 06 07 08 09 10 11 12 13 14 15 16 17 18 19 20 21 22 23 24 25 2…" at bounding box center [339, 202] width 19 height 17
click at [330, 194] on select "00 01 02 03 04 05 06 07 08 09 10 11 12 13 14 15 16 17 18 19 20 21 22 23 24 25 2…" at bounding box center [339, 202] width 19 height 17
click at [429, 178] on input "02:23" at bounding box center [466, 180] width 131 height 17
click at [457, 204] on select "00 01 02 03 04 05 06 07 08 09 10 11 12 13 14 15 16 17 18 19 20 21 22 23" at bounding box center [458, 202] width 19 height 17
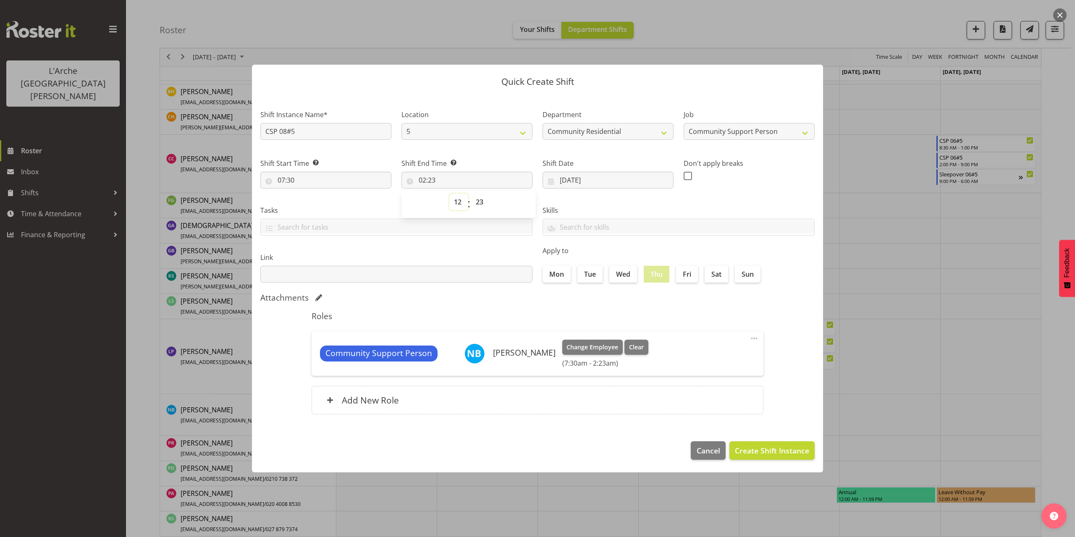
click at [449, 194] on select "00 01 02 03 04 05 06 07 08 09 10 11 12 13 14 15 16 17 18 19 20 21 22 23" at bounding box center [458, 202] width 19 height 17
click at [482, 203] on select "00 01 02 03 04 05 06 07 08 09 10 11 12 13 14 15 16 17 18 19 20 21 22 23 24 25 2…" at bounding box center [480, 202] width 19 height 17
click at [471, 194] on select "00 01 02 03 04 05 06 07 08 09 10 11 12 13 14 15 16 17 18 19 20 21 22 23 24 25 2…" at bounding box center [480, 202] width 19 height 17
click at [763, 439] on div "Quick Create Shift Shift Instance Name* CSP 08#5 Location 5 Helensville Communi…" at bounding box center [538, 269] width 588 height 450
click at [763, 446] on span "Create Shift Instance" at bounding box center [772, 450] width 74 height 11
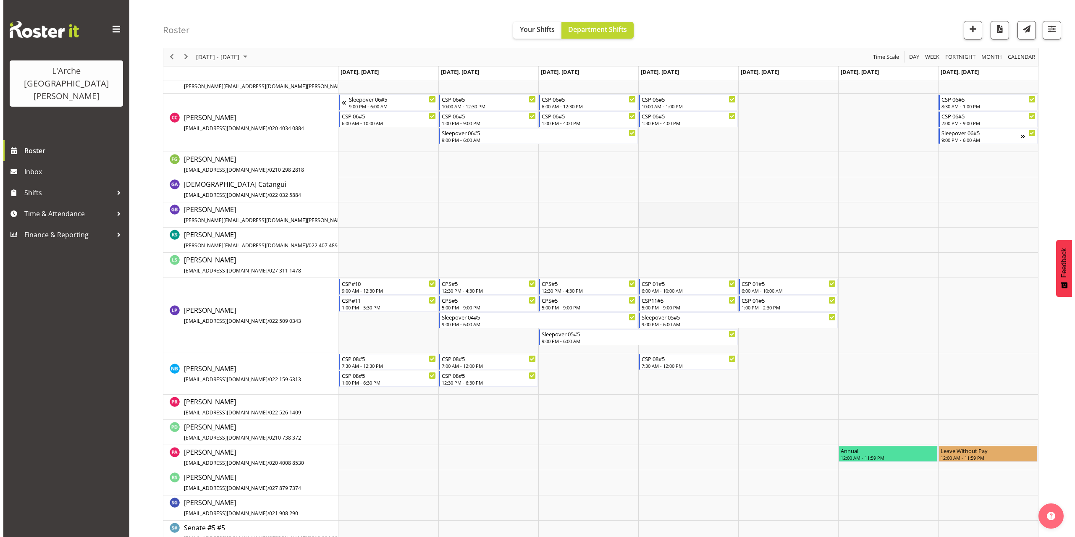
scroll to position [293, 0]
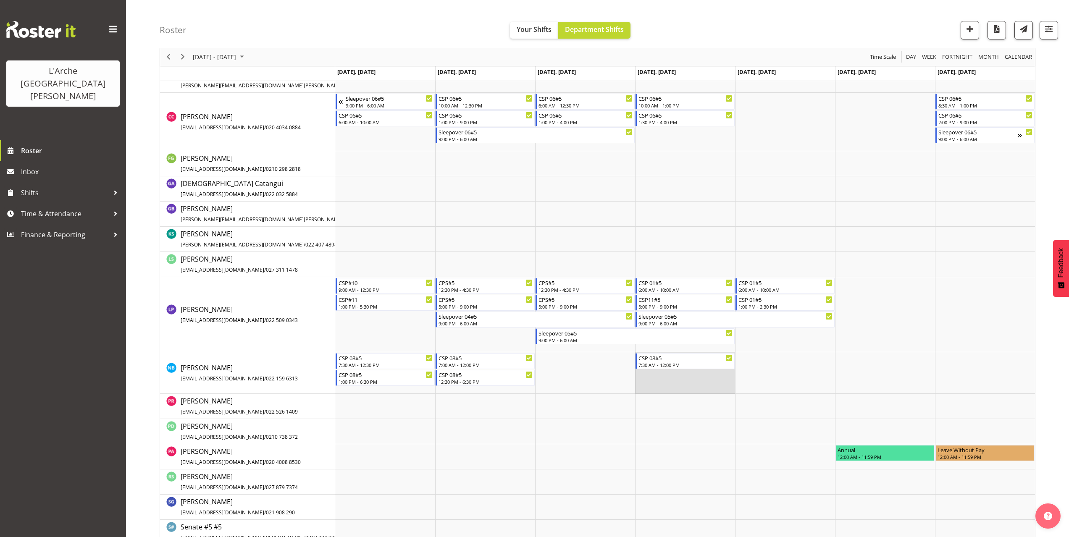
click at [672, 379] on td "Timeline Week of October 13, 2025" at bounding box center [685, 373] width 100 height 42
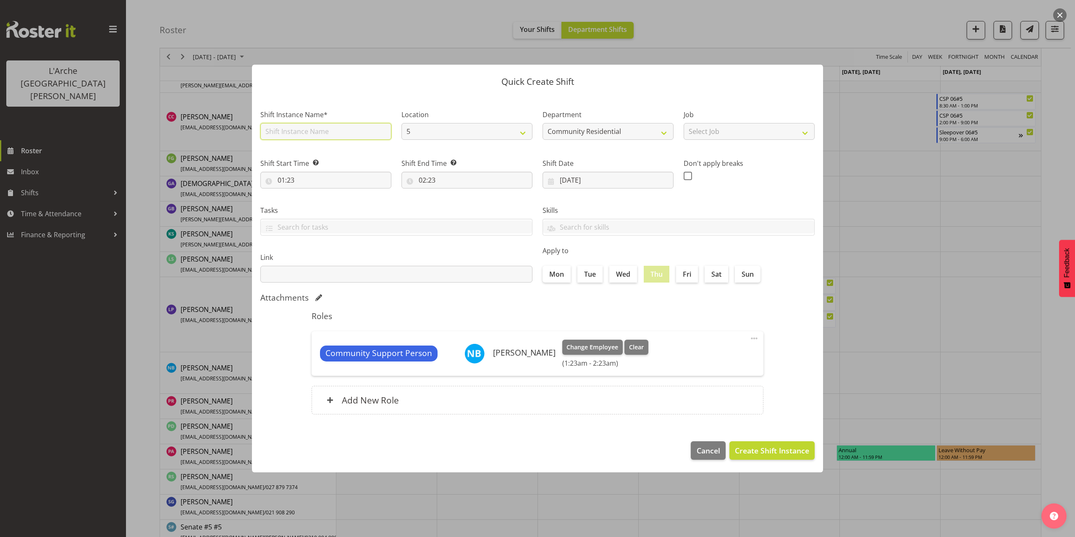
click at [339, 135] on input "text" at bounding box center [325, 131] width 131 height 17
click at [733, 134] on select "Select Job Accounts Admin Art Coordinator Community Leader Community Support Pe…" at bounding box center [749, 131] width 131 height 17
click at [684, 123] on select "Select Job Accounts Admin Art Coordinator Community Leader Community Support Pe…" at bounding box center [749, 131] width 131 height 17
click at [293, 182] on input "01:23" at bounding box center [325, 180] width 131 height 17
click at [314, 202] on select "00 01 02 03 04 05 06 07 08 09 10 11 12 13 14 15 16 17 18 19 20 21 22 23" at bounding box center [317, 202] width 19 height 17
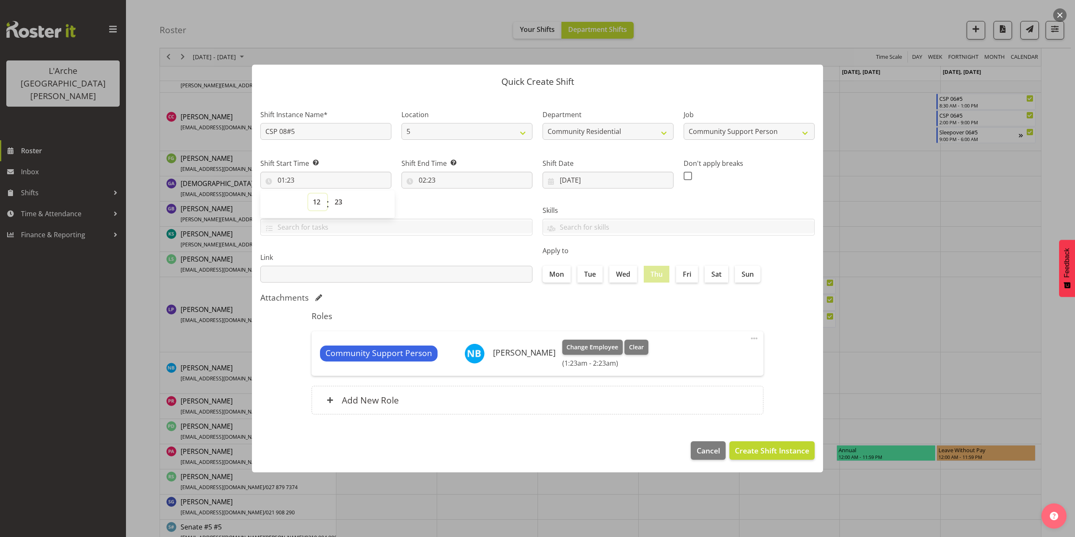
click at [308, 194] on select "00 01 02 03 04 05 06 07 08 09 10 11 12 13 14 15 16 17 18 19 20 21 22 23" at bounding box center [317, 202] width 19 height 17
click at [334, 202] on select "00 01 02 03 04 05 06 07 08 09 10 11 12 13 14 15 16 17 18 19 20 21 22 23 24 25 2…" at bounding box center [339, 202] width 19 height 17
click at [330, 194] on select "00 01 02 03 04 05 06 07 08 09 10 11 12 13 14 15 16 17 18 19 20 21 22 23 24 25 2…" at bounding box center [339, 202] width 19 height 17
click at [434, 176] on input "02:23" at bounding box center [466, 180] width 131 height 17
click at [457, 203] on select "00 01 02 03 04 05 06 07 08 09 10 11 12 13 14 15 16 17 18 19 20 21 22 23" at bounding box center [458, 202] width 19 height 17
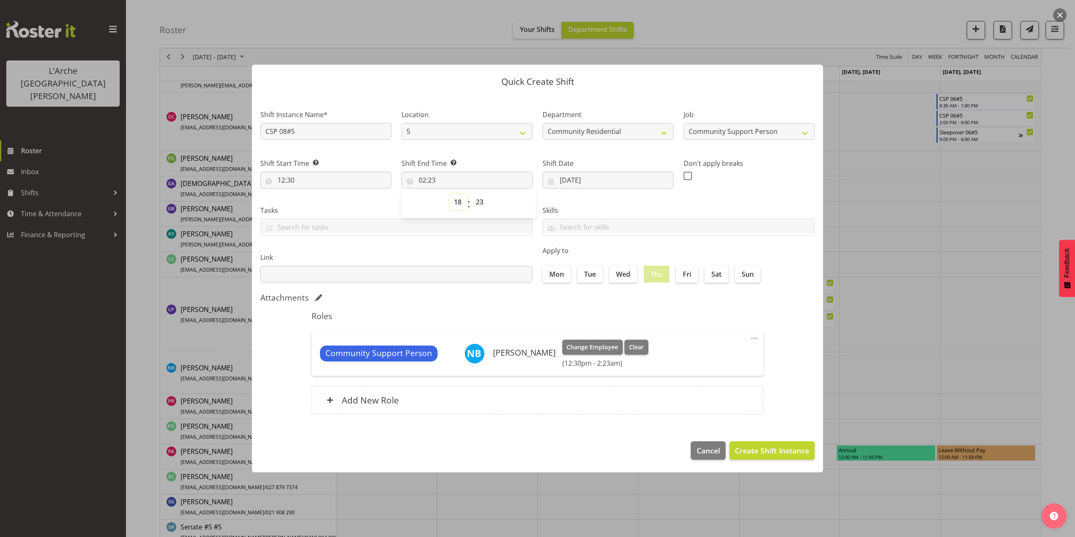
click at [449, 194] on select "00 01 02 03 04 05 06 07 08 09 10 11 12 13 14 15 16 17 18 19 20 21 22 23" at bounding box center [458, 202] width 19 height 17
click at [482, 204] on select "00 01 02 03 04 05 06 07 08 09 10 11 12 13 14 15 16 17 18 19 20 21 22 23 24 25 2…" at bounding box center [480, 202] width 19 height 17
click at [471, 194] on select "00 01 02 03 04 05 06 07 08 09 10 11 12 13 14 15 16 17 18 19 20 21 22 23 24 25 2…" at bounding box center [480, 202] width 19 height 17
click at [771, 454] on span "Create Shift Instance" at bounding box center [772, 450] width 74 height 11
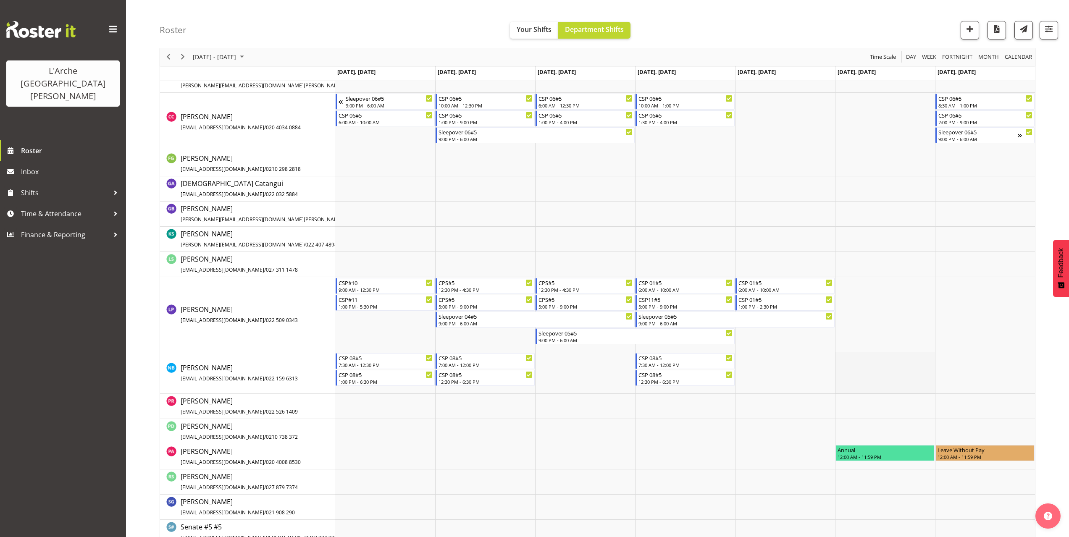
click at [841, 358] on td "Timeline Week of October 13, 2025" at bounding box center [885, 373] width 100 height 42
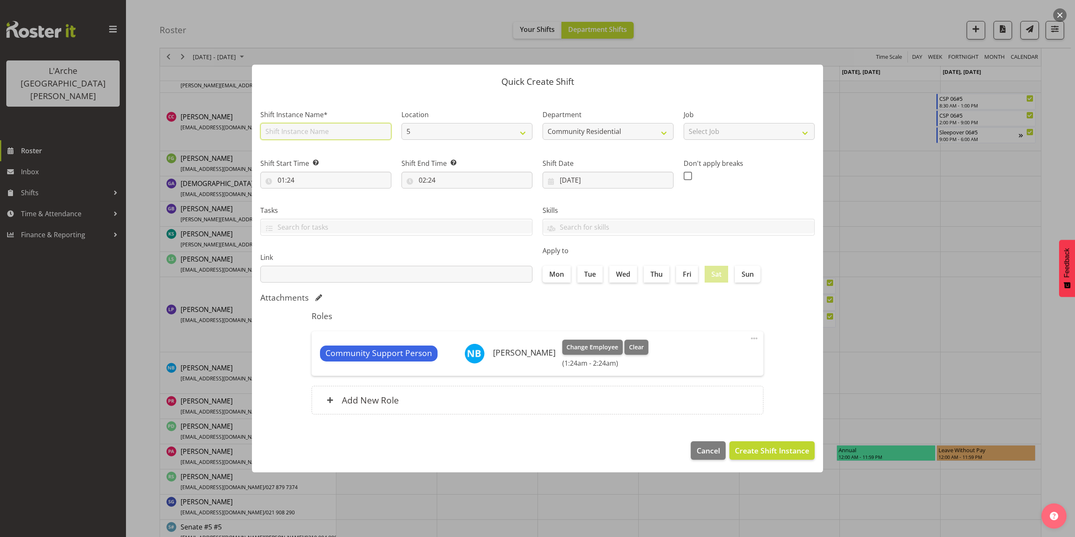
click at [325, 132] on input "text" at bounding box center [325, 131] width 131 height 17
click at [724, 136] on select "Select Job Accounts Admin Art Coordinator Community Leader Community Support Pe…" at bounding box center [749, 131] width 131 height 17
click at [684, 123] on select "Select Job Accounts Admin Art Coordinator Community Leader Community Support Pe…" at bounding box center [749, 131] width 131 height 17
click at [294, 180] on input "01:24" at bounding box center [325, 180] width 131 height 17
click at [316, 202] on select "00 01 02 03 04 05 06 07 08 09 10 11 12 13 14 15 16 17 18 19 20 21 22 23" at bounding box center [317, 202] width 19 height 17
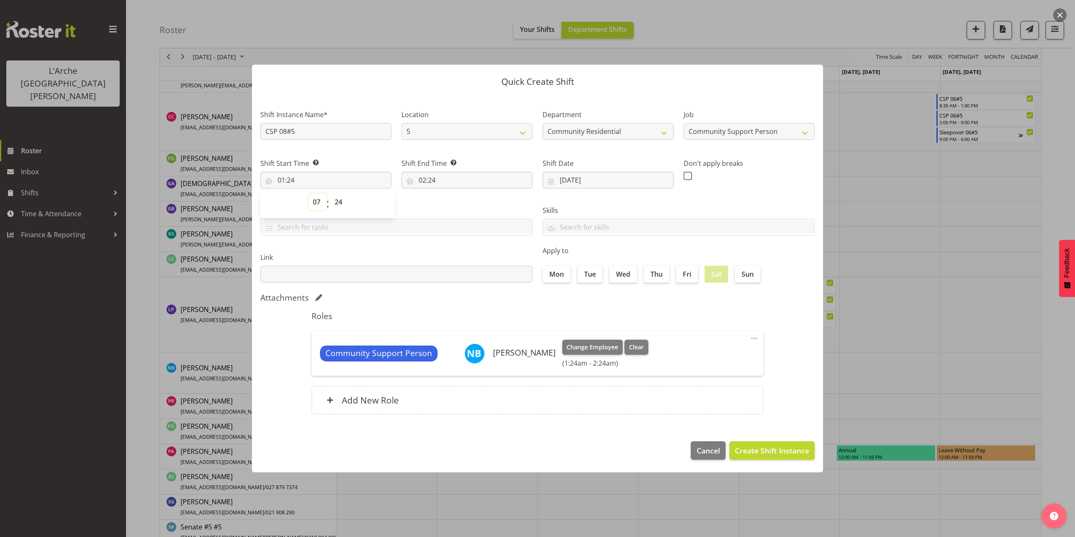
click at [308, 194] on select "00 01 02 03 04 05 06 07 08 09 10 11 12 13 14 15 16 17 18 19 20 21 22 23" at bounding box center [317, 202] width 19 height 17
click at [336, 203] on select "00 01 02 03 04 05 06 07 08 09 10 11 12 13 14 15 16 17 18 19 20 21 22 23 24 25 2…" at bounding box center [339, 202] width 19 height 17
click at [330, 194] on select "00 01 02 03 04 05 06 07 08 09 10 11 12 13 14 15 16 17 18 19 20 21 22 23 24 25 2…" at bounding box center [339, 202] width 19 height 17
click at [435, 180] on input "02:24" at bounding box center [466, 180] width 131 height 17
click at [456, 203] on select "00 01 02 03 04 05 06 07 08 09 10 11 12 13 14 15 16 17 18 19 20 21 22 23" at bounding box center [458, 202] width 19 height 17
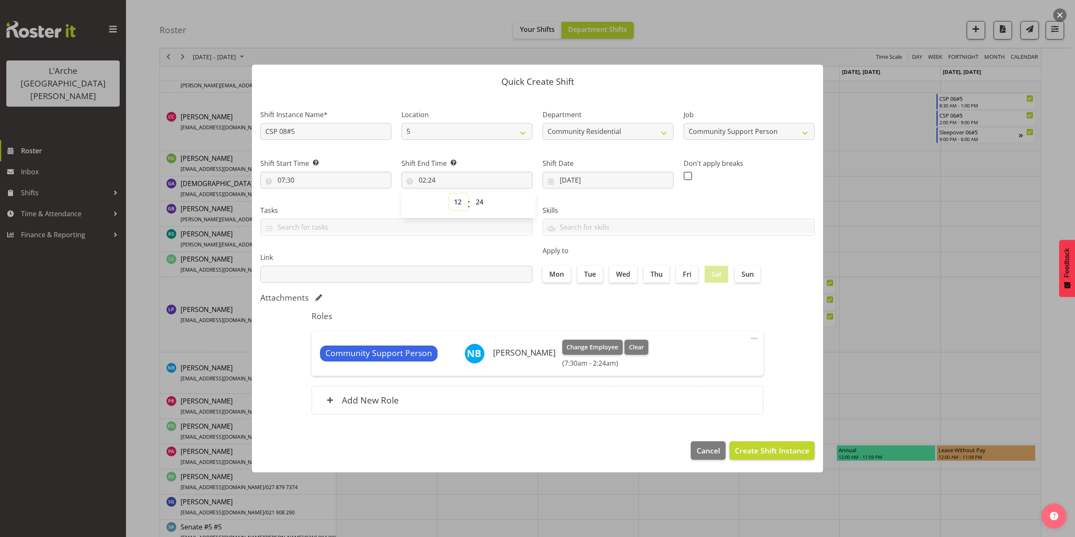
click at [449, 194] on select "00 01 02 03 04 05 06 07 08 09 10 11 12 13 14 15 16 17 18 19 20 21 22 23" at bounding box center [458, 202] width 19 height 17
click at [482, 200] on select "00 01 02 03 04 05 06 07 08 09 10 11 12 13 14 15 16 17 18 19 20 21 22 23 24 25 2…" at bounding box center [480, 202] width 19 height 17
click at [471, 194] on select "00 01 02 03 04 05 06 07 08 09 10 11 12 13 14 15 16 17 18 19 20 21 22 23 24 25 2…" at bounding box center [480, 202] width 19 height 17
click at [773, 449] on span "Create Shift Instance" at bounding box center [772, 450] width 74 height 11
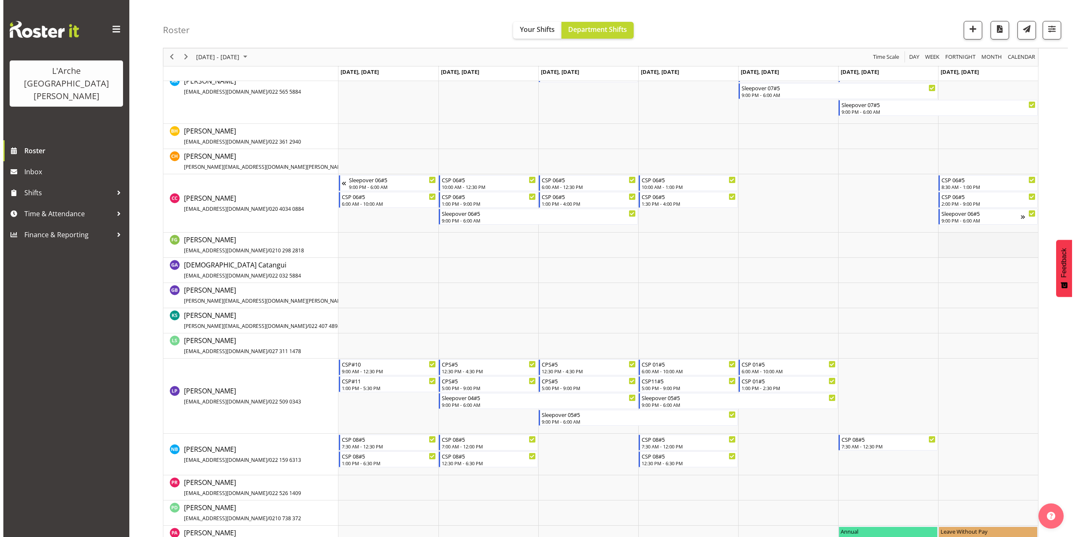
scroll to position [251, 0]
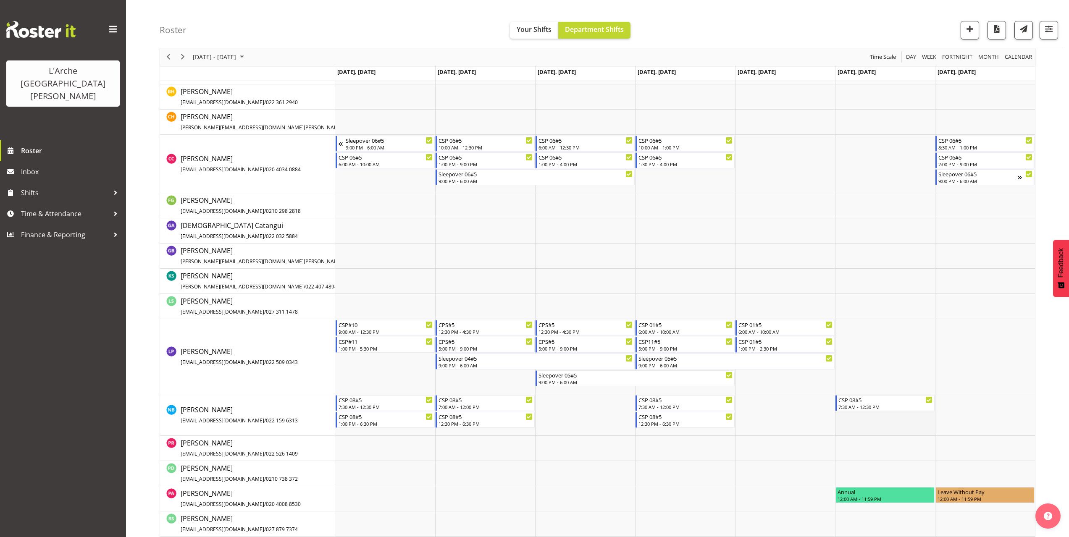
click at [849, 417] on td "Timeline Week of October 13, 2025" at bounding box center [885, 415] width 100 height 42
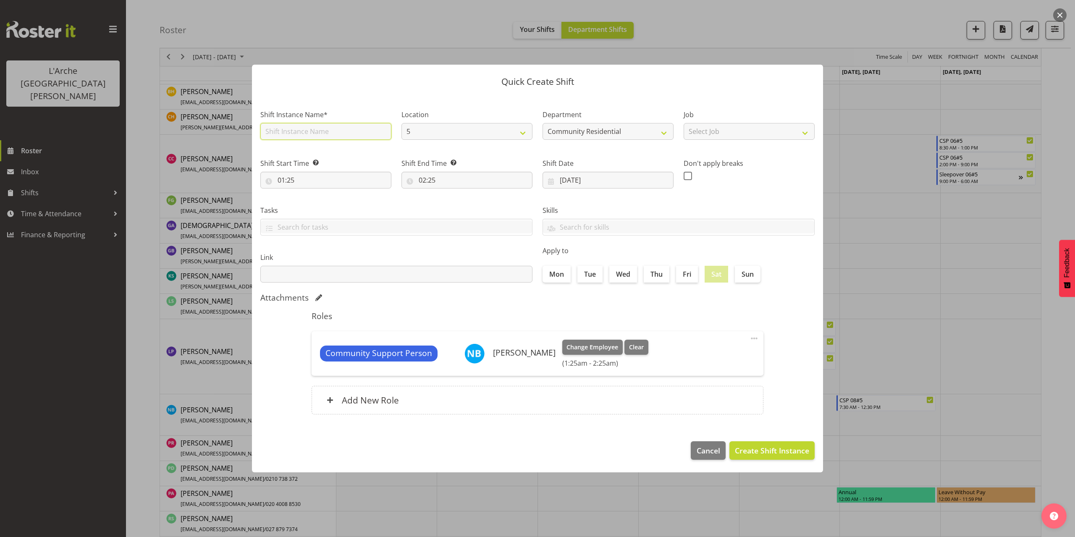
click at [301, 133] on input "text" at bounding box center [325, 131] width 131 height 17
click at [768, 138] on select "Select Job Accounts Admin Art Coordinator Community Leader Community Support Pe…" at bounding box center [749, 131] width 131 height 17
click at [684, 123] on select "Select Job Accounts Admin Art Coordinator Community Leader Community Support Pe…" at bounding box center [749, 131] width 131 height 17
click at [294, 178] on input "01:25" at bounding box center [325, 180] width 131 height 17
click at [312, 200] on select "00 01 02 03 04 05 06 07 08 09 10 11 12 13 14 15 16 17 18 19 20 21 22 23" at bounding box center [317, 202] width 19 height 17
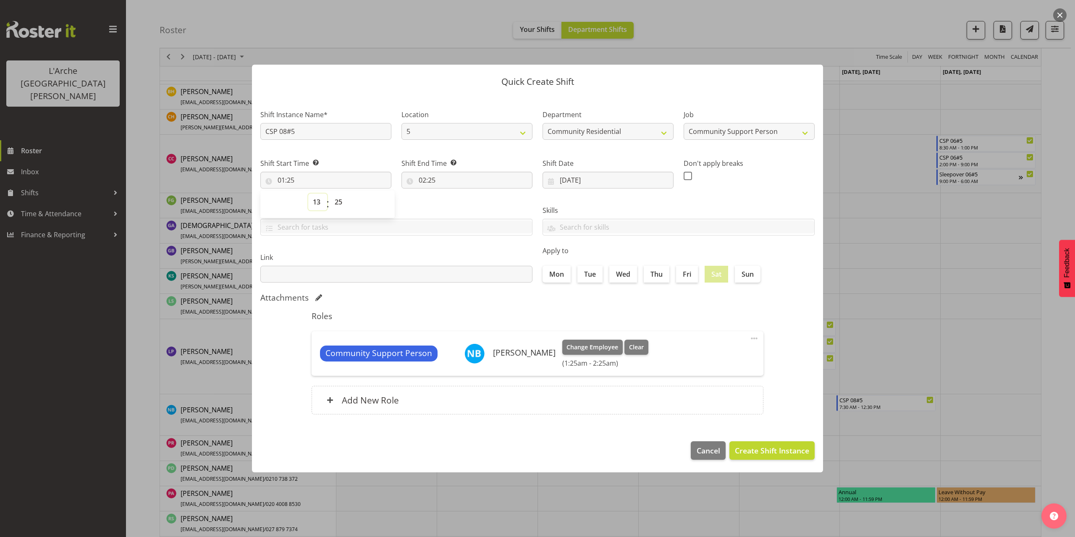
click at [308, 194] on select "00 01 02 03 04 05 06 07 08 09 10 11 12 13 14 15 16 17 18 19 20 21 22 23" at bounding box center [317, 202] width 19 height 17
click at [338, 200] on select "00 01 02 03 04 05 06 07 08 09 10 11 12 13 14 15 16 17 18 19 20 21 22 23 24 25 2…" at bounding box center [339, 202] width 19 height 17
click at [330, 194] on select "00 01 02 03 04 05 06 07 08 09 10 11 12 13 14 15 16 17 18 19 20 21 22 23 24 25 2…" at bounding box center [339, 202] width 19 height 17
click at [438, 183] on input "02:25" at bounding box center [466, 180] width 131 height 17
click at [455, 203] on select "00 01 02 03 04 05 06 07 08 09 10 11 12 13 14 15 16 17 18 19 20 21 22 23" at bounding box center [458, 202] width 19 height 17
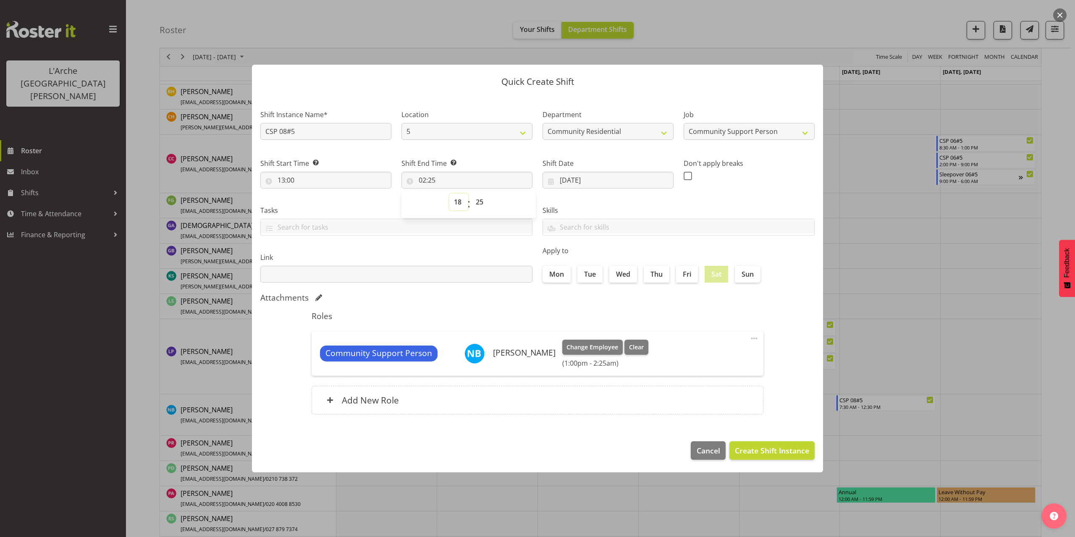
click at [449, 194] on select "00 01 02 03 04 05 06 07 08 09 10 11 12 13 14 15 16 17 18 19 20 21 22 23" at bounding box center [458, 202] width 19 height 17
click at [477, 204] on select "00 01 02 03 04 05 06 07 08 09 10 11 12 13 14 15 16 17 18 19 20 21 22 23 24 25 2…" at bounding box center [480, 202] width 19 height 17
click at [471, 194] on select "00 01 02 03 04 05 06 07 08 09 10 11 12 13 14 15 16 17 18 19 20 21 22 23 24 25 2…" at bounding box center [480, 202] width 19 height 17
click at [744, 450] on span "Create Shift Instance" at bounding box center [772, 450] width 74 height 11
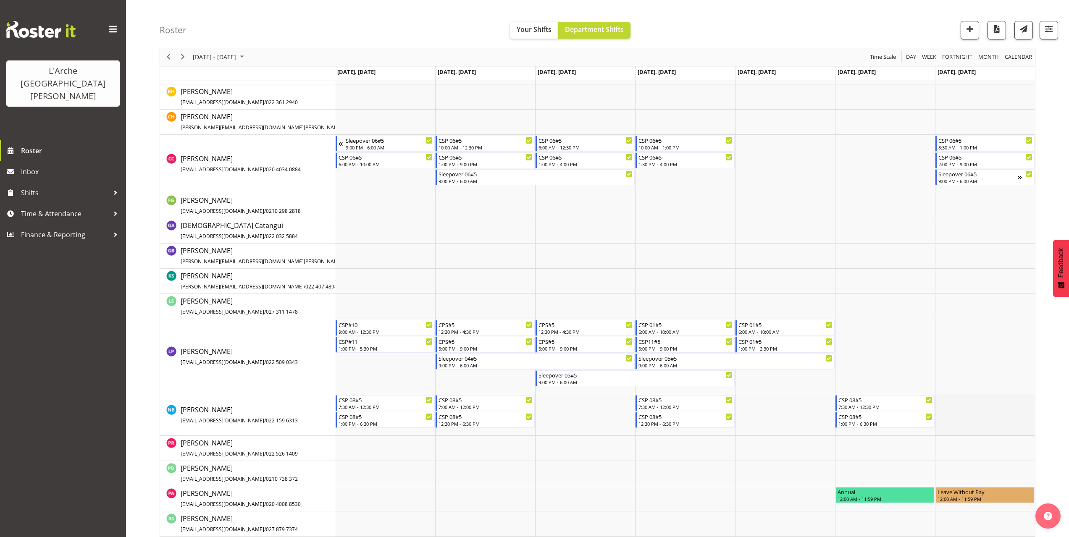
click at [938, 398] on td "Timeline Week of October 13, 2025" at bounding box center [985, 415] width 100 height 42
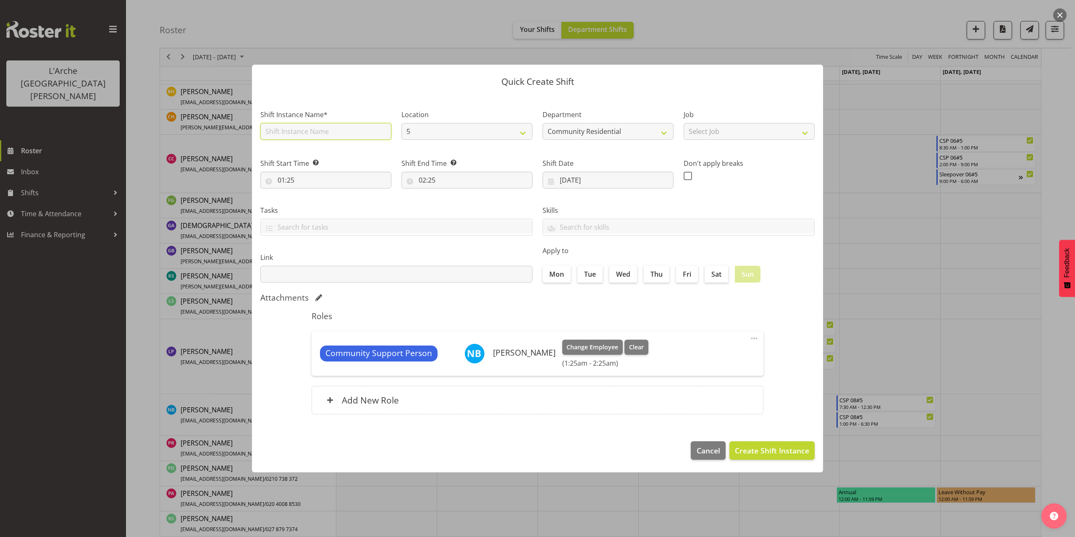
click at [281, 131] on input "text" at bounding box center [325, 131] width 131 height 17
click at [696, 134] on select "Select Job Accounts Admin Art Coordinator Community Leader Community Support Pe…" at bounding box center [749, 131] width 131 height 17
click at [684, 123] on select "Select Job Accounts Admin Art Coordinator Community Leader Community Support Pe…" at bounding box center [749, 131] width 131 height 17
click at [294, 183] on input "01:25" at bounding box center [325, 180] width 131 height 17
click at [313, 203] on select "00 01 02 03 04 05 06 07 08 09 10 11 12 13 14 15 16 17 18 19 20 21 22 23" at bounding box center [317, 202] width 19 height 17
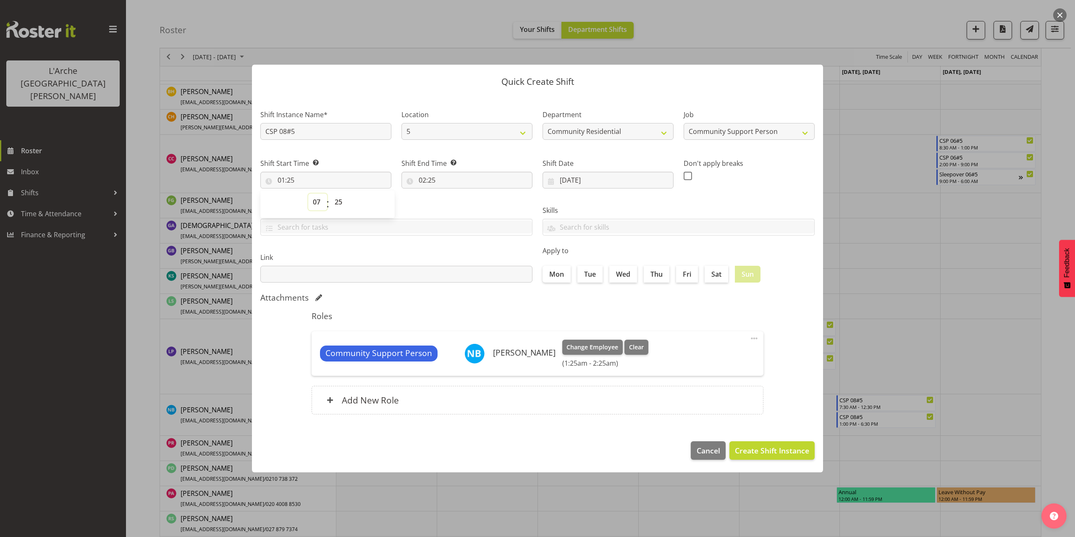
click at [308, 194] on select "00 01 02 03 04 05 06 07 08 09 10 11 12 13 14 15 16 17 18 19 20 21 22 23" at bounding box center [317, 202] width 19 height 17
click at [337, 205] on select "00 01 02 03 04 05 06 07 08 09 10 11 12 13 14 15 16 17 18 19 20 21 22 23 24 25 2…" at bounding box center [339, 202] width 19 height 17
click at [330, 194] on select "00 01 02 03 04 05 06 07 08 09 10 11 12 13 14 15 16 17 18 19 20 21 22 23 24 25 2…" at bounding box center [339, 202] width 19 height 17
click at [433, 180] on input "02:25" at bounding box center [466, 180] width 131 height 17
click at [457, 203] on select "00 01 02 03 04 05 06 07 08 09 10 11 12 13 14 15 16 17 18 19 20 21 22 23" at bounding box center [458, 202] width 19 height 17
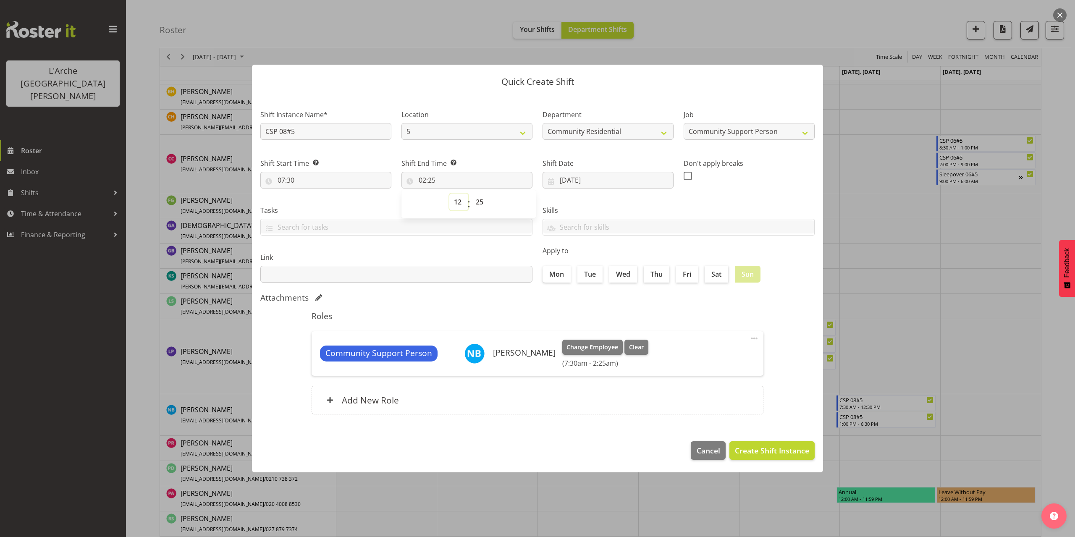
click at [449, 194] on select "00 01 02 03 04 05 06 07 08 09 10 11 12 13 14 15 16 17 18 19 20 21 22 23" at bounding box center [458, 202] width 19 height 17
click at [480, 202] on select "00 01 02 03 04 05 06 07 08 09 10 11 12 13 14 15 16 17 18 19 20 21 22 23 24 25 2…" at bounding box center [480, 202] width 19 height 17
click at [471, 194] on select "00 01 02 03 04 05 06 07 08 09 10 11 12 13 14 15 16 17 18 19 20 21 22 23 24 25 2…" at bounding box center [480, 202] width 19 height 17
click at [754, 452] on span "Create Shift Instance" at bounding box center [772, 450] width 74 height 11
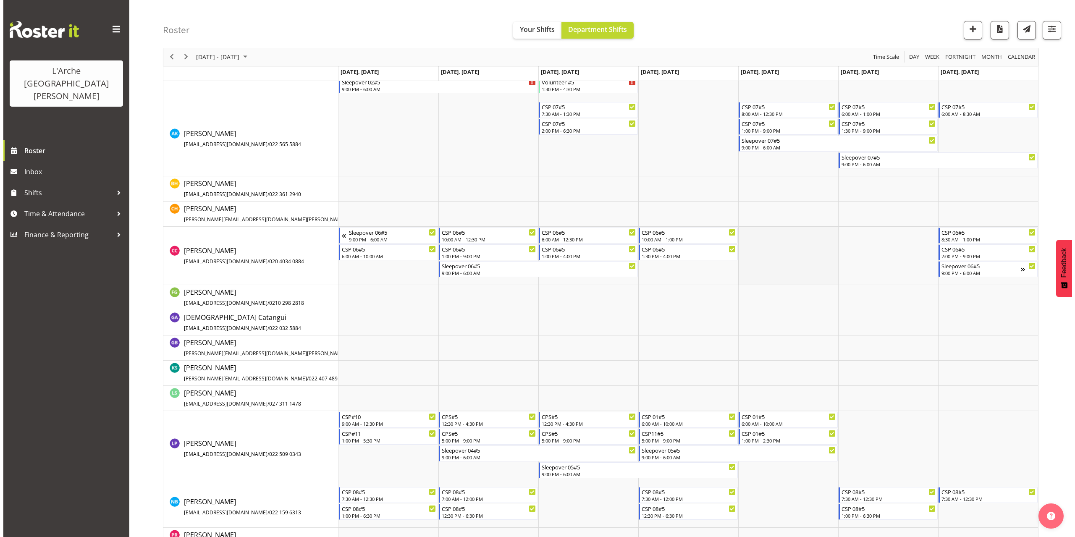
scroll to position [209, 0]
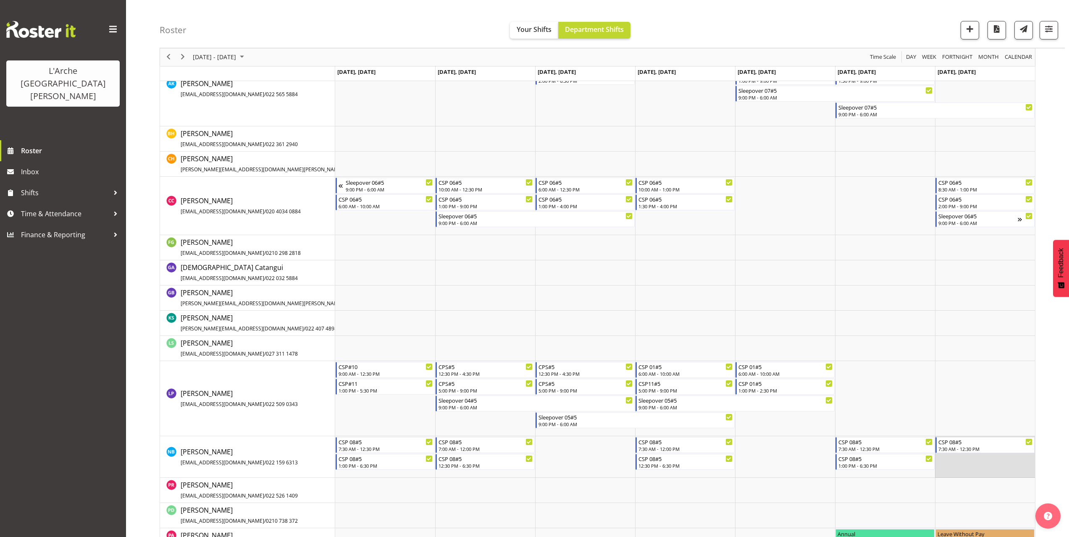
click at [967, 460] on td "Timeline Week of October 13, 2025" at bounding box center [985, 457] width 100 height 42
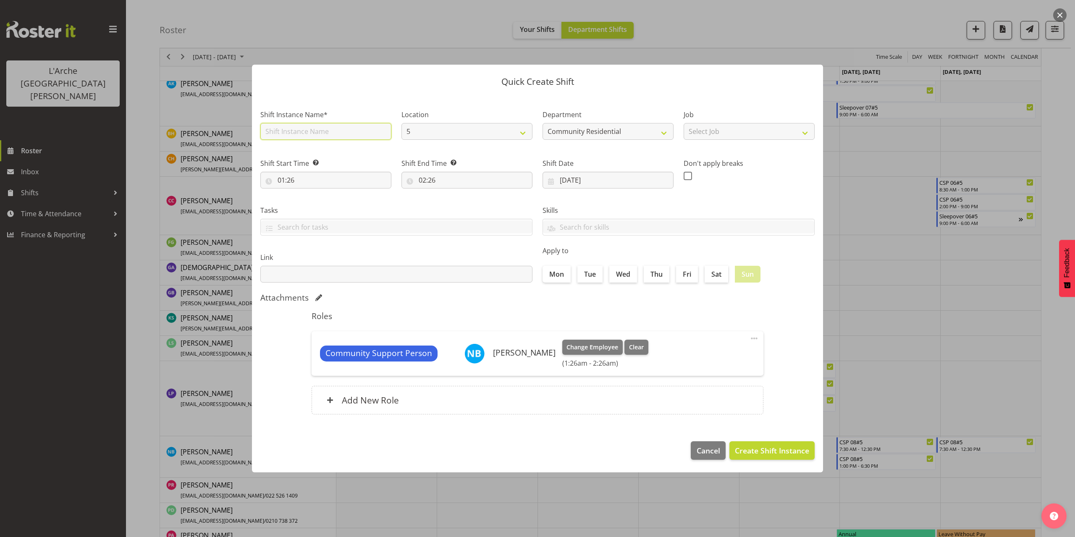
click at [346, 136] on input "text" at bounding box center [325, 131] width 131 height 17
click at [758, 137] on select "Select Job Accounts Admin Art Coordinator Community Leader Community Support Pe…" at bounding box center [749, 131] width 131 height 17
click at [684, 123] on select "Select Job Accounts Admin Art Coordinator Community Leader Community Support Pe…" at bounding box center [749, 131] width 131 height 17
click at [288, 180] on input "01:26" at bounding box center [325, 180] width 131 height 17
click at [316, 202] on select "00 01 02 03 04 05 06 07 08 09 10 11 12 13 14 15 16 17 18 19 20 21 22 23" at bounding box center [317, 202] width 19 height 17
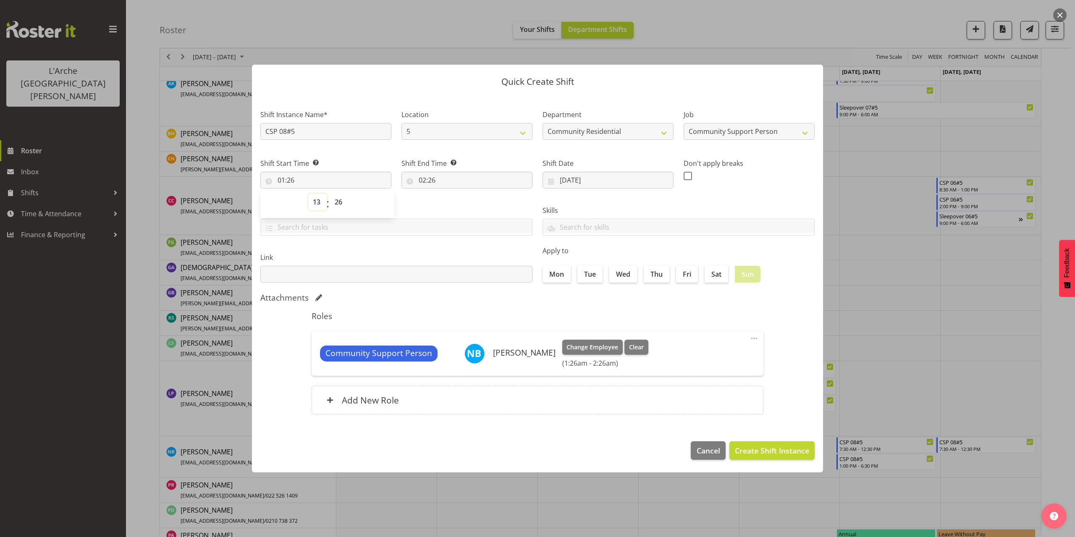
click at [308, 194] on select "00 01 02 03 04 05 06 07 08 09 10 11 12 13 14 15 16 17 18 19 20 21 22 23" at bounding box center [317, 202] width 19 height 17
click at [338, 202] on select "00 01 02 03 04 05 06 07 08 09 10 11 12 13 14 15 16 17 18 19 20 21 22 23 24 25 2…" at bounding box center [339, 202] width 19 height 17
click at [330, 194] on select "00 01 02 03 04 05 06 07 08 09 10 11 12 13 14 15 16 17 18 19 20 21 22 23 24 25 2…" at bounding box center [339, 202] width 19 height 17
click at [430, 182] on input "02:26" at bounding box center [466, 180] width 131 height 17
click at [459, 202] on select "00 01 02 03 04 05 06 07 08 09 10 11 12 13 14 15 16 17 18 19 20 21 22 23" at bounding box center [458, 202] width 19 height 17
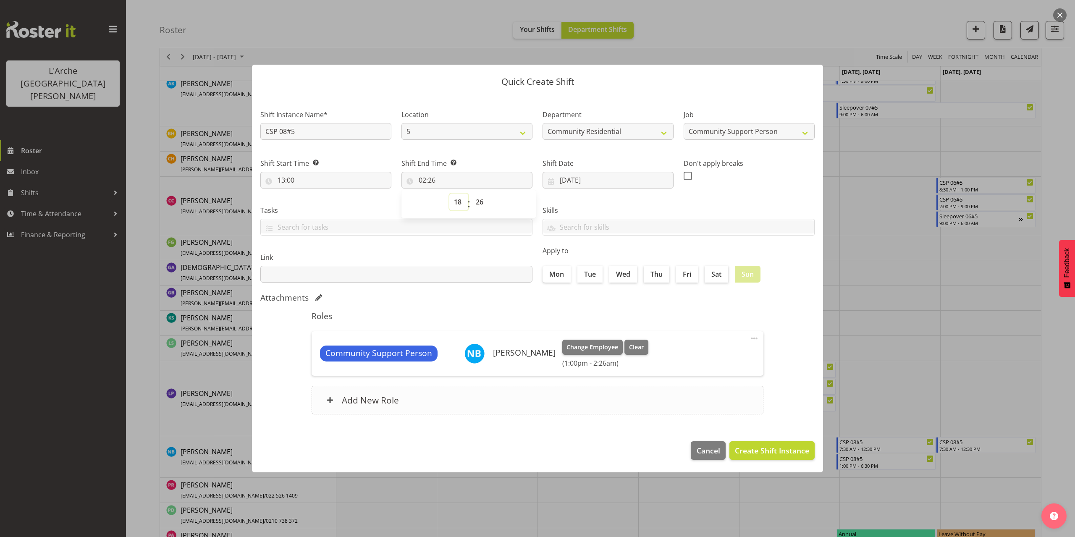
click at [449, 194] on select "00 01 02 03 04 05 06 07 08 09 10 11 12 13 14 15 16 17 18 19 20 21 22 23" at bounding box center [458, 202] width 19 height 17
click at [481, 203] on select "00 01 02 03 04 05 06 07 08 09 10 11 12 13 14 15 16 17 18 19 20 21 22 23 24 25 2…" at bounding box center [480, 202] width 19 height 17
click at [471, 194] on select "00 01 02 03 04 05 06 07 08 09 10 11 12 13 14 15 16 17 18 19 20 21 22 23 24 25 2…" at bounding box center [480, 202] width 19 height 17
click at [755, 451] on span "Create Shift Instance" at bounding box center [772, 450] width 74 height 11
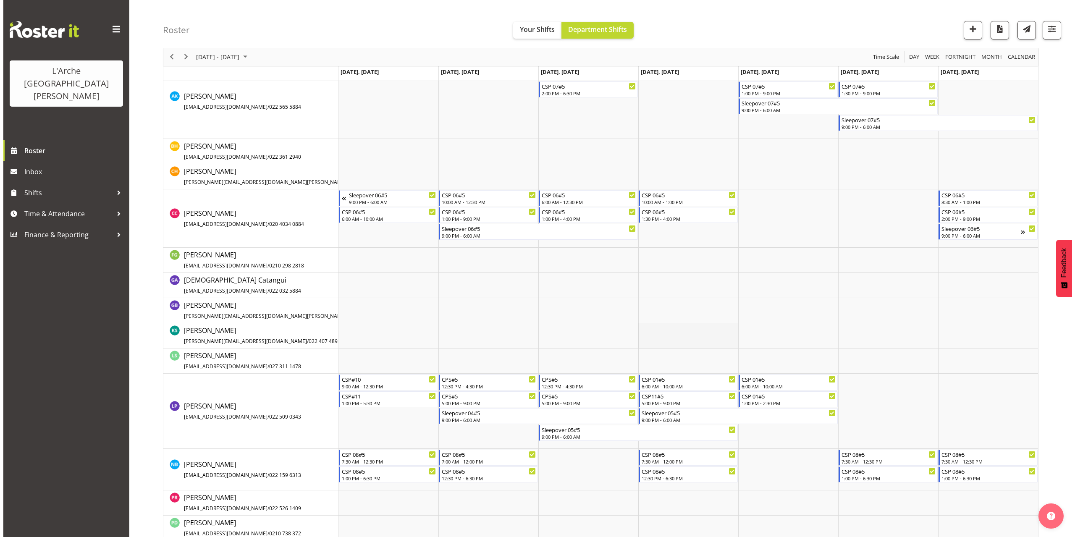
scroll to position [251, 0]
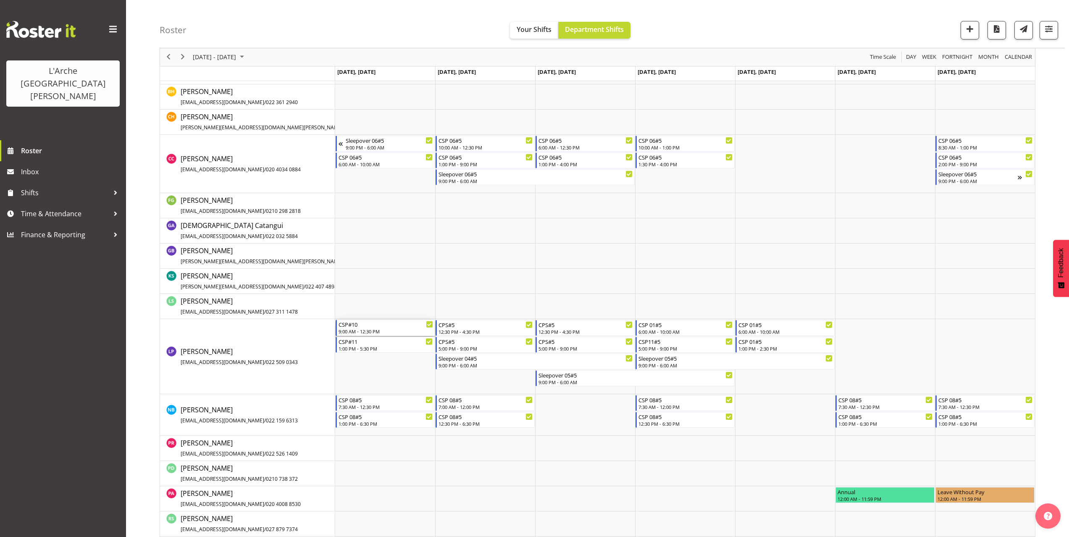
click at [347, 333] on div "9:00 AM - 12:30 PM" at bounding box center [385, 331] width 94 height 7
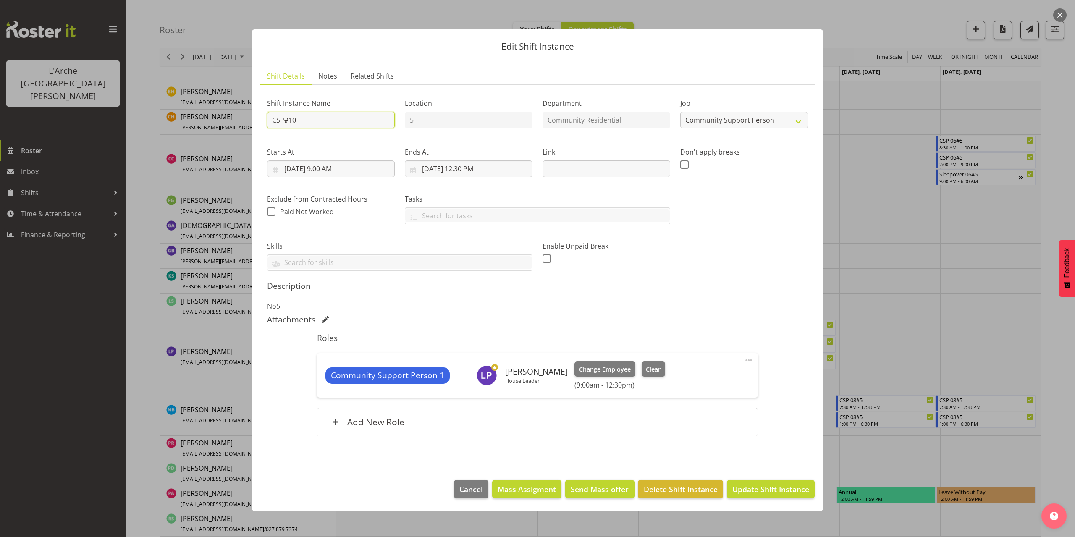
drag, startPoint x: 300, startPoint y: 120, endPoint x: 209, endPoint y: 124, distance: 91.6
click at [210, 124] on div "Edit Shift Instance Shift Details Notes Related Shifts Shift Instance Name CSP#…" at bounding box center [537, 268] width 1075 height 537
click at [695, 120] on select "Create new job Accounts Admin Art Coordinator Community Leader Community Suppor…" at bounding box center [744, 120] width 128 height 17
click at [680, 112] on select "Create new job Accounts Admin Art Coordinator Community Leader Community Suppor…" at bounding box center [744, 120] width 128 height 17
click at [334, 172] on input "[DATE] 9:00 AM" at bounding box center [331, 168] width 128 height 17
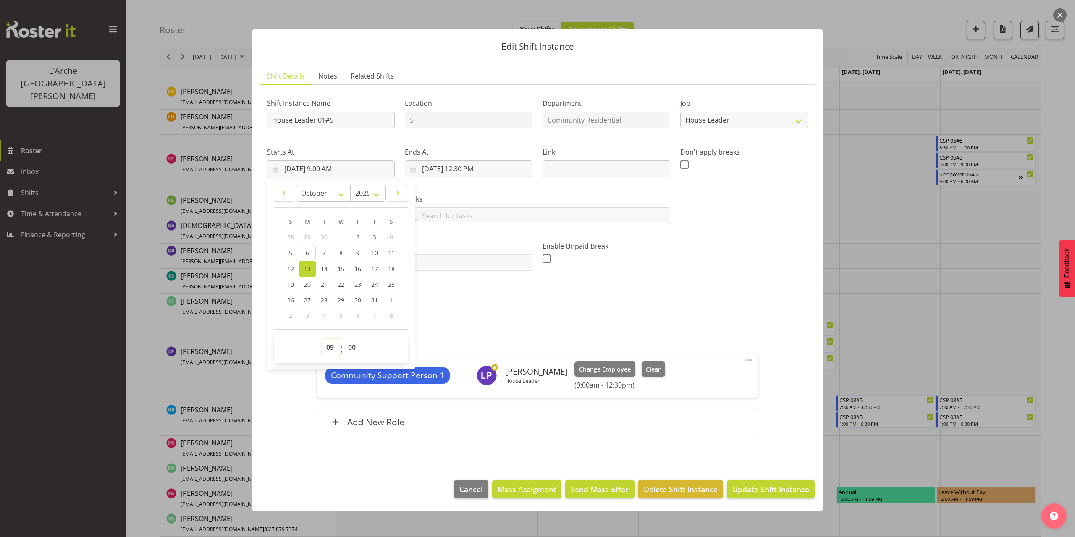
click at [328, 346] on select "00 01 02 03 04 05 06 07 08 09 10 11 12 13 14 15 16 17 18 19 20 21 22 23" at bounding box center [331, 347] width 19 height 17
click at [322, 339] on select "00 01 02 03 04 05 06 07 08 09 10 11 12 13 14 15 16 17 18 19 20 21 22 23" at bounding box center [331, 347] width 19 height 17
click at [480, 170] on input "[DATE] 12:30 PM" at bounding box center [469, 168] width 128 height 17
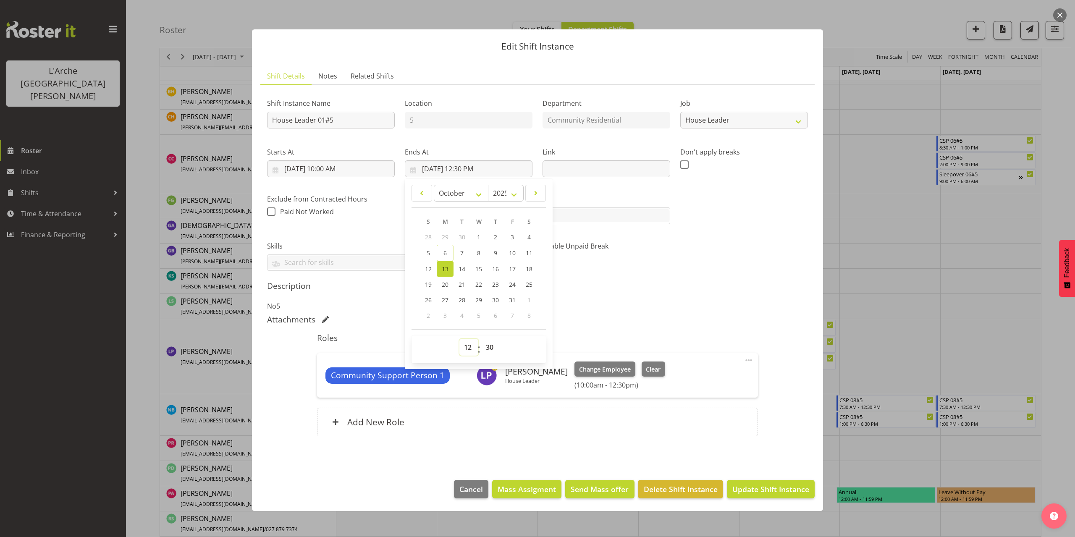
click at [467, 343] on select "00 01 02 03 04 05 06 07 08 09 10 11 12 13 14 15 16 17 18 19 20 21 22 23" at bounding box center [468, 347] width 19 height 17
click at [459, 339] on select "00 01 02 03 04 05 06 07 08 09 10 11 12 13 14 15 16 17 18 19 20 21 22 23" at bounding box center [468, 347] width 19 height 17
click at [492, 346] on select "00 01 02 03 04 05 06 07 08 09 10 11 12 13 14 15 16 17 18 19 20 21 22 23 24 25 2…" at bounding box center [490, 347] width 19 height 17
click at [481, 339] on select "00 01 02 03 04 05 06 07 08 09 10 11 12 13 14 15 16 17 18 19 20 21 22 23 24 25 2…" at bounding box center [490, 347] width 19 height 17
click at [774, 485] on span "Update Shift Instance" at bounding box center [770, 489] width 77 height 11
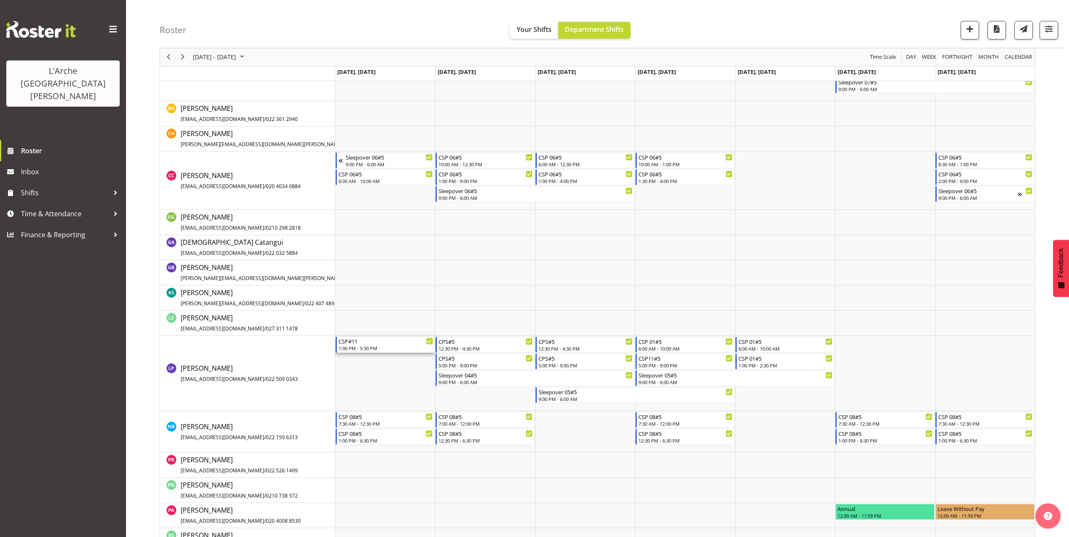
click at [349, 347] on div "1:00 PM - 5:30 PM" at bounding box center [385, 348] width 94 height 7
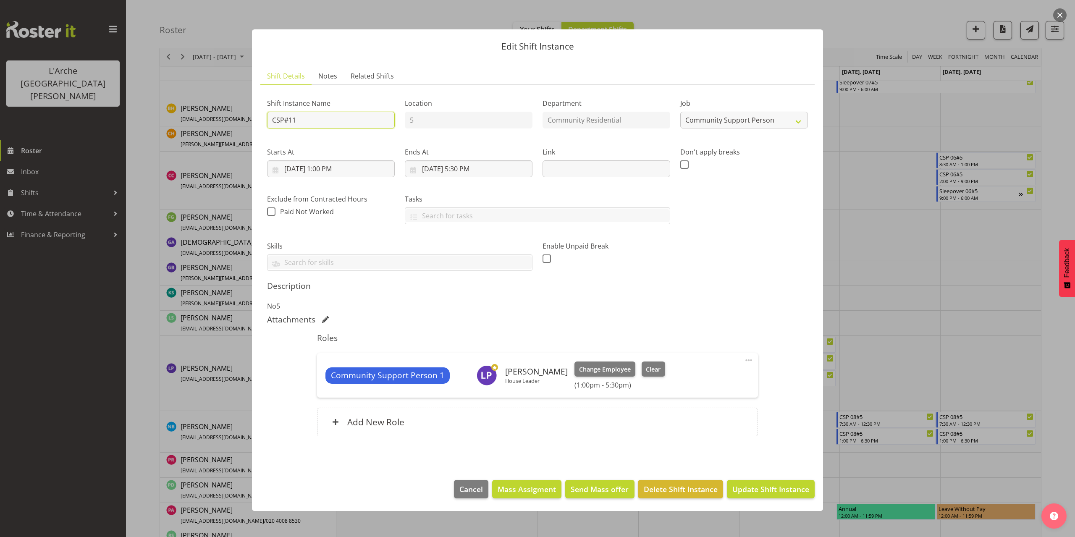
drag, startPoint x: 310, startPoint y: 120, endPoint x: 284, endPoint y: 124, distance: 26.9
click at [284, 124] on input "CSP#11" at bounding box center [331, 120] width 128 height 17
drag, startPoint x: 313, startPoint y: 121, endPoint x: 261, endPoint y: 123, distance: 52.5
click at [261, 123] on section "Shift Instance Name #11CSP Location 5 Department Community Residential Job Crea…" at bounding box center [537, 269] width 554 height 369
click at [726, 123] on select "Create new job Accounts Admin Art Coordinator Community Leader Community Suppor…" at bounding box center [744, 120] width 128 height 17
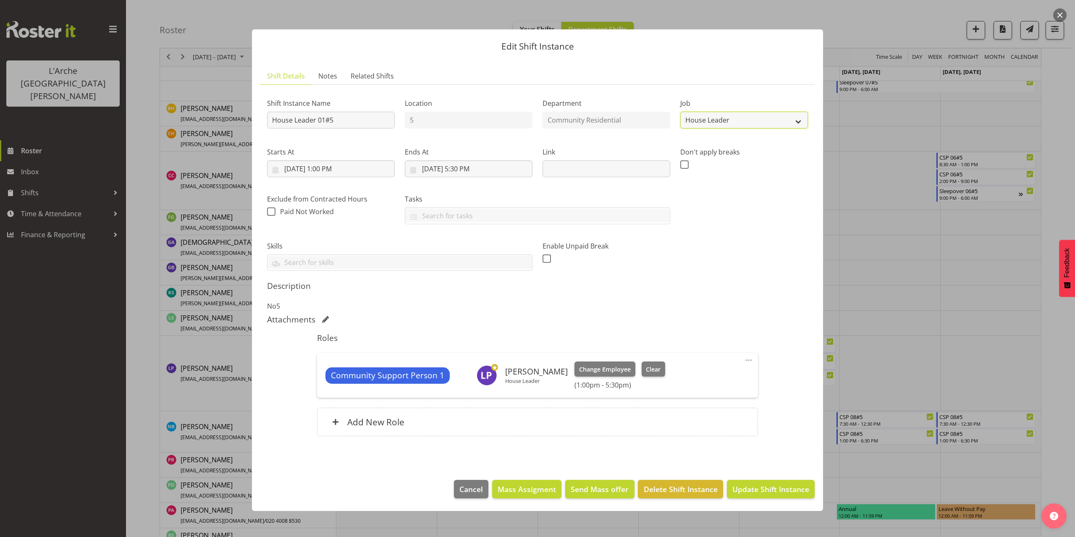
click at [680, 112] on select "Create new job Accounts Admin Art Coordinator Community Leader Community Suppor…" at bounding box center [744, 120] width 128 height 17
click at [326, 172] on input "[DATE] 1:00 PM" at bounding box center [331, 168] width 128 height 17
click at [329, 344] on select "00 01 02 03 04 05 06 07 08 09 10 11 12 13 14 15 16 17 18 19 20 21 22 23" at bounding box center [331, 347] width 19 height 17
click at [322, 339] on select "00 01 02 03 04 05 06 07 08 09 10 11 12 13 14 15 16 17 18 19 20 21 22 23" at bounding box center [331, 347] width 19 height 17
click at [483, 172] on input "[DATE] 5:30 PM" at bounding box center [469, 168] width 128 height 17
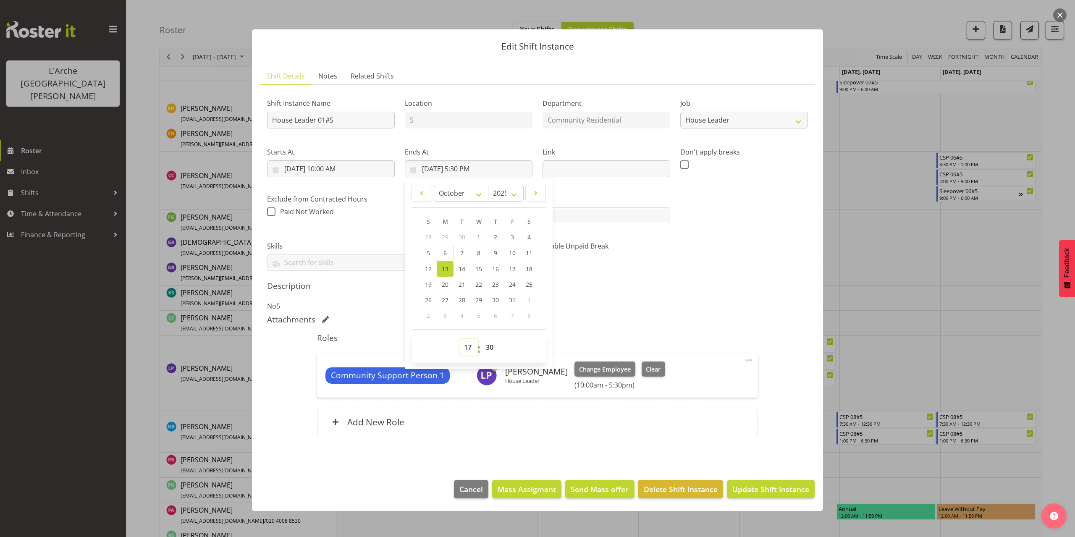
click at [466, 346] on select "00 01 02 03 04 05 06 07 08 09 10 11 12 13 14 15 16 17 18 19 20 21 22 23" at bounding box center [468, 347] width 19 height 17
click at [459, 339] on select "00 01 02 03 04 05 06 07 08 09 10 11 12 13 14 15 16 17 18 19 20 21 22 23" at bounding box center [468, 347] width 19 height 17
click at [486, 343] on select "00 01 02 03 04 05 06 07 08 09 10 11 12 13 14 15 16 17 18 19 20 21 22 23 24 25 2…" at bounding box center [490, 347] width 19 height 17
click at [481, 339] on select "00 01 02 03 04 05 06 07 08 09 10 11 12 13 14 15 16 17 18 19 20 21 22 23 24 25 2…" at bounding box center [490, 347] width 19 height 17
click at [745, 361] on span at bounding box center [749, 360] width 10 height 10
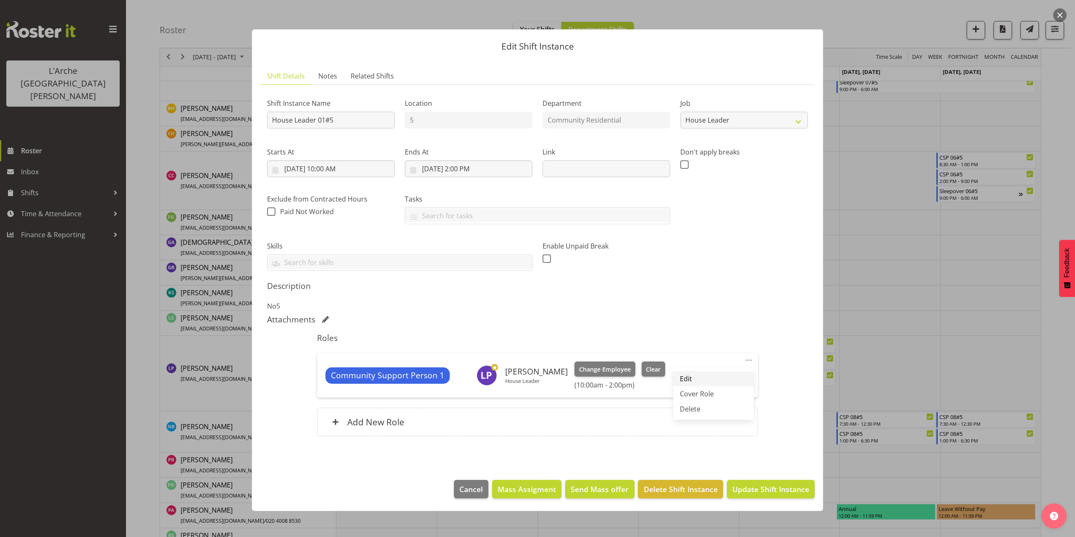
click at [700, 377] on link "Edit" at bounding box center [713, 378] width 81 height 15
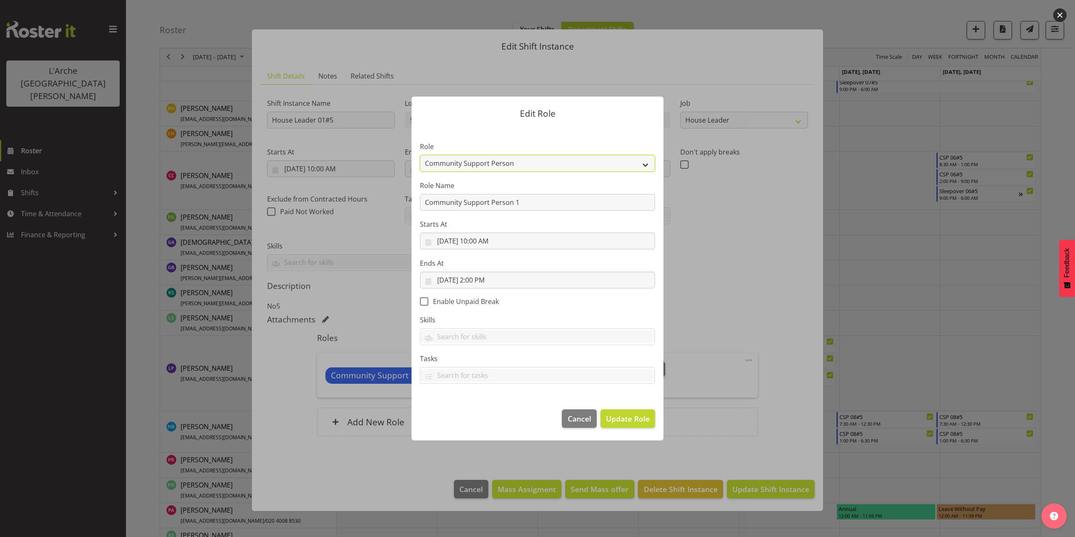
click at [459, 159] on select "Area Manager Art Coordination Community - SIL Community Leader Community Suppor…" at bounding box center [537, 163] width 235 height 17
click at [420, 155] on select "Area Manager Art Coordination Community - SIL Community Leader Community Suppor…" at bounding box center [537, 163] width 235 height 17
drag, startPoint x: 529, startPoint y: 202, endPoint x: 327, endPoint y: 220, distance: 203.5
click at [327, 220] on div "Edit Role Role Area Manager Art Coordination Community - SIL Community Leader C…" at bounding box center [537, 268] width 1075 height 537
click at [631, 420] on span "Update Role" at bounding box center [628, 418] width 44 height 11
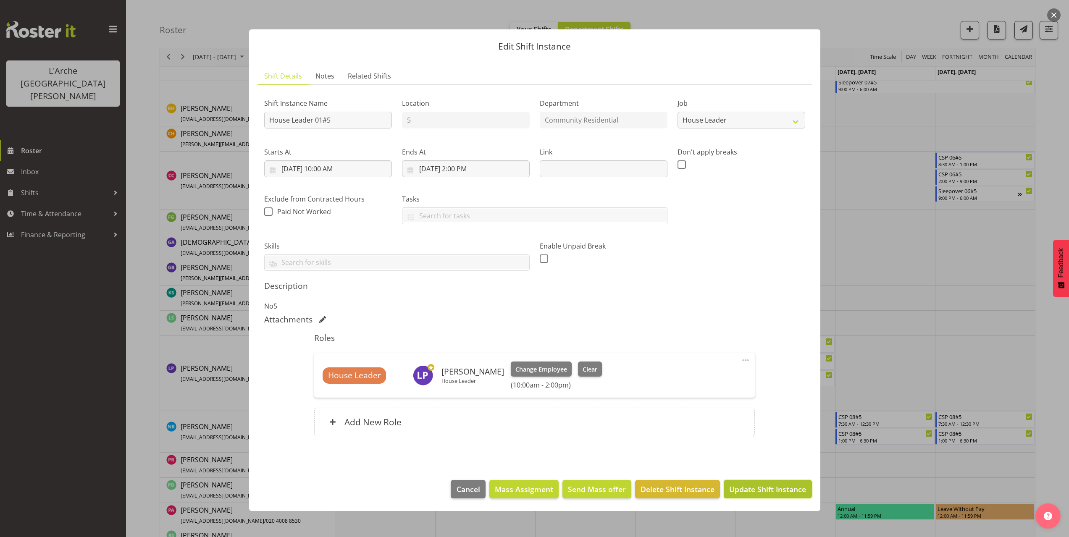
click at [765, 487] on span "Update Shift Instance" at bounding box center [767, 489] width 77 height 11
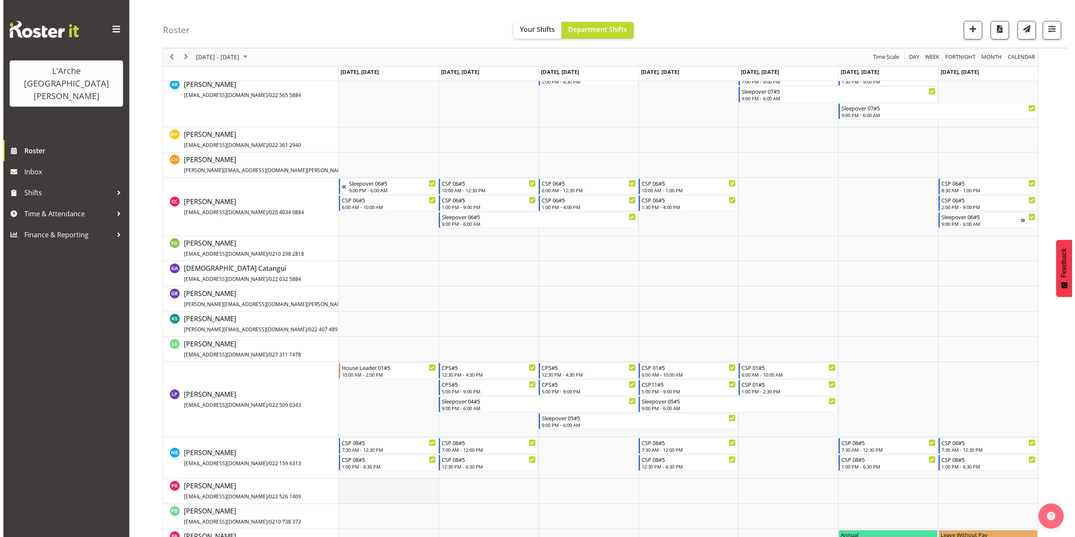
scroll to position [293, 0]
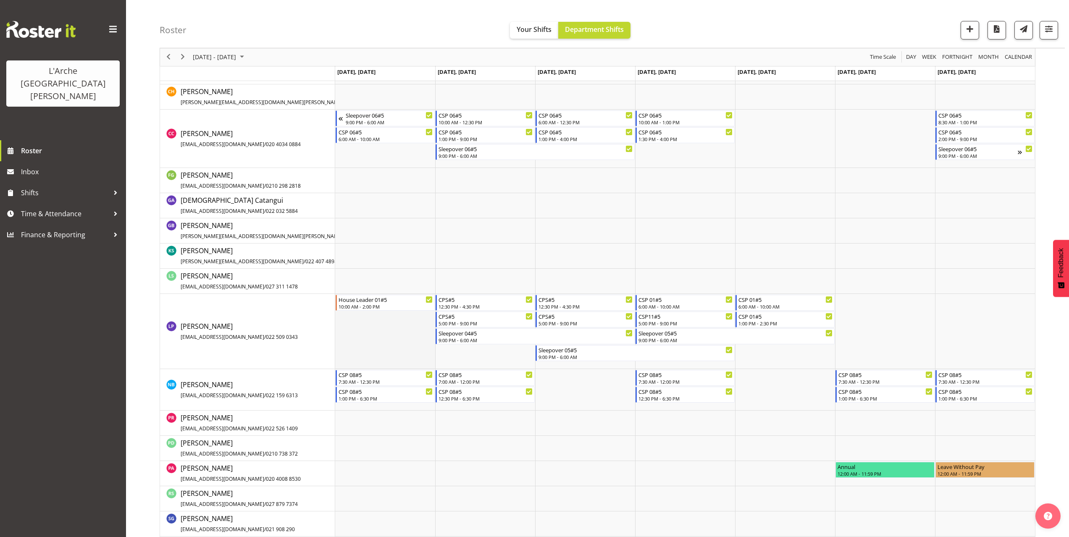
click at [348, 319] on td "Timeline Week of October 13, 2025" at bounding box center [385, 331] width 100 height 75
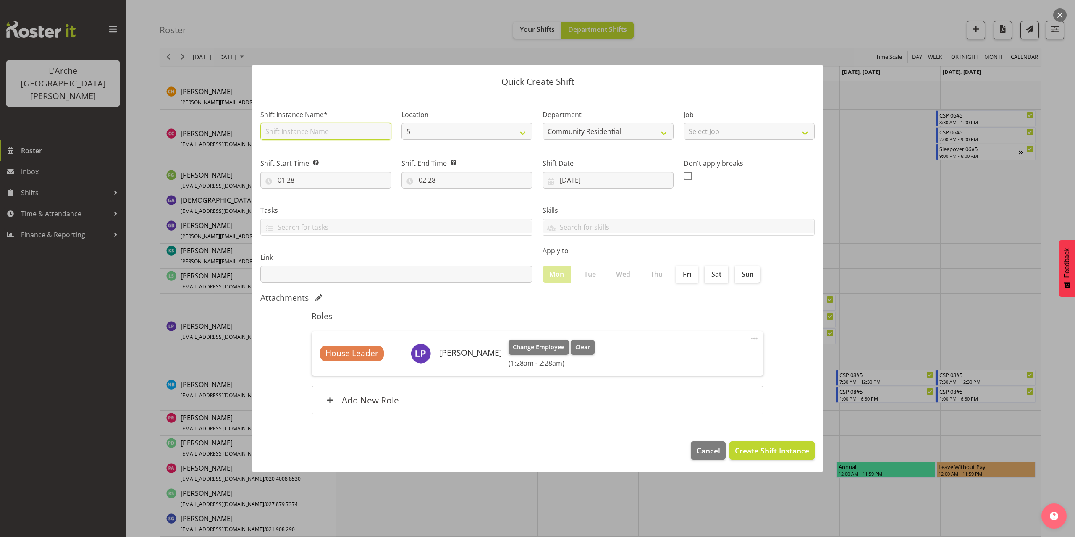
click at [305, 133] on input "text" at bounding box center [325, 131] width 131 height 17
click at [698, 134] on select "Select Job Accounts Admin Art Coordinator Community Leader Community Support Pe…" at bounding box center [749, 131] width 131 height 17
click at [684, 123] on select "Select Job Accounts Admin Art Coordinator Community Leader Community Support Pe…" at bounding box center [749, 131] width 131 height 17
click at [291, 180] on input "01:28" at bounding box center [325, 180] width 131 height 17
click at [314, 202] on select "00 01 02 03 04 05 06 07 08 09 10 11 12 13 14 15 16 17 18 19 20 21 22 23" at bounding box center [317, 202] width 19 height 17
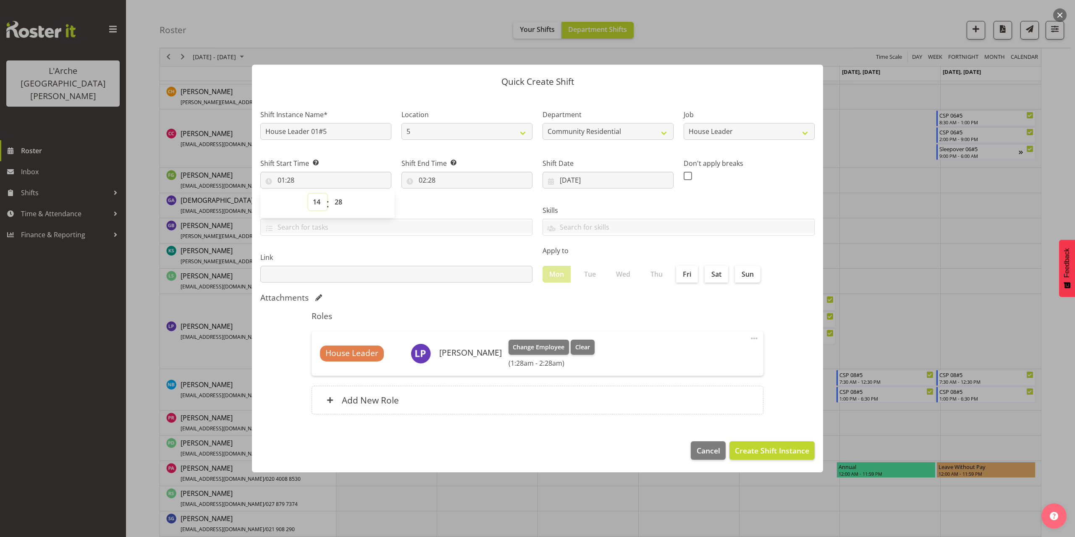
click at [308, 194] on select "00 01 02 03 04 05 06 07 08 09 10 11 12 13 14 15 16 17 18 19 20 21 22 23" at bounding box center [317, 202] width 19 height 17
click at [339, 201] on select "00 01 02 03 04 05 06 07 08 09 10 11 12 13 14 15 16 17 18 19 20 21 22 23 24 25 2…" at bounding box center [339, 202] width 19 height 17
click at [330, 194] on select "00 01 02 03 04 05 06 07 08 09 10 11 12 13 14 15 16 17 18 19 20 21 22 23 24 25 2…" at bounding box center [339, 202] width 19 height 17
click at [425, 178] on input "02:28" at bounding box center [466, 180] width 131 height 17
click at [458, 204] on select "00 01 02 03 04 05 06 07 08 09 10 11 12 13 14 15 16 17 18 19 20 21 22 23" at bounding box center [458, 202] width 19 height 17
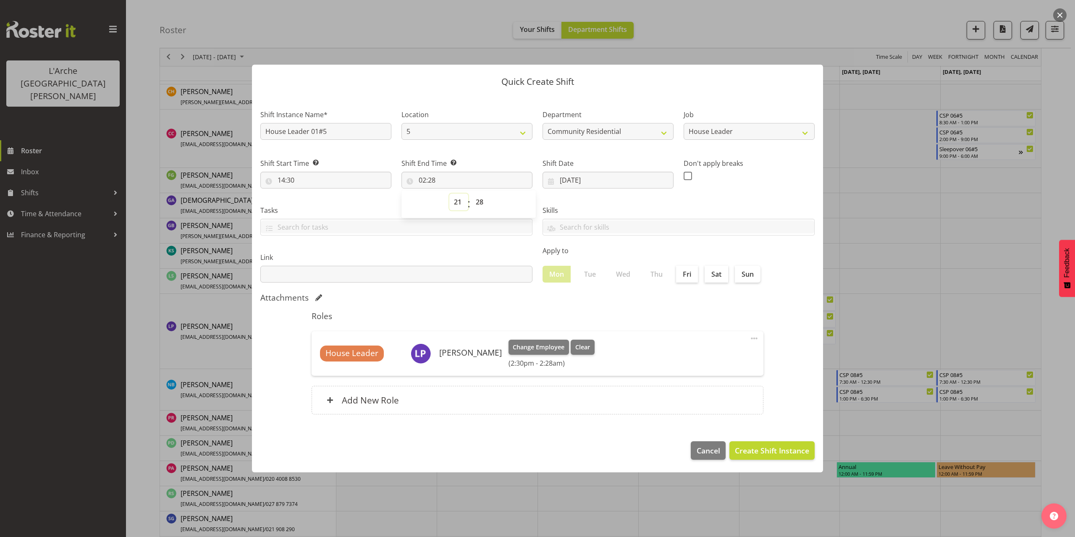
click at [449, 194] on select "00 01 02 03 04 05 06 07 08 09 10 11 12 13 14 15 16 17 18 19 20 21 22 23" at bounding box center [458, 202] width 19 height 17
click at [479, 203] on select "00 01 02 03 04 05 06 07 08 09 10 11 12 13 14 15 16 17 18 19 20 21 22 23 24 25 2…" at bounding box center [480, 202] width 19 height 17
click at [471, 194] on select "00 01 02 03 04 05 06 07 08 09 10 11 12 13 14 15 16 17 18 19 20 21 22 23 24 25 2…" at bounding box center [480, 202] width 19 height 17
click at [786, 453] on span "Create Shift Instance" at bounding box center [772, 450] width 74 height 11
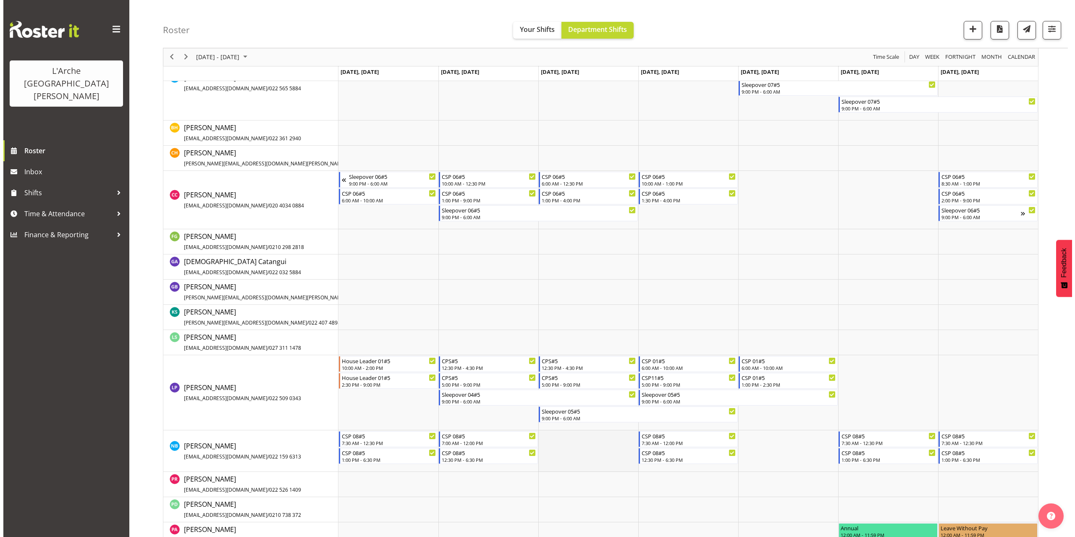
scroll to position [251, 0]
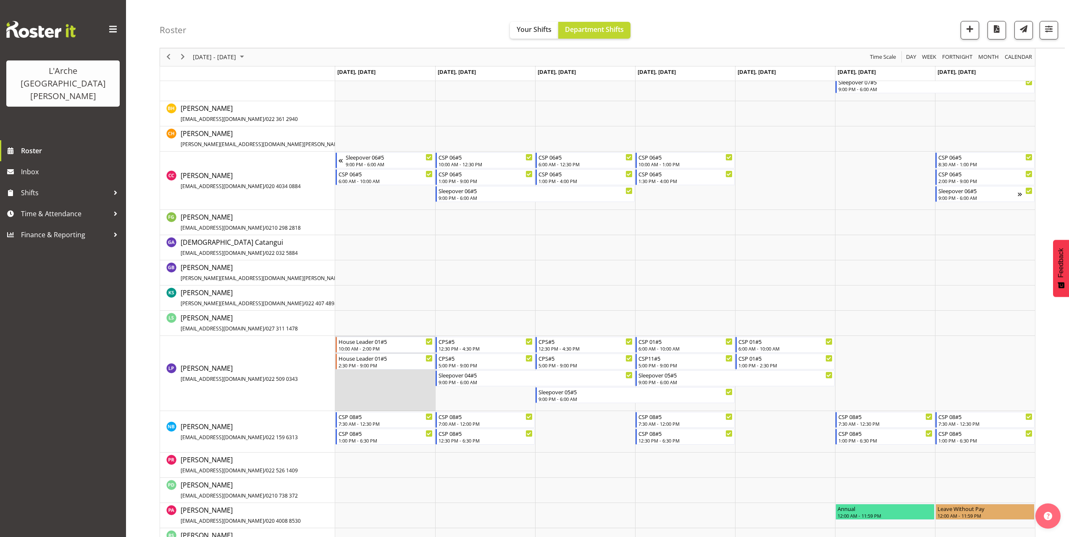
click at [374, 377] on td "Timeline Week of October 13, 2025" at bounding box center [385, 373] width 100 height 75
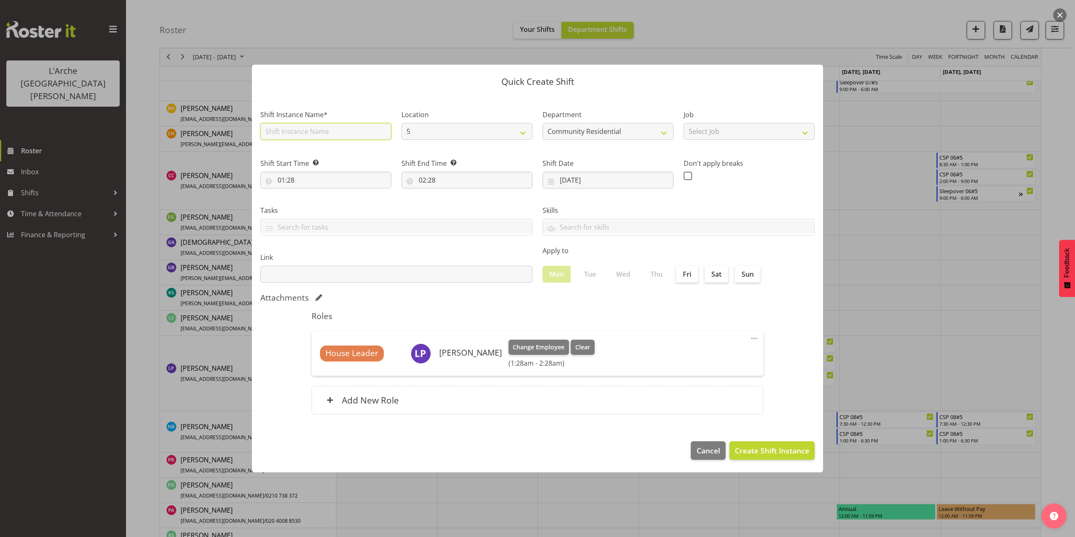
click at [360, 129] on input "text" at bounding box center [325, 131] width 131 height 17
click at [700, 133] on select "Select Job Accounts Admin Art Coordinator Community Leader Community Support Pe…" at bounding box center [749, 131] width 131 height 17
click at [684, 123] on select "Select Job Accounts Admin Art Coordinator Community Leader Community Support Pe…" at bounding box center [749, 131] width 131 height 17
click at [294, 181] on input "01:28" at bounding box center [325, 180] width 131 height 17
click at [316, 203] on select "00 01 02 03 04 05 06 07 08 09 10 11 12 13 14 15 16 17 18 19 20 21 22 23" at bounding box center [317, 202] width 19 height 17
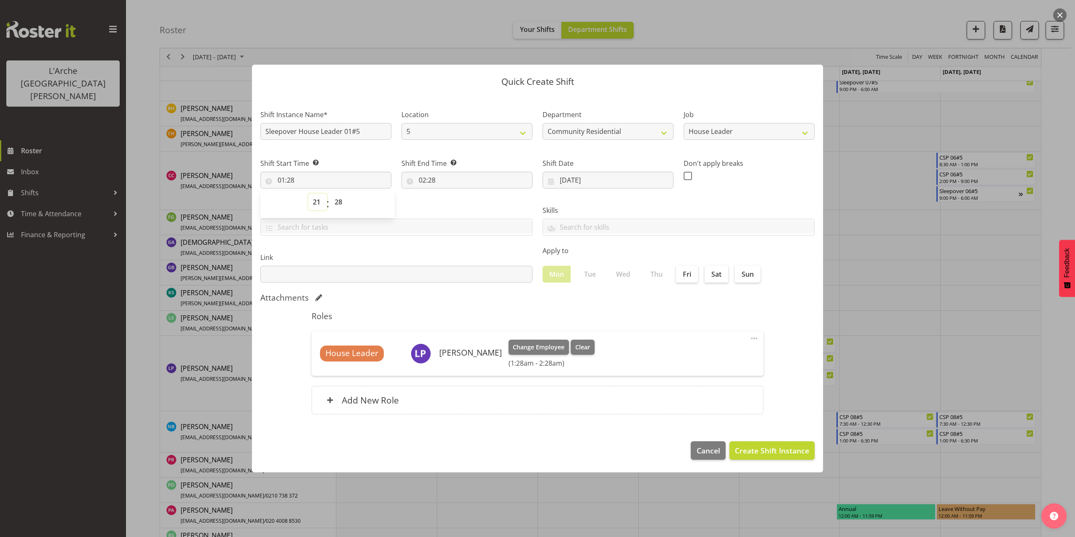
click at [308, 194] on select "00 01 02 03 04 05 06 07 08 09 10 11 12 13 14 15 16 17 18 19 20 21 22 23" at bounding box center [317, 202] width 19 height 17
click at [339, 202] on select "00 01 02 03 04 05 06 07 08 09 10 11 12 13 14 15 16 17 18 19 20 21 22 23 24 25 2…" at bounding box center [339, 202] width 19 height 17
click at [330, 194] on select "00 01 02 03 04 05 06 07 08 09 10 11 12 13 14 15 16 17 18 19 20 21 22 23 24 25 2…" at bounding box center [339, 202] width 19 height 17
click at [421, 178] on input "02:28" at bounding box center [466, 180] width 131 height 17
click at [456, 203] on select "00 01 02 03 04 05 06 07 08 09 10 11 12 13 14 15 16 17 18 19 20 21 22 23" at bounding box center [458, 202] width 19 height 17
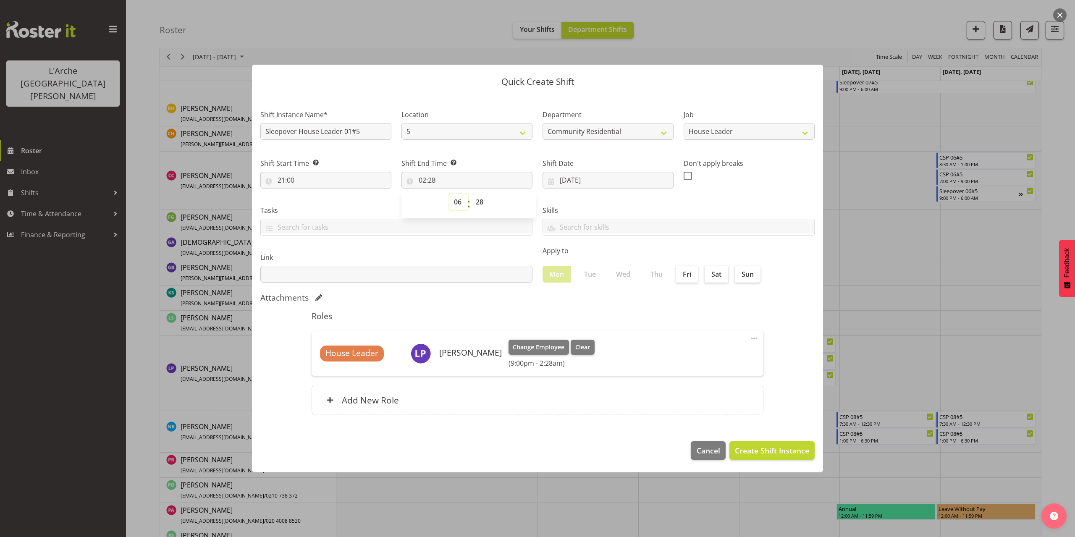
click at [449, 194] on select "00 01 02 03 04 05 06 07 08 09 10 11 12 13 14 15 16 17 18 19 20 21 22 23" at bounding box center [458, 202] width 19 height 17
click at [477, 202] on select "00 01 02 03 04 05 06 07 08 09 10 11 12 13 14 15 16 17 18 19 20 21 22 23 24 25 2…" at bounding box center [480, 202] width 19 height 17
click at [471, 194] on select "00 01 02 03 04 05 06 07 08 09 10 11 12 13 14 15 16 17 18 19 20 21 22 23 24 25 2…" at bounding box center [480, 202] width 19 height 17
click at [757, 446] on span "Create Shift Instance" at bounding box center [772, 450] width 74 height 11
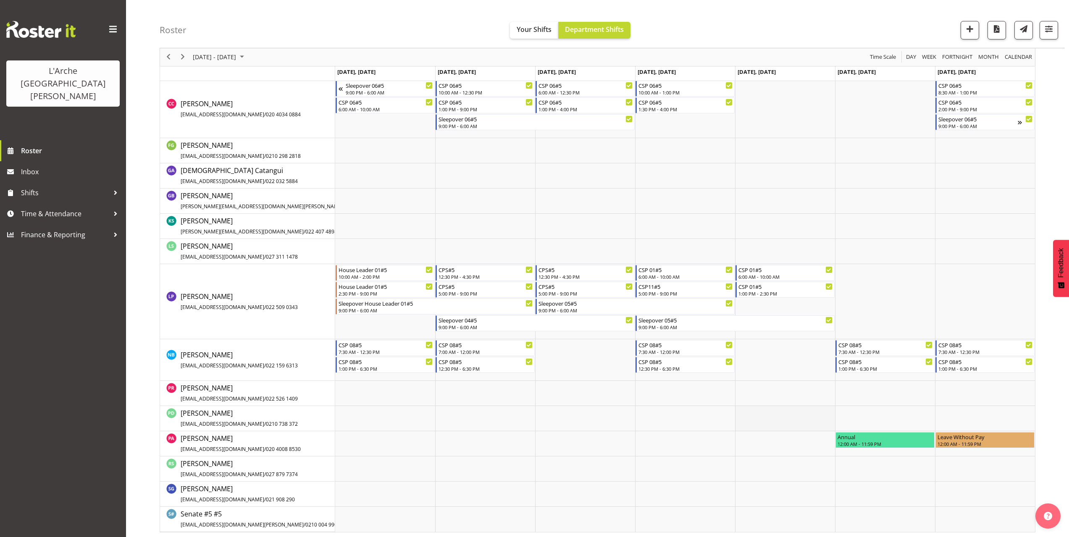
scroll to position [325, 0]
click at [459, 277] on div "12:30 PM - 4:30 PM" at bounding box center [485, 274] width 94 height 7
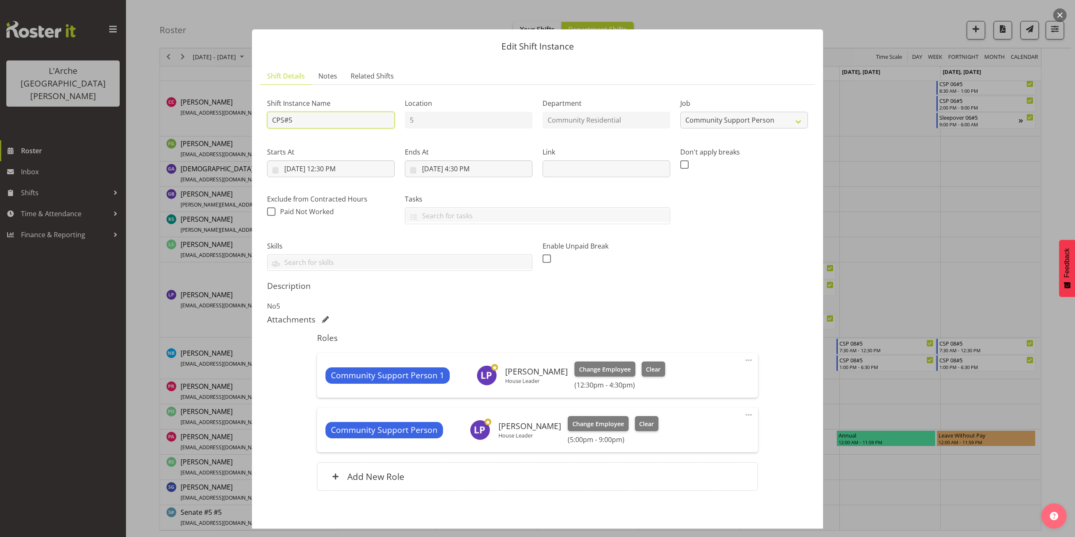
drag, startPoint x: 294, startPoint y: 117, endPoint x: 238, endPoint y: 127, distance: 56.3
click at [239, 127] on div "Edit Shift Instance Shift Details Notes Related Shifts Shift Instance Name CPS#…" at bounding box center [537, 268] width 1075 height 537
click at [719, 121] on select "Create new job Accounts Admin Art Coordinator Community Leader Community Suppor…" at bounding box center [744, 120] width 128 height 17
click at [680, 112] on select "Create new job Accounts Admin Art Coordinator Community Leader Community Suppor…" at bounding box center [744, 120] width 128 height 17
click at [319, 168] on input "[DATE] 12:30 PM" at bounding box center [331, 168] width 128 height 17
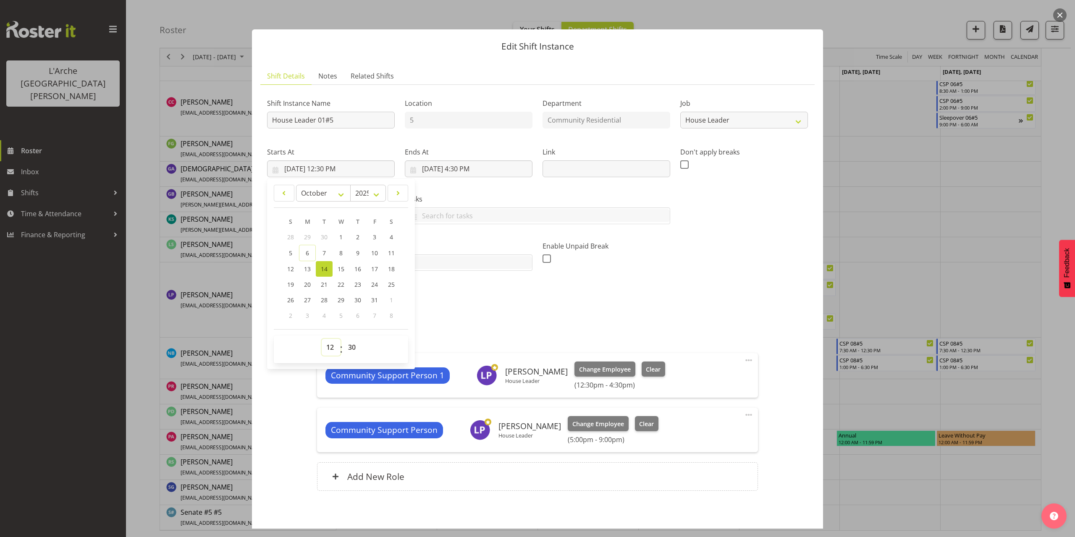
click at [328, 352] on select "00 01 02 03 04 05 06 07 08 09 10 11 12 13 14 15 16 17 18 19 20 21 22 23" at bounding box center [331, 347] width 19 height 17
click at [322, 339] on select "00 01 02 03 04 05 06 07 08 09 10 11 12 13 14 15 16 17 18 19 20 21 22 23" at bounding box center [331, 347] width 19 height 17
click at [349, 346] on select "00 01 02 03 04 05 06 07 08 09 10 11 12 13 14 15 16 17 18 19 20 21 22 23 24 25 2…" at bounding box center [352, 347] width 19 height 17
click at [343, 339] on select "00 01 02 03 04 05 06 07 08 09 10 11 12 13 14 15 16 17 18 19 20 21 22 23 24 25 2…" at bounding box center [352, 347] width 19 height 17
click at [470, 171] on input "[DATE] 4:30 PM" at bounding box center [469, 168] width 128 height 17
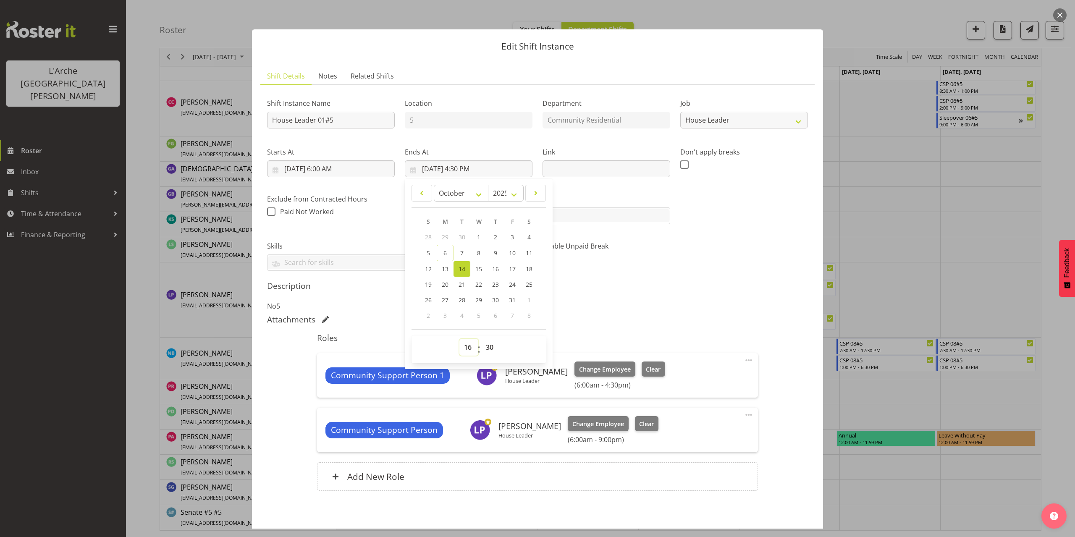
click at [466, 347] on select "00 01 02 03 04 05 06 07 08 09 10 11 12 13 14 15 16 17 18 19 20 21 22 23" at bounding box center [468, 347] width 19 height 17
click at [459, 339] on select "00 01 02 03 04 05 06 07 08 09 10 11 12 13 14 15 16 17 18 19 20 21 22 23" at bounding box center [468, 347] width 19 height 17
click at [489, 343] on select "00 01 02 03 04 05 06 07 08 09 10 11 12 13 14 15 16 17 18 19 20 21 22 23 24 25 2…" at bounding box center [490, 347] width 19 height 17
click at [481, 339] on select "00 01 02 03 04 05 06 07 08 09 10 11 12 13 14 15 16 17 18 19 20 21 22 23 24 25 2…" at bounding box center [490, 347] width 19 height 17
click at [744, 413] on span at bounding box center [749, 415] width 10 height 10
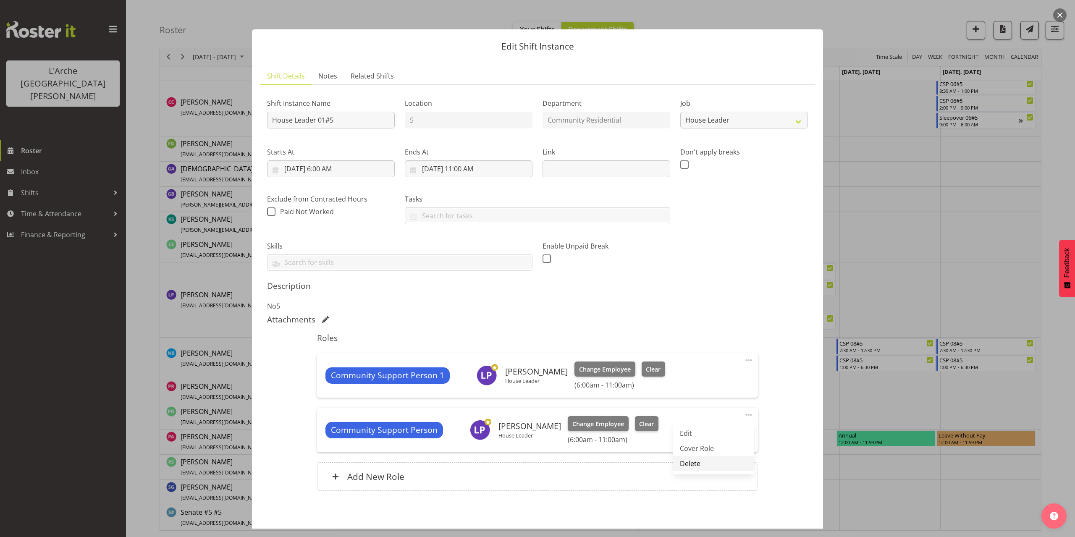
click at [685, 460] on link "Delete" at bounding box center [713, 463] width 81 height 15
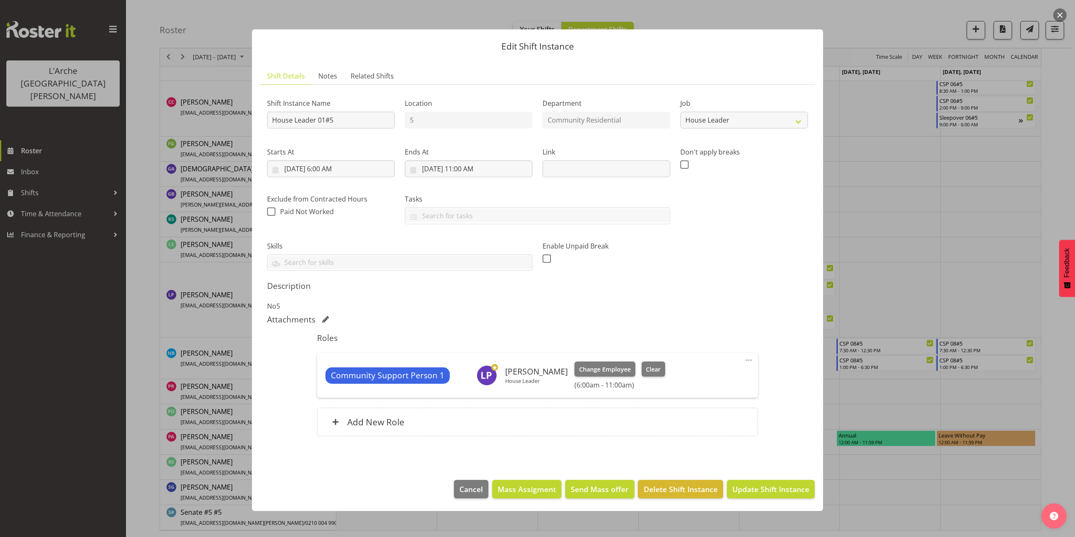
click at [748, 363] on span at bounding box center [749, 360] width 10 height 10
click at [727, 372] on link "Edit" at bounding box center [713, 378] width 81 height 15
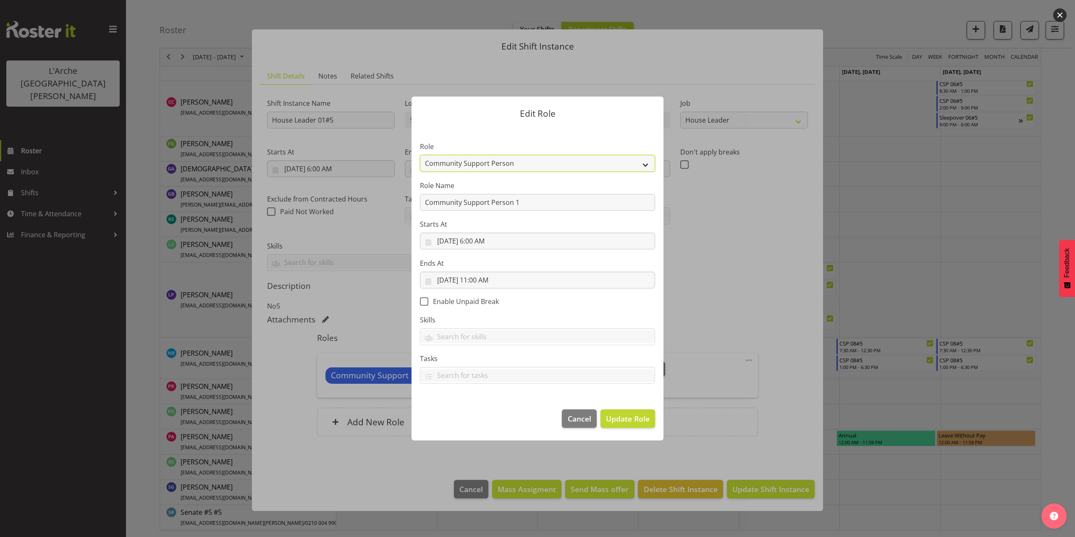
click at [504, 162] on select "Area Manager Art Coordination Community - SIL Community Leader Community Suppor…" at bounding box center [537, 163] width 235 height 17
click at [420, 155] on select "Area Manager Art Coordination Community - SIL Community Leader Community Suppor…" at bounding box center [537, 163] width 235 height 17
drag, startPoint x: 537, startPoint y: 204, endPoint x: 348, endPoint y: 200, distance: 188.6
click at [348, 200] on form "Edit Role Role Area Manager Art Coordination Community - SIL Community Leader C…" at bounding box center [537, 269] width 403 height 386
click at [638, 423] on span "Update Role" at bounding box center [628, 418] width 44 height 11
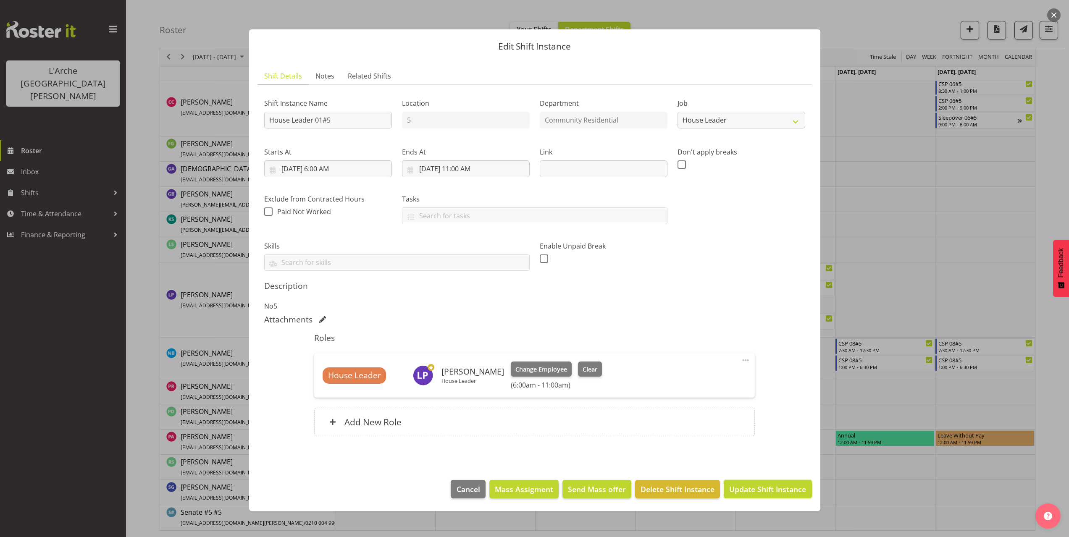
click at [766, 493] on span "Update Shift Instance" at bounding box center [767, 489] width 77 height 11
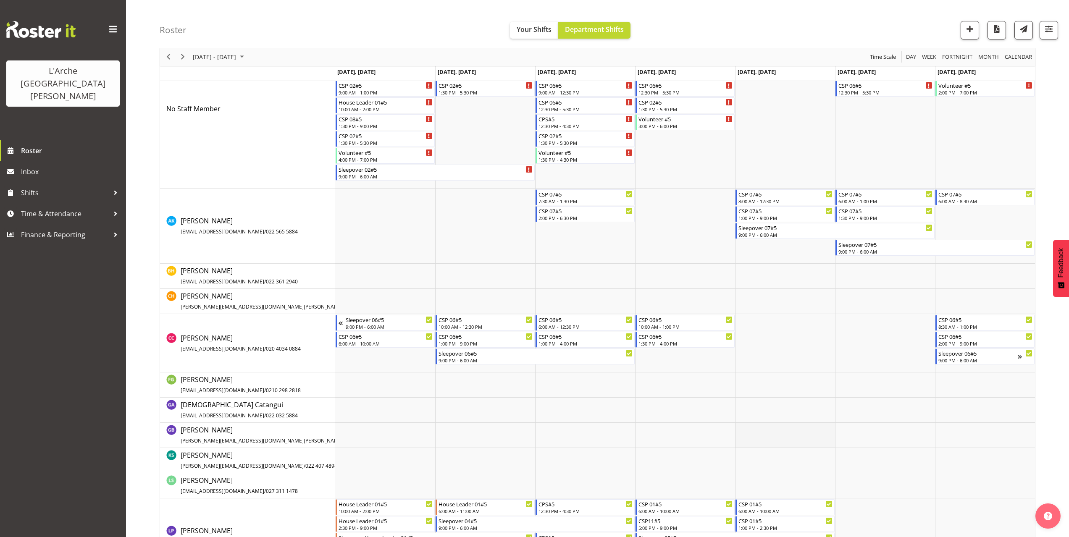
scroll to position [293, 0]
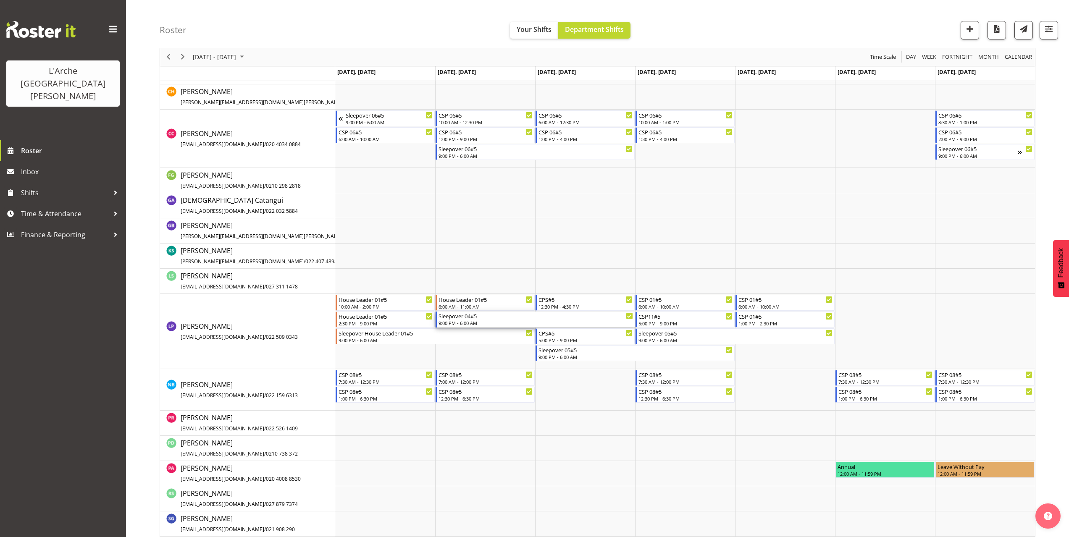
click at [470, 321] on div "9:00 PM - 6:00 AM" at bounding box center [535, 323] width 194 height 7
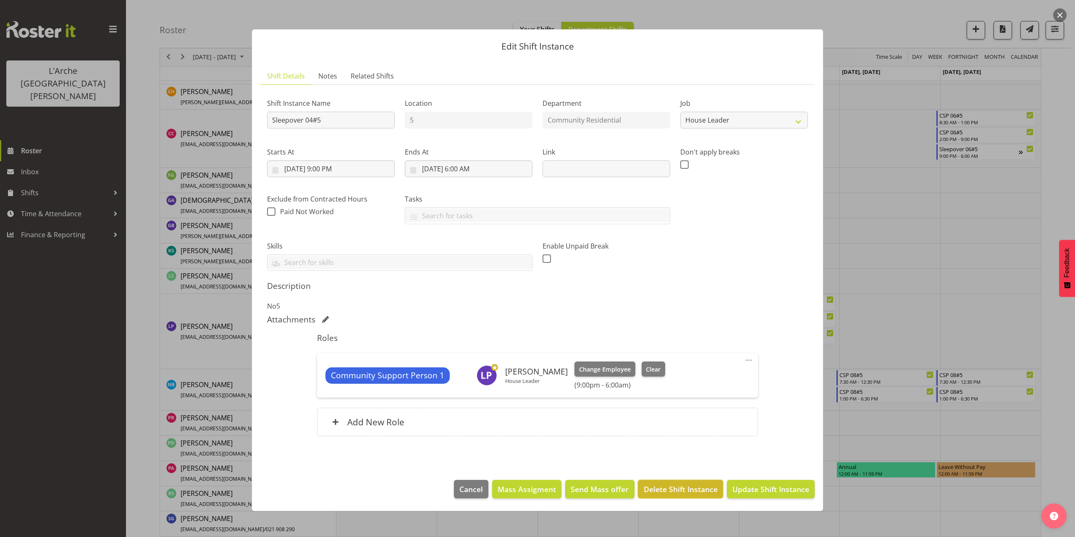
click at [700, 489] on span "Delete Shift Instance" at bounding box center [681, 489] width 74 height 11
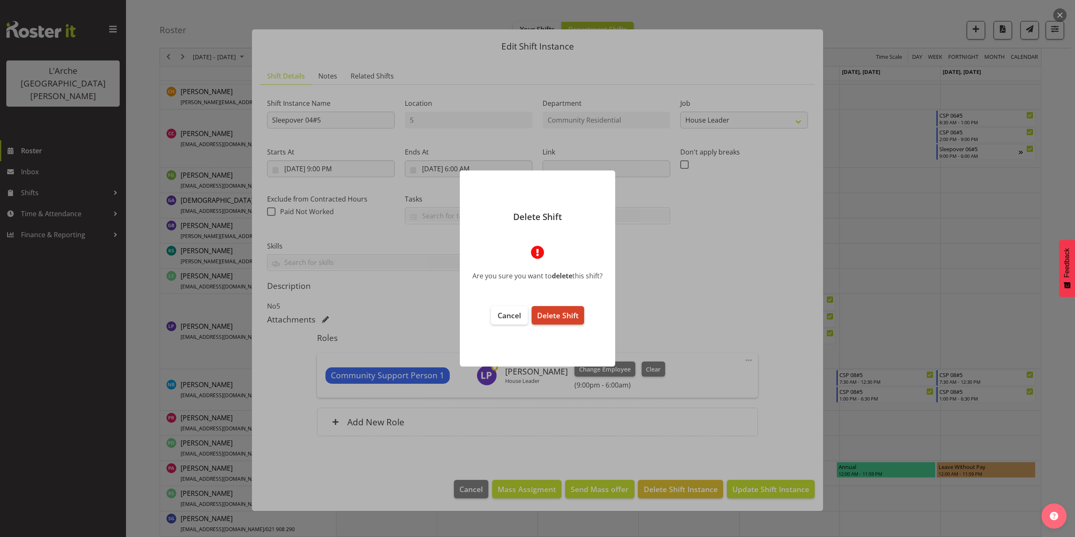
click at [570, 319] on span "Delete Shift" at bounding box center [558, 315] width 42 height 10
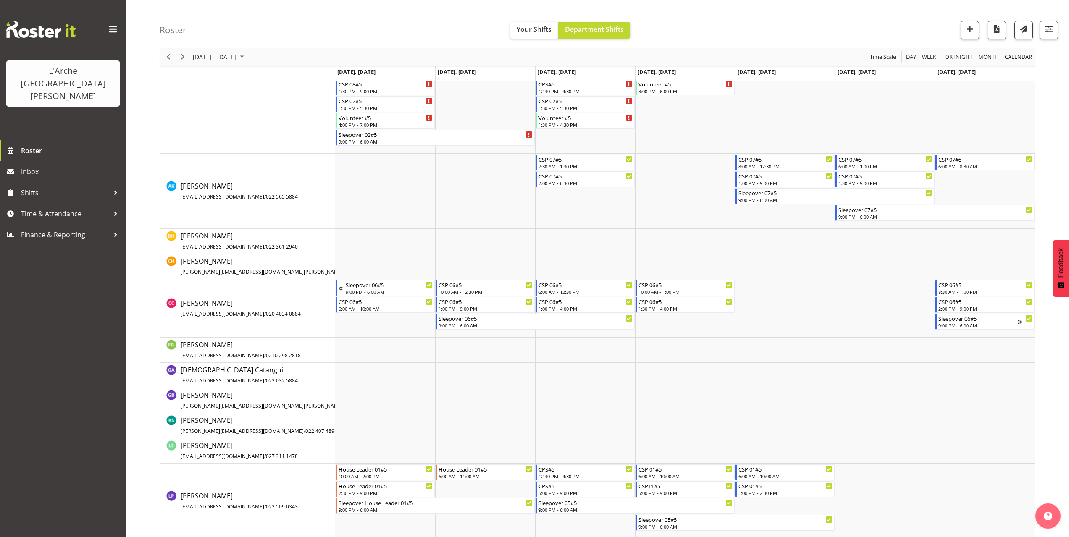
scroll to position [251, 0]
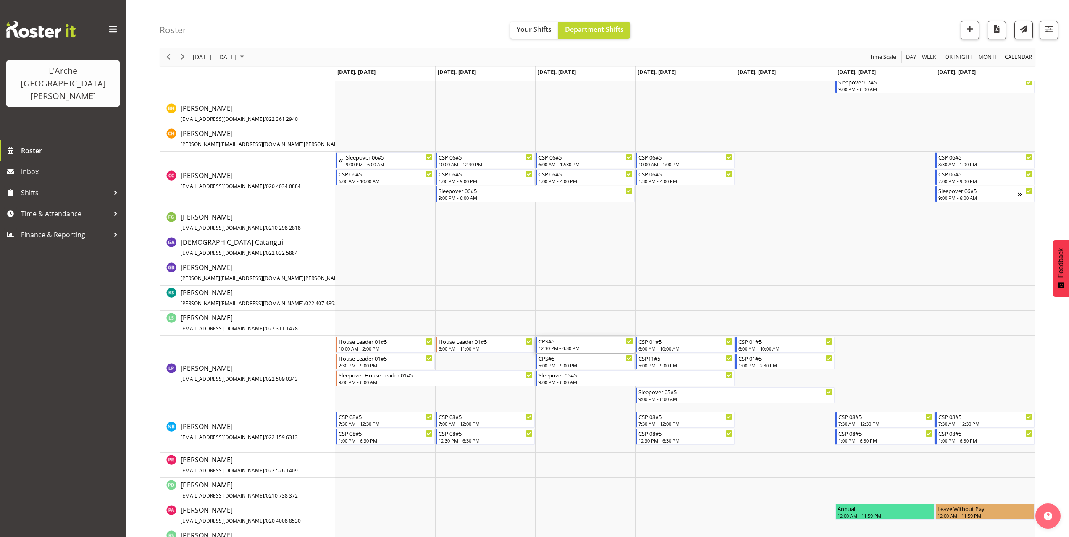
click at [565, 350] on div "12:30 PM - 4:30 PM" at bounding box center [585, 348] width 94 height 7
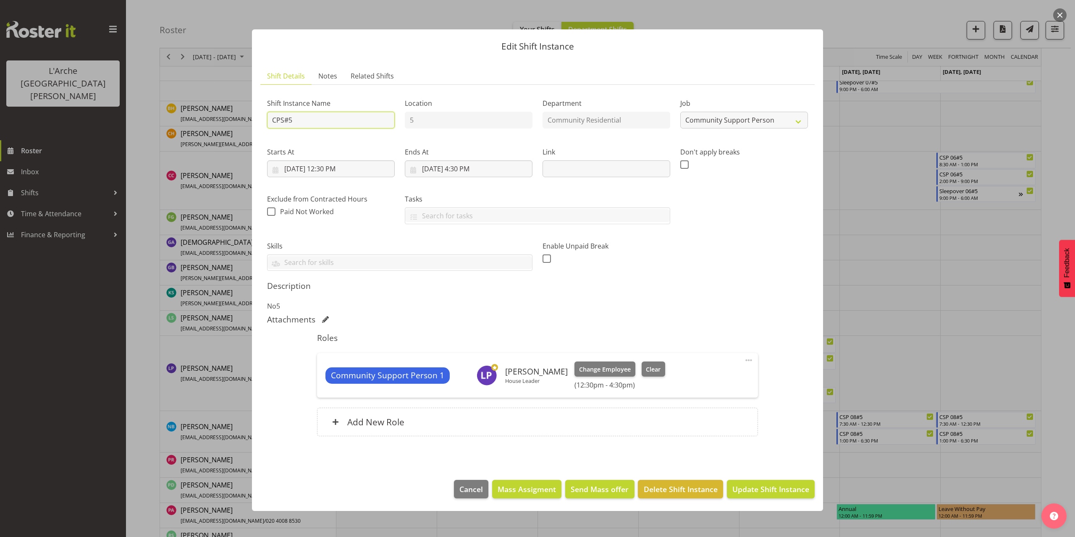
drag, startPoint x: 302, startPoint y: 124, endPoint x: 246, endPoint y: 126, distance: 56.7
click at [246, 126] on div "Edit Shift Instance Shift Details Notes Related Shifts Shift Instance Name CPS#…" at bounding box center [538, 268] width 588 height 520
click at [707, 127] on select "Create new job Accounts Admin Art Coordinator Community Leader Community Suppor…" at bounding box center [744, 120] width 128 height 17
click at [680, 112] on select "Create new job Accounts Admin Art Coordinator Community Leader Community Suppor…" at bounding box center [744, 120] width 128 height 17
click at [343, 172] on input "[DATE] 12:30 PM" at bounding box center [331, 168] width 128 height 17
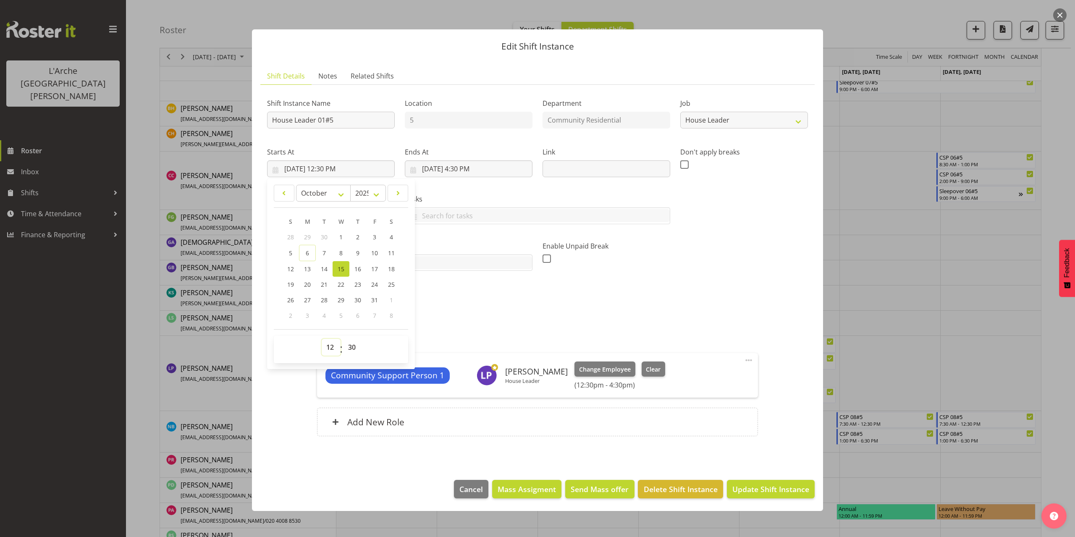
click at [331, 347] on select "00 01 02 03 04 05 06 07 08 09 10 11 12 13 14 15 16 17 18 19 20 21 22 23" at bounding box center [331, 347] width 19 height 17
click at [322, 339] on select "00 01 02 03 04 05 06 07 08 09 10 11 12 13 14 15 16 17 18 19 20 21 22 23" at bounding box center [331, 347] width 19 height 17
click at [352, 345] on select "00 01 02 03 04 05 06 07 08 09 10 11 12 13 14 15 16 17 18 19 20 21 22 23 24 25 2…" at bounding box center [352, 347] width 19 height 17
click at [343, 339] on select "00 01 02 03 04 05 06 07 08 09 10 11 12 13 14 15 16 17 18 19 20 21 22 23 24 25 2…" at bounding box center [352, 347] width 19 height 17
click at [482, 170] on input "[DATE] 4:30 PM" at bounding box center [469, 168] width 128 height 17
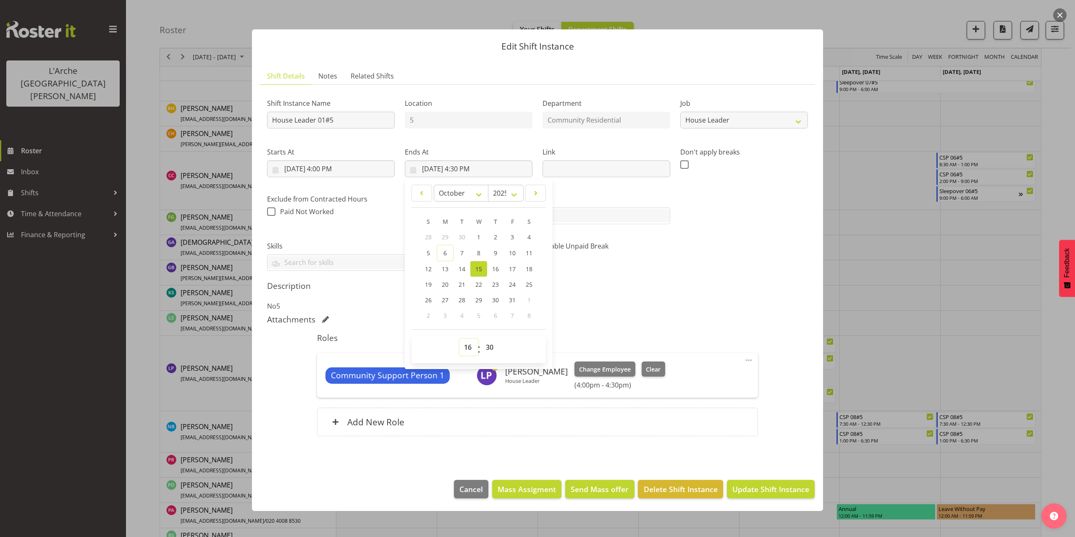
click at [467, 346] on select "00 01 02 03 04 05 06 07 08 09 10 11 12 13 14 15 16 17 18 19 20 21 22 23" at bounding box center [468, 347] width 19 height 17
click at [459, 339] on select "00 01 02 03 04 05 06 07 08 09 10 11 12 13 14 15 16 17 18 19 20 21 22 23" at bounding box center [468, 347] width 19 height 17
click at [489, 345] on select "00 01 02 03 04 05 06 07 08 09 10 11 12 13 14 15 16 17 18 19 20 21 22 23 24 25 2…" at bounding box center [490, 347] width 19 height 17
click at [481, 339] on select "00 01 02 03 04 05 06 07 08 09 10 11 12 13 14 15 16 17 18 19 20 21 22 23 24 25 2…" at bounding box center [490, 347] width 19 height 17
click at [750, 359] on span at bounding box center [749, 360] width 10 height 10
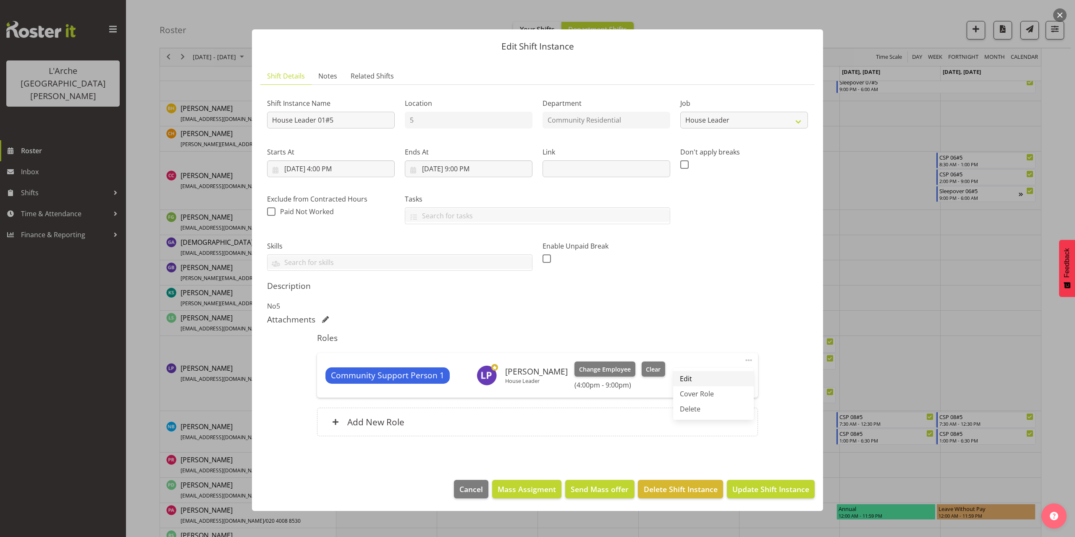
click at [716, 376] on link "Edit" at bounding box center [713, 378] width 81 height 15
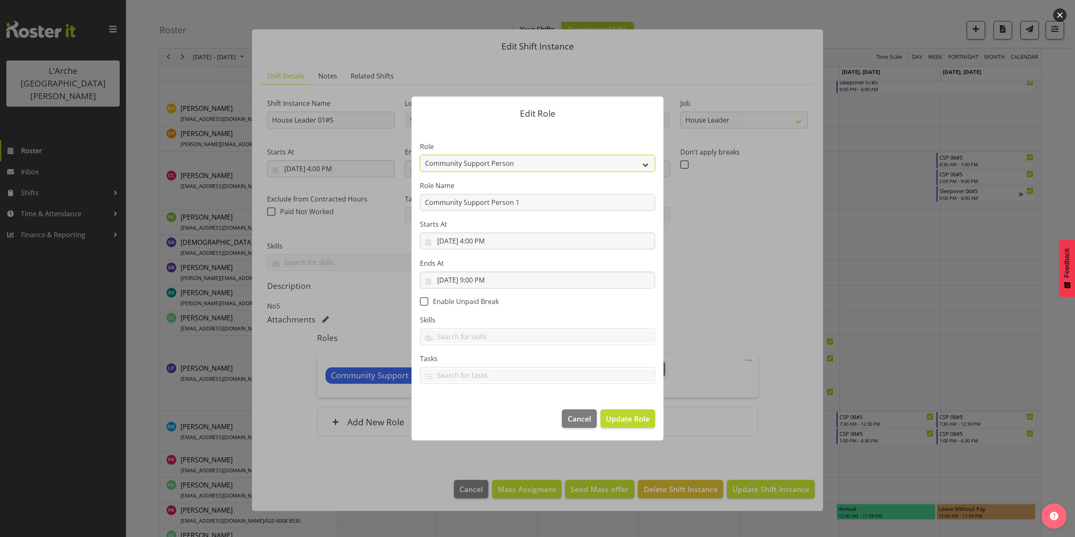
click at [472, 165] on select "Area Manager Art Coordination Community - SIL Community Leader Community Suppor…" at bounding box center [537, 163] width 235 height 17
click at [420, 155] on select "Area Manager Art Coordination Community - SIL Community Leader Community Suppor…" at bounding box center [537, 163] width 235 height 17
drag, startPoint x: 527, startPoint y: 205, endPoint x: 409, endPoint y: 211, distance: 118.6
click at [409, 211] on div "Edit Role Role Area Manager Art Coordination Community - SIL Community Leader C…" at bounding box center [537, 269] width 269 height 386
click at [625, 416] on span "Update Role" at bounding box center [628, 418] width 44 height 11
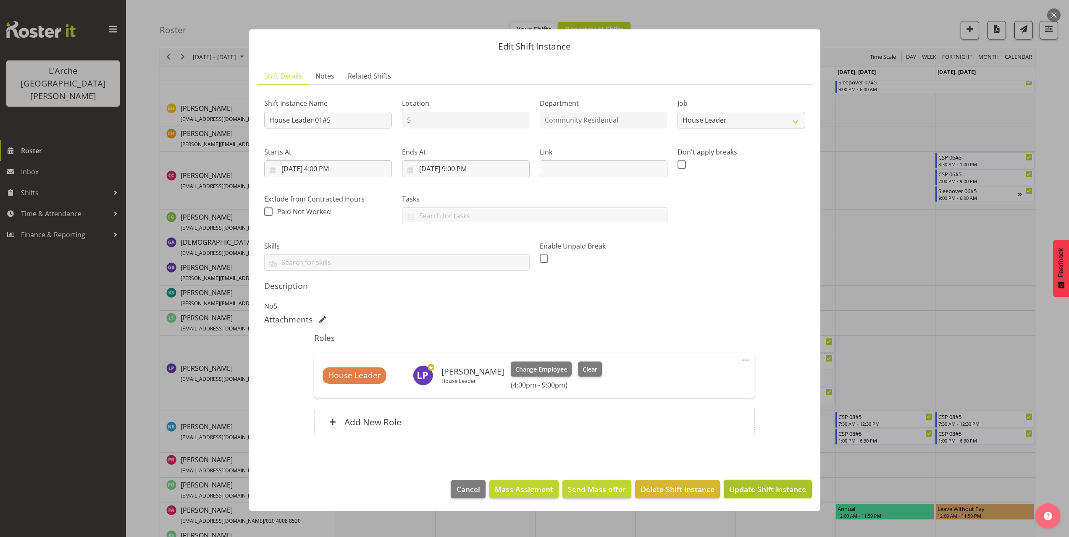
click at [760, 491] on span "Update Shift Instance" at bounding box center [767, 489] width 77 height 11
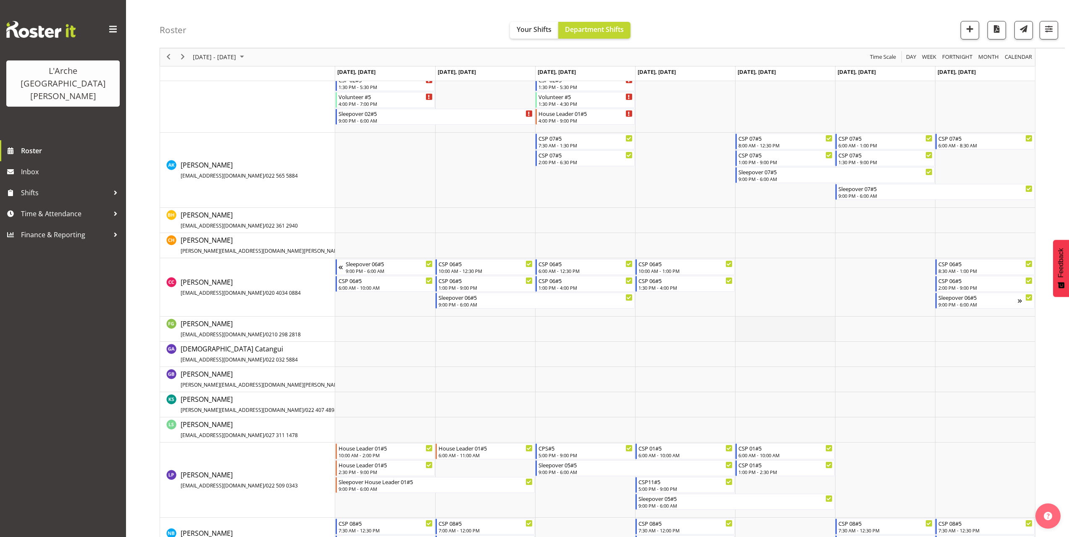
scroll to position [167, 0]
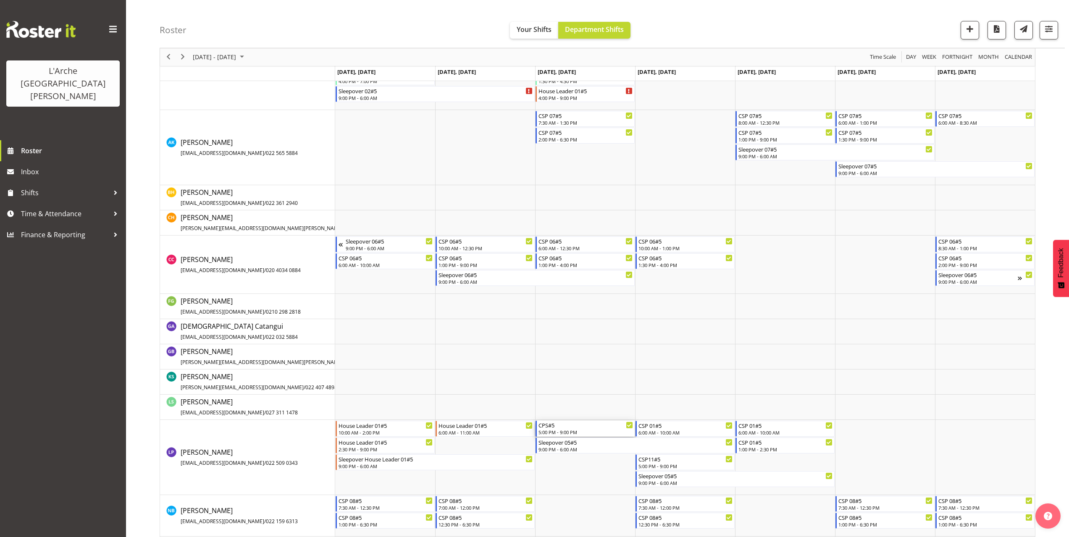
click at [570, 427] on div "CPS#5" at bounding box center [585, 425] width 94 height 8
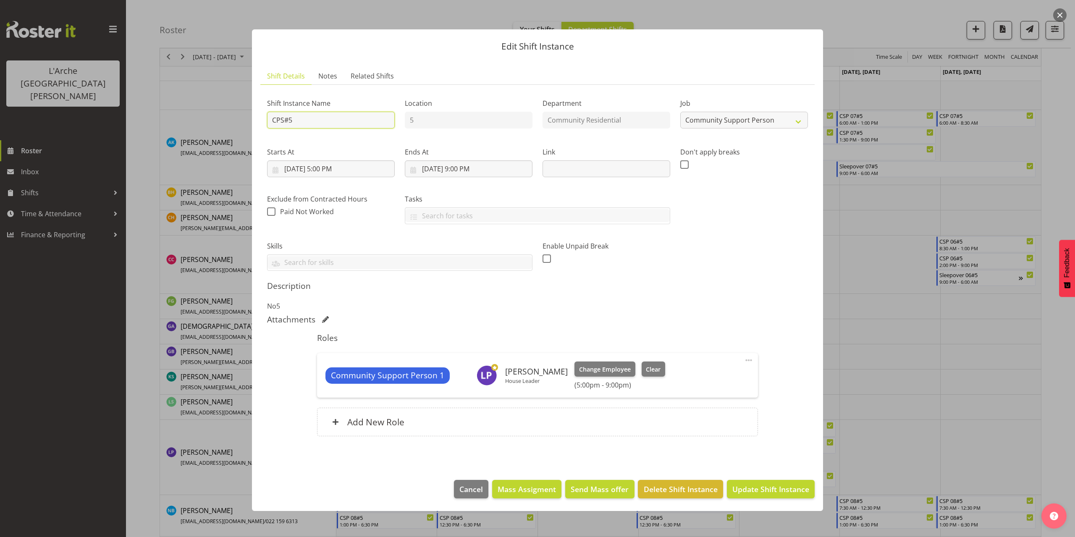
drag, startPoint x: 295, startPoint y: 121, endPoint x: 220, endPoint y: 126, distance: 75.4
click at [220, 126] on div "Edit Shift Instance Shift Details Notes Related Shifts Shift Instance Name CPS#…" at bounding box center [537, 268] width 1075 height 537
click at [721, 124] on select "Create new job Accounts Admin Art Coordinator Community Leader Community Suppor…" at bounding box center [744, 120] width 128 height 17
click at [680, 112] on select "Create new job Accounts Admin Art Coordinator Community Leader Community Suppor…" at bounding box center [744, 120] width 128 height 17
click at [335, 168] on input "[DATE] 5:00 PM" at bounding box center [331, 168] width 128 height 17
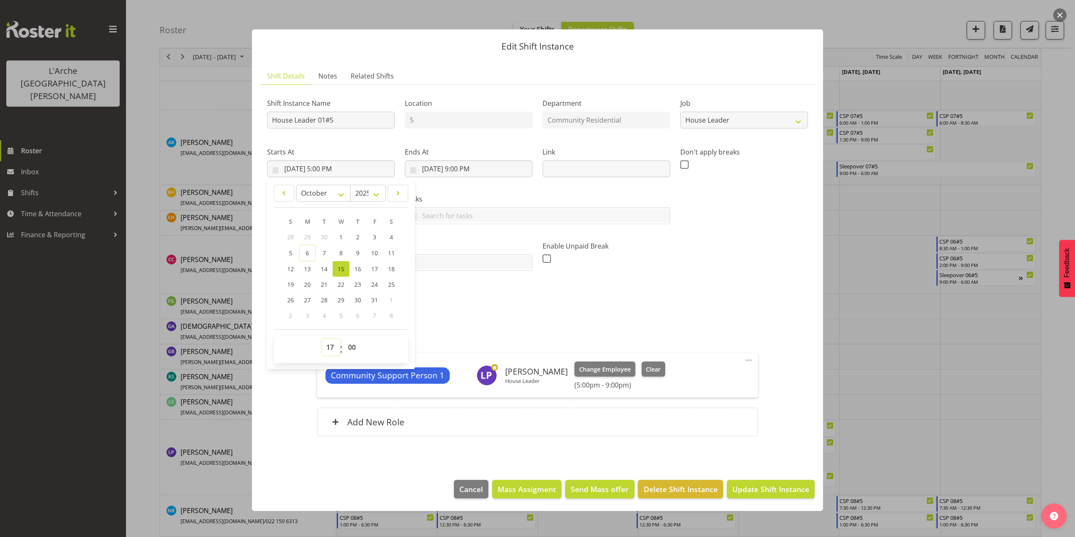
click at [335, 345] on select "00 01 02 03 04 05 06 07 08 09 10 11 12 13 14 15 16 17 18 19 20 21 22 23" at bounding box center [331, 347] width 19 height 17
click at [322, 339] on select "00 01 02 03 04 05 06 07 08 09 10 11 12 13 14 15 16 17 18 19 20 21 22 23" at bounding box center [331, 347] width 19 height 17
click at [748, 359] on span at bounding box center [749, 360] width 10 height 10
click at [707, 376] on link "Edit" at bounding box center [713, 378] width 81 height 15
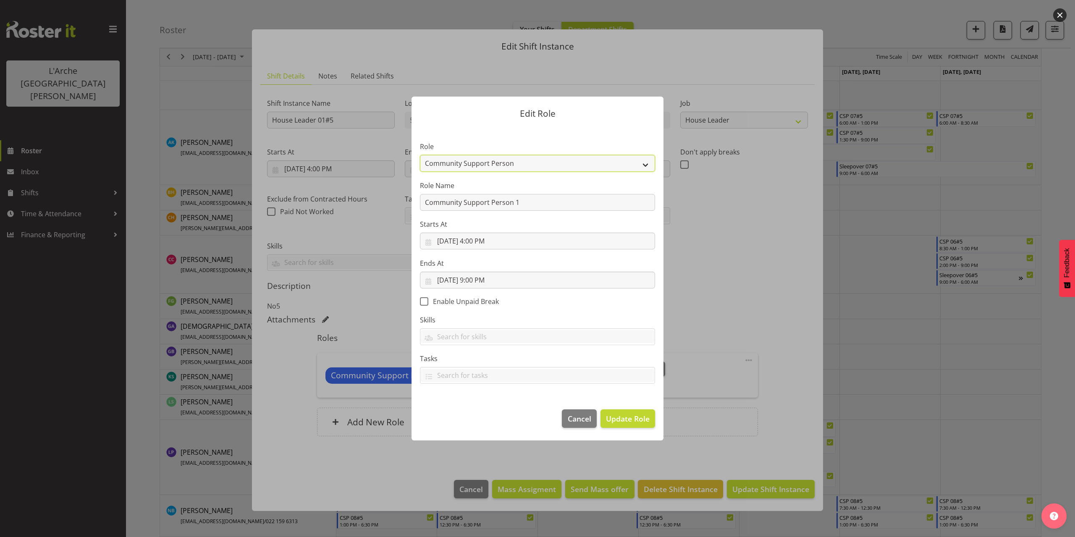
click at [468, 161] on select "Area Manager Art Coordination Community - SIL Community Leader Community Suppor…" at bounding box center [537, 163] width 235 height 17
click at [420, 155] on select "Area Manager Art Coordination Community - SIL Community Leader Community Suppor…" at bounding box center [537, 163] width 235 height 17
drag, startPoint x: 530, startPoint y: 204, endPoint x: 388, endPoint y: 210, distance: 142.9
click at [388, 210] on form "Edit Role Role Area Manager Art Coordination Community - SIL Community Leader C…" at bounding box center [537, 269] width 403 height 386
click at [636, 415] on span "Update Role" at bounding box center [628, 418] width 44 height 11
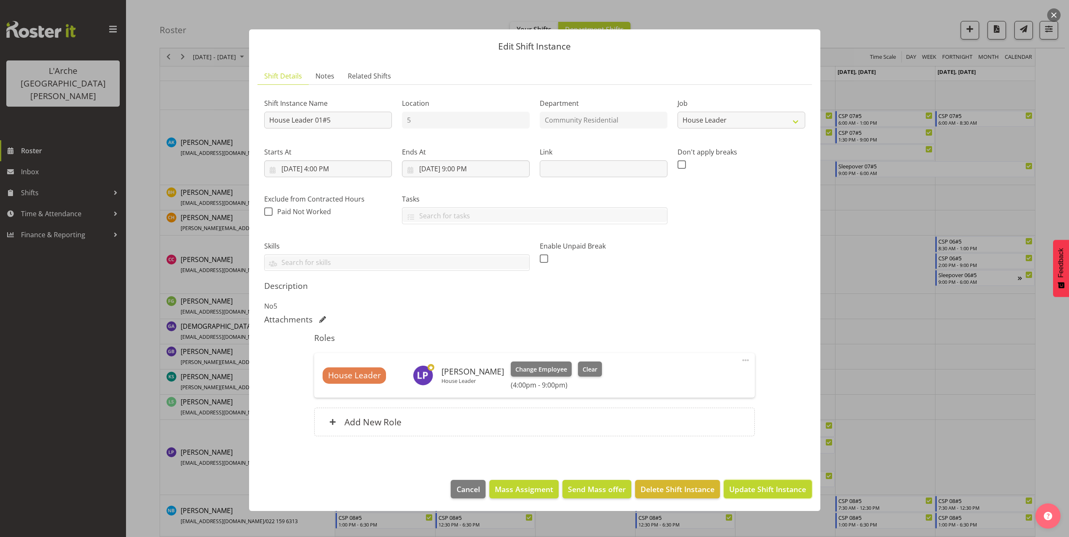
drag, startPoint x: 748, startPoint y: 485, endPoint x: 749, endPoint y: 480, distance: 5.1
click at [749, 485] on span "Update Shift Instance" at bounding box center [767, 489] width 77 height 11
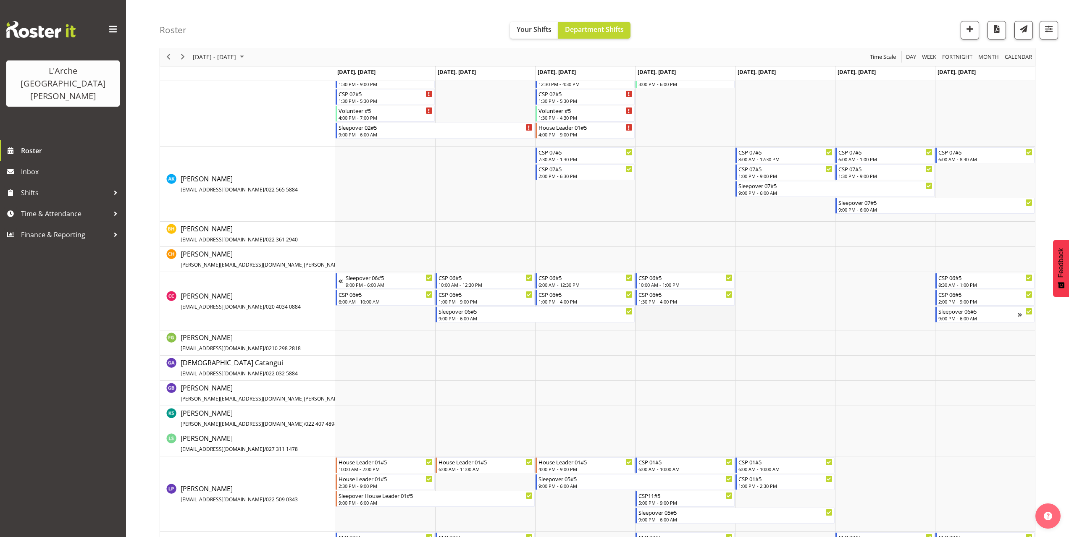
scroll to position [325, 0]
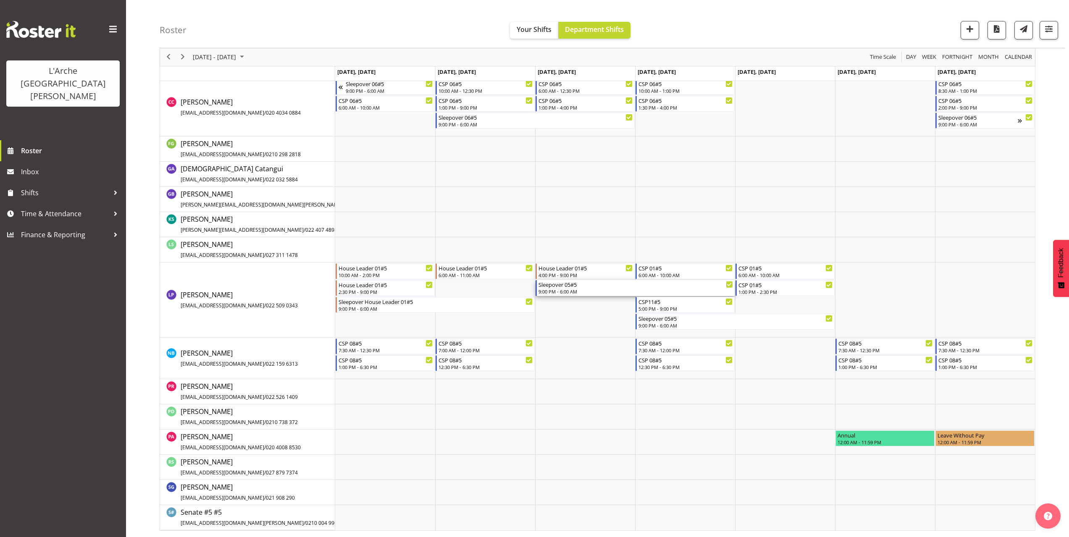
click at [560, 290] on div "9:00 PM - 6:00 AM" at bounding box center [635, 291] width 194 height 7
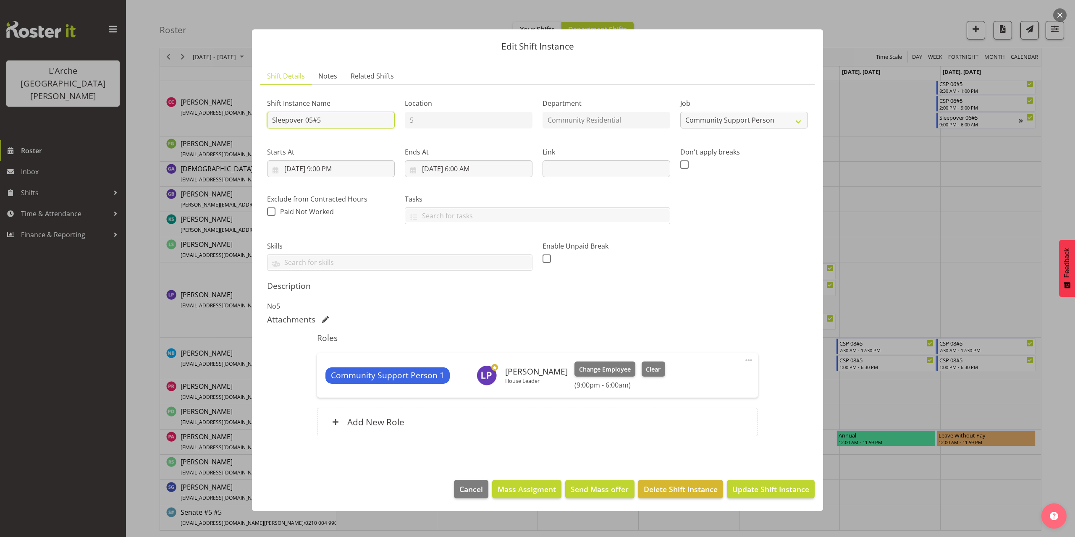
drag, startPoint x: 322, startPoint y: 122, endPoint x: 172, endPoint y: 136, distance: 150.5
click at [173, 135] on div "Edit Shift Instance Shift Details Notes Related Shifts Shift Instance Name Slee…" at bounding box center [537, 268] width 1075 height 537
click at [751, 125] on select "Create new job Accounts Admin Art Coordinator Community Leader Community Suppor…" at bounding box center [744, 120] width 128 height 17
click at [680, 112] on select "Create new job Accounts Admin Art Coordinator Community Leader Community Suppor…" at bounding box center [744, 120] width 128 height 17
click at [747, 361] on span at bounding box center [749, 360] width 10 height 10
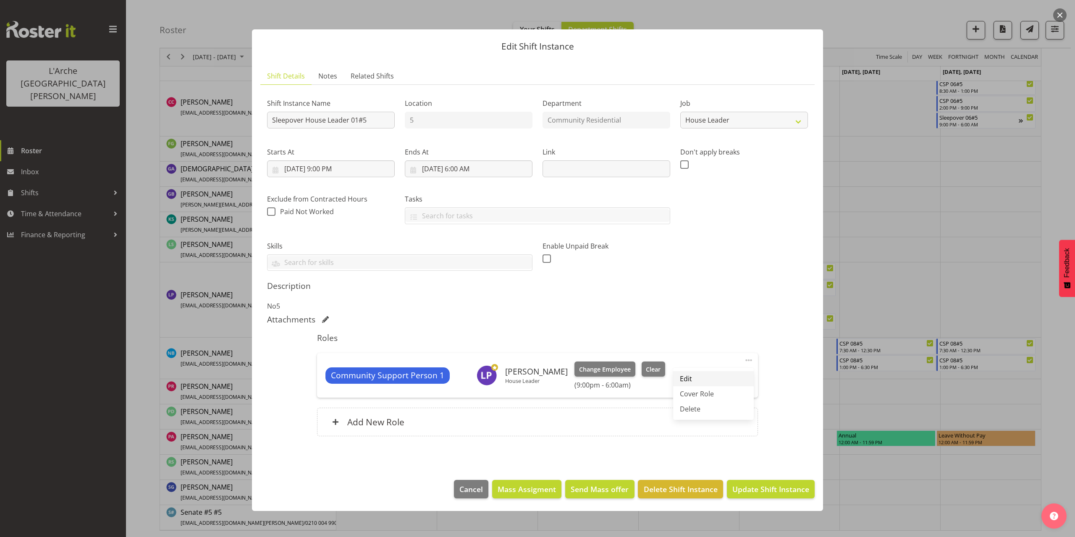
click at [701, 375] on link "Edit" at bounding box center [713, 378] width 81 height 15
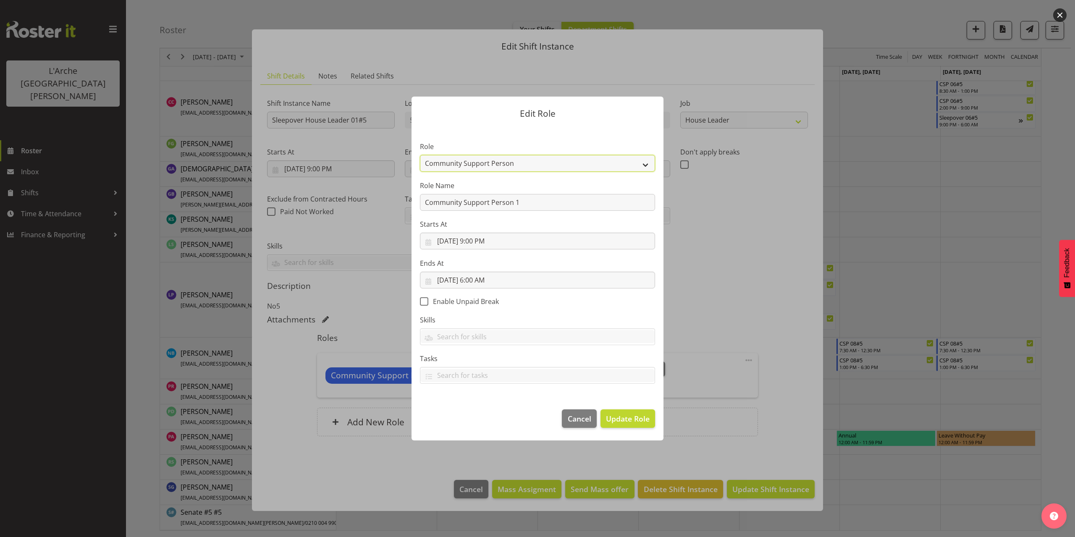
click at [480, 166] on select "Area Manager Art Coordination Community - SIL Community Leader Community Suppor…" at bounding box center [537, 163] width 235 height 17
click at [420, 155] on select "Area Manager Art Coordination Community - SIL Community Leader Community Suppor…" at bounding box center [537, 163] width 235 height 17
drag, startPoint x: 530, startPoint y: 202, endPoint x: 344, endPoint y: 216, distance: 186.5
click at [344, 216] on form "Edit Role Role Area Manager Art Coordination Community - SIL Community Leader C…" at bounding box center [537, 269] width 403 height 386
click at [638, 420] on span "Update Role" at bounding box center [628, 418] width 44 height 11
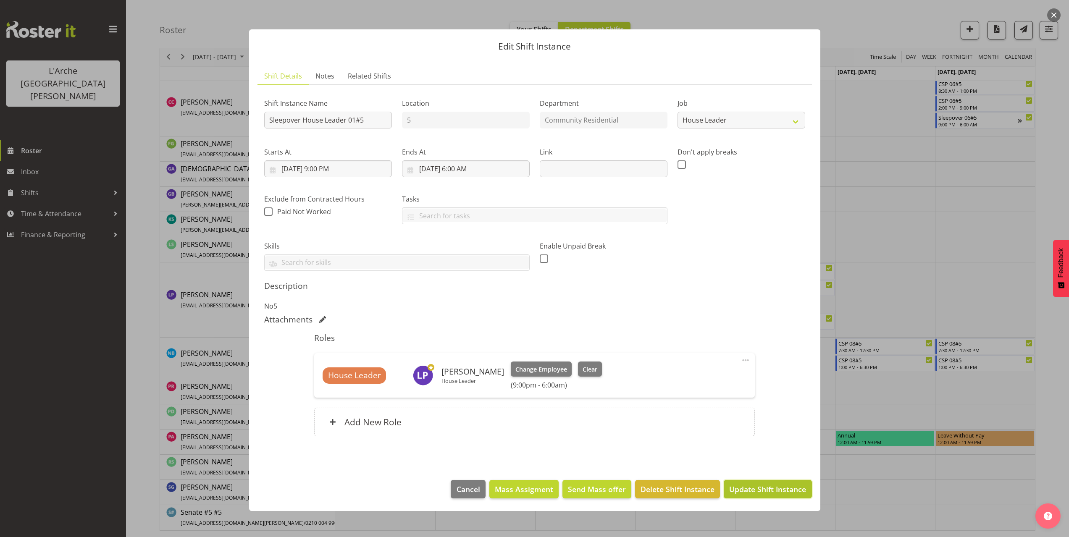
click at [755, 489] on span "Update Shift Instance" at bounding box center [767, 489] width 77 height 11
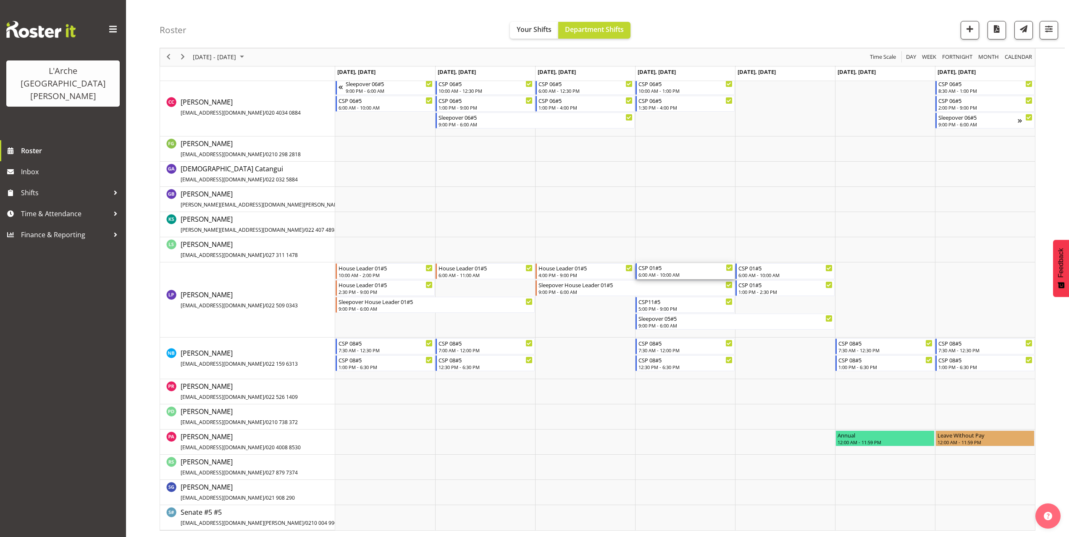
click at [661, 277] on div "6:00 AM - 10:00 AM" at bounding box center [685, 274] width 94 height 7
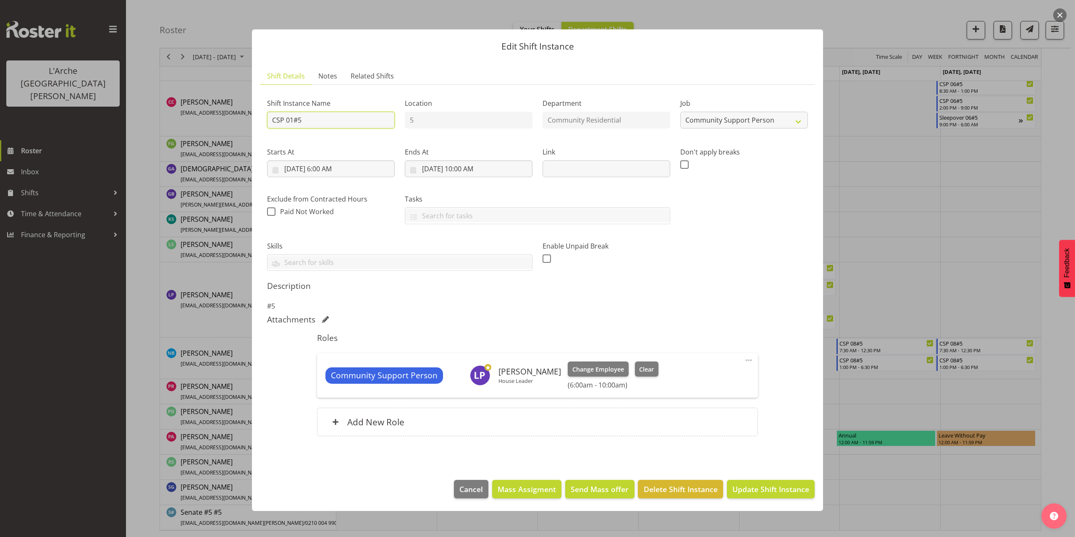
drag, startPoint x: 312, startPoint y: 121, endPoint x: 232, endPoint y: 128, distance: 80.4
click at [232, 128] on div "Edit Shift Instance Shift Details Notes Related Shifts Shift Instance Name CSP …" at bounding box center [537, 268] width 1075 height 537
click at [702, 121] on select "Create new job Accounts Admin Art Coordinator Community Leader Community Suppor…" at bounding box center [744, 120] width 128 height 17
click at [680, 112] on select "Create new job Accounts Admin Art Coordinator Community Leader Community Suppor…" at bounding box center [744, 120] width 128 height 17
click at [478, 173] on input "[DATE] 10:00 AM" at bounding box center [469, 168] width 128 height 17
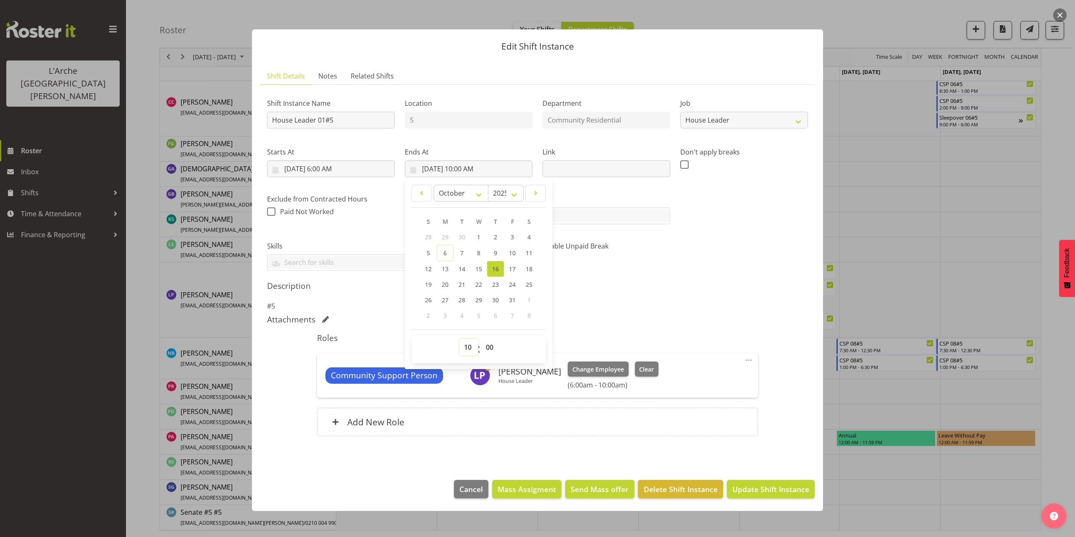
click at [469, 347] on select "00 01 02 03 04 05 06 07 08 09 10 11 12 13 14 15 16 17 18 19 20 21 22 23" at bounding box center [468, 347] width 19 height 17
click at [459, 339] on select "00 01 02 03 04 05 06 07 08 09 10 11 12 13 14 15 16 17 18 19 20 21 22 23" at bounding box center [468, 347] width 19 height 17
click at [747, 359] on span at bounding box center [749, 360] width 10 height 10
click at [714, 375] on link "Edit" at bounding box center [713, 378] width 81 height 15
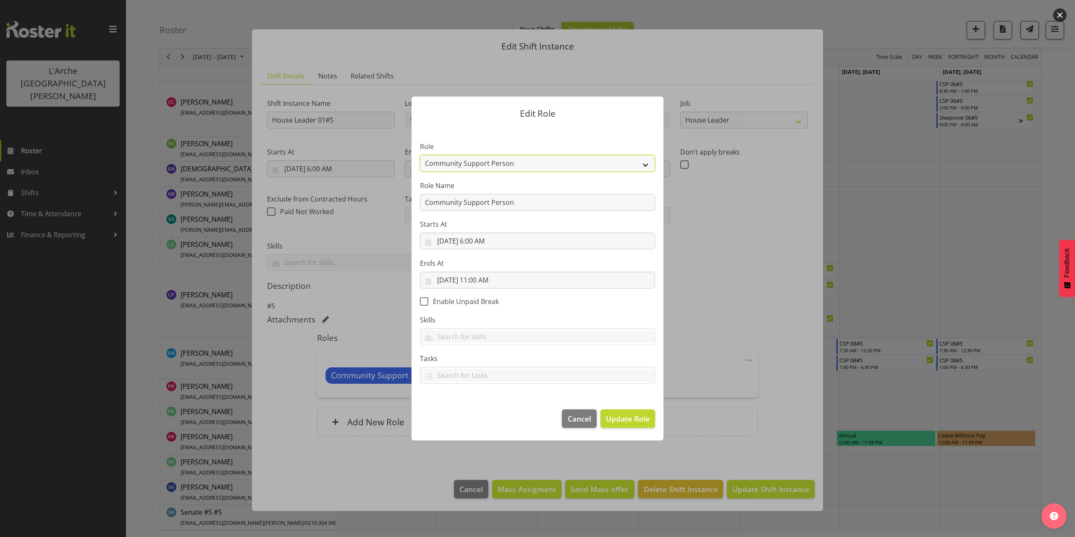
click at [472, 165] on select "Area Manager Art Coordination Community - SIL Community Leader Community Suppor…" at bounding box center [537, 163] width 235 height 17
click at [420, 155] on select "Area Manager Art Coordination Community - SIL Community Leader Community Suppor…" at bounding box center [537, 163] width 235 height 17
drag, startPoint x: 516, startPoint y: 202, endPoint x: 333, endPoint y: 202, distance: 183.9
click at [333, 202] on div "Edit Role Role Area Manager Art Coordination Community - SIL Community Leader C…" at bounding box center [537, 268] width 1075 height 537
click at [623, 417] on span "Update Role" at bounding box center [628, 418] width 44 height 11
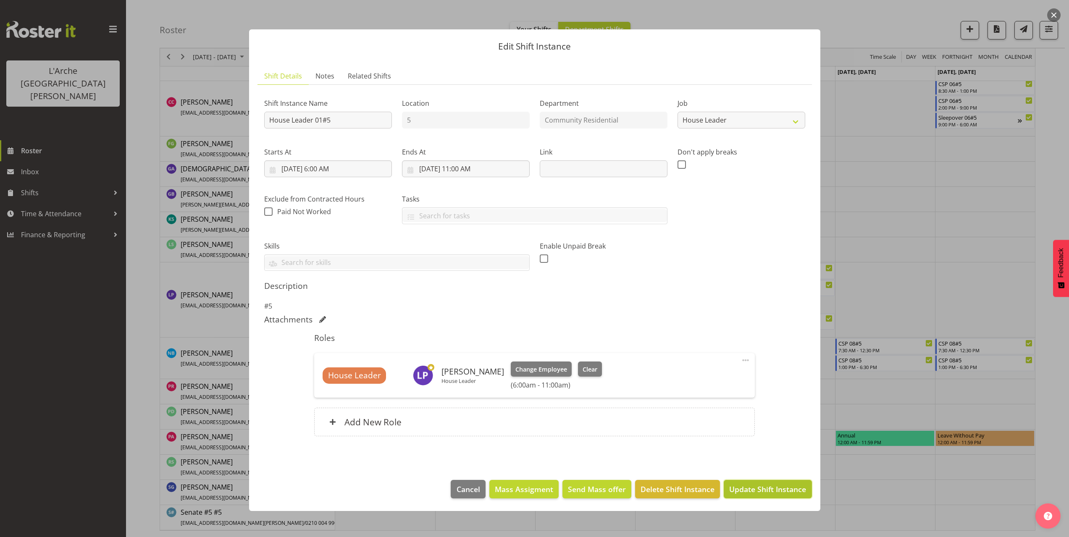
click at [757, 487] on span "Update Shift Instance" at bounding box center [767, 489] width 77 height 11
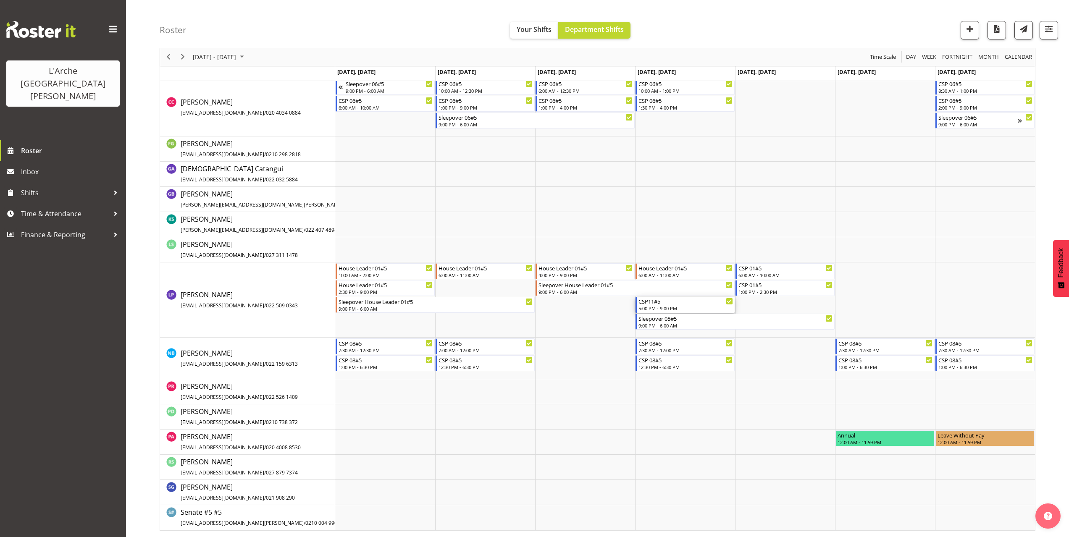
click at [678, 305] on div "CSP11#5 5:00 PM - 9:00 PM" at bounding box center [685, 305] width 94 height 16
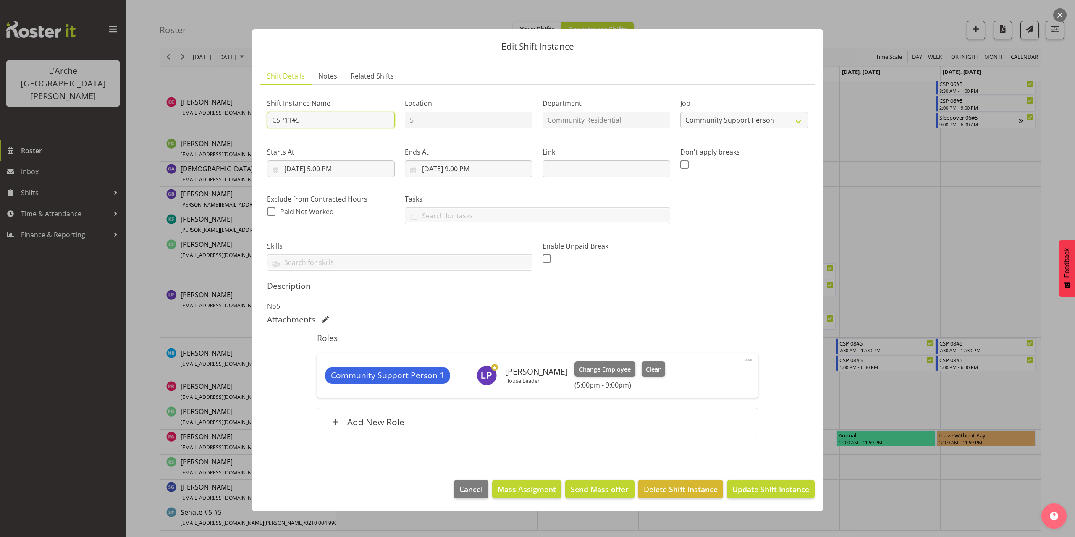
drag, startPoint x: 314, startPoint y: 117, endPoint x: 228, endPoint y: 111, distance: 86.7
click at [228, 111] on div "Edit Shift Instance Shift Details Notes Related Shifts Shift Instance Name CSP1…" at bounding box center [537, 268] width 1075 height 537
click at [728, 127] on select "Create new job Accounts Admin Art Coordinator Community Leader Community Suppor…" at bounding box center [744, 120] width 128 height 17
click at [680, 112] on select "Create new job Accounts Admin Art Coordinator Community Leader Community Suppor…" at bounding box center [744, 120] width 128 height 17
click at [346, 166] on input "[DATE] 5:00 PM" at bounding box center [331, 168] width 128 height 17
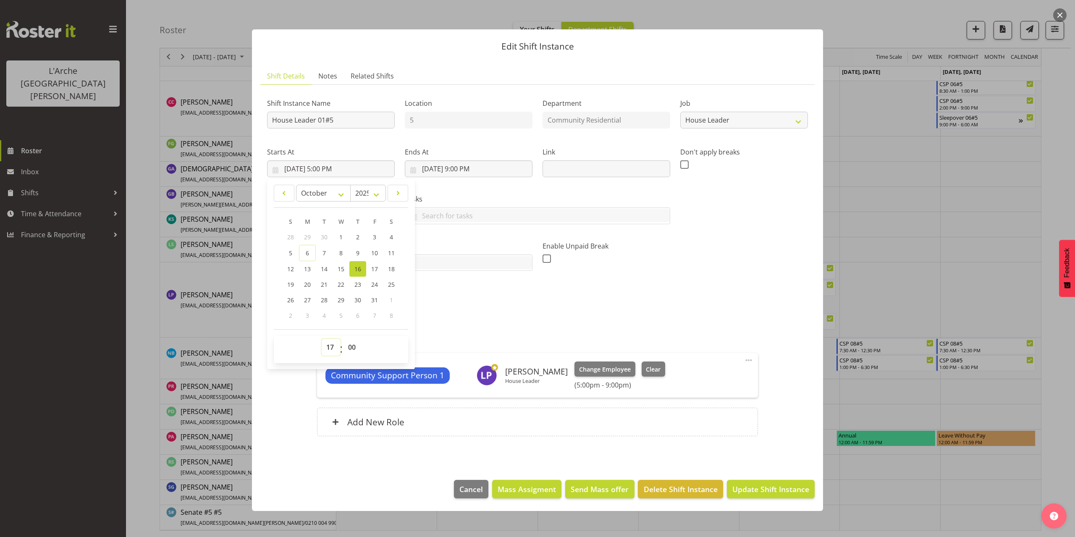
click at [333, 347] on select "00 01 02 03 04 05 06 07 08 09 10 11 12 13 14 15 16 17 18 19 20 21 22 23" at bounding box center [331, 347] width 19 height 17
click at [322, 339] on select "00 01 02 03 04 05 06 07 08 09 10 11 12 13 14 15 16 17 18 19 20 21 22 23" at bounding box center [331, 347] width 19 height 17
click at [748, 357] on span at bounding box center [749, 360] width 10 height 10
click at [723, 373] on link "Edit" at bounding box center [713, 378] width 81 height 15
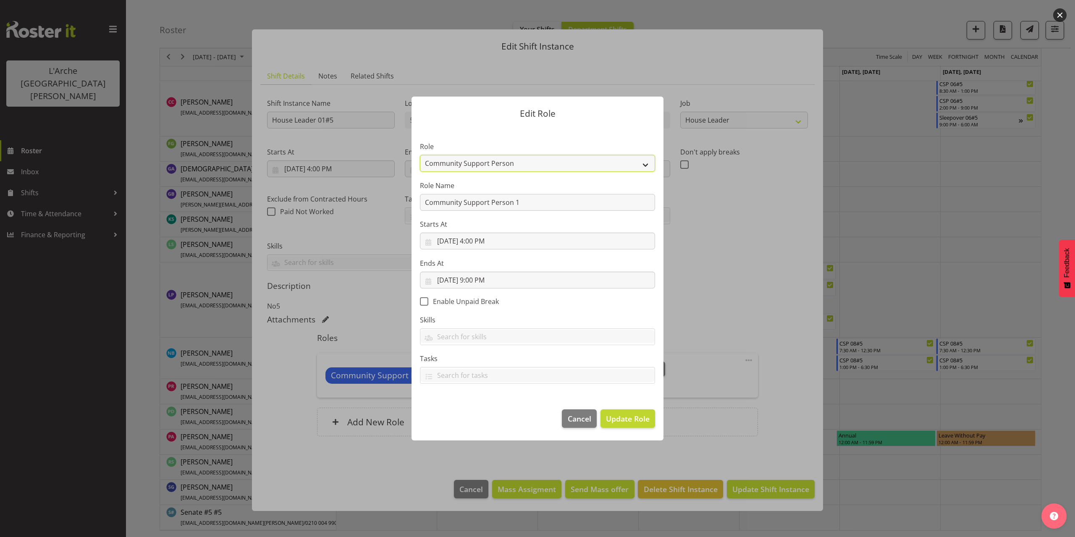
click at [463, 161] on select "Area Manager Art Coordination Community - SIL Community Leader Community Suppor…" at bounding box center [537, 163] width 235 height 17
click at [420, 155] on select "Area Manager Art Coordination Community - SIL Community Leader Community Suppor…" at bounding box center [537, 163] width 235 height 17
drag, startPoint x: 524, startPoint y: 206, endPoint x: 329, endPoint y: 208, distance: 194.8
click at [329, 208] on div "Edit Role Role Area Manager Art Coordination Community - SIL Community Leader C…" at bounding box center [537, 268] width 1075 height 537
click at [634, 419] on span "Update Role" at bounding box center [628, 418] width 44 height 11
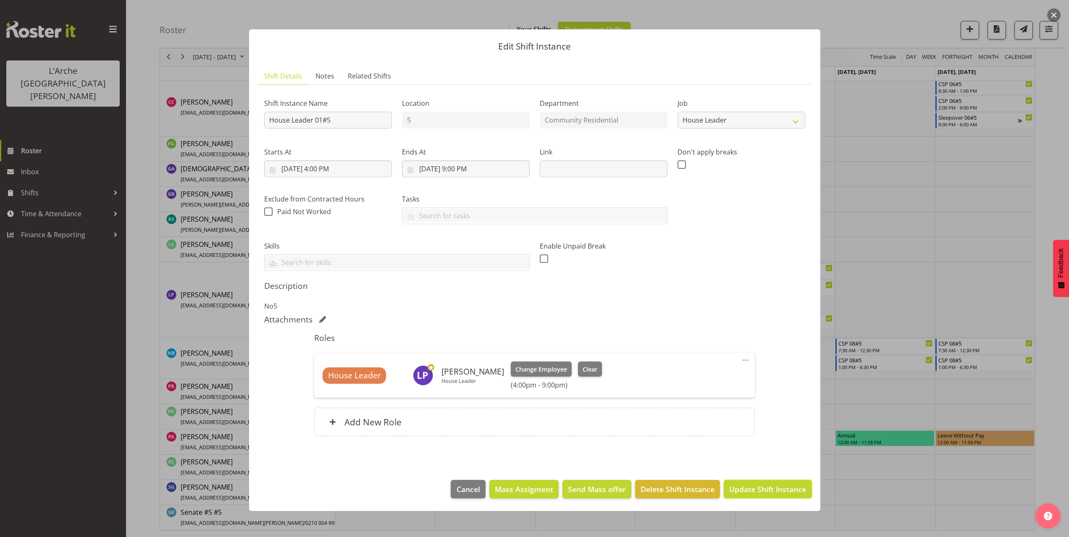
click at [778, 491] on span "Update Shift Instance" at bounding box center [767, 489] width 77 height 11
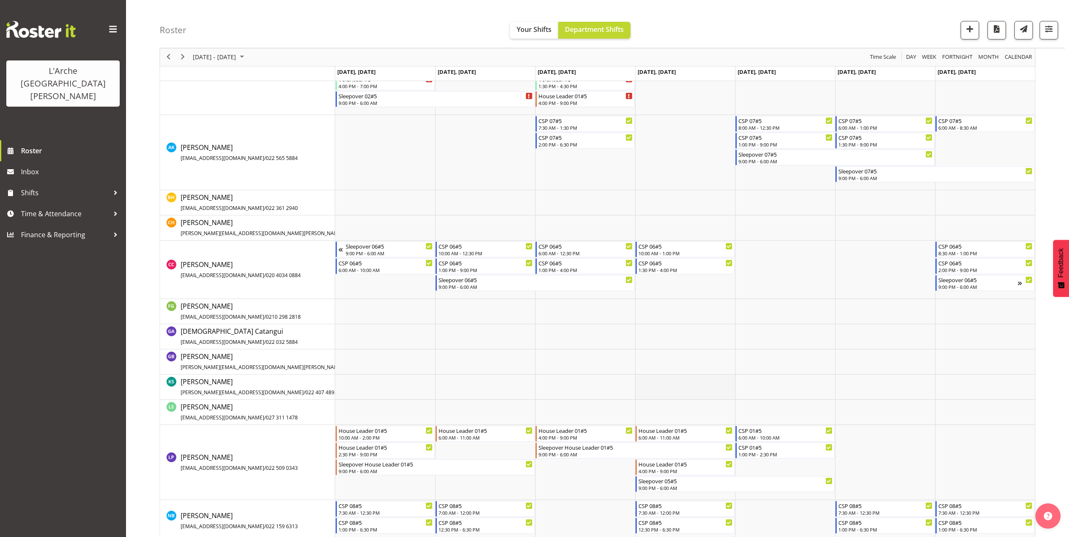
scroll to position [293, 0]
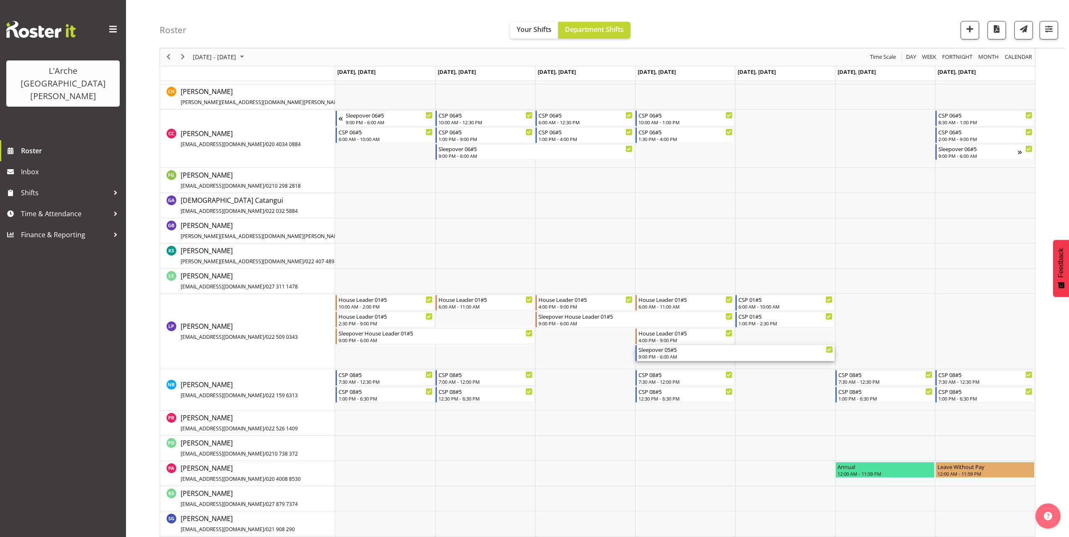
click at [653, 356] on div "9:00 PM - 6:00 AM" at bounding box center [735, 356] width 194 height 7
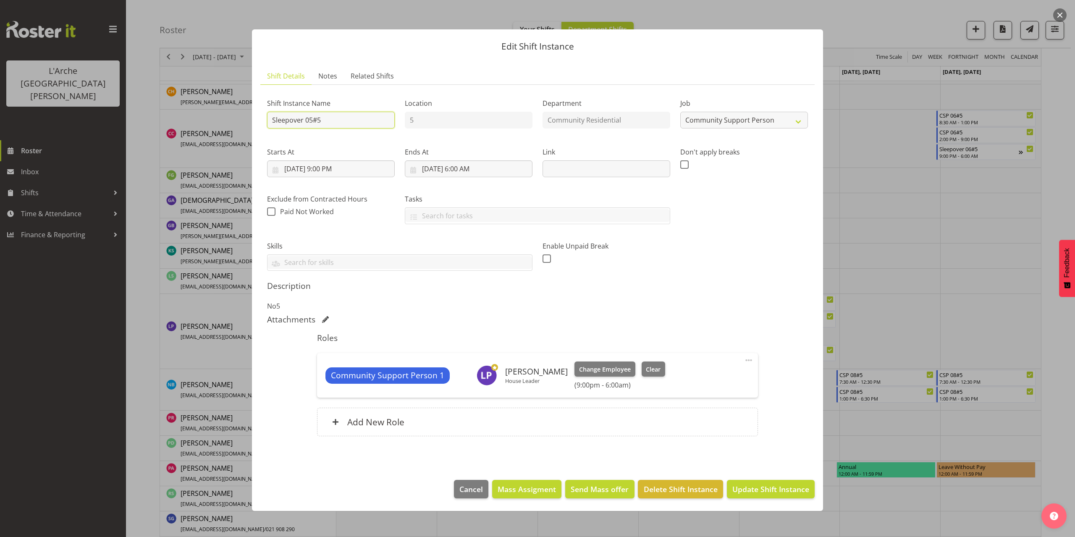
drag, startPoint x: 337, startPoint y: 123, endPoint x: 184, endPoint y: 129, distance: 153.0
click at [188, 128] on div "Edit Shift Instance Shift Details Notes Related Shifts Shift Instance Name Slee…" at bounding box center [537, 268] width 1075 height 537
click at [738, 122] on select "Create new job Accounts Admin Art Coordinator Community Leader Community Suppor…" at bounding box center [744, 120] width 128 height 17
click at [680, 112] on select "Create new job Accounts Admin Art Coordinator Community Leader Community Suppor…" at bounding box center [744, 120] width 128 height 17
click at [748, 361] on span at bounding box center [749, 360] width 10 height 10
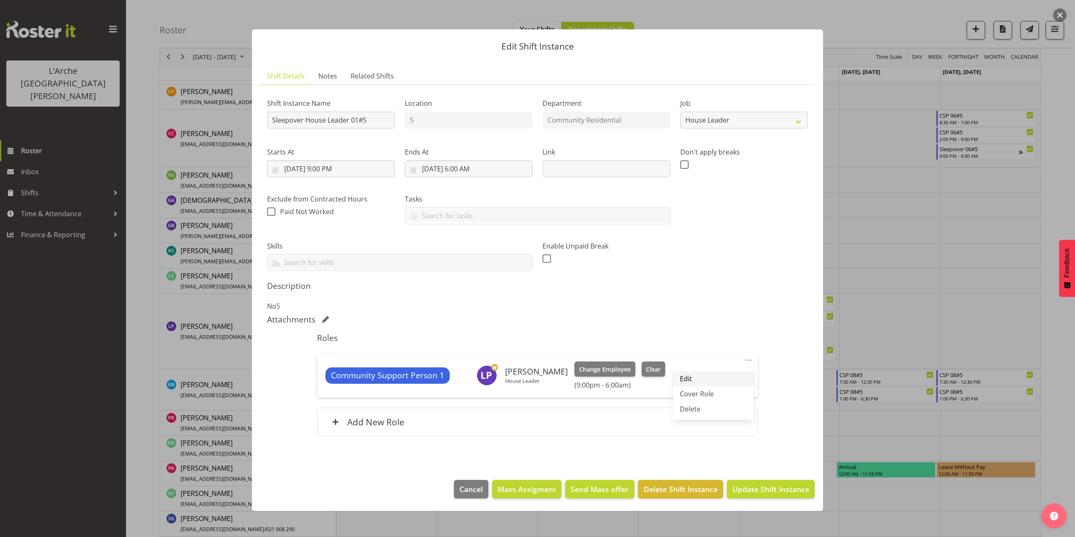
click at [705, 377] on link "Edit" at bounding box center [713, 378] width 81 height 15
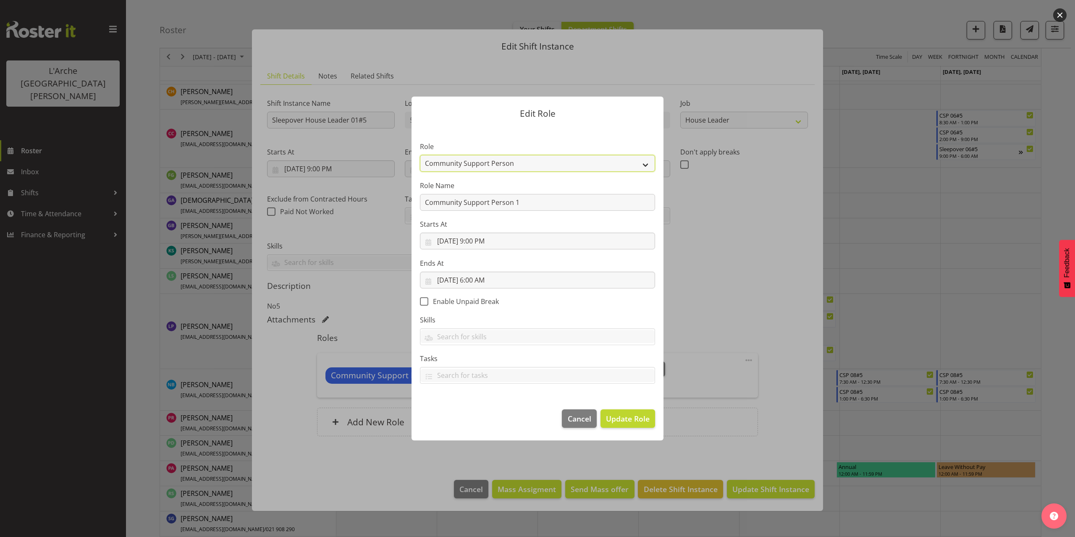
click at [473, 164] on select "Area Manager Art Coordination Community - SIL Community Leader Community Suppor…" at bounding box center [537, 163] width 235 height 17
click at [420, 155] on select "Area Manager Art Coordination Community - SIL Community Leader Community Suppor…" at bounding box center [537, 163] width 235 height 17
drag, startPoint x: 526, startPoint y: 207, endPoint x: 330, endPoint y: 211, distance: 195.7
click at [330, 211] on div "Edit Role Role Area Manager Art Coordination Community - SIL Community Leader C…" at bounding box center [537, 268] width 1075 height 537
click at [614, 415] on span "Update Role" at bounding box center [628, 418] width 44 height 11
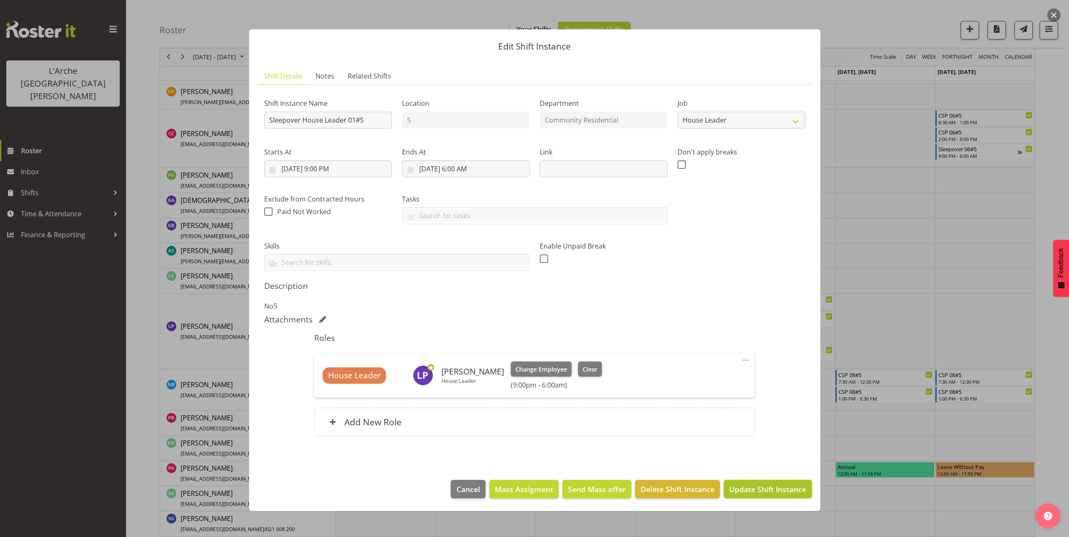
click at [746, 488] on span "Update Shift Instance" at bounding box center [767, 489] width 77 height 11
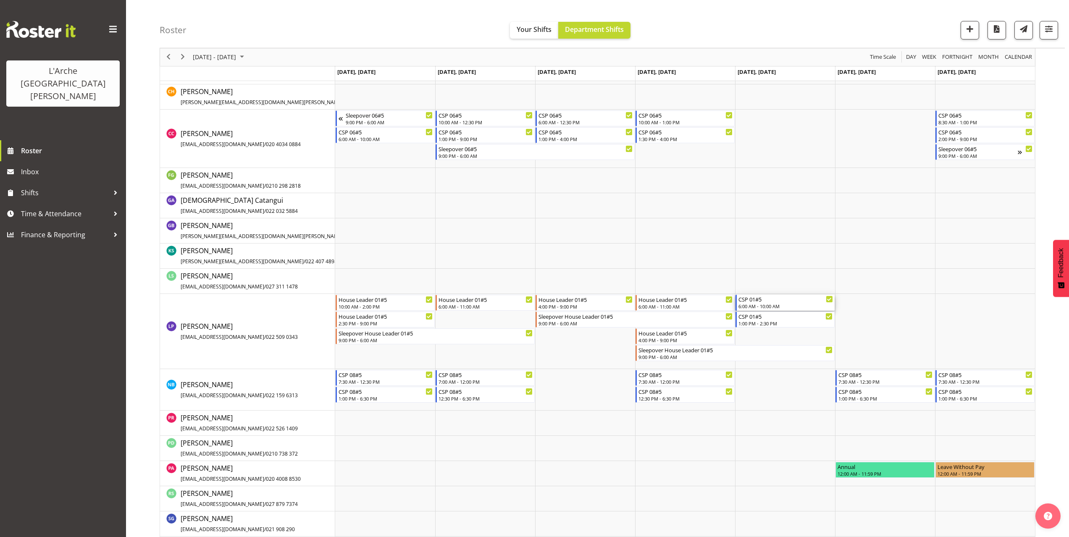
click at [763, 305] on div "6:00 AM - 10:00 AM" at bounding box center [785, 306] width 94 height 7
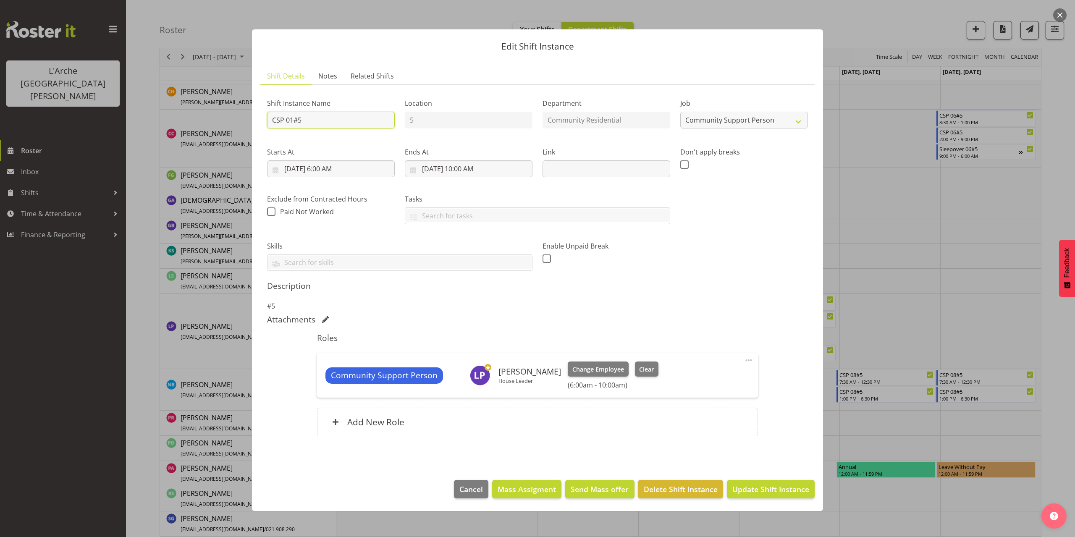
drag, startPoint x: 320, startPoint y: 122, endPoint x: 238, endPoint y: 126, distance: 82.0
click at [239, 126] on div "Edit Shift Instance Shift Details Notes Related Shifts Shift Instance Name CSP …" at bounding box center [537, 268] width 1075 height 537
click at [732, 124] on select "Create new job Accounts Admin Art Coordinator Community Leader Community Suppor…" at bounding box center [744, 120] width 128 height 17
click at [680, 112] on select "Create new job Accounts Admin Art Coordinator Community Leader Community Suppor…" at bounding box center [744, 120] width 128 height 17
click at [489, 170] on input "[DATE] 10:00 AM" at bounding box center [469, 168] width 128 height 17
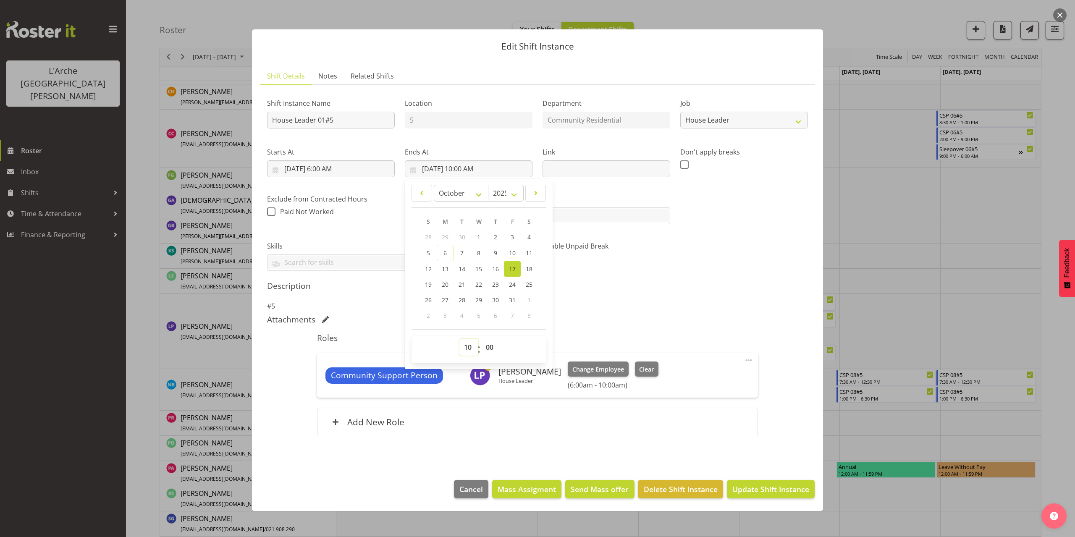
click at [469, 346] on select "00 01 02 03 04 05 06 07 08 09 10 11 12 13 14 15 16 17 18 19 20 21 22 23" at bounding box center [468, 347] width 19 height 17
click at [459, 339] on select "00 01 02 03 04 05 06 07 08 09 10 11 12 13 14 15 16 17 18 19 20 21 22 23" at bounding box center [468, 347] width 19 height 17
click at [746, 358] on span at bounding box center [749, 360] width 10 height 10
click at [709, 377] on link "Edit" at bounding box center [713, 378] width 81 height 15
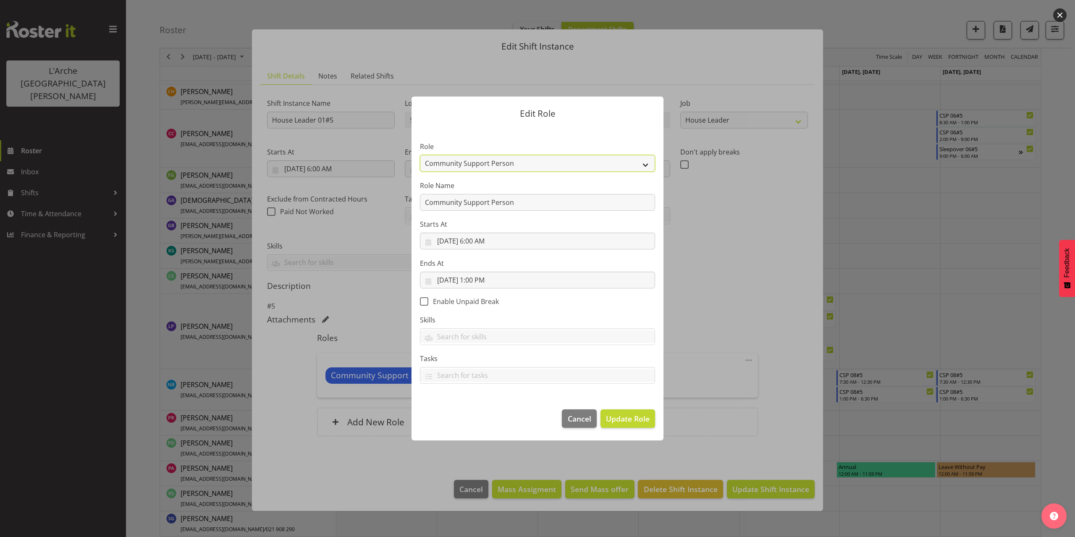
click at [490, 168] on select "Area Manager Art Coordination Community - SIL Community Leader Community Suppor…" at bounding box center [537, 163] width 235 height 17
click at [420, 155] on select "Area Manager Art Coordination Community - SIL Community Leader Community Suppor…" at bounding box center [537, 163] width 235 height 17
drag, startPoint x: 523, startPoint y: 201, endPoint x: 333, endPoint y: 217, distance: 190.4
click at [333, 217] on div "Edit Role Role Area Manager Art Coordination Community - SIL Community Leader C…" at bounding box center [537, 268] width 1075 height 537
click at [648, 422] on span "Update Role" at bounding box center [628, 418] width 44 height 11
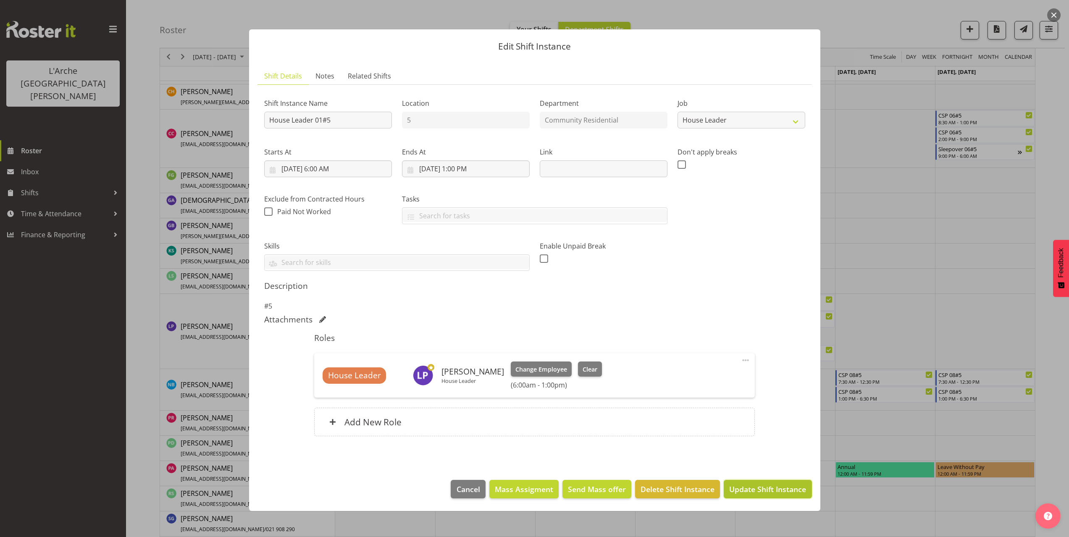
click at [796, 490] on span "Update Shift Instance" at bounding box center [767, 489] width 77 height 11
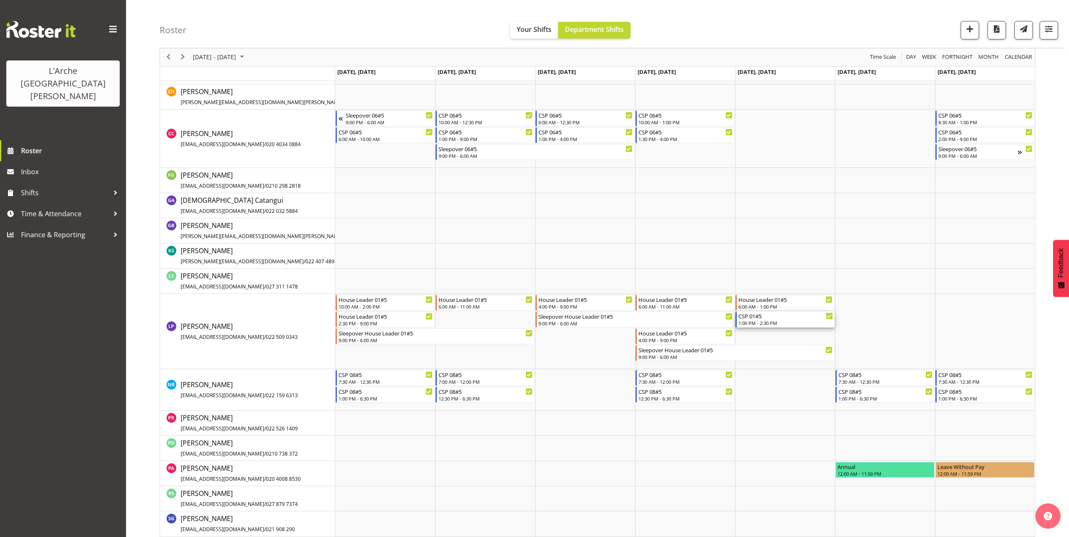
click at [774, 317] on div "CSP 01#5" at bounding box center [785, 316] width 94 height 8
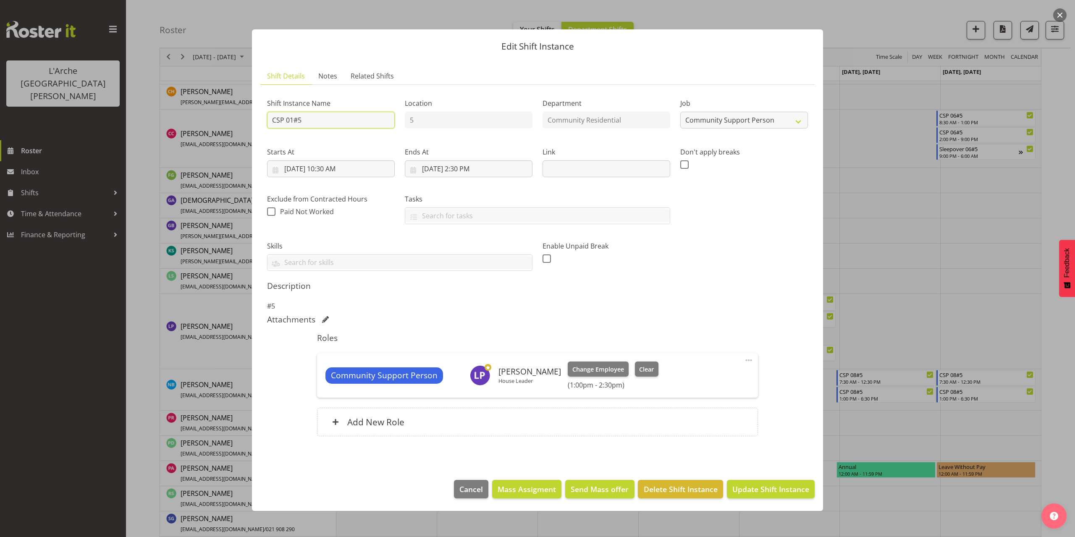
drag, startPoint x: 307, startPoint y: 120, endPoint x: 144, endPoint y: 136, distance: 163.7
click at [144, 136] on div "Edit Shift Instance Shift Details Notes Related Shifts Shift Instance Name CSP …" at bounding box center [537, 268] width 1075 height 537
click at [750, 122] on select "Create new job Accounts Admin Art Coordinator Community Leader Community Suppor…" at bounding box center [744, 120] width 128 height 17
click at [680, 112] on select "Create new job Accounts Admin Art Coordinator Community Leader Community Suppor…" at bounding box center [744, 120] width 128 height 17
click at [341, 169] on input "[DATE] 10:30 AM" at bounding box center [331, 168] width 128 height 17
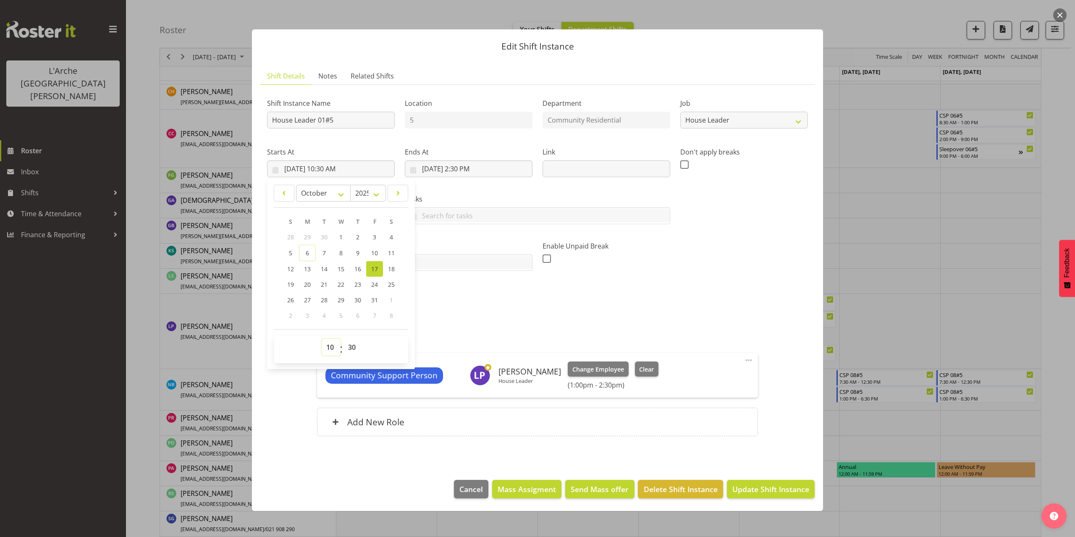
click at [332, 350] on select "00 01 02 03 04 05 06 07 08 09 10 11 12 13 14 15 16 17 18 19 20 21 22 23" at bounding box center [331, 347] width 19 height 17
click at [322, 339] on select "00 01 02 03 04 05 06 07 08 09 10 11 12 13 14 15 16 17 18 19 20 21 22 23" at bounding box center [331, 347] width 19 height 17
click at [472, 168] on input "[DATE] 2:30 PM" at bounding box center [469, 168] width 128 height 17
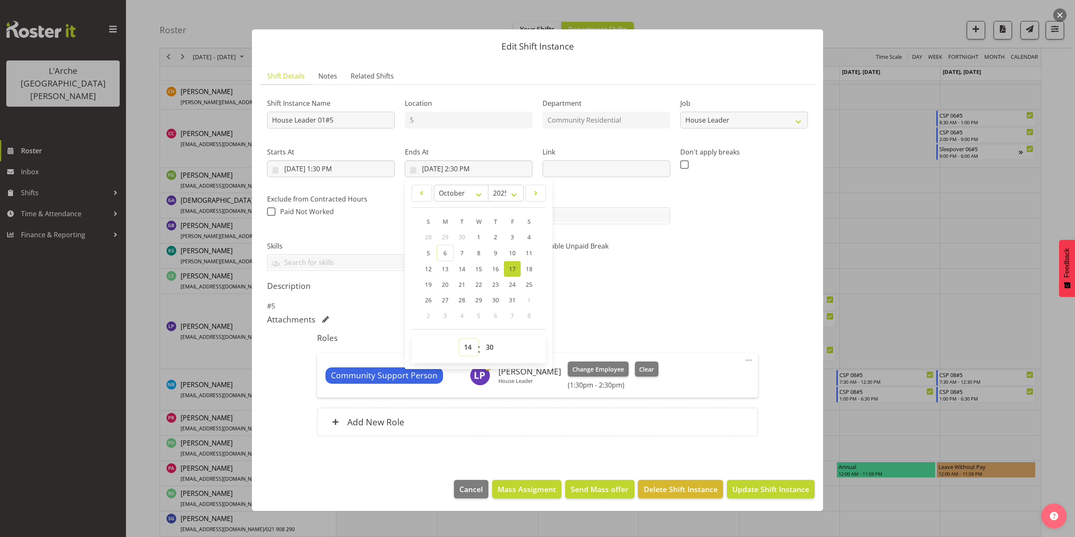
click at [464, 346] on select "00 01 02 03 04 05 06 07 08 09 10 11 12 13 14 15 16 17 18 19 20 21 22 23" at bounding box center [468, 347] width 19 height 17
click at [459, 339] on select "00 01 02 03 04 05 06 07 08 09 10 11 12 13 14 15 16 17 18 19 20 21 22 23" at bounding box center [468, 347] width 19 height 17
click at [490, 345] on select "00 01 02 03 04 05 06 07 08 09 10 11 12 13 14 15 16 17 18 19 20 21 22 23 24 25 2…" at bounding box center [490, 347] width 19 height 17
click at [481, 339] on select "00 01 02 03 04 05 06 07 08 09 10 11 12 13 14 15 16 17 18 19 20 21 22 23 24 25 2…" at bounding box center [490, 347] width 19 height 17
click at [749, 361] on span at bounding box center [749, 360] width 10 height 10
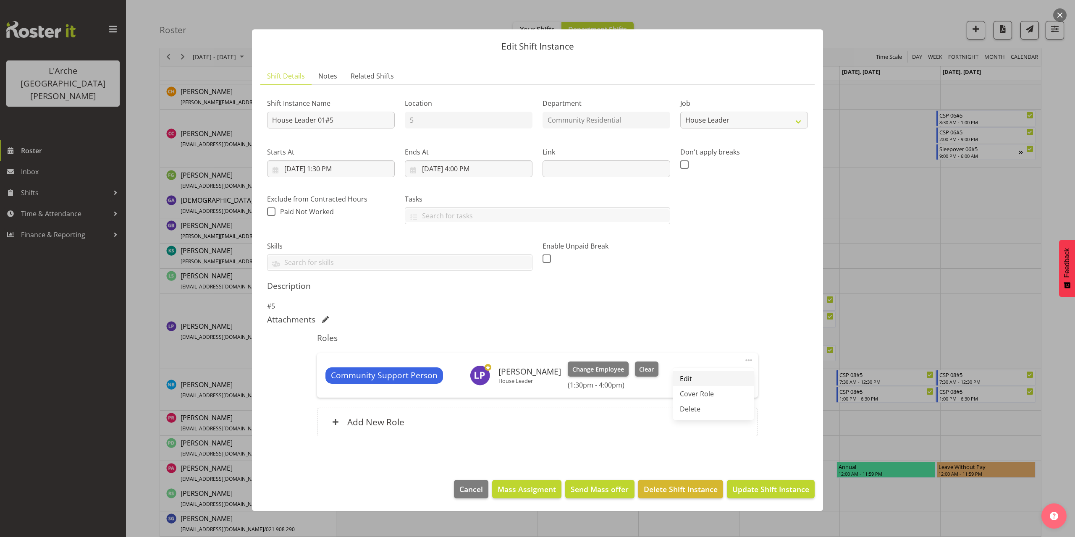
click at [715, 380] on link "Edit" at bounding box center [713, 378] width 81 height 15
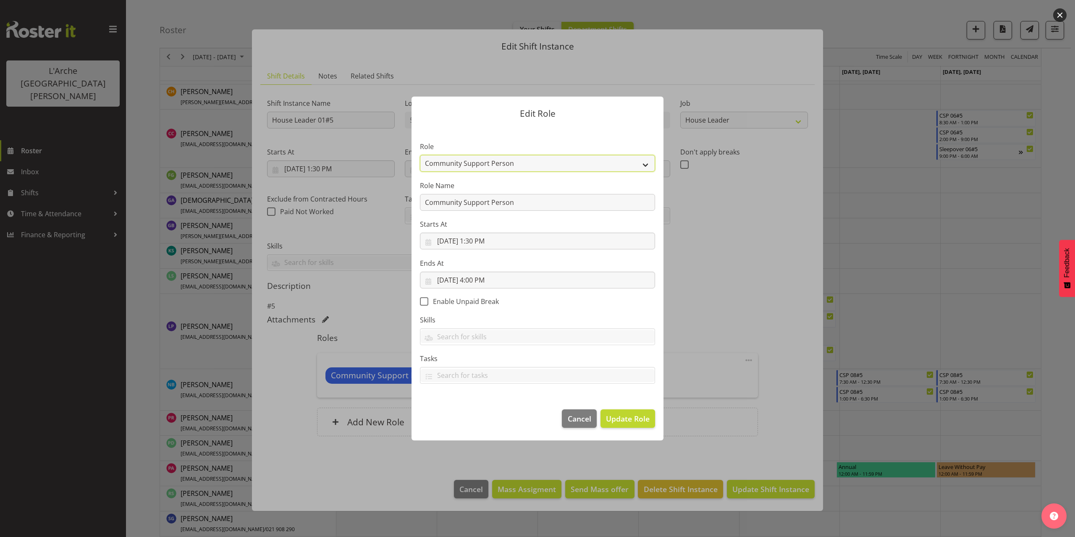
click at [454, 158] on select "Area Manager Art Coordination Community - SIL Community Leader Community Suppor…" at bounding box center [537, 163] width 235 height 17
click at [420, 155] on select "Area Manager Art Coordination Community - SIL Community Leader Community Suppor…" at bounding box center [537, 163] width 235 height 17
drag, startPoint x: 515, startPoint y: 202, endPoint x: 307, endPoint y: 205, distance: 207.9
click at [307, 205] on div "Edit Role Role Area Manager Art Coordination Community - SIL Community Leader C…" at bounding box center [537, 268] width 1075 height 537
click at [639, 425] on button "Update Role" at bounding box center [627, 418] width 55 height 18
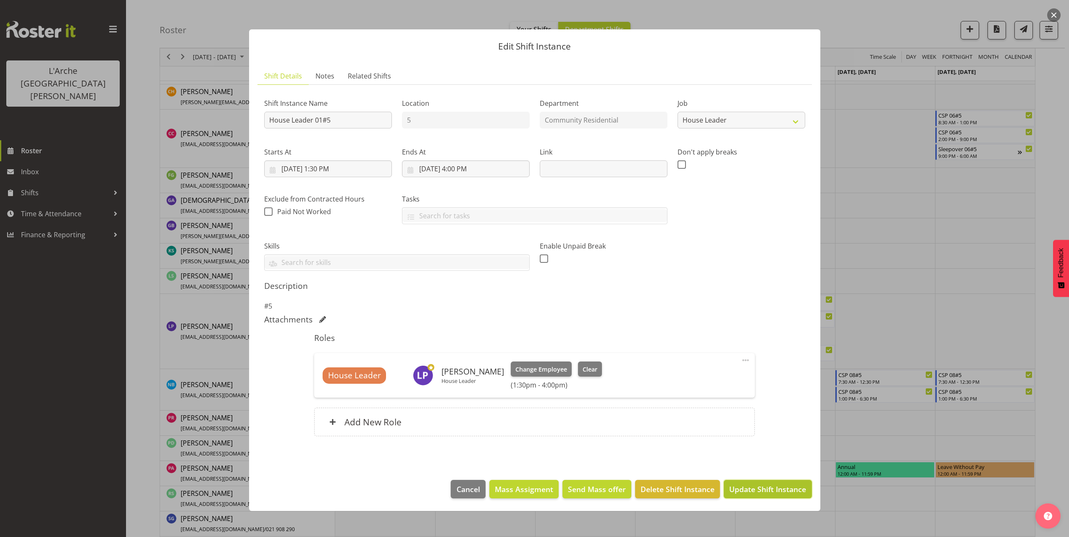
click at [753, 492] on span "Update Shift Instance" at bounding box center [767, 489] width 77 height 11
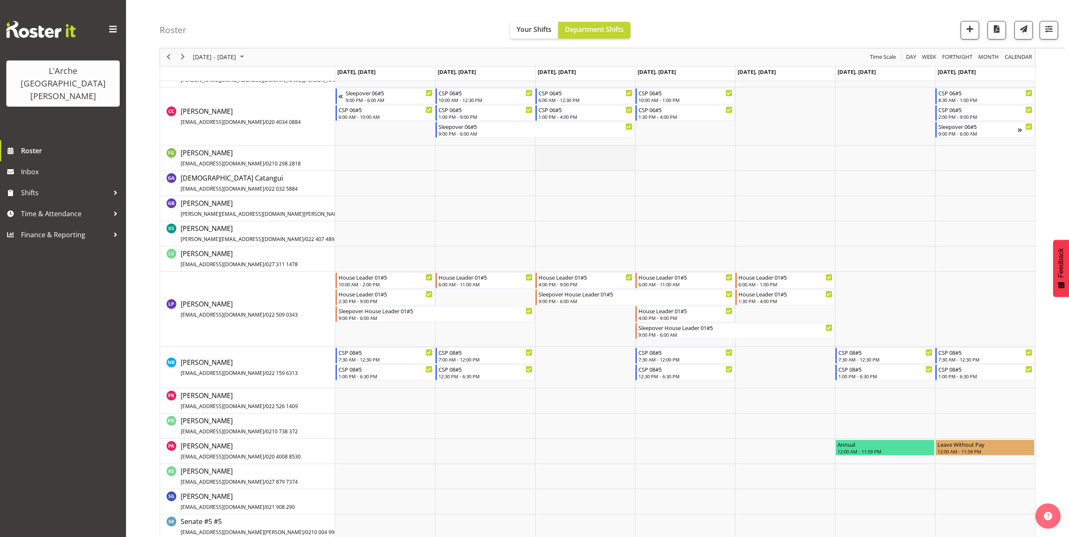
scroll to position [325, 0]
